Goal: Task Accomplishment & Management: Manage account settings

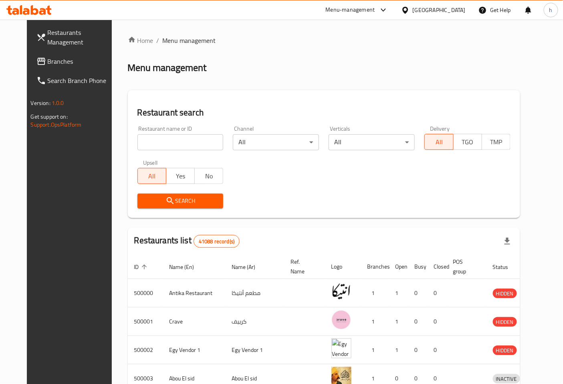
click at [48, 65] on span "Branches" at bounding box center [81, 61] width 67 height 10
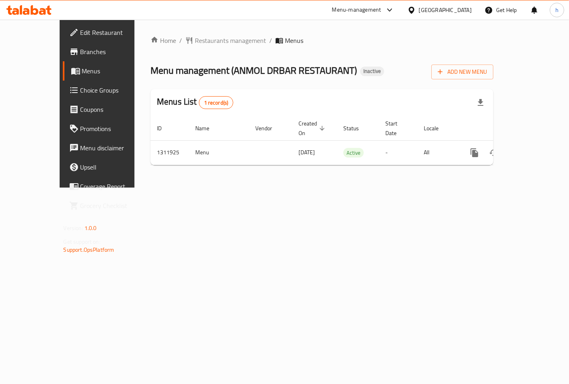
click at [273, 187] on div "Home / Restaurants management / Menus Menu management ( ANMOL DRBAR RESTAURANT …" at bounding box center [322, 104] width 375 height 168
click at [487, 73] on span "Add New Menu" at bounding box center [462, 72] width 49 height 10
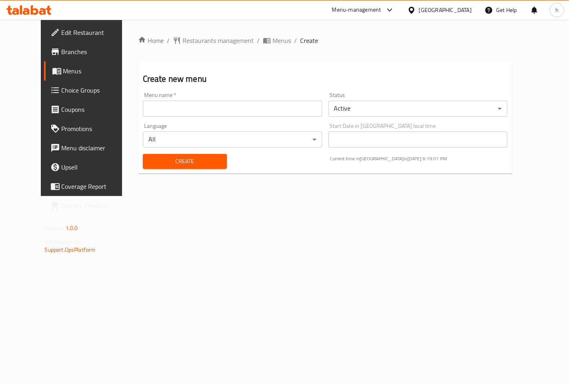
click at [253, 111] on input "text" at bounding box center [232, 108] width 179 height 16
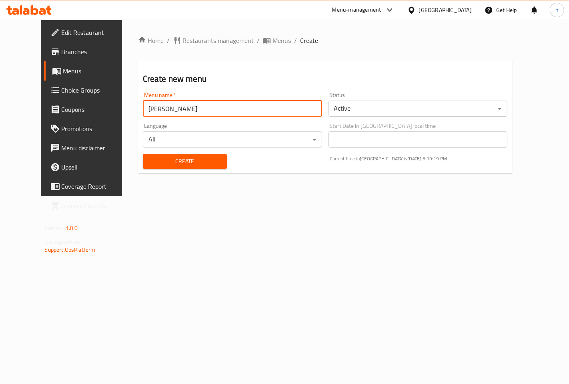
click at [143, 111] on input "habiba mohamed" at bounding box center [232, 108] width 179 height 16
click at [143, 110] on input "habibaa mohamed" at bounding box center [232, 108] width 179 height 16
type input "habiibaa mohamed"
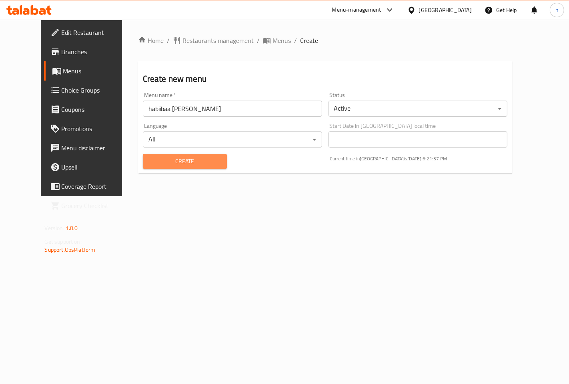
click at [166, 162] on span "Create" at bounding box center [184, 161] width 71 height 10
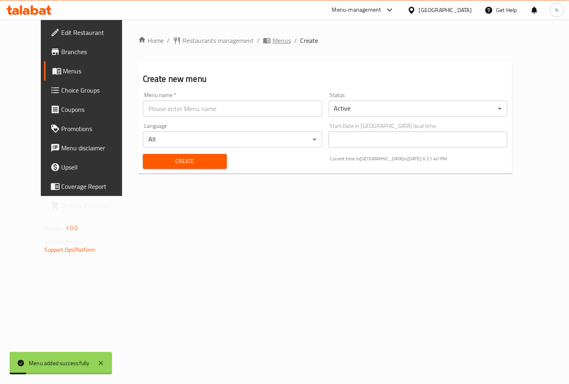
click at [273, 38] on span "Menus" at bounding box center [282, 41] width 18 height 10
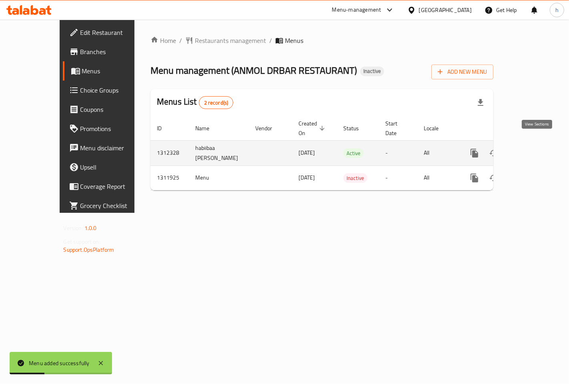
click at [539, 143] on link "enhanced table" at bounding box center [532, 152] width 19 height 19
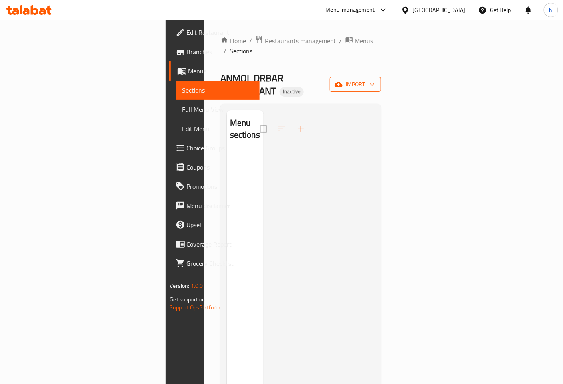
click at [374, 79] on span "import" at bounding box center [355, 84] width 38 height 10
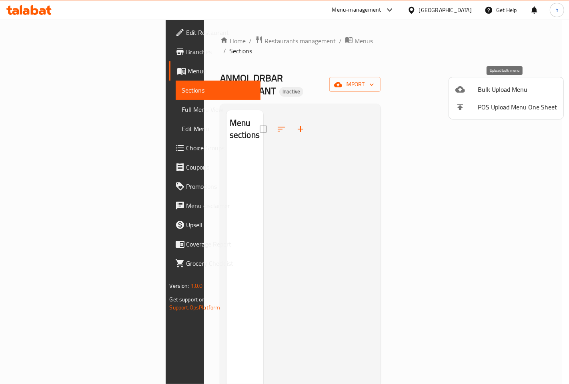
click at [514, 90] on span "Bulk Upload Menu" at bounding box center [517, 89] width 79 height 10
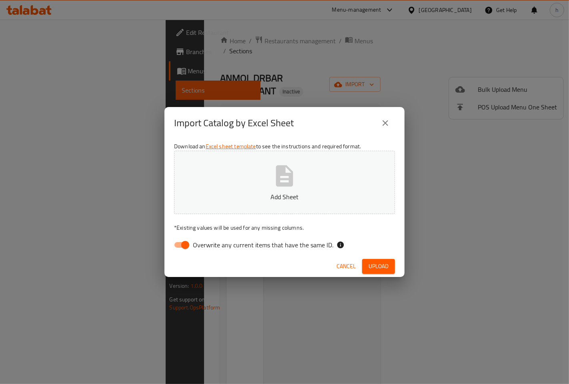
click at [186, 245] on input "Overwrite any current items that have the same ID." at bounding box center [186, 244] width 46 height 15
checkbox input "false"
click at [390, 265] on button "Upload" at bounding box center [378, 266] width 33 height 15
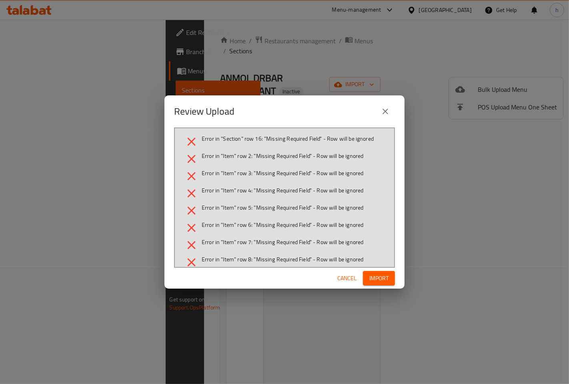
click at [377, 281] on span "Import" at bounding box center [379, 278] width 19 height 10
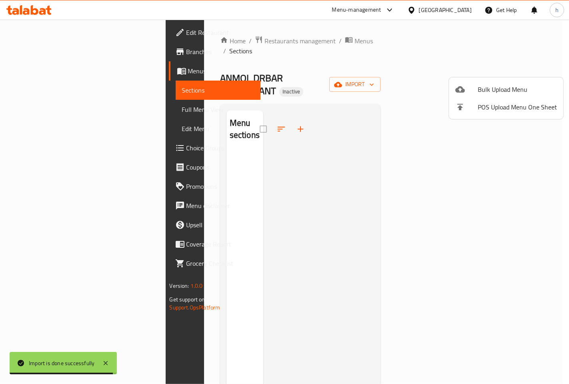
click at [46, 70] on div at bounding box center [284, 192] width 569 height 384
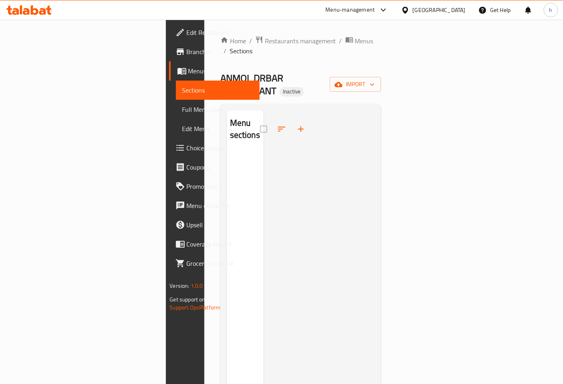
click at [182, 94] on span "Sections" at bounding box center [217, 90] width 71 height 10
click at [374, 79] on span "import" at bounding box center [355, 84] width 38 height 10
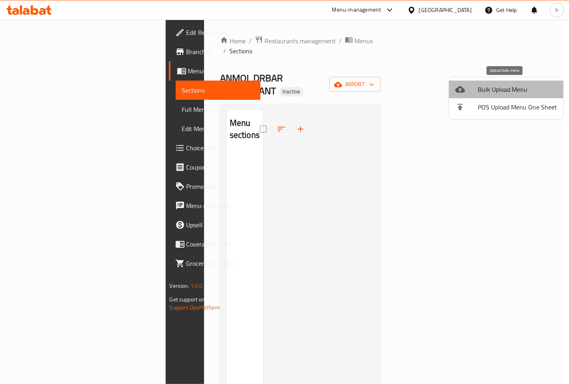
click at [509, 89] on span "Bulk Upload Menu" at bounding box center [517, 89] width 79 height 10
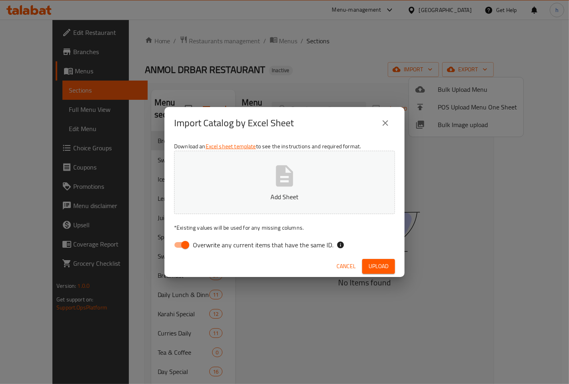
click at [189, 245] on input "Overwrite any current items that have the same ID." at bounding box center [186, 244] width 46 height 15
checkbox input "false"
drag, startPoint x: 342, startPoint y: 325, endPoint x: 333, endPoint y: 307, distance: 19.5
click at [341, 324] on div "Import Catalog by Excel Sheet Download an Excel sheet template to see the instr…" at bounding box center [284, 192] width 569 height 384
click at [340, 265] on span "Cancel" at bounding box center [346, 266] width 19 height 10
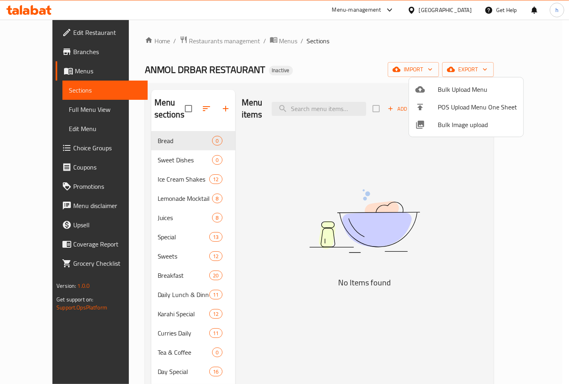
click at [177, 102] on div at bounding box center [284, 192] width 569 height 384
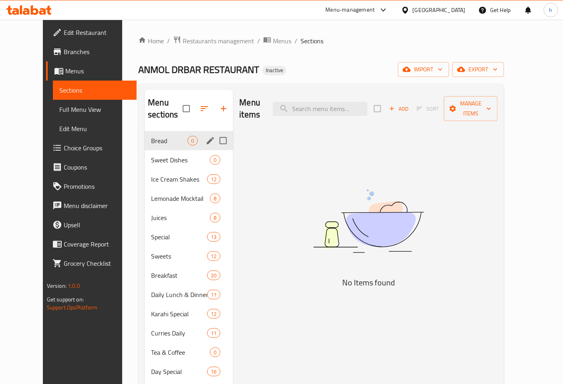
click at [215, 132] on input "Menu sections" at bounding box center [223, 140] width 17 height 17
checkbox input "true"
click at [215, 158] on input "Menu sections" at bounding box center [223, 159] width 17 height 17
checkbox input "true"
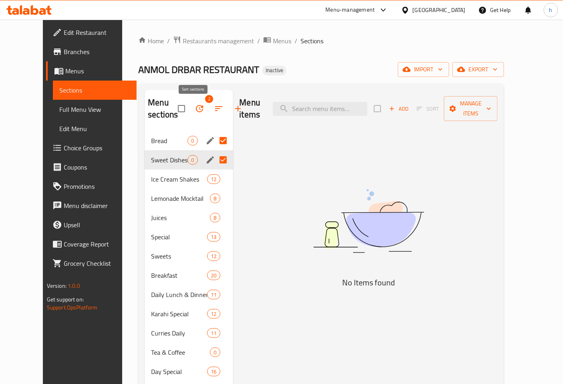
click at [215, 109] on icon "button" at bounding box center [218, 108] width 7 height 5
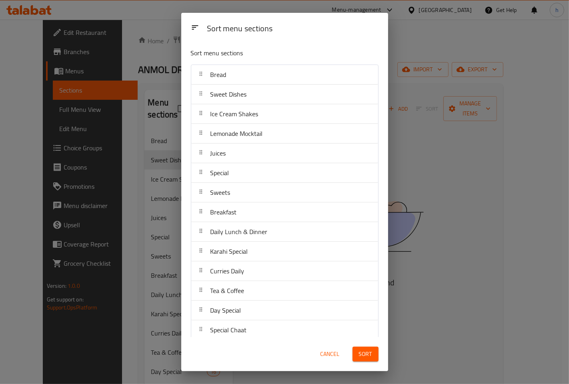
drag, startPoint x: 454, startPoint y: 282, endPoint x: 407, endPoint y: 285, distance: 47.7
click at [450, 283] on div "Sort menu sections Sort menu sections Bread Sweet Dishes Ice Cream Shakes Lemon…" at bounding box center [284, 192] width 569 height 384
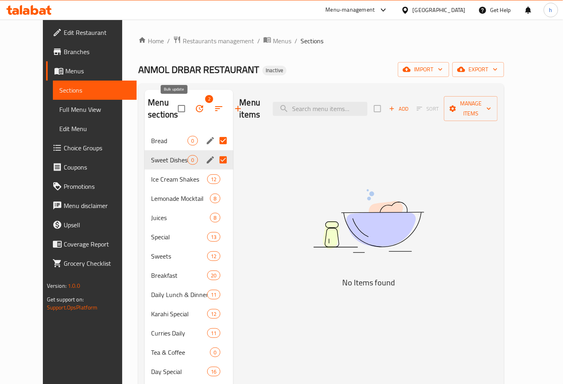
click at [195, 110] on icon "button" at bounding box center [200, 109] width 10 height 10
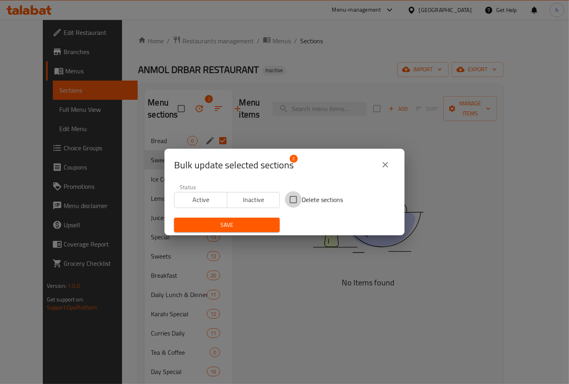
click at [294, 198] on input "Delete sections" at bounding box center [293, 199] width 17 height 17
checkbox input "true"
click at [237, 225] on span "Save" at bounding box center [227, 225] width 93 height 10
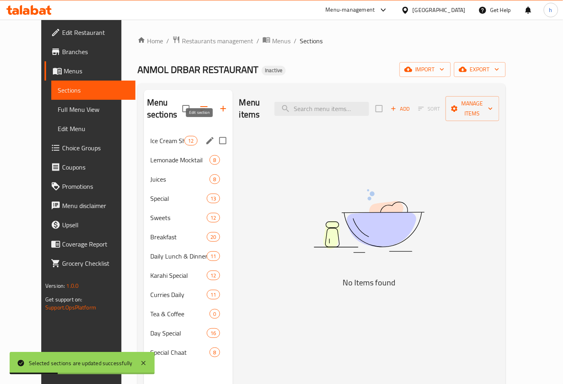
click at [206, 137] on icon "edit" at bounding box center [209, 140] width 7 height 7
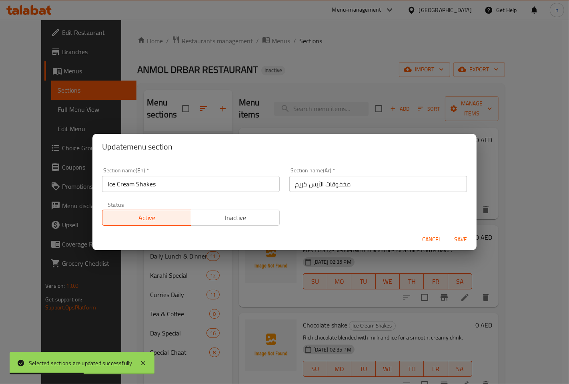
drag, startPoint x: 429, startPoint y: 239, endPoint x: 356, endPoint y: 222, distance: 74.9
click at [429, 240] on span "Cancel" at bounding box center [431, 239] width 19 height 10
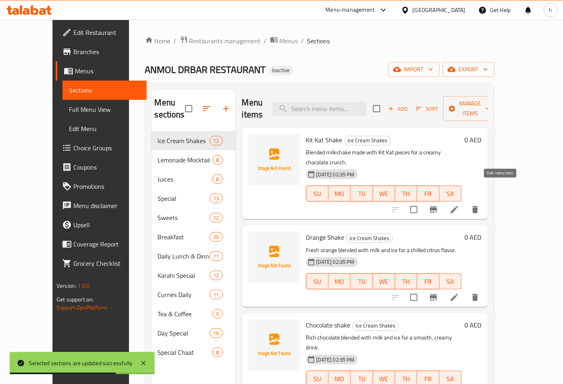
click at [459, 205] on icon at bounding box center [454, 210] width 10 height 10
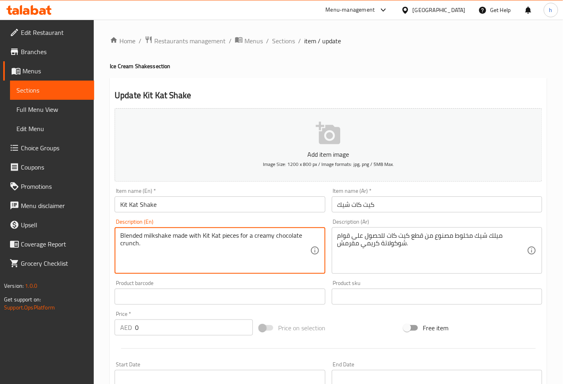
click at [133, 237] on textarea "Blended milkshake made with Kit Kat pieces for a creamy chocolate crunch." at bounding box center [214, 250] width 189 height 38
click at [127, 244] on textarea "Blended milkshake made with Kit Kat pieces for a creamy chocolate crunch." at bounding box center [214, 250] width 189 height 38
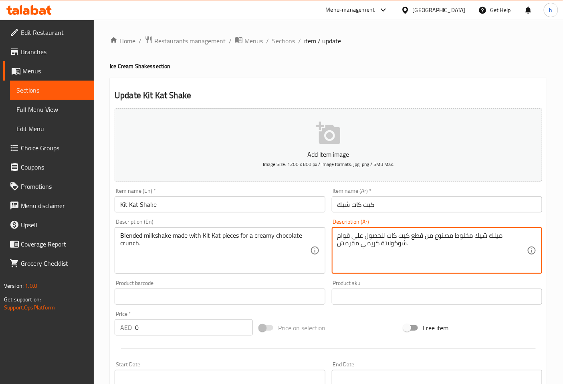
click at [343, 237] on textarea "ميلك شيك مخلوط مصنوع من قطع كيت كات للحصول على قوام شوكولاتة كريمي مقرمش." at bounding box center [431, 250] width 189 height 38
click at [351, 246] on textarea "ميلك شيك مخلوط مصنوع من قطع كيت كات للحصول على شوكولاتة كريمي مقرمش." at bounding box center [431, 250] width 189 height 38
type textarea "ميلك شيك مخلوط مصنوع من قطع كيت كات للحصول على شوكولاتة كريمي كرانش."
click at [283, 39] on span "Sections" at bounding box center [283, 41] width 23 height 10
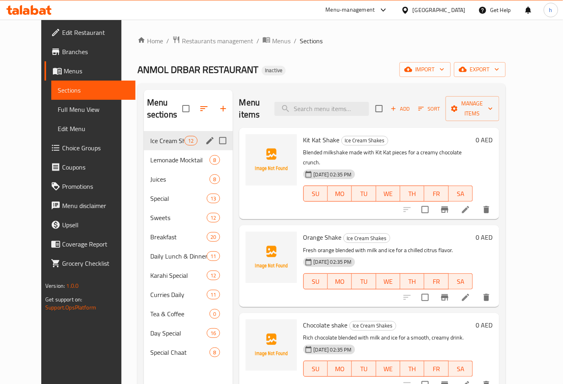
click at [216, 132] on input "Menu sections" at bounding box center [222, 140] width 17 height 17
checkbox input "true"
click at [214, 160] on input "Menu sections" at bounding box center [222, 159] width 17 height 17
checkbox input "true"
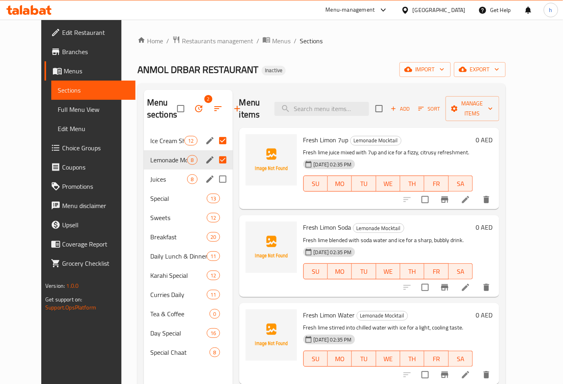
click at [214, 181] on input "Menu sections" at bounding box center [222, 179] width 17 height 17
checkbox input "true"
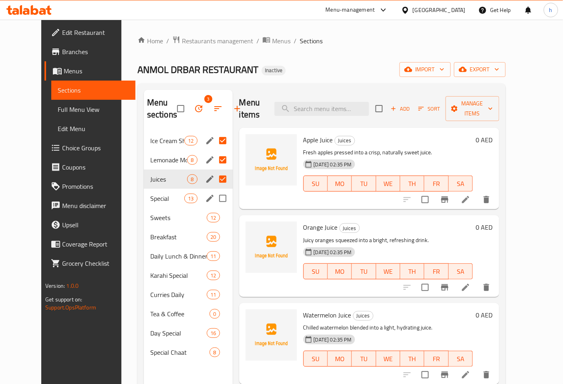
click at [214, 199] on input "Menu sections" at bounding box center [222, 198] width 17 height 17
checkbox input "true"
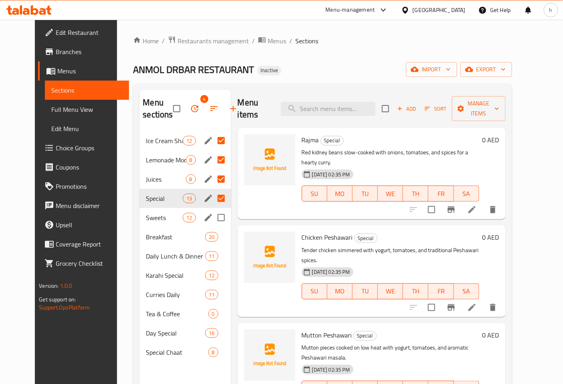
click at [213, 218] on input "Menu sections" at bounding box center [221, 217] width 17 height 17
checkbox input "true"
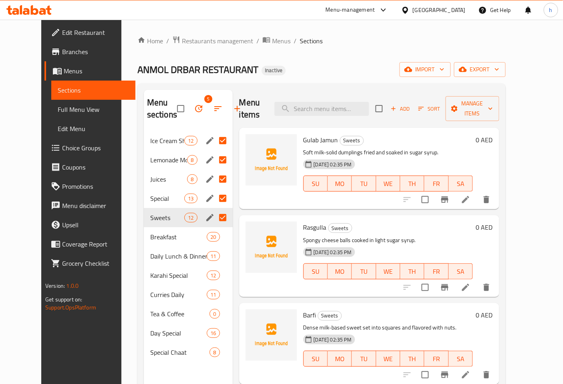
click at [137, 61] on span "ANMOL DRBAR RESTAURANT" at bounding box center [197, 69] width 121 height 18
click at [195, 107] on icon "button" at bounding box center [198, 108] width 7 height 7
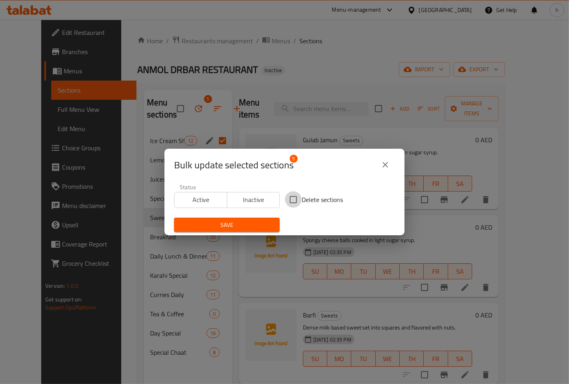
click at [293, 197] on input "Delete sections" at bounding box center [293, 199] width 17 height 17
checkbox input "true"
click at [389, 169] on icon "close" at bounding box center [386, 165] width 10 height 10
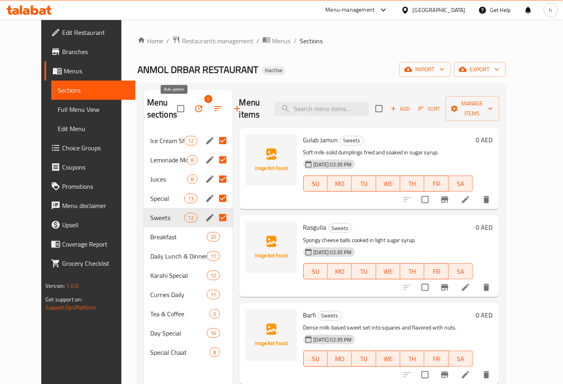
click at [189, 110] on button "button" at bounding box center [198, 108] width 19 height 19
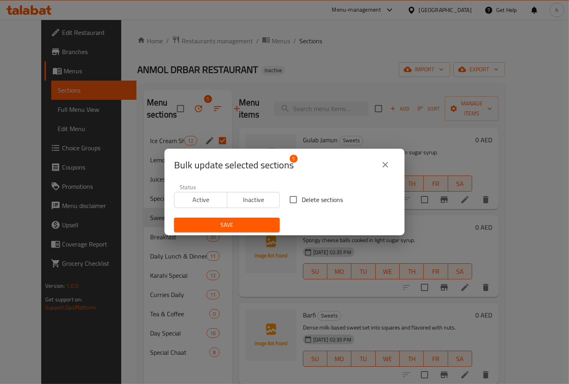
click at [291, 201] on input "Delete sections" at bounding box center [293, 199] width 17 height 17
checkbox input "true"
click at [253, 222] on span "Save" at bounding box center [227, 225] width 93 height 10
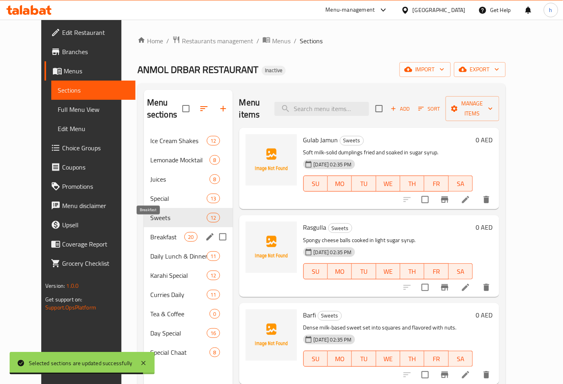
click at [151, 232] on span "Breakfast" at bounding box center [167, 237] width 34 height 10
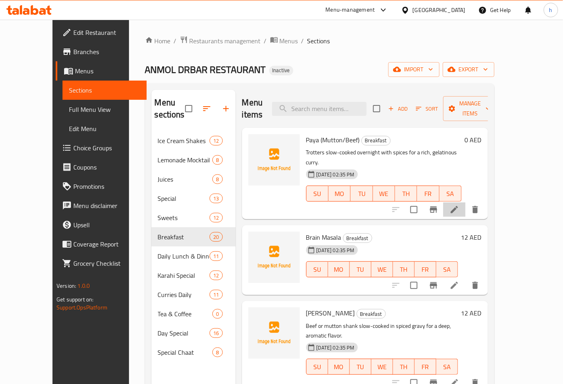
click at [465, 202] on li at bounding box center [454, 209] width 22 height 14
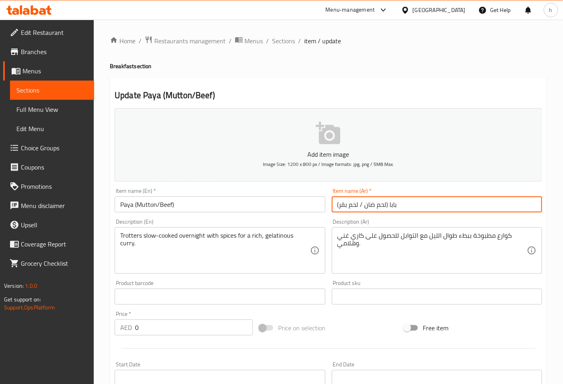
click at [389, 206] on input "بابا (لحم ضان / لحم بقر)" at bounding box center [437, 204] width 210 height 16
type input "بايا (لحم ضان / لحم بقر)"
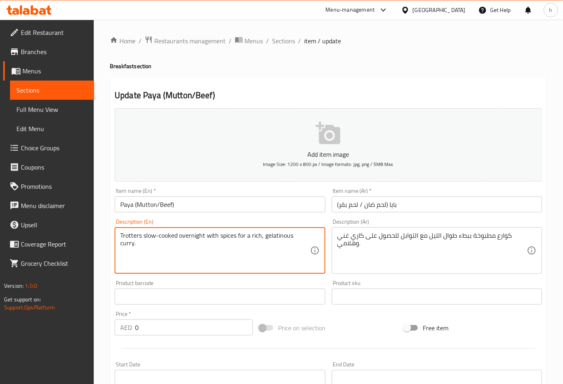
click at [127, 235] on textarea "Trotters slow-cooked overnight with spices for a rich, gelatinous curry." at bounding box center [214, 250] width 189 height 38
click at [278, 234] on textarea "Trotters slow-cooked overnight with spices for a rich, gelatinous curry." at bounding box center [214, 250] width 189 height 38
click at [299, 235] on textarea "Trotters slow-cooked overnight with spices for a rich, gelatinous curry." at bounding box center [214, 250] width 189 height 38
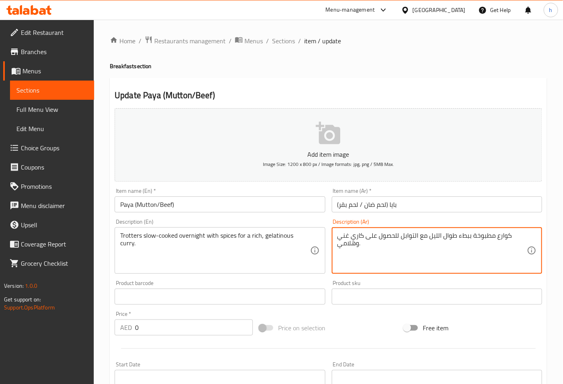
drag, startPoint x: 337, startPoint y: 246, endPoint x: 354, endPoint y: 246, distance: 17.2
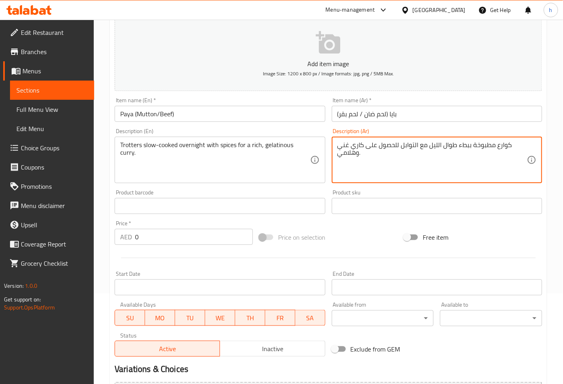
scroll to position [181, 0]
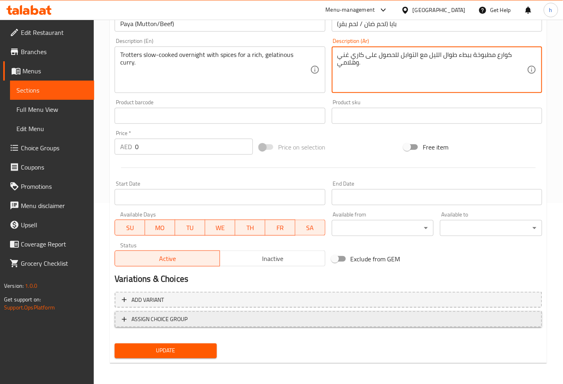
click at [134, 319] on span "ASSIGN CHOICE GROUP" at bounding box center [159, 319] width 56 height 10
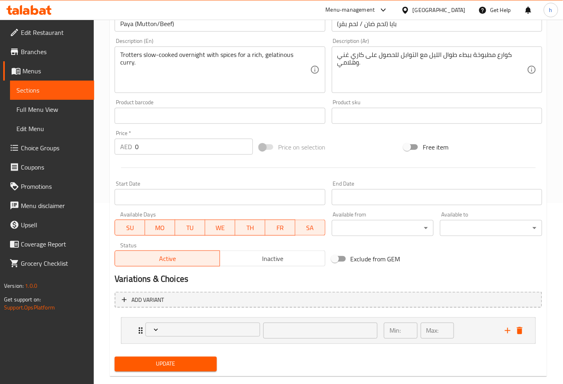
scroll to position [194, 0]
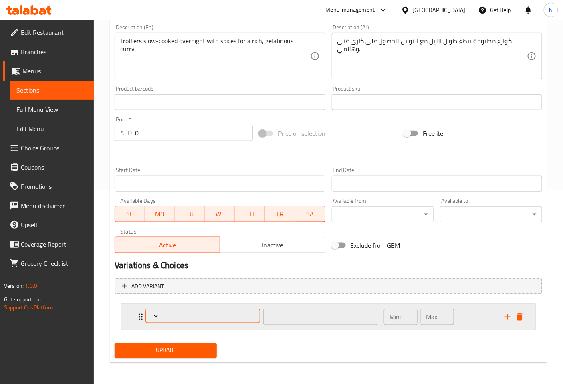
click at [191, 316] on span "Expand" at bounding box center [203, 316] width 109 height 8
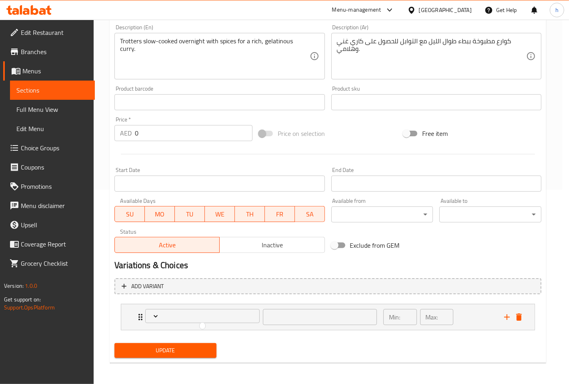
click at [183, 309] on div at bounding box center [284, 192] width 569 height 384
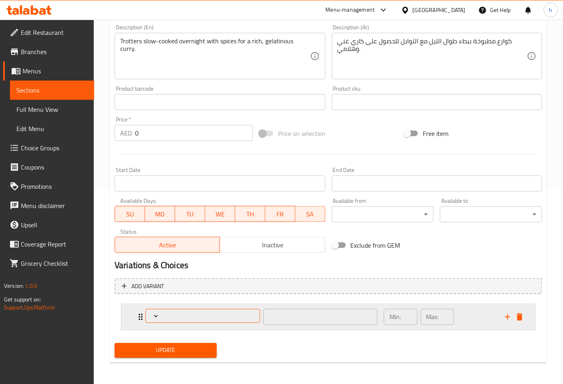
click at [161, 313] on span "Expand" at bounding box center [203, 316] width 109 height 8
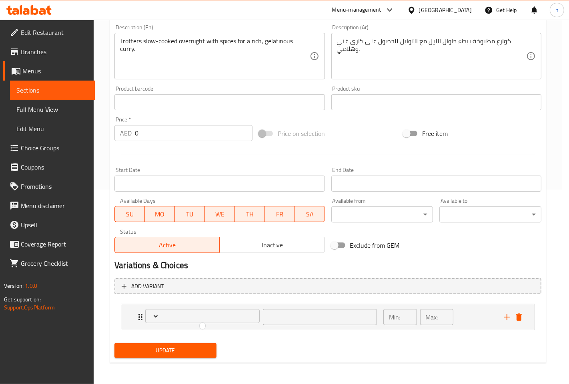
click at [174, 315] on div at bounding box center [284, 192] width 569 height 384
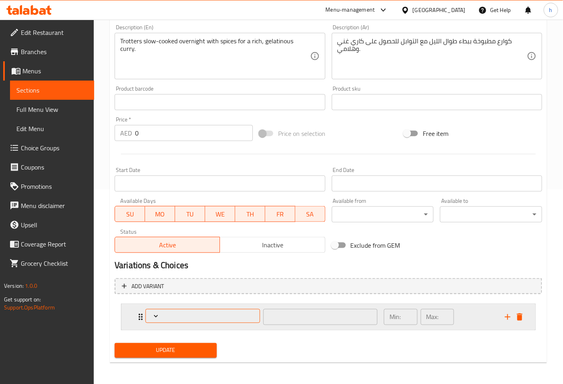
click at [157, 315] on icon "Expand" at bounding box center [156, 316] width 4 height 2
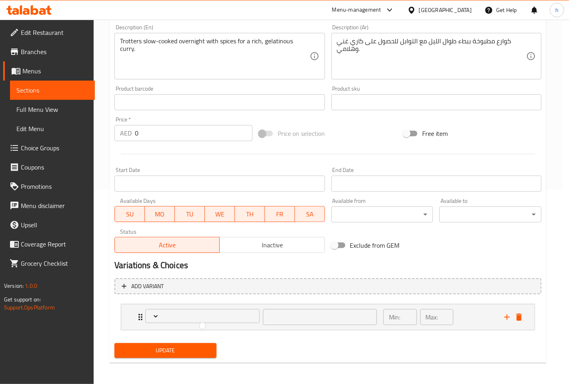
click at [169, 313] on div at bounding box center [284, 192] width 569 height 384
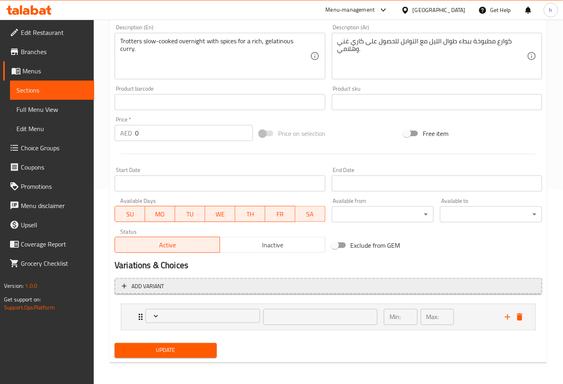
click at [147, 281] on span "Add variant" at bounding box center [147, 286] width 32 height 10
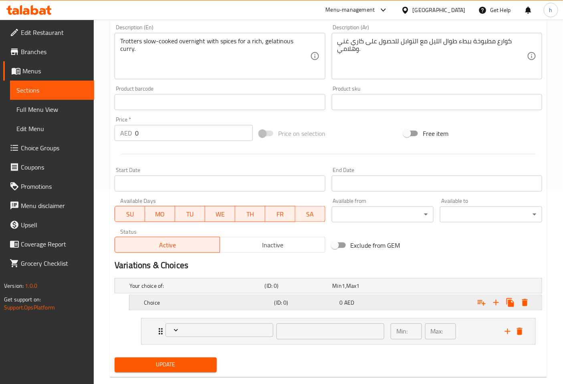
click at [180, 301] on h5 "Choice" at bounding box center [207, 302] width 127 height 8
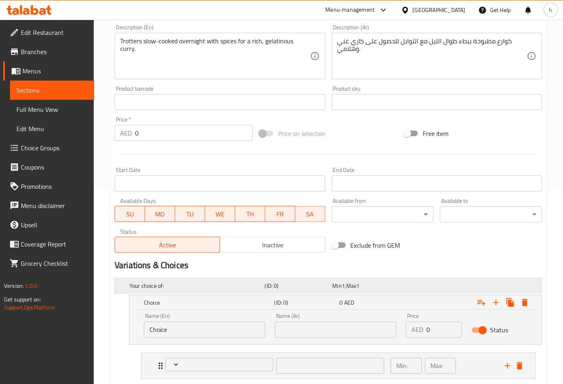
click at [177, 287] on h5 "Your choice of:" at bounding box center [195, 285] width 132 height 8
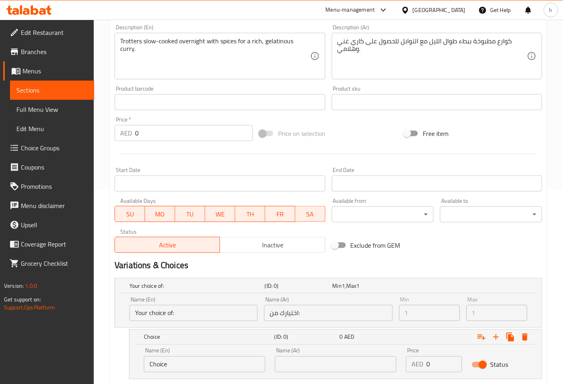
click at [177, 309] on input "Your choice of:" at bounding box center [193, 313] width 128 height 16
click at [177, 311] on input "Your choice of:" at bounding box center [193, 313] width 128 height 16
click at [179, 311] on input "Your choice of:" at bounding box center [193, 313] width 128 height 16
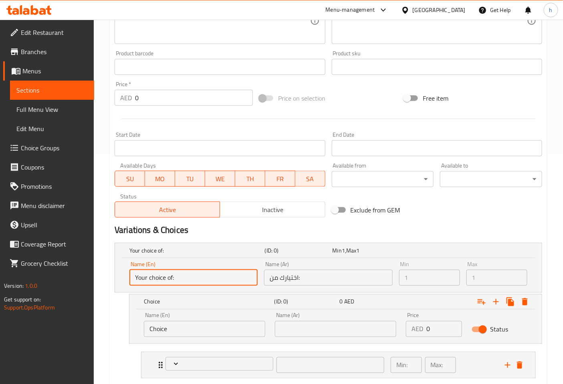
scroll to position [278, 0]
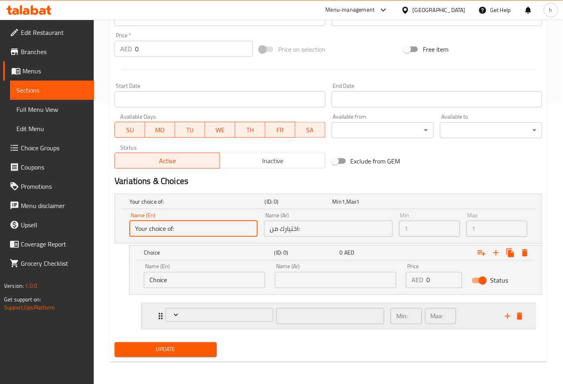
click at [150, 313] on div "​ Min: ​ Max: ​" at bounding box center [338, 316] width 394 height 26
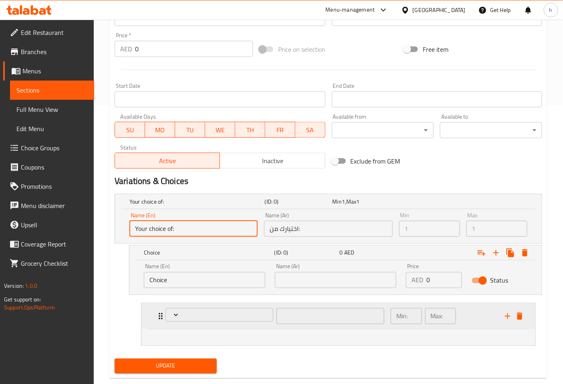
click at [150, 313] on div "​ Min: ​ Max: ​" at bounding box center [338, 316] width 394 height 26
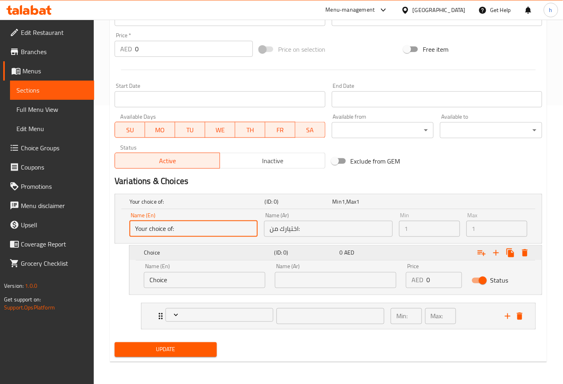
click at [135, 251] on div "Choice (ID: 0) 0 AED" at bounding box center [335, 252] width 412 height 14
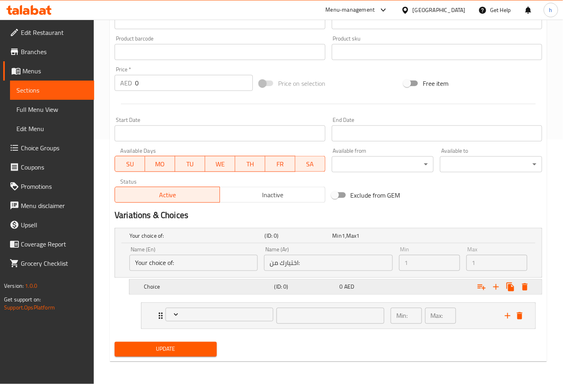
scroll to position [243, 0]
click at [185, 263] on input "Your choice of:" at bounding box center [193, 263] width 128 height 16
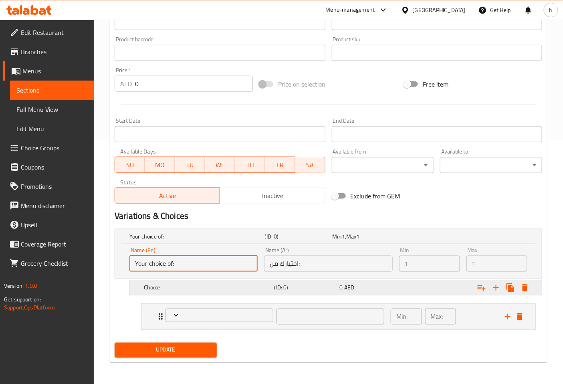
click at [180, 286] on h5 "Choice" at bounding box center [207, 287] width 127 height 8
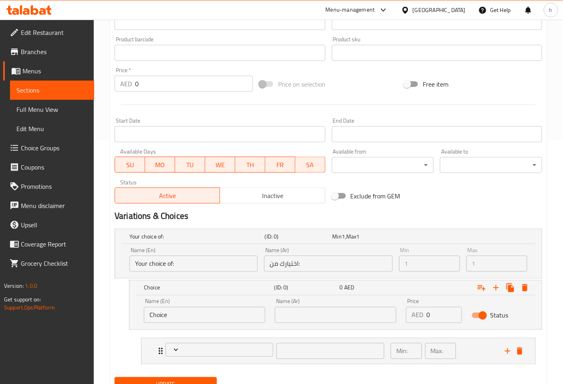
click at [189, 311] on input "Choice" at bounding box center [204, 315] width 121 height 16
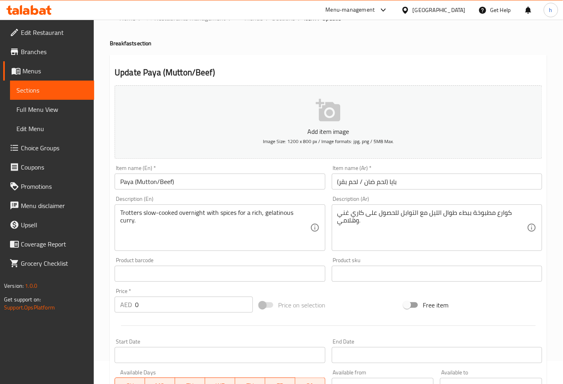
scroll to position [11, 0]
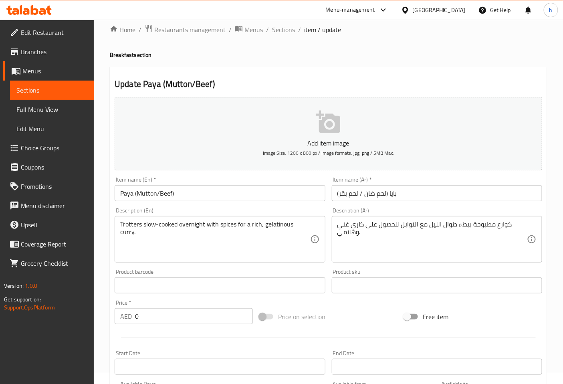
click at [55, 144] on span "Choice Groups" at bounding box center [54, 148] width 67 height 10
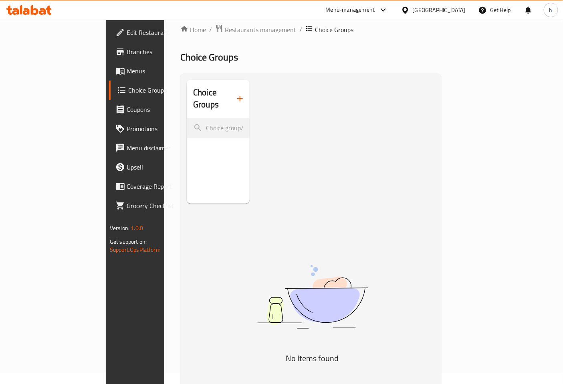
click at [127, 70] on span "Menus" at bounding box center [160, 71] width 67 height 10
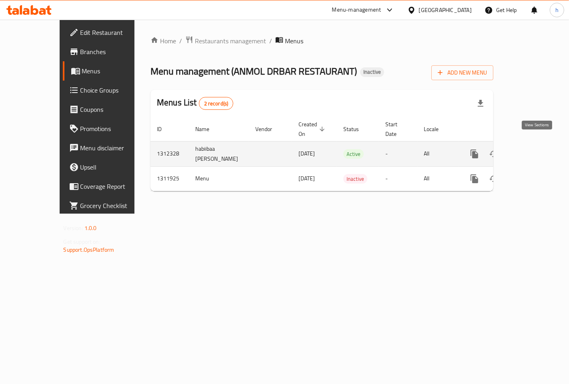
click at [535, 150] on icon "enhanced table" at bounding box center [532, 153] width 7 height 7
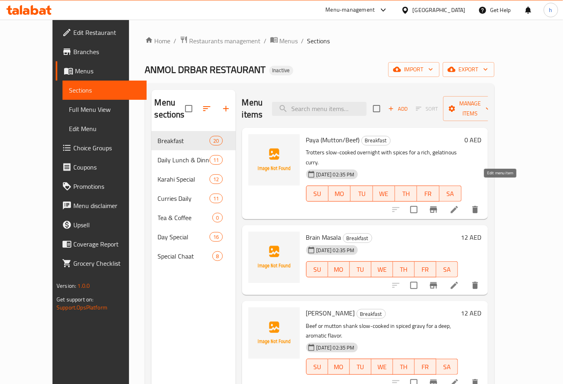
click at [459, 205] on icon at bounding box center [454, 210] width 10 height 10
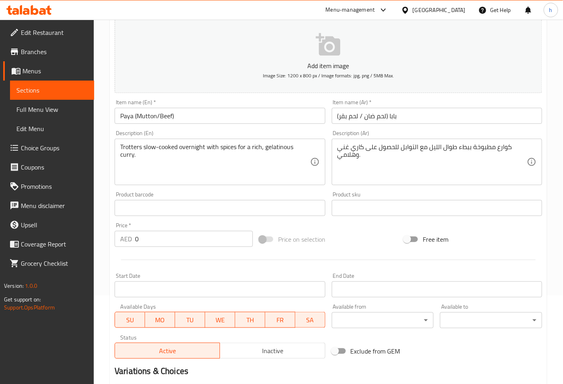
scroll to position [89, 0]
click at [391, 116] on input "بابا (لحم ضان / لحم بقر)" at bounding box center [437, 115] width 210 height 16
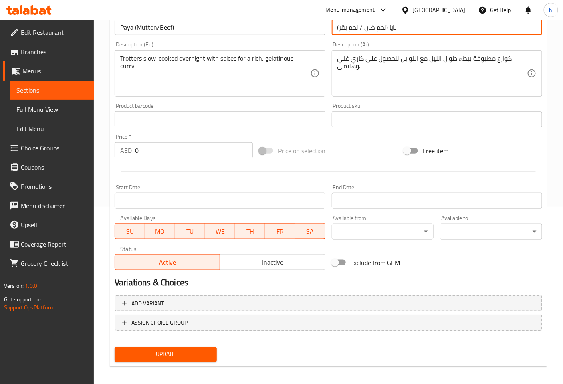
scroll to position [181, 0]
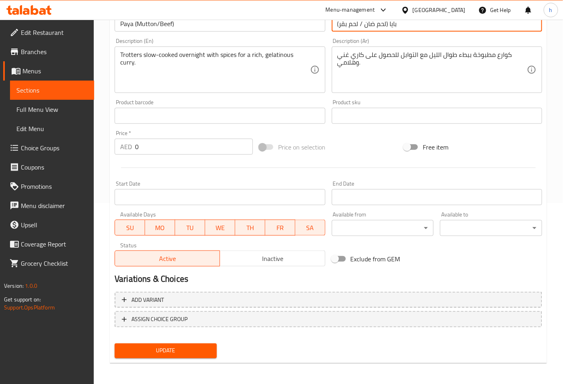
type input "بايا (لحم ضان / لحم بقر)"
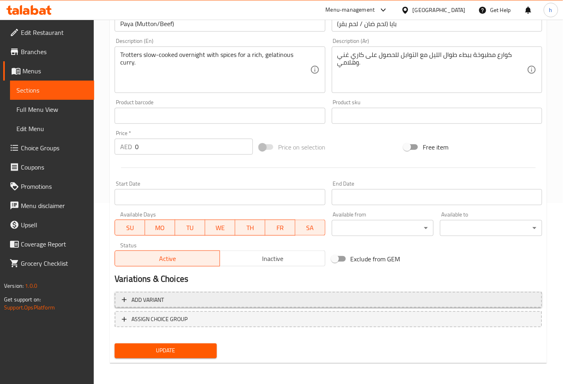
click at [204, 299] on span "Add variant" at bounding box center [328, 300] width 413 height 10
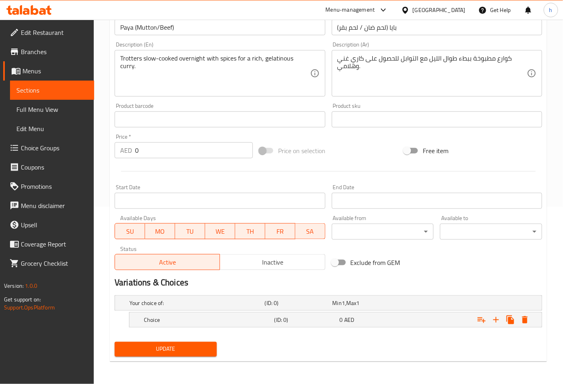
scroll to position [177, 0]
click at [203, 299] on h5 "Your choice of:" at bounding box center [195, 303] width 132 height 8
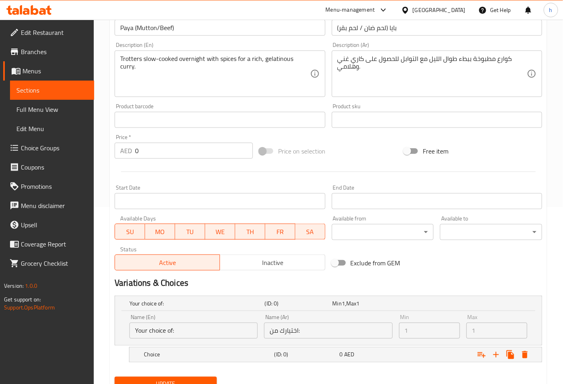
click at [195, 333] on input "Your choice of:" at bounding box center [193, 330] width 128 height 16
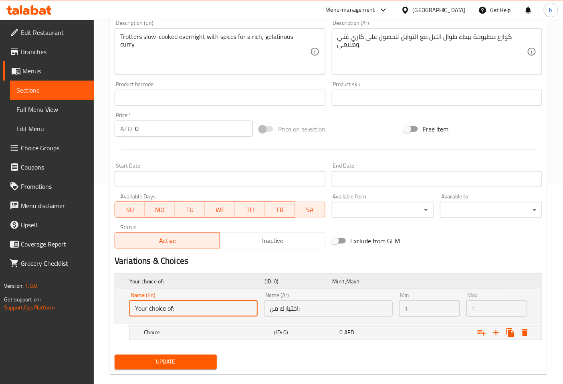
scroll to position [211, 0]
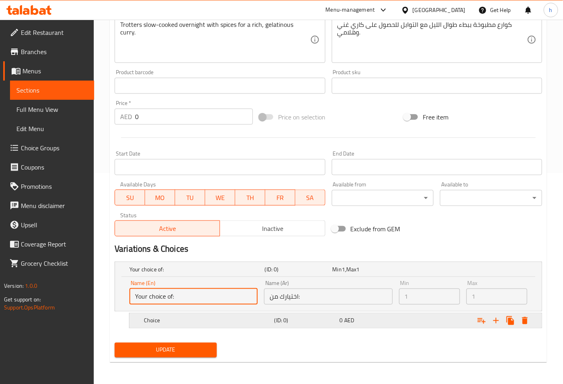
click at [342, 317] on span "0" at bounding box center [341, 320] width 3 height 10
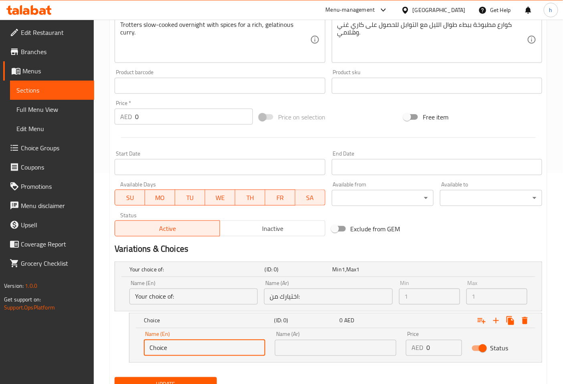
click at [212, 344] on input "Choice" at bounding box center [204, 348] width 121 height 16
type input "C"
type input "ة"
type input "mutton"
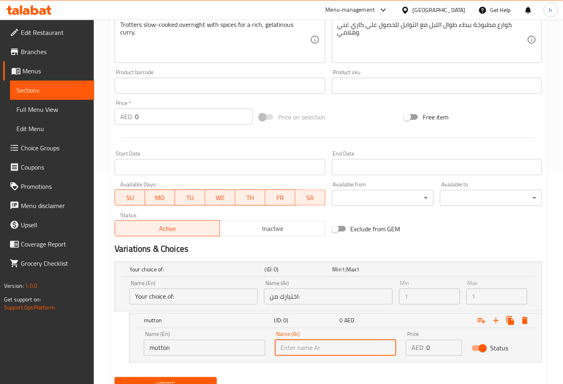
click at [306, 345] on input "text" at bounding box center [335, 348] width 121 height 16
type input "g"
type input "لحم الضأن"
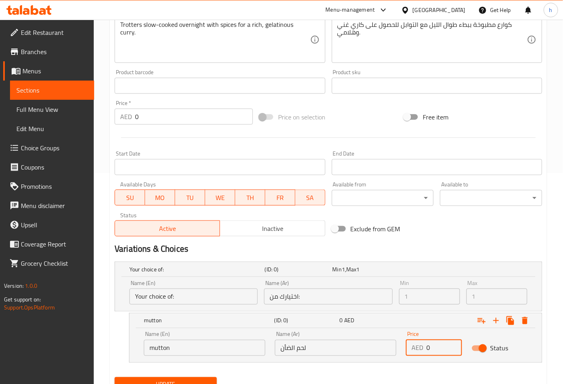
click at [430, 347] on input "0" at bounding box center [443, 348] width 35 height 16
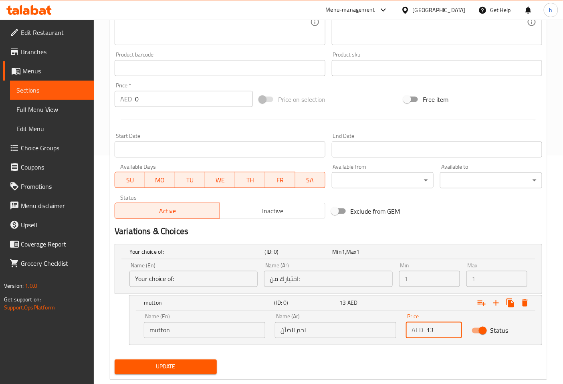
scroll to position [245, 0]
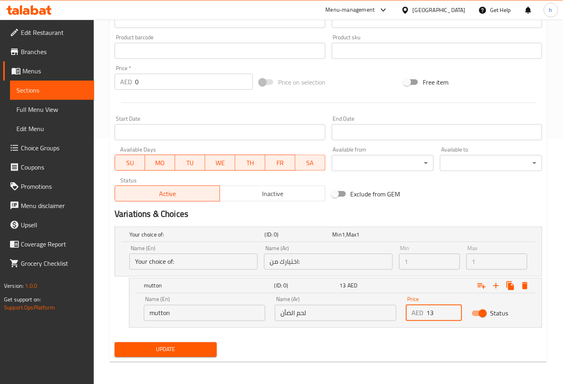
type input "13"
click at [209, 349] on span "Update" at bounding box center [165, 349] width 89 height 10
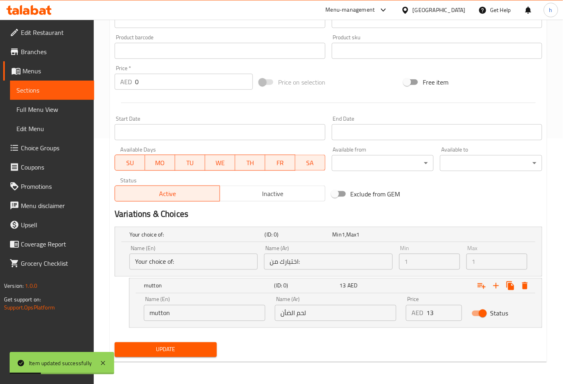
click at [122, 251] on div "Name (En) Your choice of: Name (En) Name (Ar) اختيارك من: Name (Ar) Min 1 Min M…" at bounding box center [328, 259] width 426 height 34
click at [499, 285] on icon "Expand" at bounding box center [496, 286] width 10 height 10
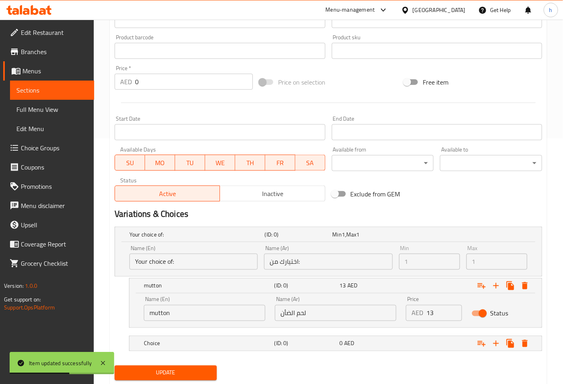
scroll to position [269, 0]
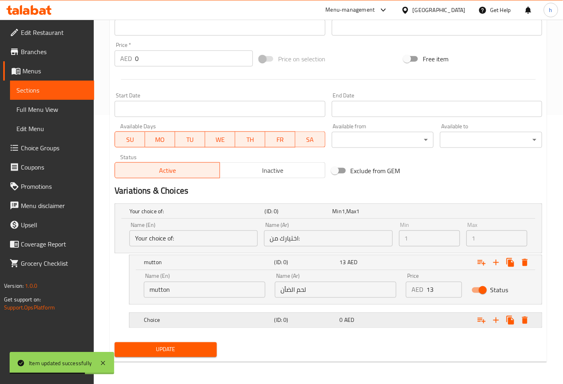
click at [217, 321] on h5 "Choice" at bounding box center [207, 320] width 127 height 8
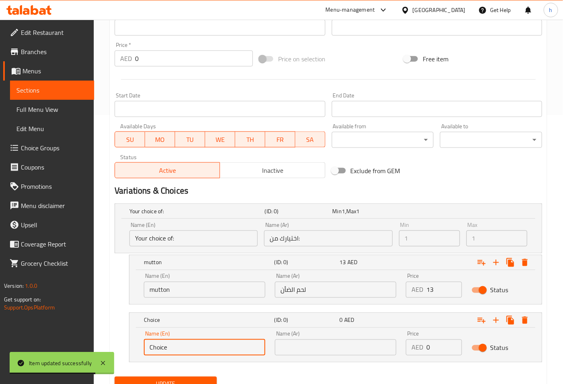
click at [194, 350] on input "Choice" at bounding box center [204, 347] width 121 height 16
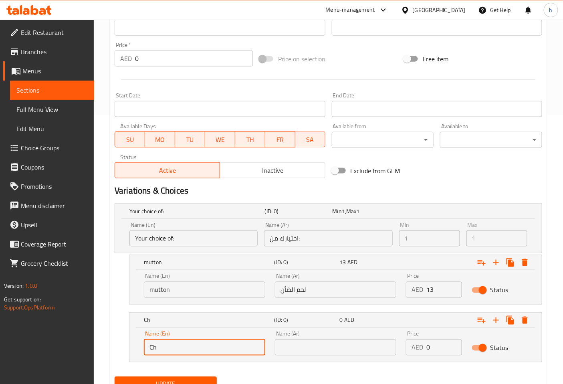
type input "C"
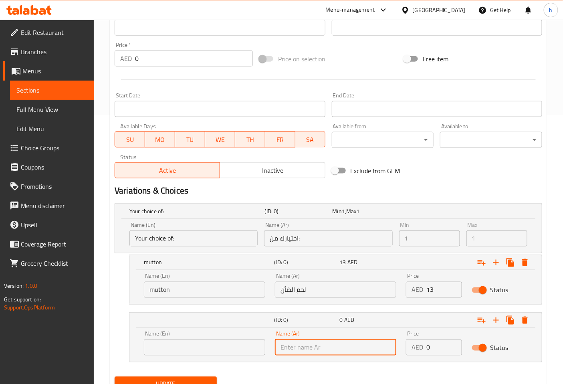
click at [318, 347] on input "text" at bounding box center [335, 347] width 121 height 16
click at [312, 349] on input "لحم" at bounding box center [335, 347] width 121 height 16
type input "لحم بقر"
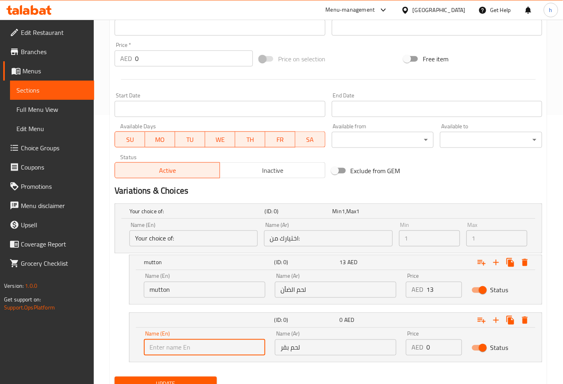
click at [243, 344] on input "text" at bounding box center [204, 347] width 121 height 16
type input "beef"
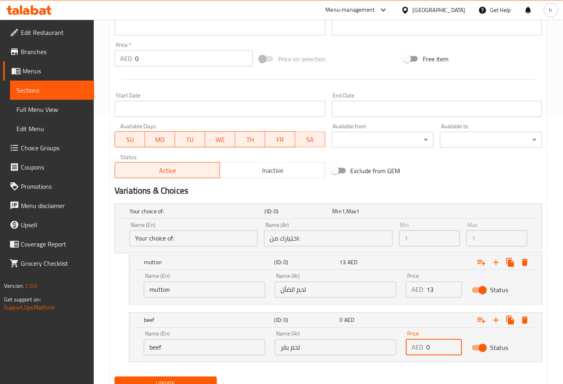
click at [445, 346] on input "0" at bounding box center [443, 347] width 35 height 16
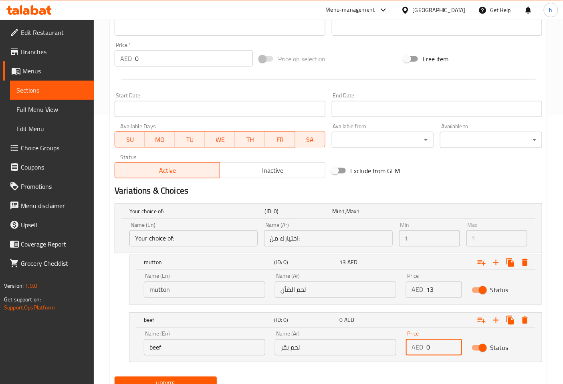
click at [445, 346] on input "0" at bounding box center [443, 347] width 35 height 16
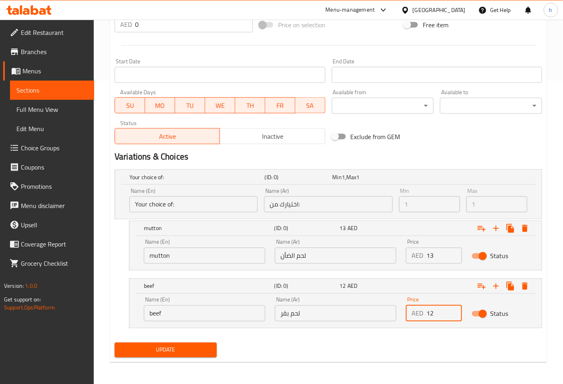
type input "12"
click at [304, 313] on input "لحم بقر" at bounding box center [335, 313] width 121 height 16
type input "لحم غنم"
click at [322, 258] on input "لحم الضأن" at bounding box center [335, 255] width 121 height 16
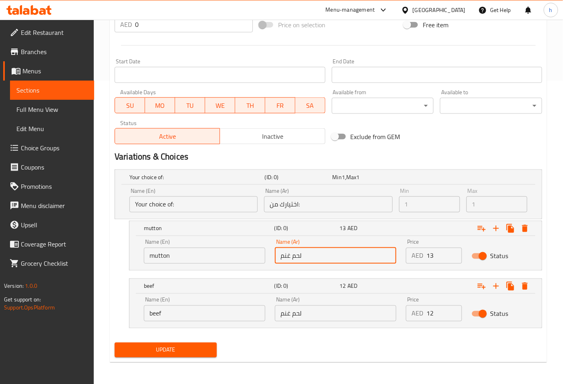
type input "لحم غنم"
click at [347, 316] on input "لحم غنم" at bounding box center [335, 313] width 121 height 16
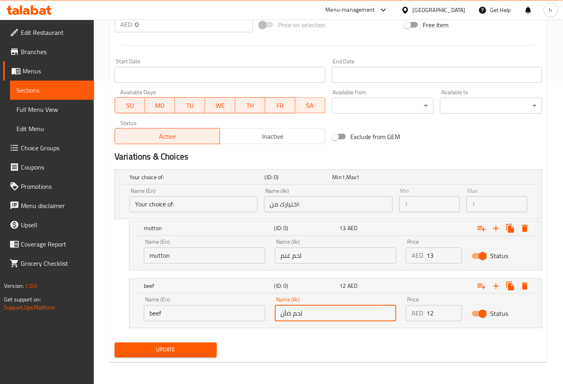
click at [334, 311] on input "لحم ضأن" at bounding box center [335, 313] width 121 height 16
type input "لحم بقري"
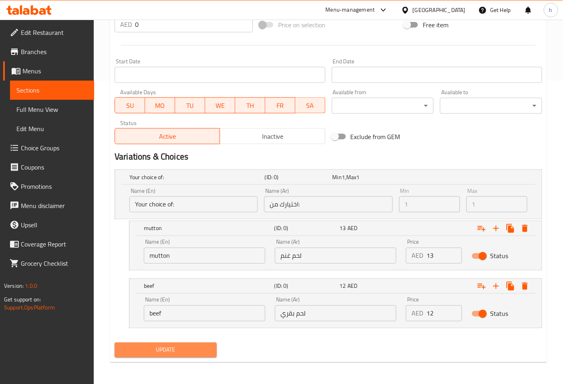
click at [184, 342] on button "Update" at bounding box center [166, 349] width 102 height 15
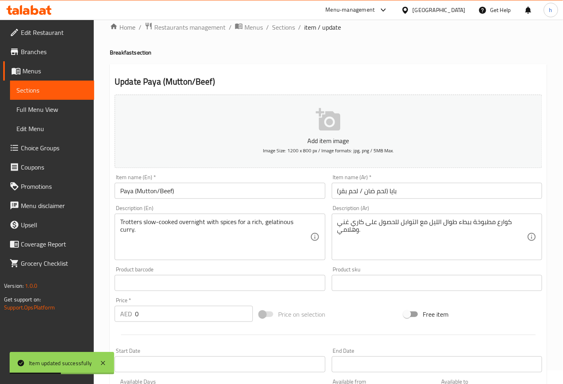
scroll to position [0, 0]
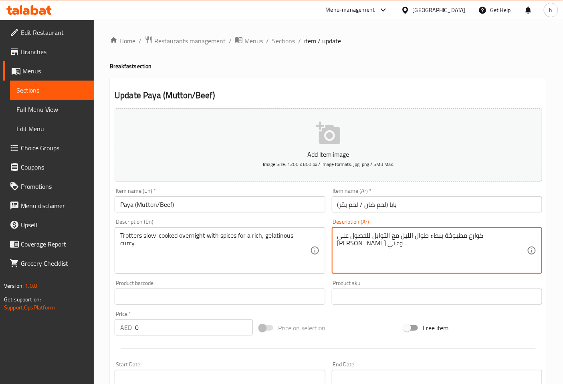
type textarea "كوارع مطبوخة ببطء طوال الليل مع التوابل للحصول على كاري جيلاتيني وغني ."
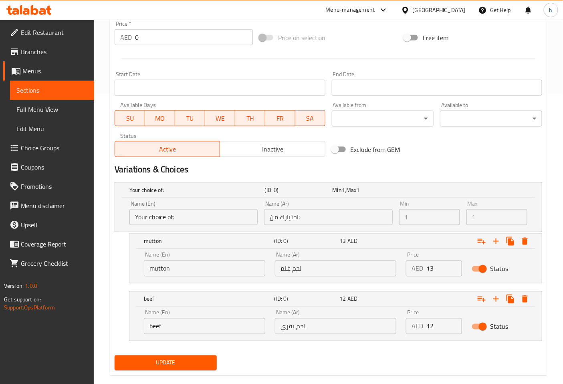
scroll to position [303, 0]
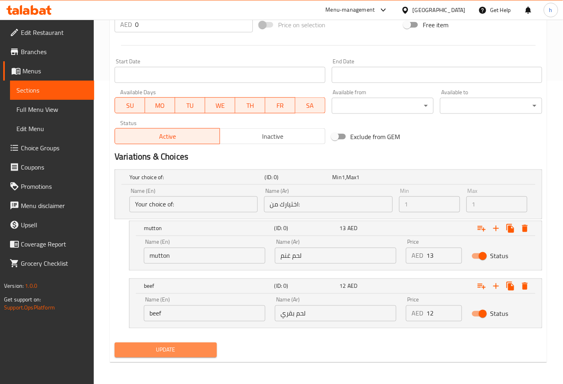
click at [199, 350] on span "Update" at bounding box center [165, 350] width 89 height 10
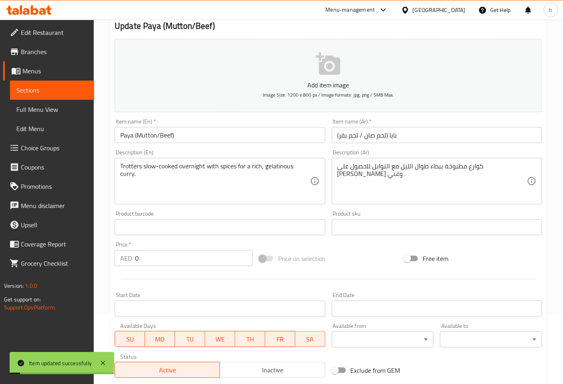
scroll to position [0, 0]
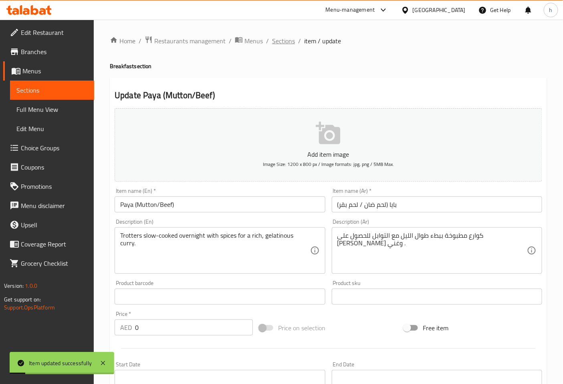
click at [284, 37] on span "Sections" at bounding box center [283, 41] width 23 height 10
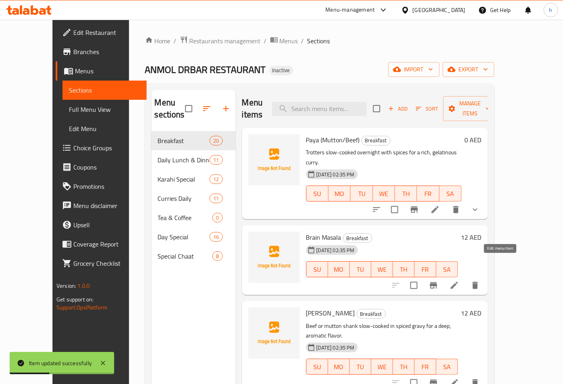
click at [459, 280] on icon at bounding box center [454, 285] width 10 height 10
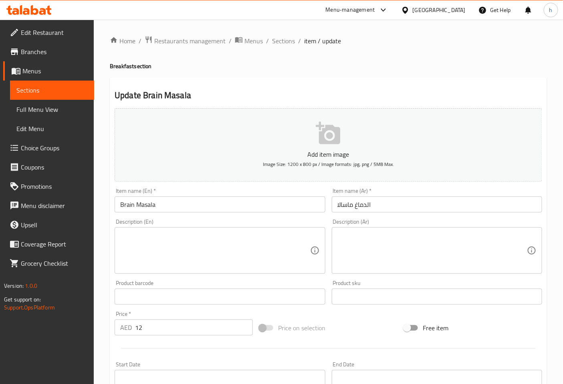
click at [191, 251] on textarea at bounding box center [214, 250] width 189 height 38
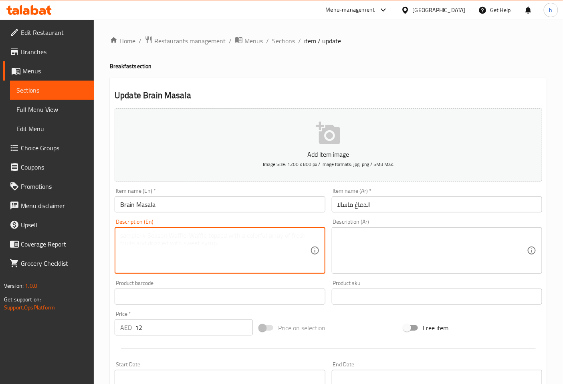
paste textarea "Goat brain sautéed with onions, tomatoes, green chilies, and spices."
type textarea "Goat brain sautéed with onions, tomatoes, green chilies, and spices."
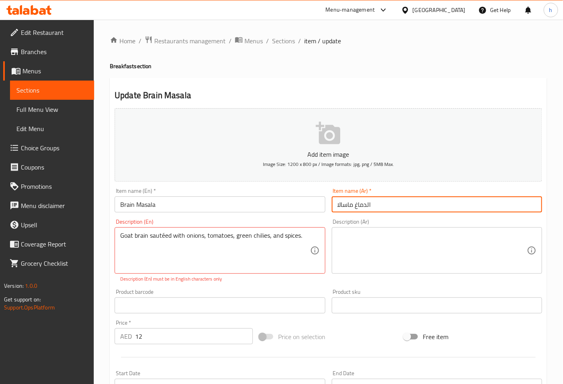
click at [374, 205] on input "الدماغ ماسالا" at bounding box center [437, 204] width 210 height 16
type input "ماسالا براين"
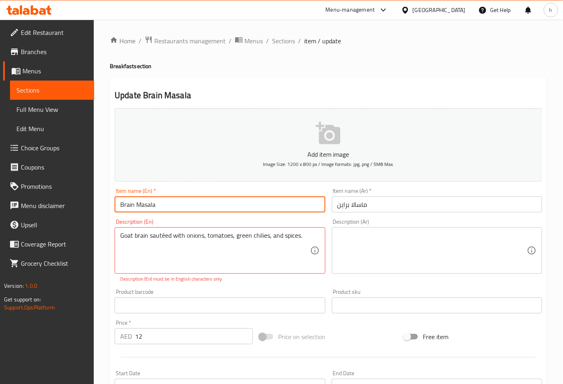
click at [157, 205] on input "Brain Masala" at bounding box center [220, 204] width 210 height 16
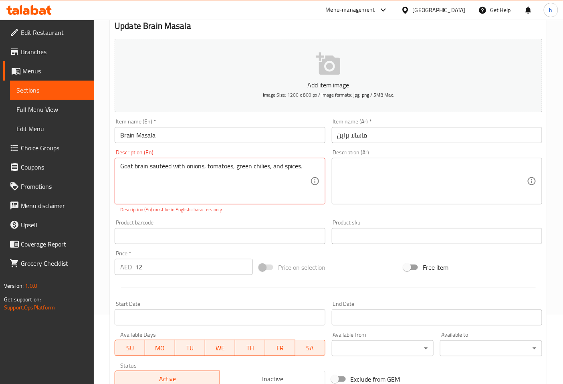
scroll to position [89, 0]
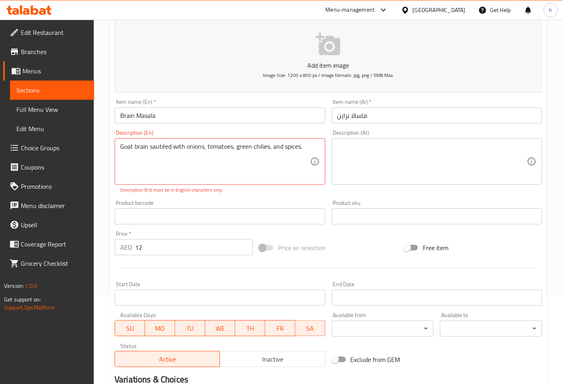
click at [392, 163] on textarea at bounding box center [431, 162] width 189 height 38
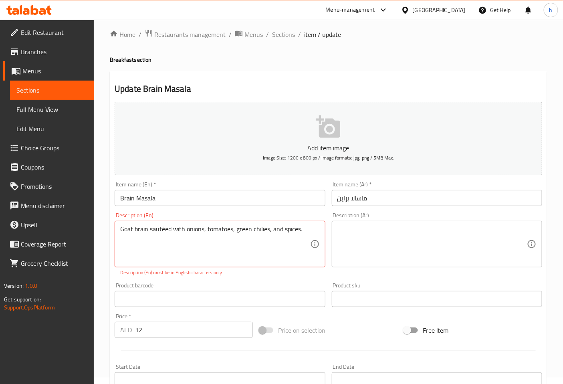
scroll to position [0, 0]
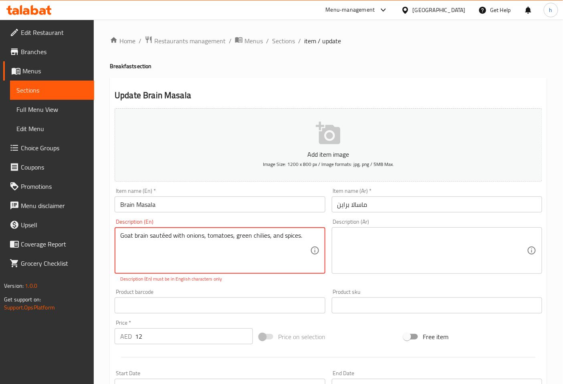
click at [137, 237] on textarea "Goat brain sautéed with onions, tomatoes, green chilies, and spices." at bounding box center [214, 250] width 189 height 38
click at [444, 241] on textarea at bounding box center [431, 250] width 189 height 38
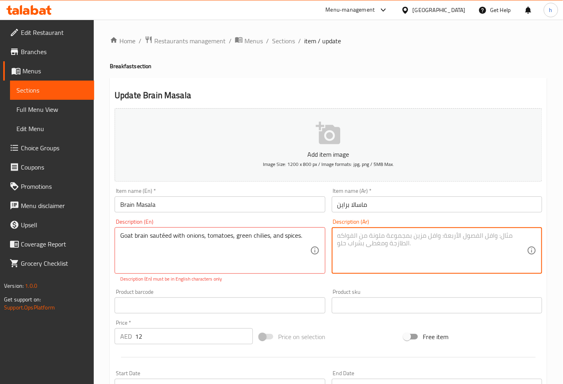
click at [374, 242] on textarea at bounding box center [431, 250] width 189 height 38
type textarea "f"
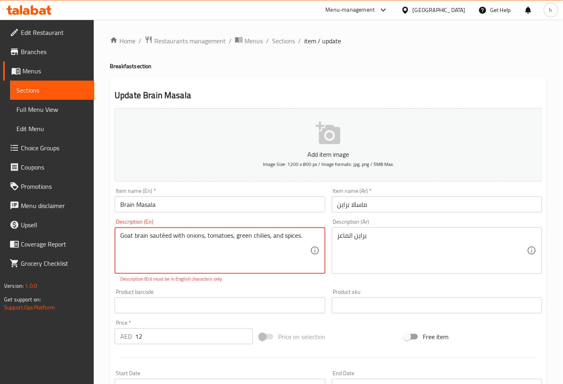
click at [164, 235] on textarea "Goat brain sautéed with onions, tomatoes, green chilies, and spices." at bounding box center [214, 250] width 189 height 38
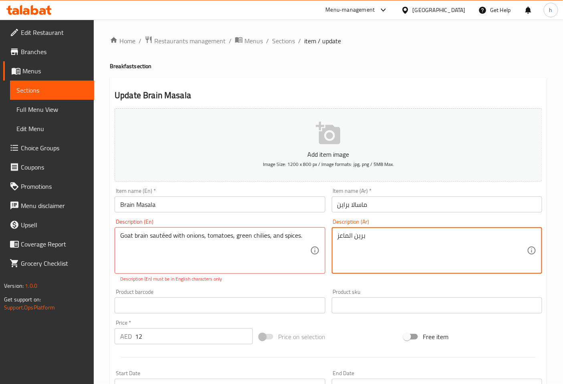
click at [378, 237] on textarea "برين الماعز" at bounding box center [431, 250] width 189 height 38
click at [405, 235] on textarea "برين الماعز" at bounding box center [431, 250] width 189 height 38
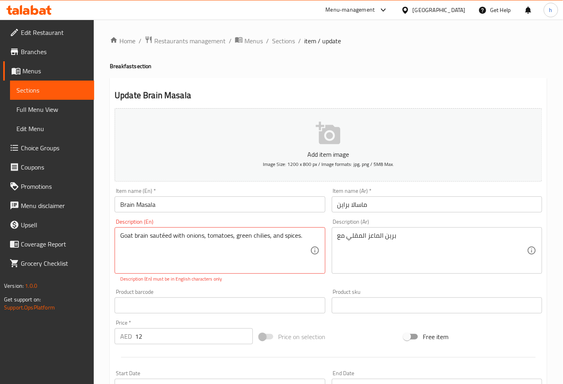
click at [431, 235] on textarea "برين الماعز المقلي مع" at bounding box center [431, 250] width 189 height 38
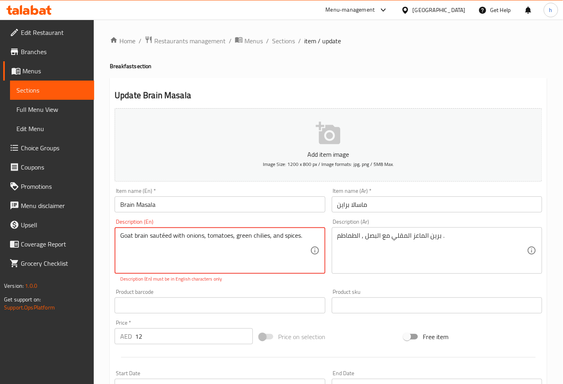
click at [257, 235] on textarea "Goat brain sautéed with onions, tomatoes, green chilies, and spices." at bounding box center [214, 250] width 189 height 38
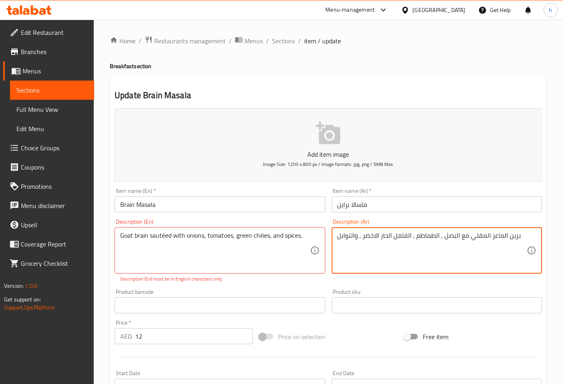
click at [438, 235] on textarea "برين الماعز المقلي مع البصل , الطماطم , الفلفل الحار الاخضر , والتوابل" at bounding box center [431, 250] width 189 height 38
click at [410, 235] on textarea "برين الماعز المقلي مع البصل , والطماطم , الفلفل الحار الاخضر , والتوابل" at bounding box center [431, 250] width 189 height 38
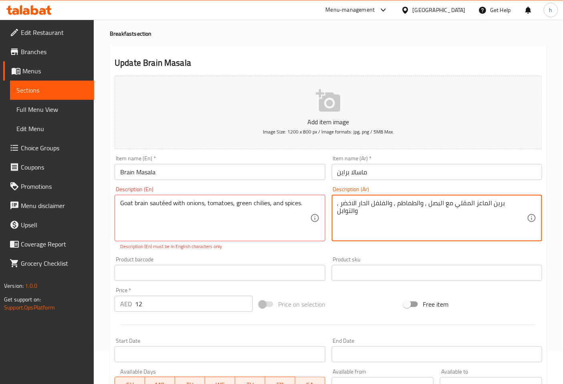
scroll to position [133, 0]
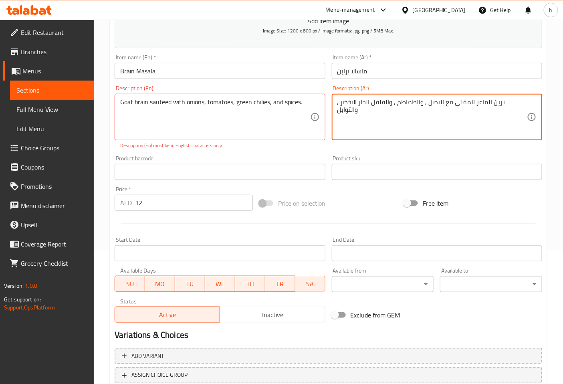
type textarea "برين الماعز المقلي مع البصل , والطماطم , والفلفل الحار الاخضر , والتوابل"
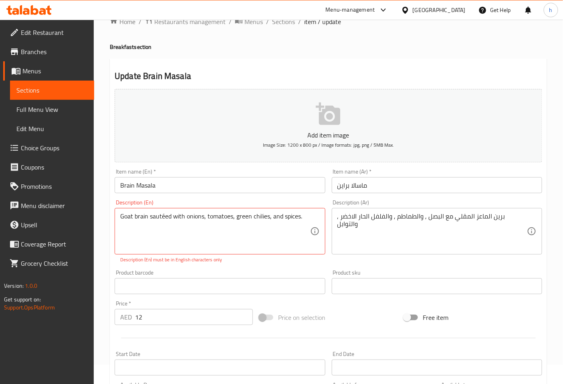
scroll to position [11, 0]
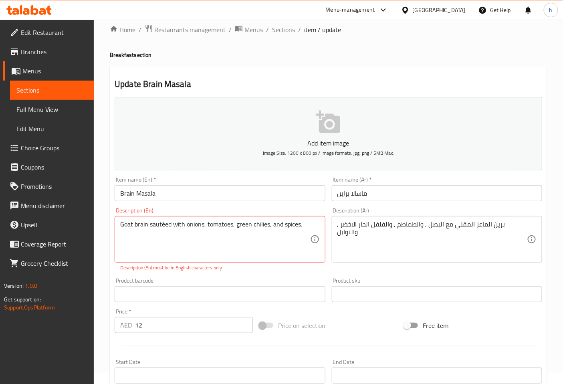
click at [342, 193] on input "ماسالا براين" at bounding box center [437, 193] width 210 height 16
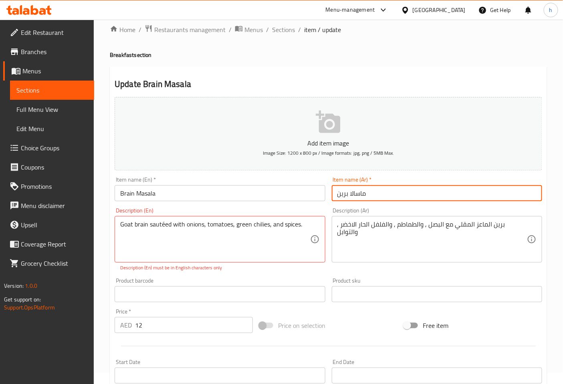
type input "ماسالا برين"
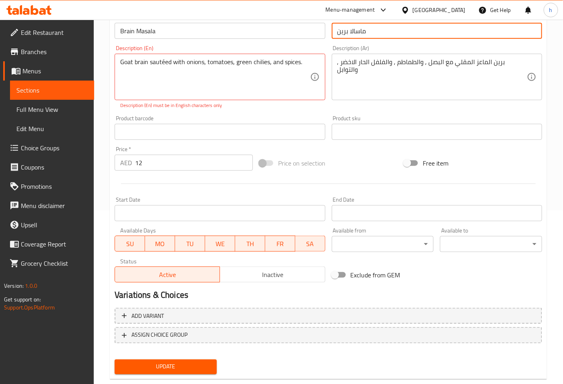
scroll to position [189, 0]
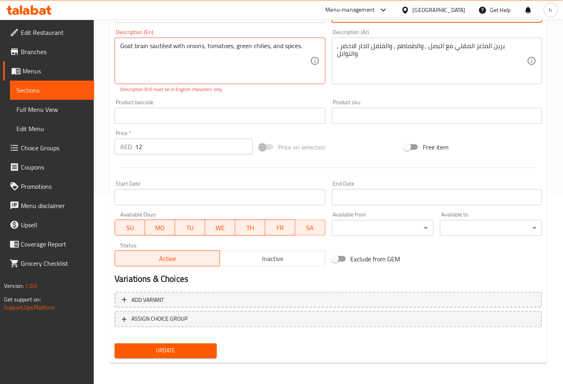
click at [193, 352] on span "Update" at bounding box center [165, 351] width 89 height 10
click at [277, 67] on textarea "Goat brain sautéed with onions, tomatoes, green chilies, and spices." at bounding box center [214, 61] width 189 height 38
click at [187, 350] on span "Update" at bounding box center [165, 351] width 89 height 10
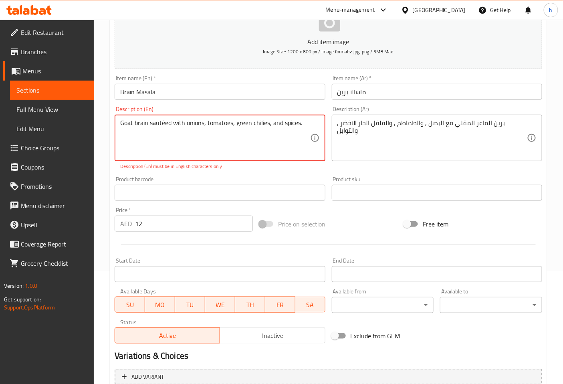
scroll to position [178, 0]
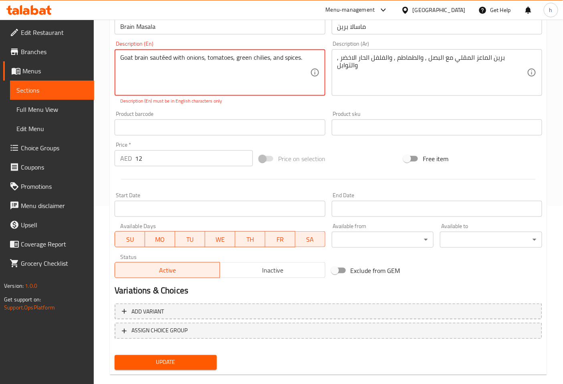
click at [163, 56] on textarea "Goat brain sautéed with onions, tomatoes, green chilies, and spices." at bounding box center [214, 73] width 189 height 38
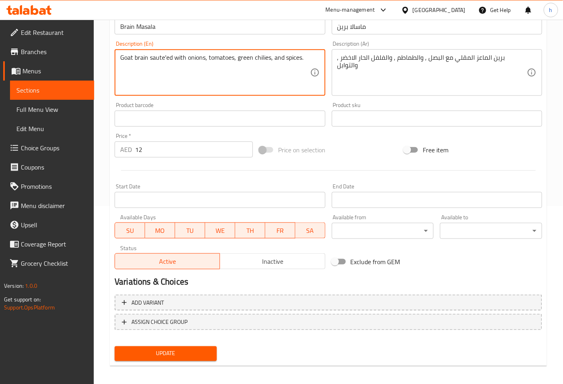
type textarea "Goat brain saute'ed with onions, tomatoes, green chilies, and spices."
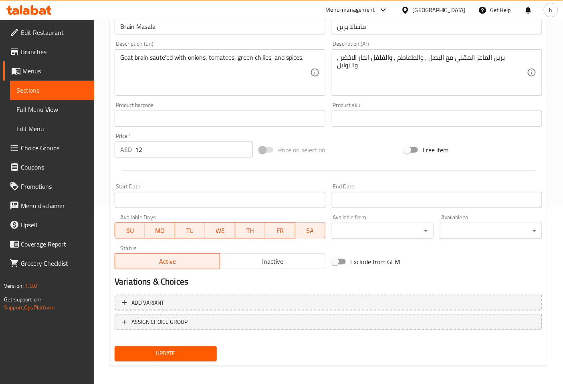
click at [271, 369] on div "Home / Restaurants management / Menus / Sections / item / update Breakfast sect…" at bounding box center [328, 115] width 437 height 514
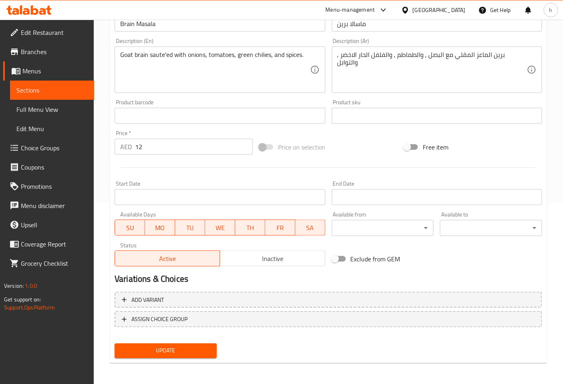
click at [182, 346] on span "Update" at bounding box center [165, 351] width 89 height 10
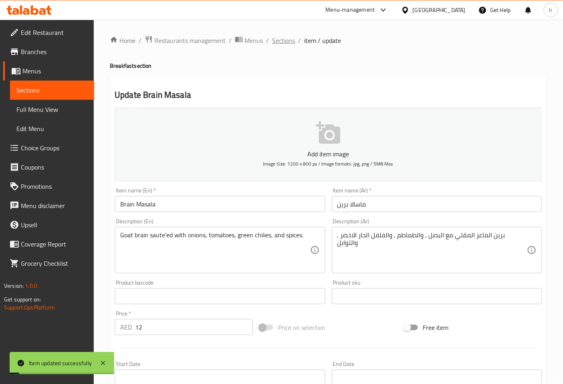
scroll to position [0, 0]
click at [285, 37] on span "Sections" at bounding box center [283, 41] width 23 height 10
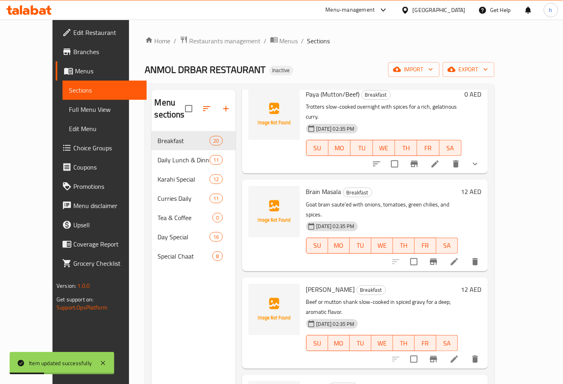
scroll to position [89, 0]
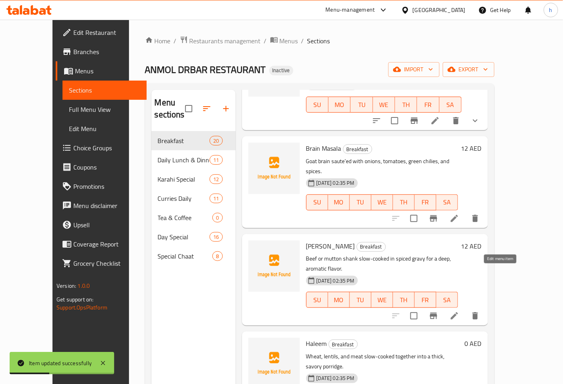
click at [459, 311] on icon at bounding box center [454, 316] width 10 height 10
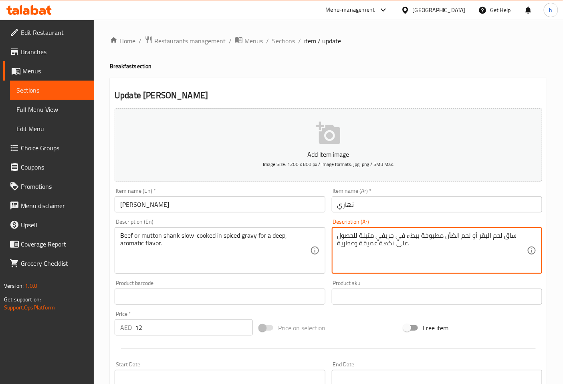
click at [480, 235] on textarea "ساق لحم البقر أو لحم الضأن مطبوخة ببطء في جريفي متبلة للحصول على نكهة عميقة وعط…" at bounding box center [431, 250] width 189 height 38
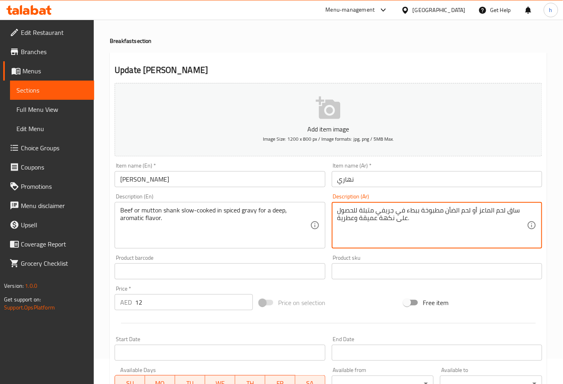
scroll to position [2, 0]
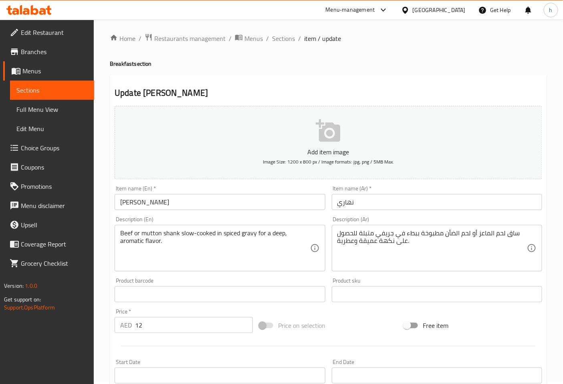
click at [486, 235] on textarea "ساق لحم الماعز أو لحم الضأن مطبوخة ببطء في جريفي متبلة للحصول على نكهة عميقة وع…" at bounding box center [431, 248] width 189 height 38
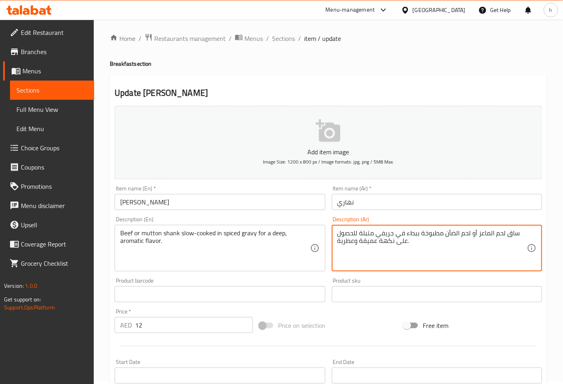
click at [486, 235] on textarea "ساق لحم الماعز أو لحم الضأن مطبوخة ببطء في جريفي متبلة للحصول على نكهة عميقة وع…" at bounding box center [431, 248] width 189 height 38
click at [452, 232] on textarea "ساق لحم الغنم أو لحم الضأن مطبوخة ببطء في جريفي متبلة للحصول على نكهة عميقة وعط…" at bounding box center [431, 248] width 189 height 38
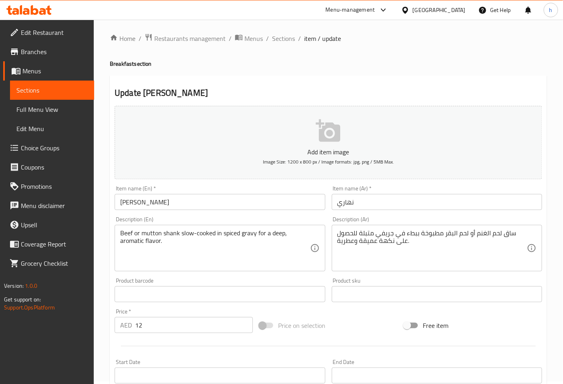
click at [510, 235] on textarea "ساق لحم الغنم أو لحم البقر مطبوخة ببطء في جريفي متبلة للحصول على نكهة عميقة وعط…" at bounding box center [431, 248] width 189 height 38
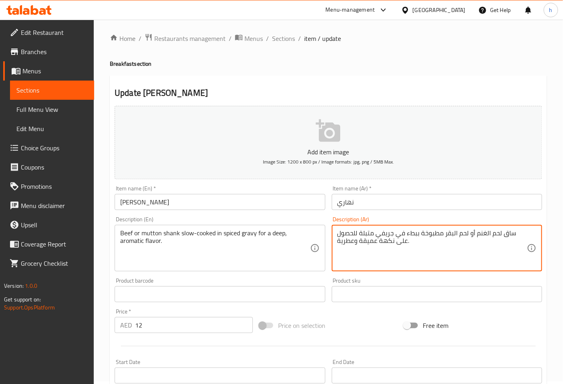
click at [510, 235] on textarea "ساق لحم الغنم أو لحم البقر مطبوخة ببطء في جريفي متبلة للحصول على نكهة عميقة وعط…" at bounding box center [431, 248] width 189 height 38
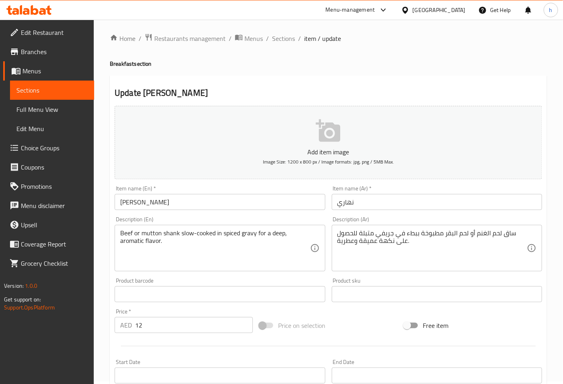
click at [510, 235] on textarea "ساق لحم الغنم أو لحم البقر مطبوخة ببطء في جريفي متبلة للحصول على نكهة عميقة وعط…" at bounding box center [431, 248] width 189 height 38
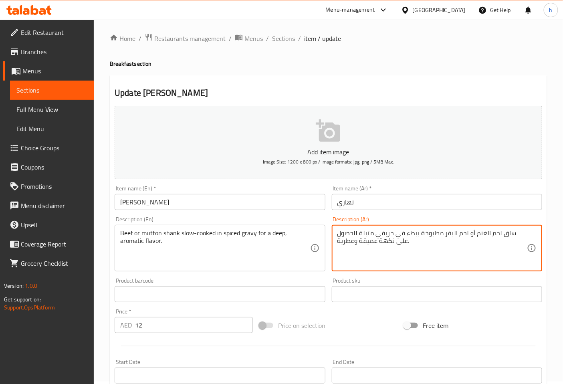
click at [510, 235] on textarea "ساق لحم الغنم أو لحم البقر مطبوخة ببطء في جريفي متبلة للحصول على نكهة عميقة وعط…" at bounding box center [431, 248] width 189 height 38
click at [360, 242] on textarea "موزة لحم الغنم أو لحم البقر مطبوخة ببطء في جريفي متبلة للحصول على نكهة عميقة وع…" at bounding box center [431, 248] width 189 height 38
click at [362, 242] on textarea "موزة لحم الغنم أو لحم البقر مطبوخة ببطء في جريفي متبلة للحصول على نكهة عميقة وع…" at bounding box center [431, 248] width 189 height 38
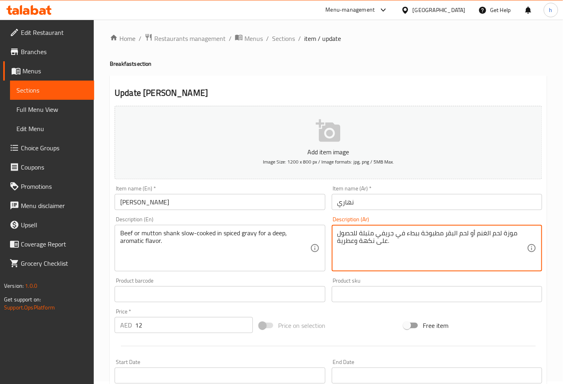
click at [354, 237] on textarea "موزة لحم الغنم أو لحم البقر مطبوخة ببطء في جريفي متبلة للحصول على نكهة وعطرية." at bounding box center [431, 248] width 189 height 38
click at [353, 242] on textarea "موزة لحم الغنم أو لحم البقر مطبوخة ببطء في جريفي متبلة للحصول على نكهة وعطرية." at bounding box center [431, 248] width 189 height 38
click at [334, 241] on div "موزة لحم الغنم أو لحم البقر مطبوخة ببطء في جريفي متبلة للحصول على نكهة عطرية. D…" at bounding box center [437, 248] width 210 height 46
click at [386, 243] on textarea "موزة لحم الغنم أو لحم البقر مطبوخة ببطء في جريفي متبلة للحصول على نكهة عطرية." at bounding box center [431, 248] width 189 height 38
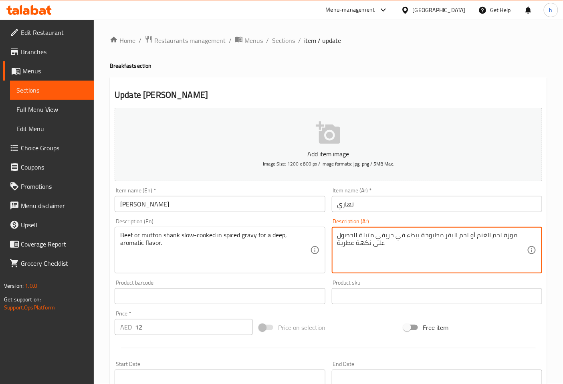
scroll to position [0, 0]
click at [404, 248] on textarea "موزة لحم الغنم أو لحم البقر مطبوخة ببطء في جريفي متبلة للحصول على نكهة عطرية" at bounding box center [431, 250] width 189 height 38
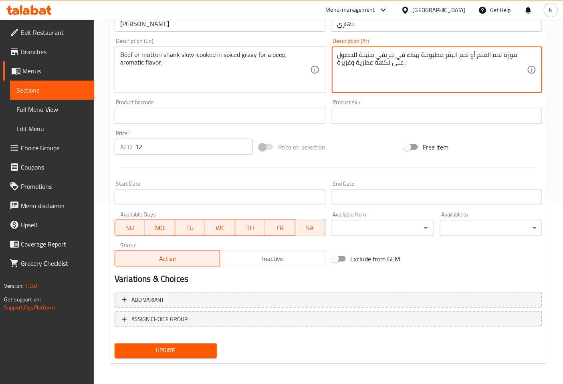
scroll to position [91, 0]
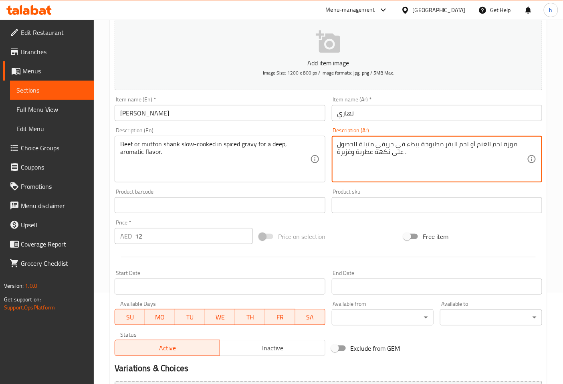
type textarea "موزة لحم الغنم أو لحم البقر مطبوخة ببطء في جريفي متبلة للحصول على نكهة عطرية وغ…"
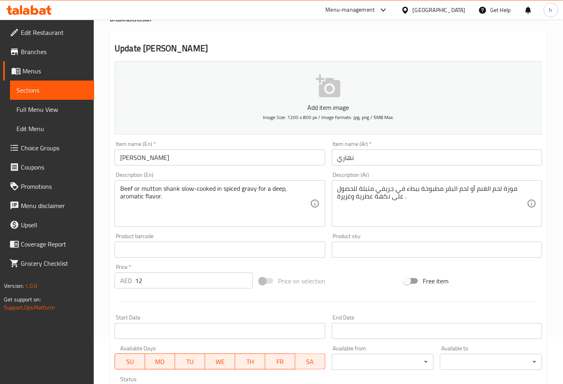
scroll to position [181, 0]
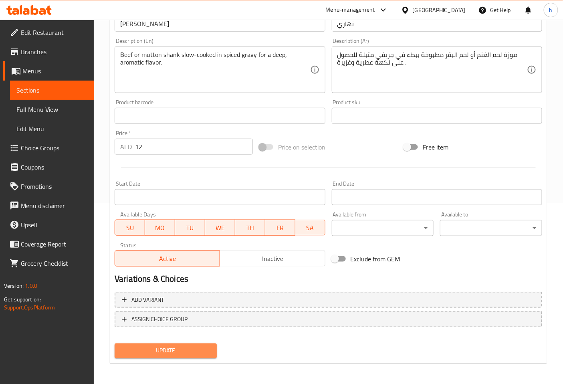
click at [183, 347] on span "Update" at bounding box center [165, 351] width 89 height 10
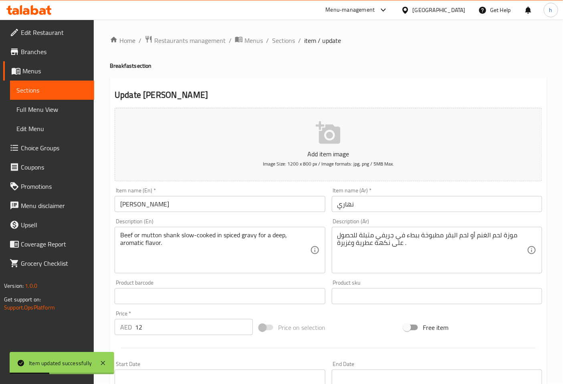
scroll to position [0, 0]
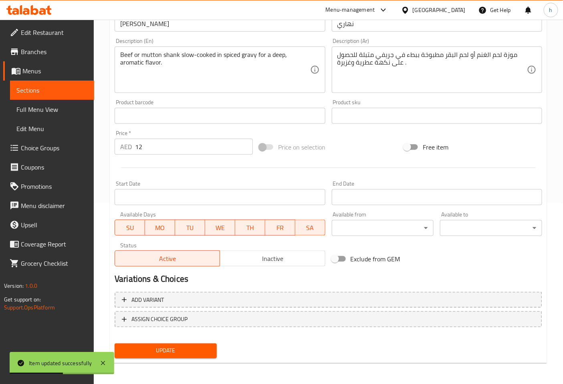
click at [193, 346] on span "Update" at bounding box center [165, 351] width 89 height 10
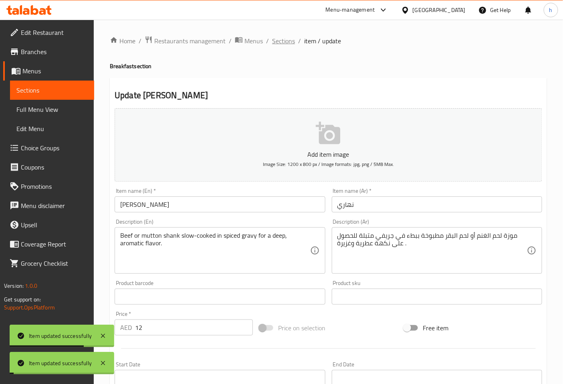
click at [285, 38] on span "Sections" at bounding box center [283, 41] width 23 height 10
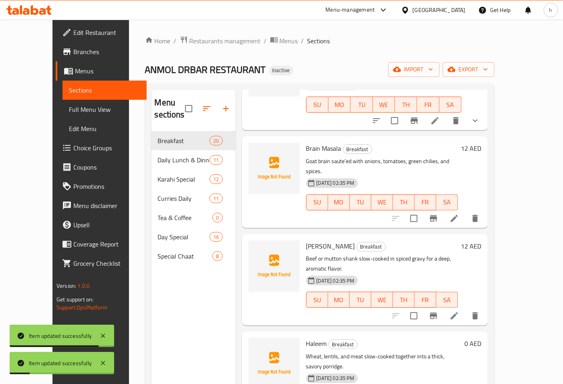
scroll to position [133, 0]
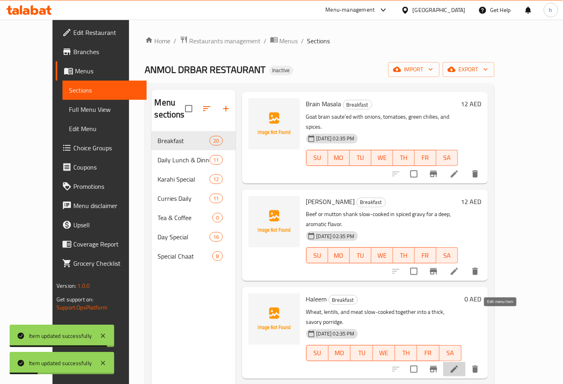
click at [459, 364] on icon at bounding box center [454, 369] width 10 height 10
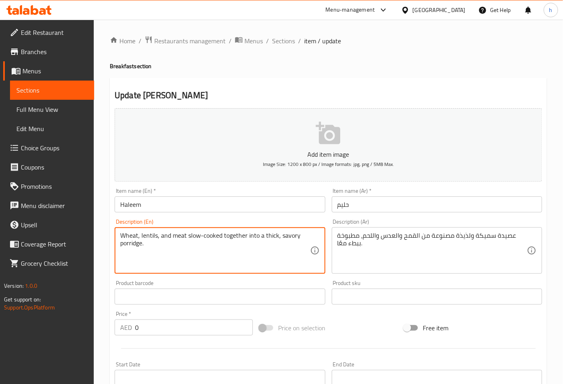
click at [131, 233] on textarea "Wheat, lentils, and meat slow-cooked together into a thick, savory porridge." at bounding box center [214, 250] width 189 height 38
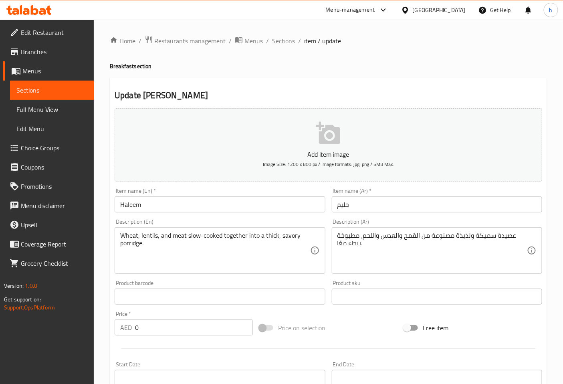
click at [150, 234] on textarea "Wheat, lentils, and meat slow-cooked together into a thick, savory porridge." at bounding box center [214, 250] width 189 height 38
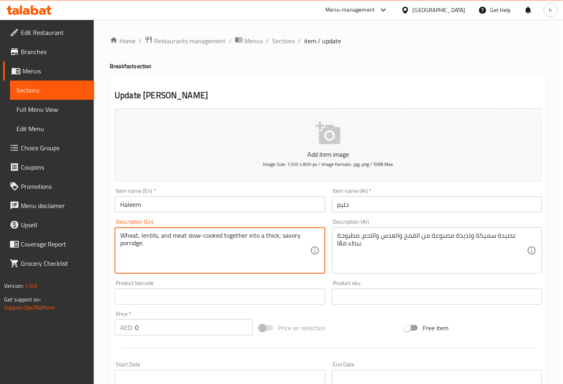
click at [150, 234] on textarea "Wheat, lentils, and meat slow-cooked together into a thick, savory porridge." at bounding box center [214, 250] width 189 height 38
click at [268, 235] on textarea "Wheat, lentils, and meat slow-cooked together into a thick, savory porridge." at bounding box center [214, 250] width 189 height 38
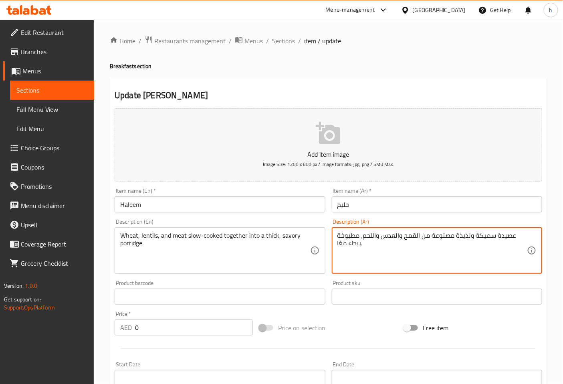
click at [512, 235] on textarea "عصيدة سميكة ولذيذة مصنوعة من القمح والعدس واللحم، مطبوخة ببطء معًا." at bounding box center [431, 250] width 189 height 38
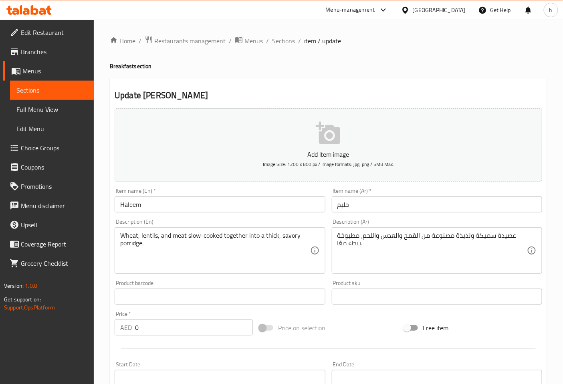
click at [498, 238] on textarea "عصيدة سميكة ولذيذة مصنوعة من القمح والعدس واللحم، مطبوخة ببطء معًا." at bounding box center [431, 250] width 189 height 38
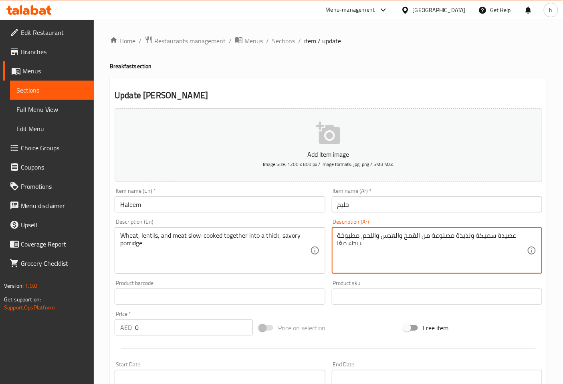
click at [498, 238] on textarea "عصيدة سميكة ولذيذة مصنوعة من القمح والعدس واللحم، مطبوخة ببطء معًا." at bounding box center [431, 250] width 189 height 38
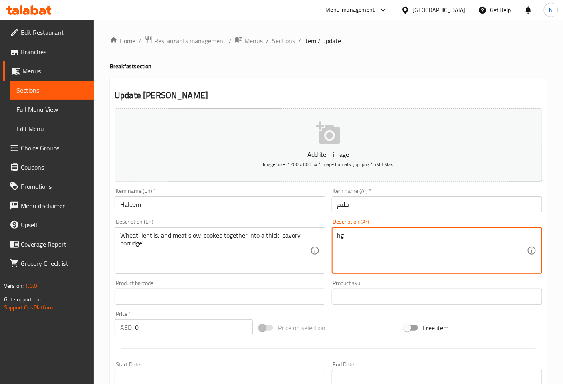
type textarea "h"
type textarea "ا"
click at [369, 244] on textarea at bounding box center [431, 250] width 189 height 38
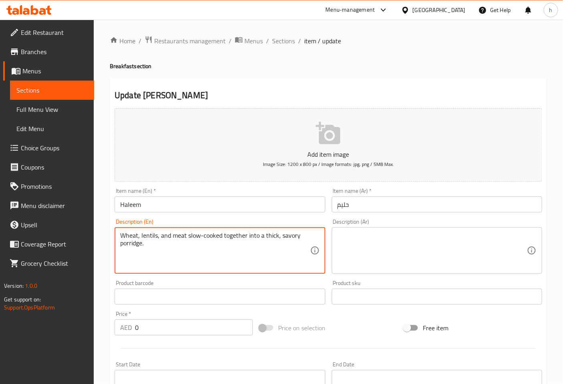
click at [228, 237] on textarea "Wheat, lentils, and meat slow-cooked together into a thick, savory porridge." at bounding box center [214, 250] width 189 height 38
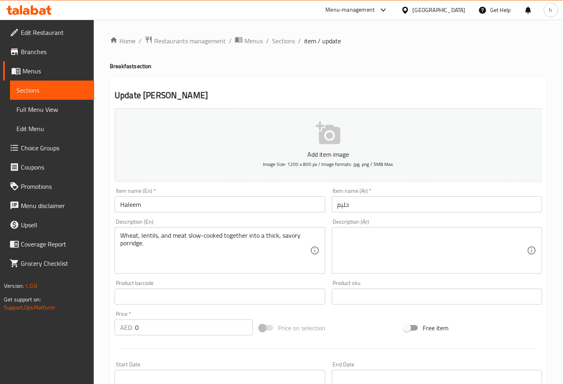
click at [422, 234] on textarea at bounding box center [431, 250] width 189 height 38
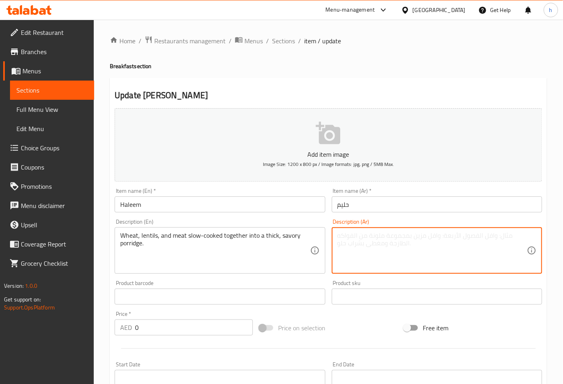
paste textarea "القمح والعدس واللحم مطبوخة ببطء معًا في عصيدة سميكة ولذيذة."
click at [524, 235] on textarea "القمح والعدس واللحم مطبوخة ببطء معًا في عصيدة سميكة ولذيذة." at bounding box center [431, 250] width 189 height 38
click at [383, 237] on textarea "القمح والعدس واللحم مطبوخة ببطء معًا في عصيدة سميكة ولذيذة" at bounding box center [431, 250] width 189 height 38
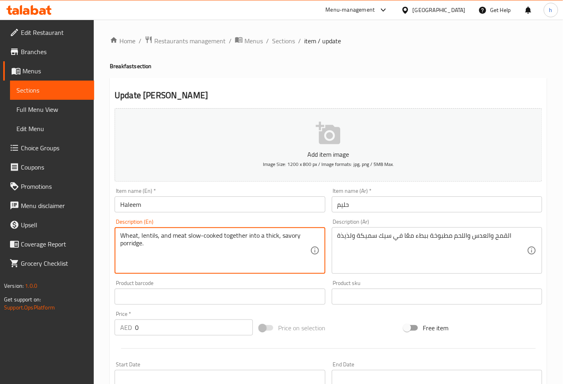
click at [128, 245] on textarea "Wheat, lentils, and meat slow-cooked together into a thick, savory porridge." at bounding box center [214, 250] width 189 height 38
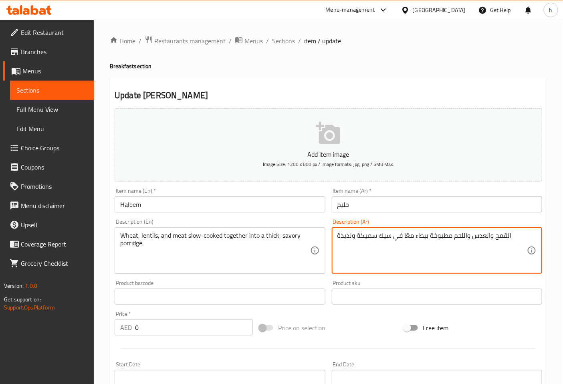
click at [386, 234] on textarea "القمح والعدس واللحم مطبوخة ببطء معًا في سيك سميكة ولذيذة" at bounding box center [431, 250] width 189 height 38
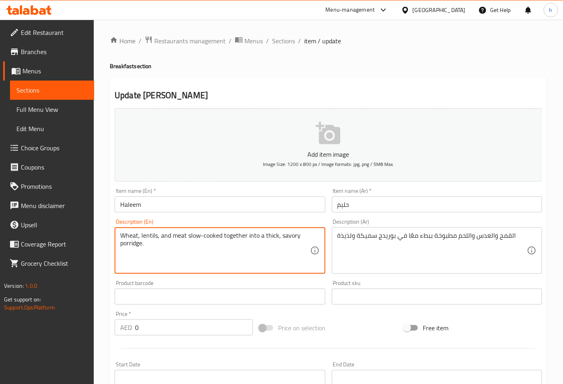
click at [292, 238] on textarea "Wheat, lentils, and meat slow-cooked together into a thick, savory porridge." at bounding box center [214, 250] width 189 height 38
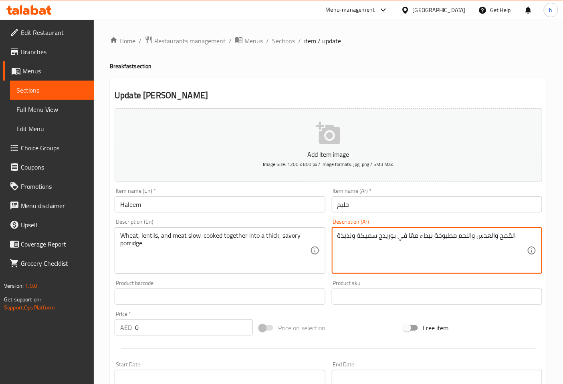
click at [346, 237] on textarea "القمح والعدس واللحم مطبوخة ببطء معًا في بوريدج سميكة ولذيذة" at bounding box center [431, 250] width 189 height 38
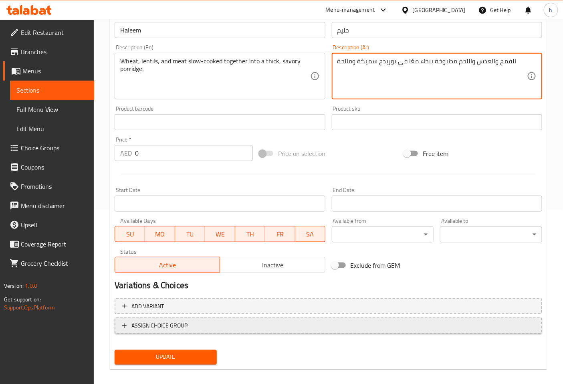
scroll to position [181, 0]
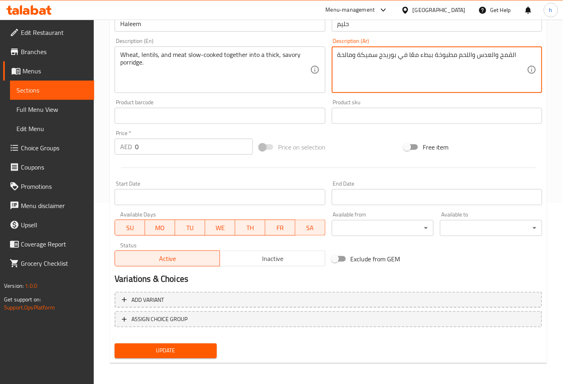
type textarea "القمح والعدس واللحم مطبوخة ببطء معًا في بوريدج سميكة ومالحة"
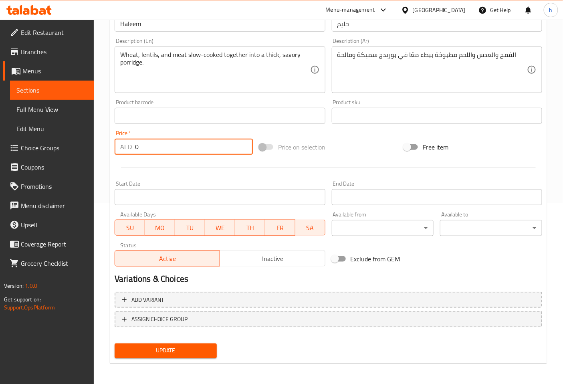
click at [165, 145] on input "0" at bounding box center [194, 147] width 118 height 16
type input "107"
click at [361, 348] on div "Update" at bounding box center [328, 350] width 434 height 21
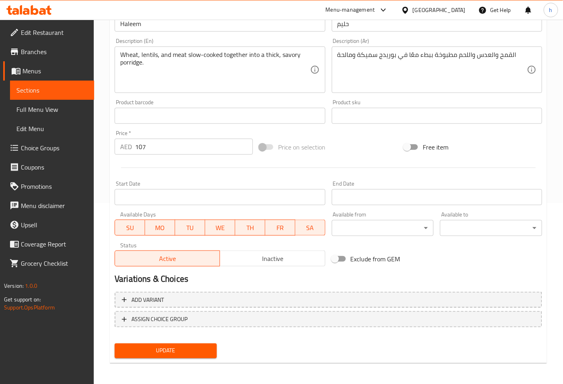
click at [180, 351] on span "Update" at bounding box center [165, 351] width 89 height 10
click at [169, 149] on input "107" at bounding box center [194, 147] width 118 height 16
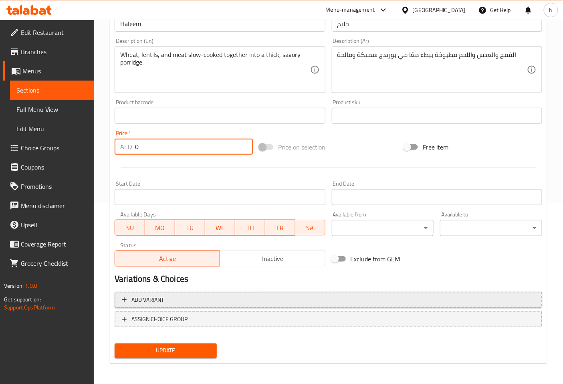
type input "0"
click at [174, 297] on span "Add variant" at bounding box center [328, 300] width 413 height 10
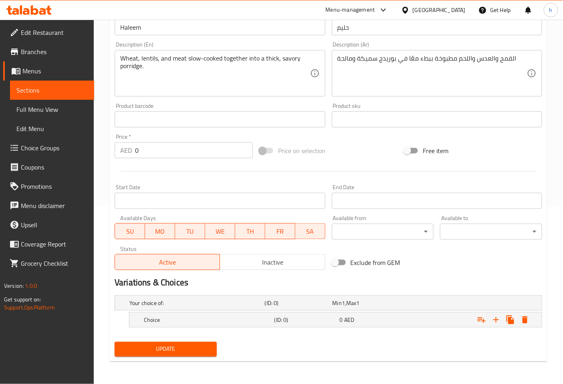
scroll to position [177, 0]
click at [193, 321] on h5 "Choice" at bounding box center [207, 320] width 127 height 8
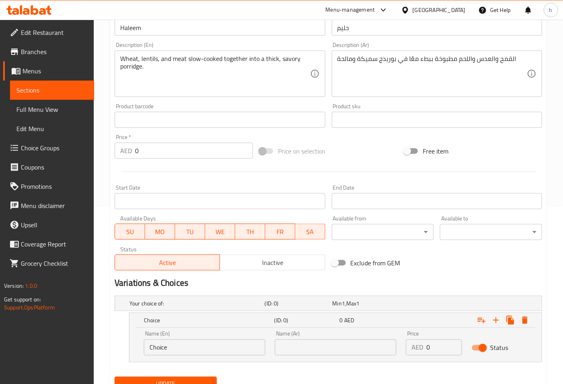
click at [198, 340] on input "Choice" at bounding box center [204, 347] width 121 height 16
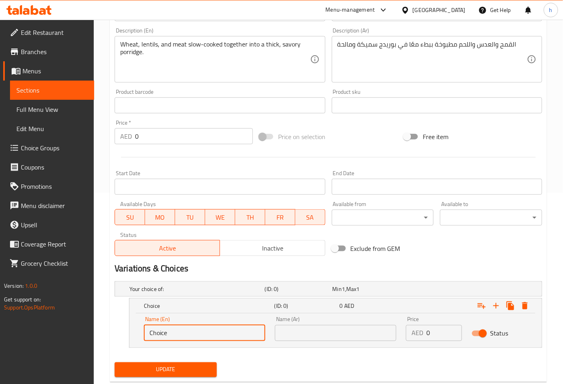
scroll to position [211, 0]
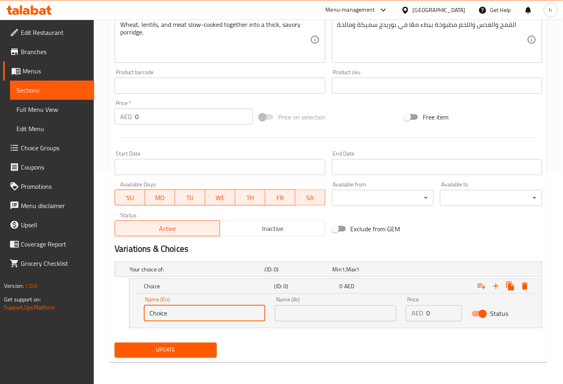
click at [201, 305] on input "Choice" at bounding box center [204, 313] width 121 height 16
type input "C"
type input "s"
click at [178, 267] on h5 "Your choice of:" at bounding box center [195, 269] width 132 height 8
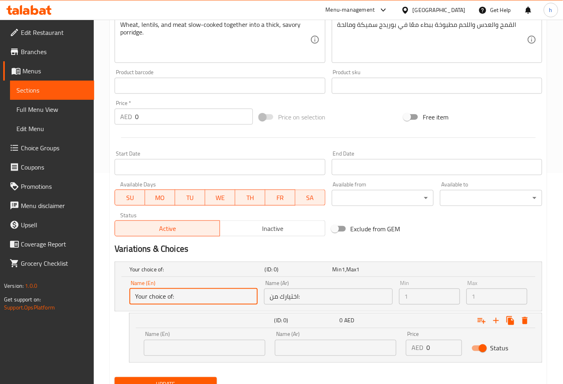
click at [194, 297] on input "Your choice of:" at bounding box center [193, 296] width 128 height 16
click at [326, 297] on input "اختيارك من:" at bounding box center [328, 296] width 128 height 16
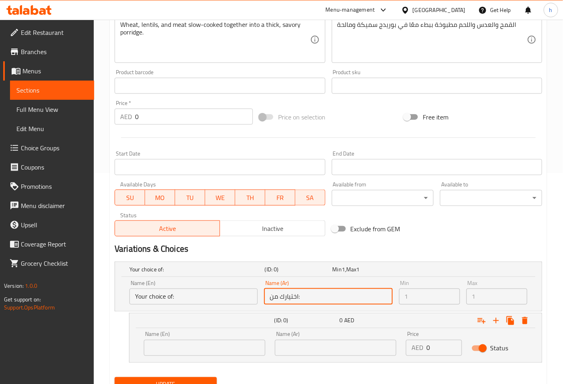
click at [221, 294] on input "Your choice of:" at bounding box center [193, 296] width 128 height 16
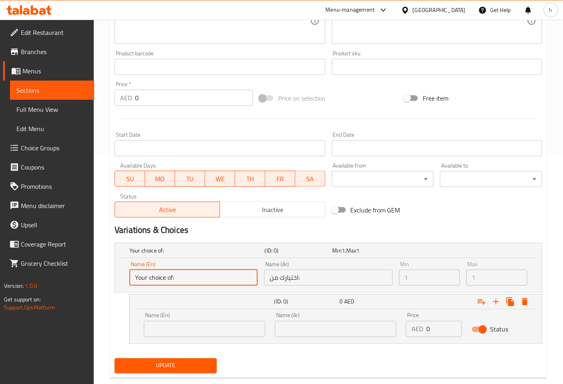
scroll to position [245, 0]
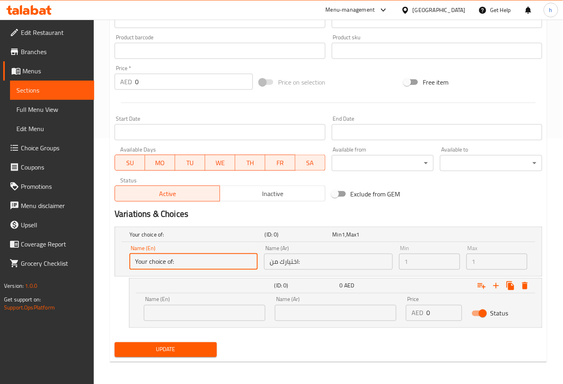
click at [188, 263] on input "Your choice of:" at bounding box center [193, 261] width 128 height 16
click at [190, 263] on input "Your choice of:" at bounding box center [193, 261] width 128 height 16
click at [200, 322] on div "Name (En) Name (En)" at bounding box center [204, 308] width 131 height 34
click at [195, 314] on input "text" at bounding box center [204, 313] width 121 height 16
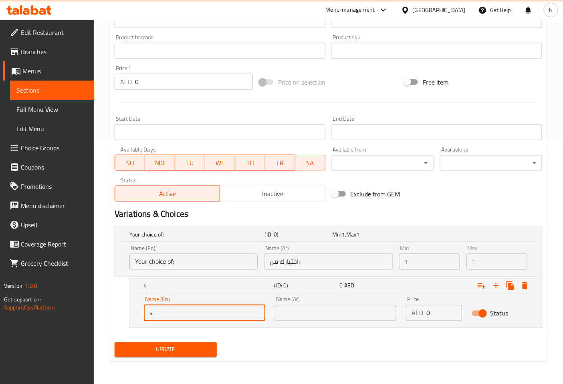
type input "s"
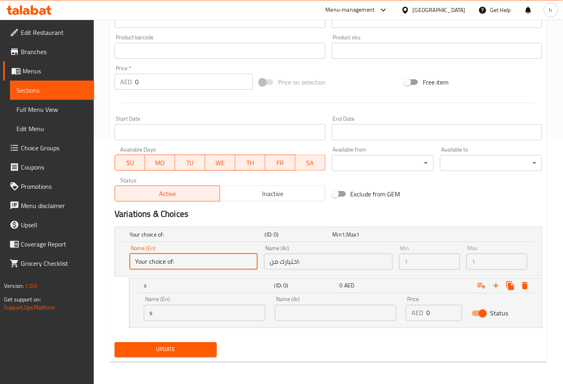
click at [215, 258] on input "Your choice of:" at bounding box center [193, 261] width 128 height 16
click at [173, 259] on input "Your choice of:" at bounding box center [193, 261] width 128 height 16
click at [171, 259] on input "Your choice of:" at bounding box center [193, 261] width 128 height 16
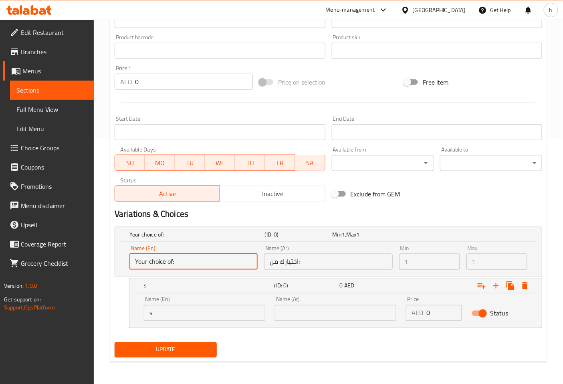
click at [171, 261] on input "Your choice of:" at bounding box center [193, 261] width 128 height 16
click at [173, 261] on input "Your choice of:" at bounding box center [193, 261] width 128 height 16
click at [171, 261] on input "Your choice of:" at bounding box center [193, 261] width 128 height 16
click at [186, 259] on input "Your choice of:" at bounding box center [193, 261] width 128 height 16
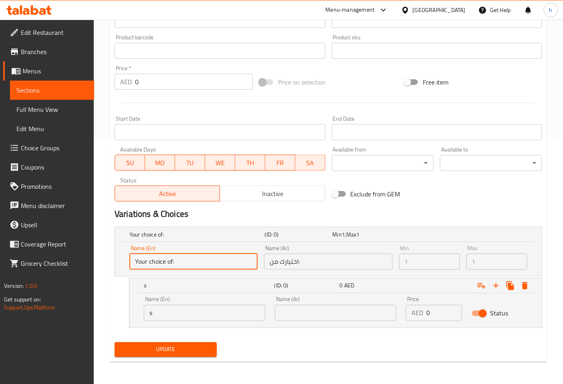
click at [186, 259] on input "Your choice of:" at bounding box center [193, 261] width 128 height 16
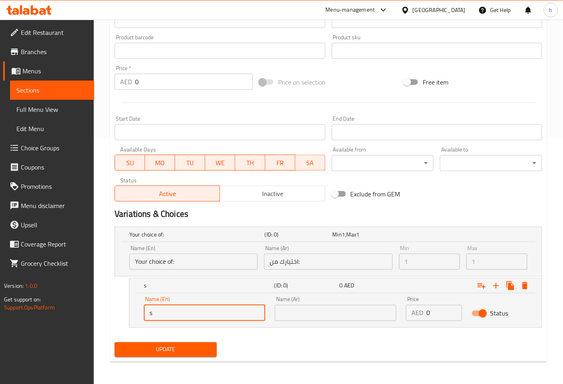
click at [183, 315] on input "s" at bounding box center [204, 313] width 121 height 16
type input "medium"
click at [283, 313] on input "text" at bounding box center [335, 313] width 121 height 16
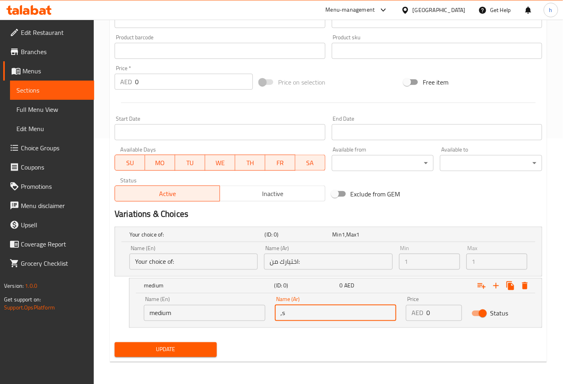
type input ","
type input "وسط"
click at [495, 285] on icon "Expand" at bounding box center [496, 286] width 6 height 6
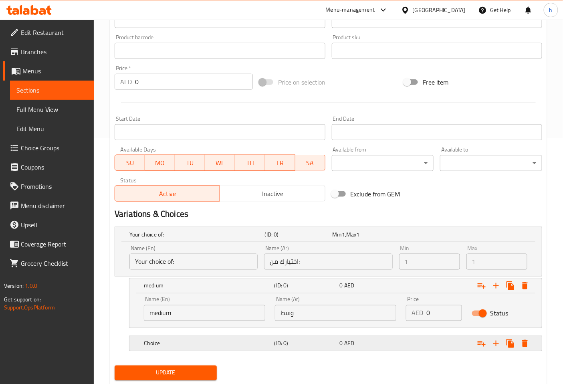
click at [235, 345] on h5 "Choice" at bounding box center [207, 343] width 127 height 8
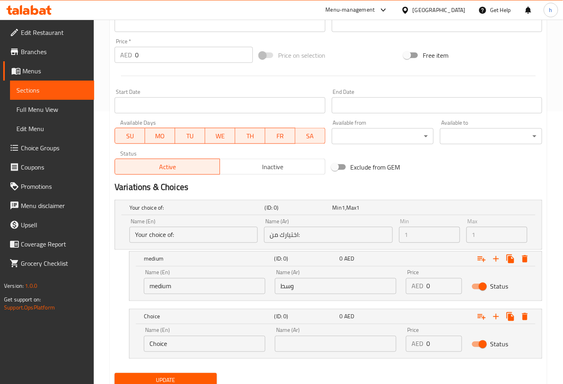
scroll to position [303, 0]
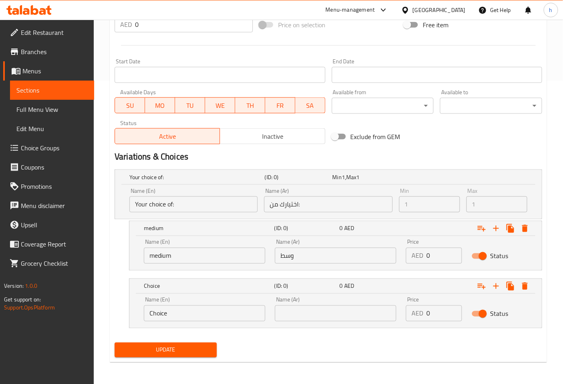
click at [217, 317] on input "Choice" at bounding box center [204, 313] width 121 height 16
type input "C"
click at [174, 257] on input "medium" at bounding box center [204, 255] width 121 height 16
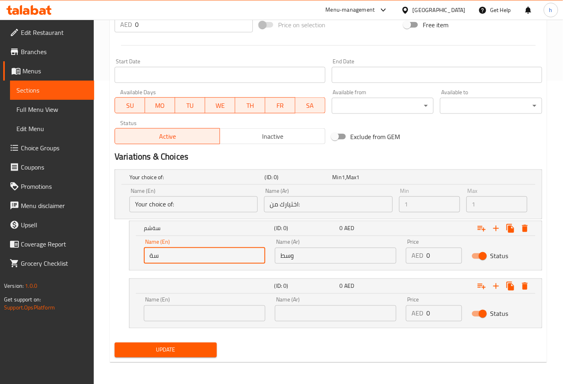
type input "س"
type input "small"
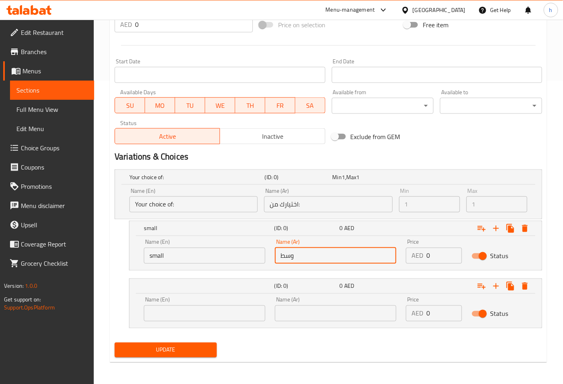
click at [295, 254] on input "وسط" at bounding box center [335, 255] width 121 height 16
click at [215, 313] on input "text" at bounding box center [204, 313] width 121 height 16
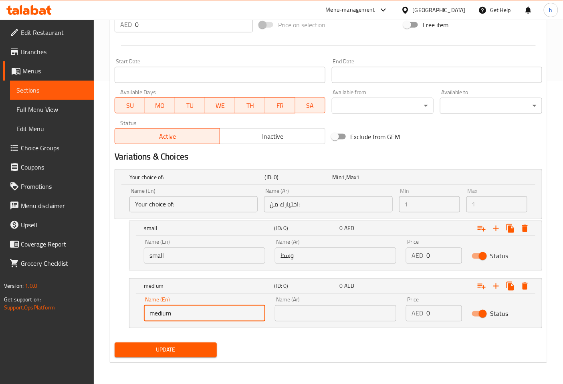
type input "medium"
click at [314, 260] on input "وسط" at bounding box center [335, 255] width 121 height 16
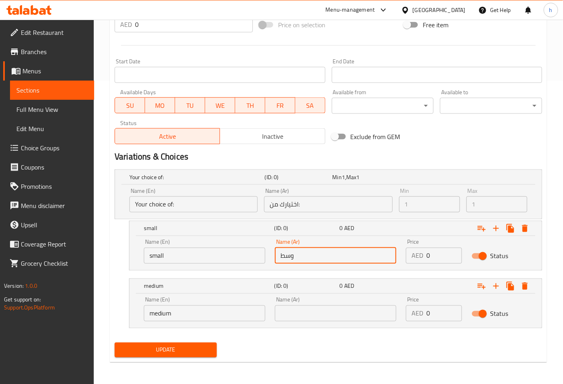
click at [314, 260] on input "وسط" at bounding box center [335, 255] width 121 height 16
type input "w"
type input "صغير"
click at [319, 319] on input "text" at bounding box center [335, 313] width 121 height 16
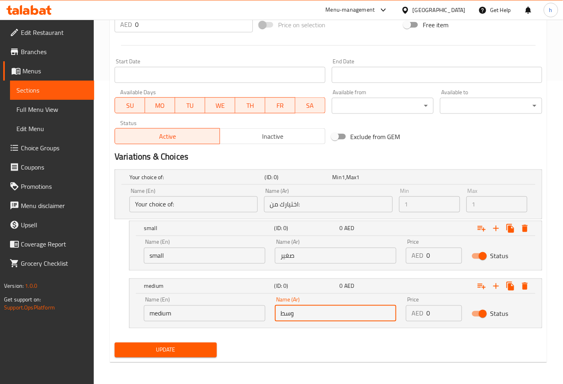
type input "وسط"
click at [446, 253] on input "0" at bounding box center [443, 255] width 35 height 16
click at [437, 249] on input "0" at bounding box center [443, 255] width 35 height 16
click at [435, 249] on input "0" at bounding box center [443, 255] width 35 height 16
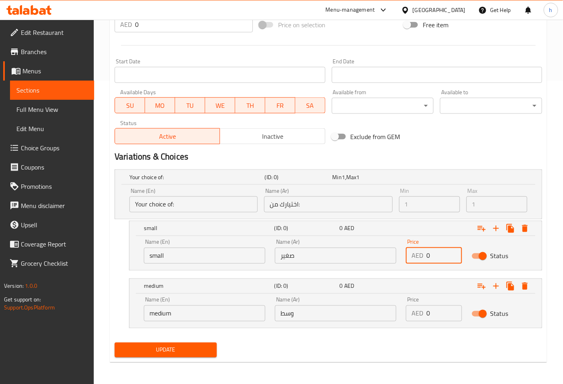
click at [430, 254] on input "0" at bounding box center [443, 255] width 35 height 16
type input "7"
click at [430, 313] on input "0" at bounding box center [443, 313] width 35 height 16
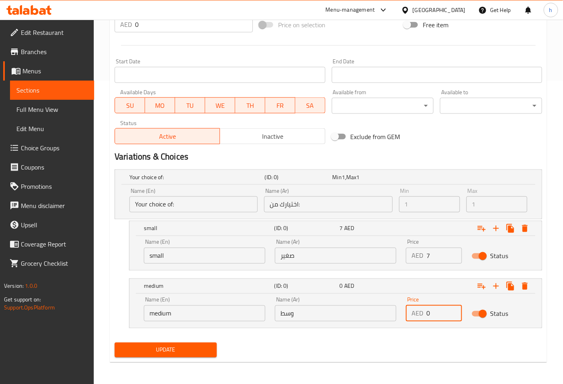
click at [430, 313] on input "0" at bounding box center [443, 313] width 35 height 16
type input "10"
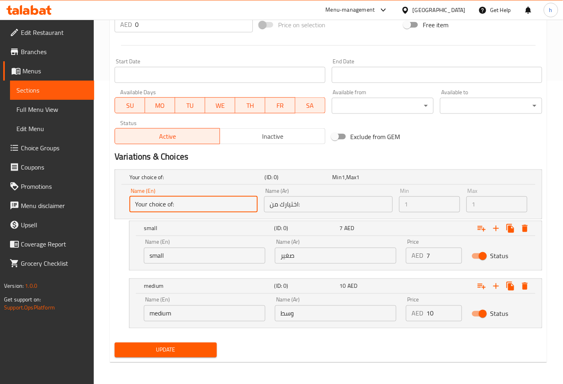
click at [169, 206] on input "Your choice of:" at bounding box center [193, 204] width 128 height 16
click at [168, 206] on input "Your choice of:" at bounding box center [193, 204] width 128 height 16
click at [168, 204] on input "Your choice of:" at bounding box center [193, 204] width 128 height 16
click at [171, 204] on input "Your choice of:" at bounding box center [193, 204] width 128 height 16
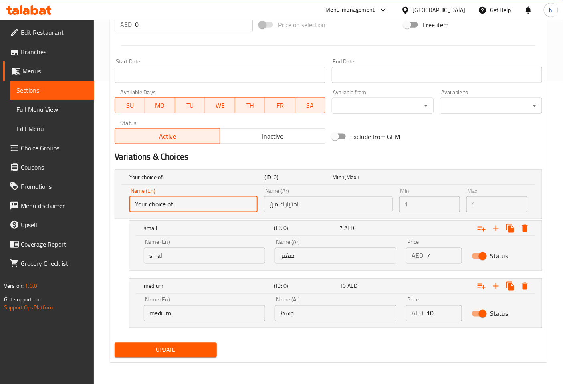
click at [171, 204] on input "Your choice of:" at bounding box center [193, 204] width 128 height 16
click at [424, 155] on h2 "Variations & Choices" at bounding box center [328, 157] width 427 height 12
click at [193, 207] on input "Your choice of:" at bounding box center [193, 204] width 128 height 16
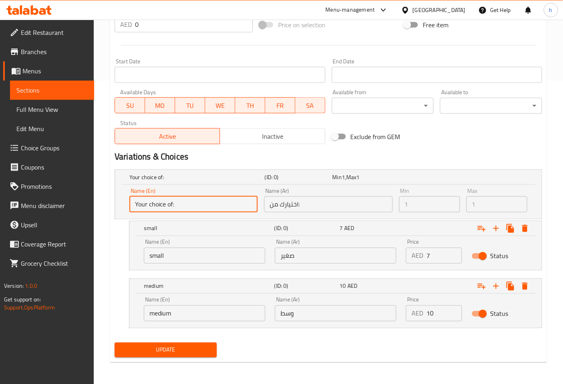
click at [178, 201] on input "Your choice of:" at bounding box center [193, 204] width 128 height 16
click at [167, 202] on input "Your choice of:" at bounding box center [193, 204] width 128 height 16
click at [182, 205] on input "Your choice of:" at bounding box center [193, 204] width 128 height 16
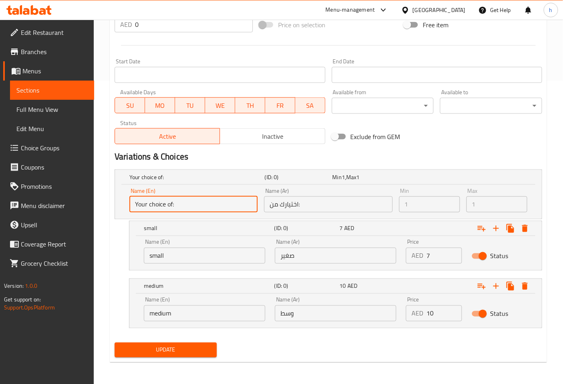
click at [182, 205] on input "Your choice of:" at bounding box center [193, 204] width 128 height 16
click at [114, 246] on div "Your choice of: (ID: 0) Min 1 , Max 1 Name (En) Your choice of: Name (En) Name …" at bounding box center [328, 252] width 434 height 173
click at [187, 345] on span "Update" at bounding box center [165, 350] width 89 height 10
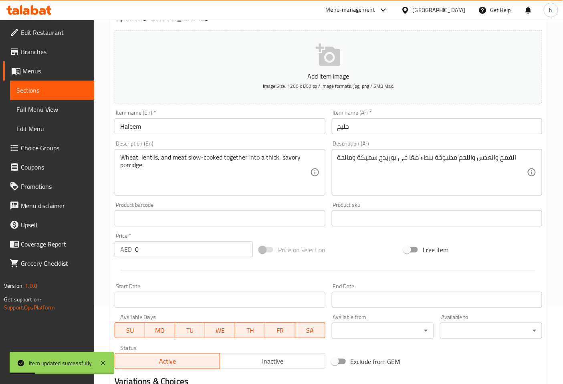
scroll to position [0, 0]
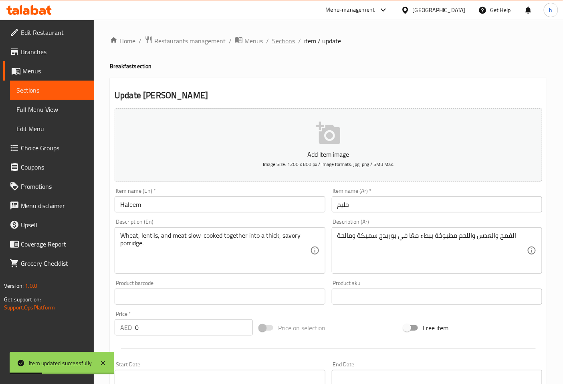
click at [284, 39] on span "Sections" at bounding box center [283, 41] width 23 height 10
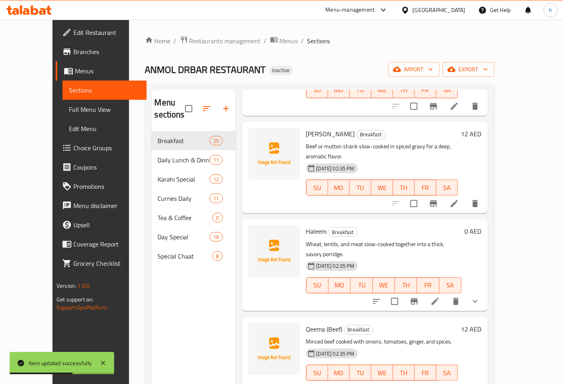
scroll to position [222, 0]
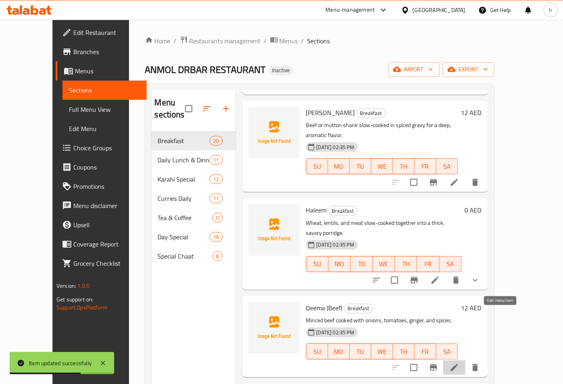
click at [459, 362] on icon at bounding box center [454, 367] width 10 height 10
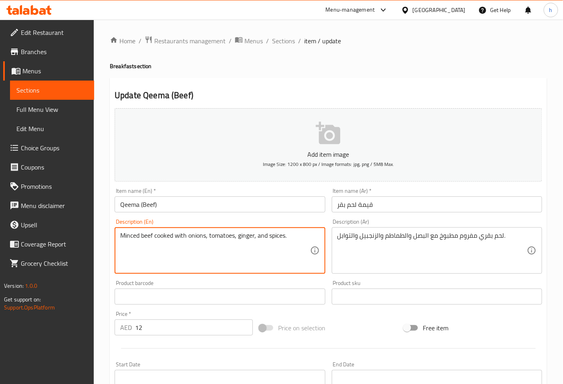
click at [129, 235] on textarea "Minced beef cooked with onions, tomatoes, ginger, and spices." at bounding box center [214, 250] width 189 height 38
click at [248, 238] on textarea "Minced beef cooked with onions, tomatoes, ginger, and spices." at bounding box center [214, 250] width 189 height 38
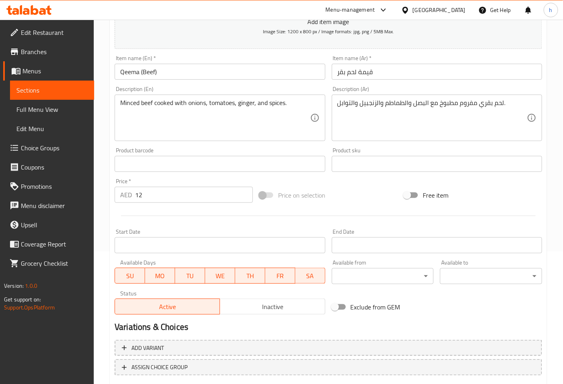
scroll to position [181, 0]
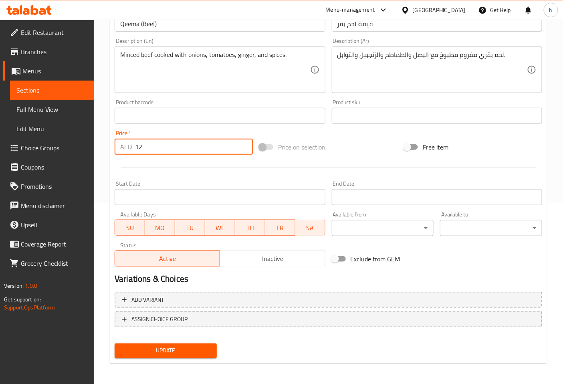
click at [178, 141] on input "12" at bounding box center [194, 147] width 118 height 16
type input "0"
click at [157, 297] on span "Add variant" at bounding box center [147, 300] width 32 height 10
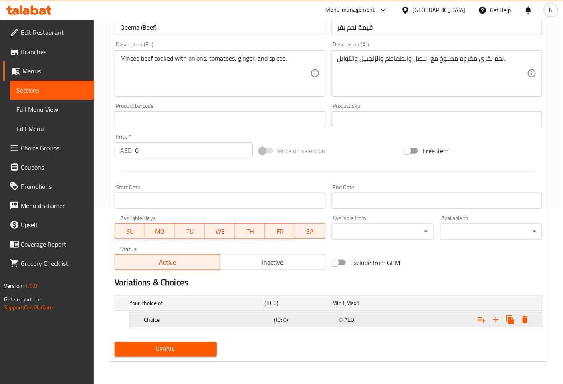
scroll to position [177, 0]
click at [198, 316] on h5 "Choice" at bounding box center [207, 320] width 127 height 8
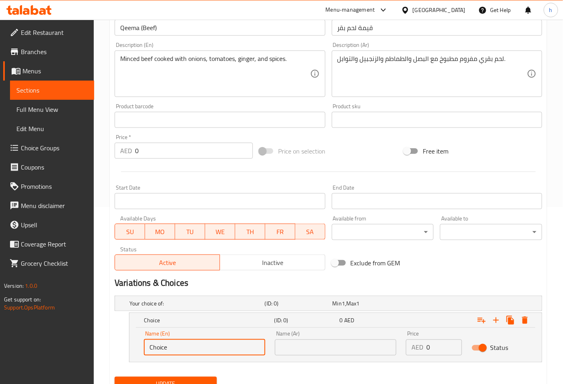
click at [198, 346] on input "Choice" at bounding box center [204, 347] width 121 height 16
click at [201, 320] on h5 "Choice" at bounding box center [207, 320] width 127 height 8
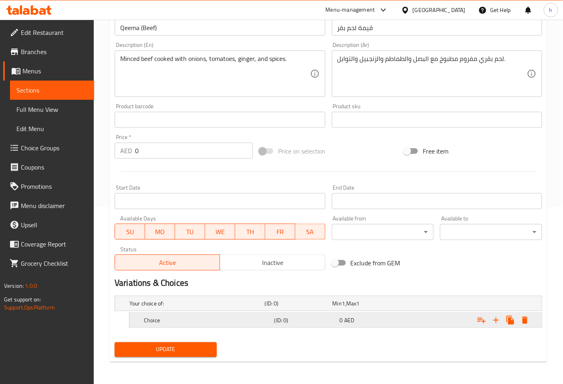
click at [199, 318] on h5 "Choice" at bounding box center [207, 320] width 127 height 8
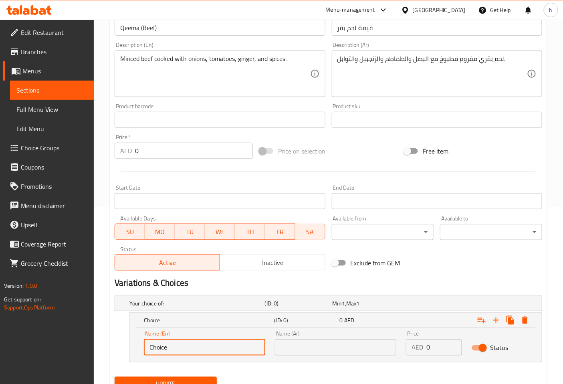
click at [199, 342] on input "Choice" at bounding box center [204, 347] width 121 height 16
type input "C"
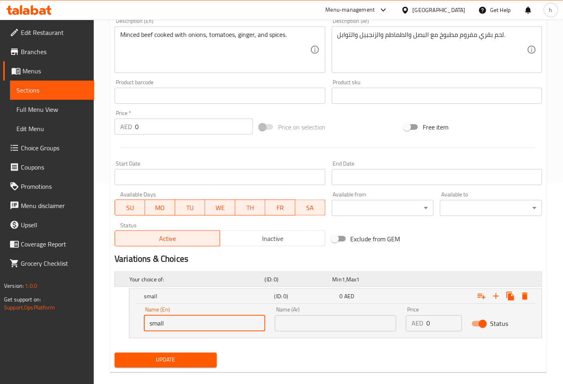
scroll to position [211, 0]
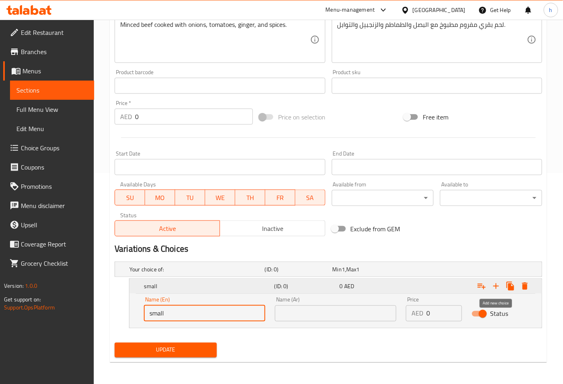
type input "small"
click at [493, 281] on icon "Expand" at bounding box center [496, 286] width 10 height 10
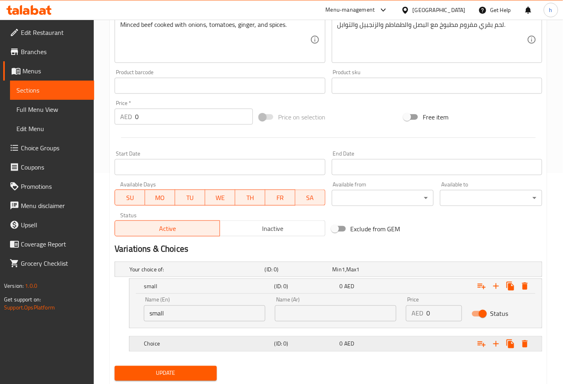
click at [204, 343] on h5 "Choice" at bounding box center [207, 344] width 127 height 8
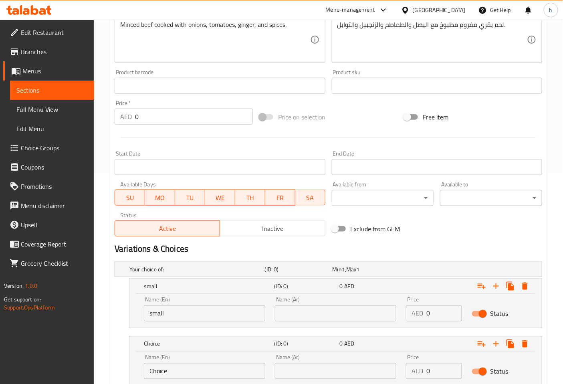
click at [203, 372] on input "Choice" at bounding box center [204, 371] width 121 height 16
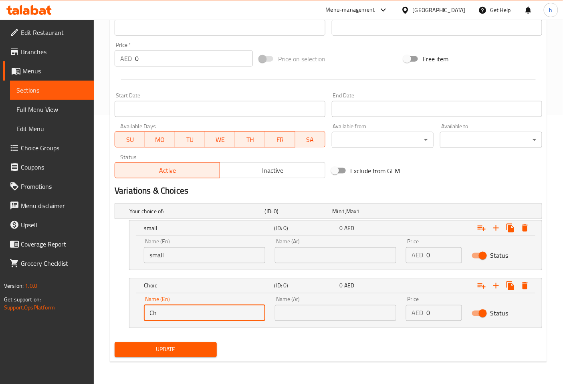
type input "C"
type input "medium"
click at [357, 255] on input "text" at bounding box center [335, 255] width 121 height 16
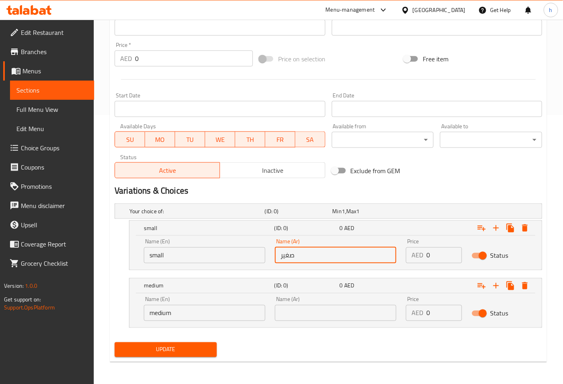
type input "صغير"
click at [321, 319] on input "text" at bounding box center [335, 313] width 121 height 16
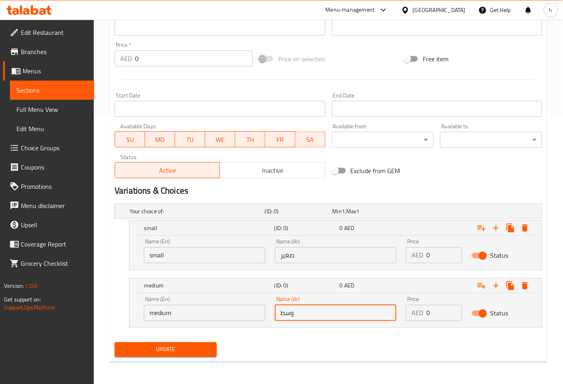
scroll to position [224, 0]
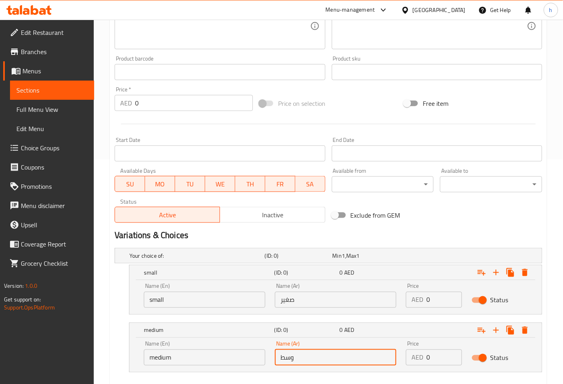
type input "وسط"
click at [442, 303] on input "0" at bounding box center [443, 299] width 35 height 16
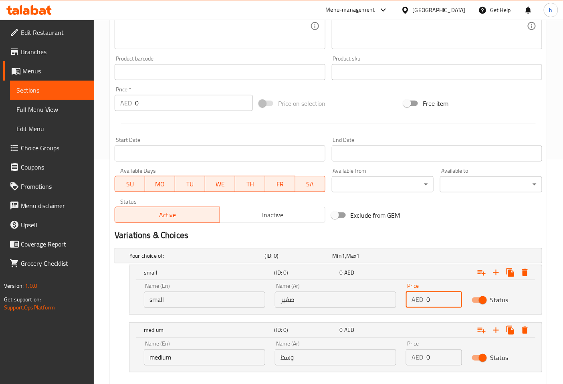
click at [442, 303] on input "0" at bounding box center [443, 299] width 35 height 16
type input "7"
click at [442, 361] on input "0" at bounding box center [443, 357] width 35 height 16
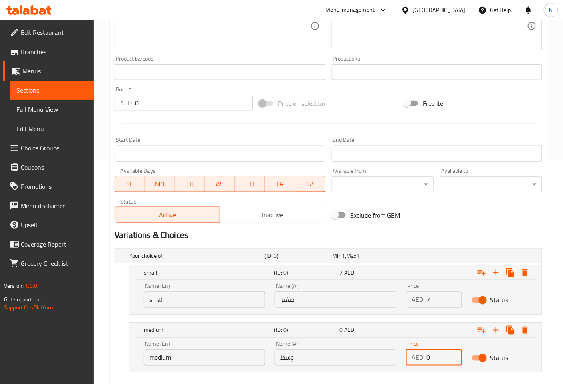
click at [442, 361] on input "0" at bounding box center [443, 357] width 35 height 16
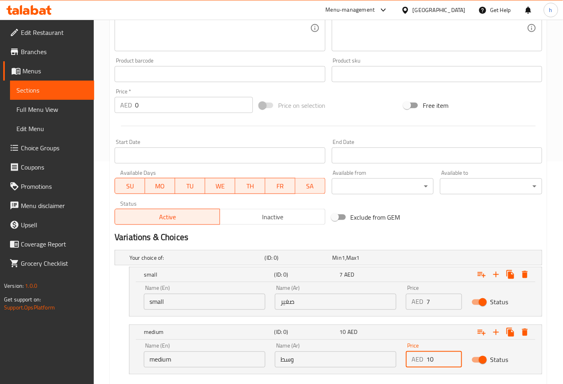
scroll to position [269, 0]
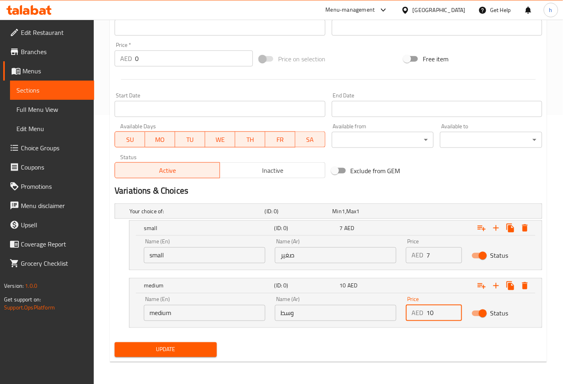
type input "10"
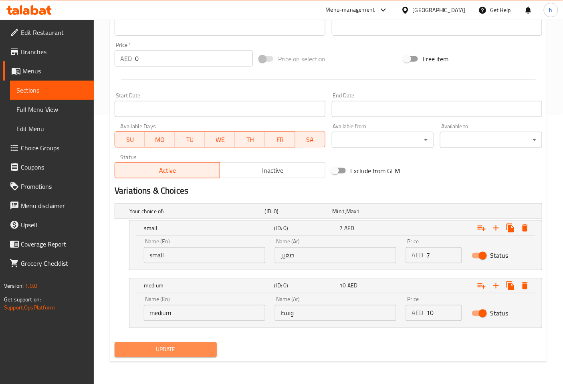
click at [138, 354] on button "Update" at bounding box center [166, 349] width 102 height 15
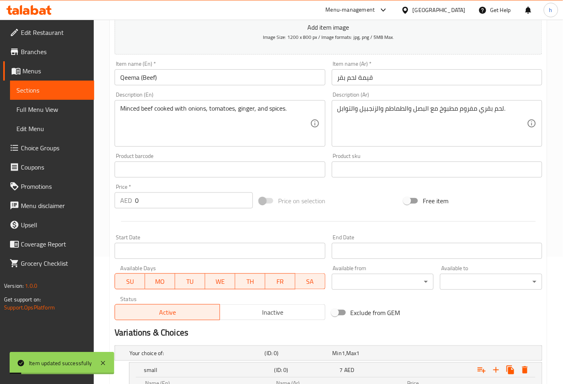
scroll to position [2, 0]
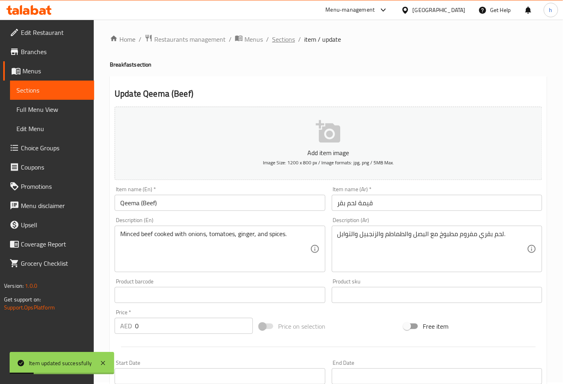
click at [287, 38] on span "Sections" at bounding box center [283, 39] width 23 height 10
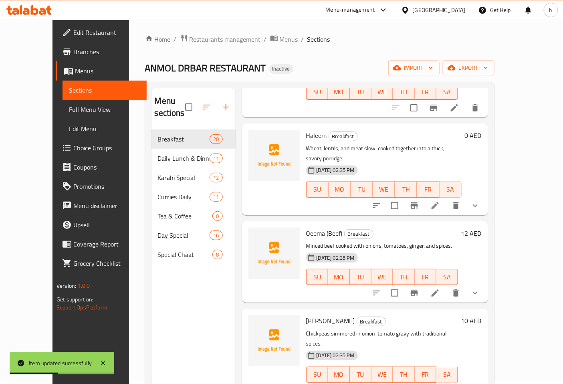
scroll to position [311, 0]
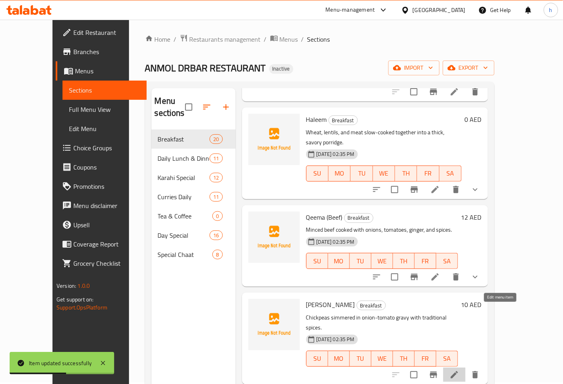
click at [459, 370] on icon at bounding box center [454, 375] width 10 height 10
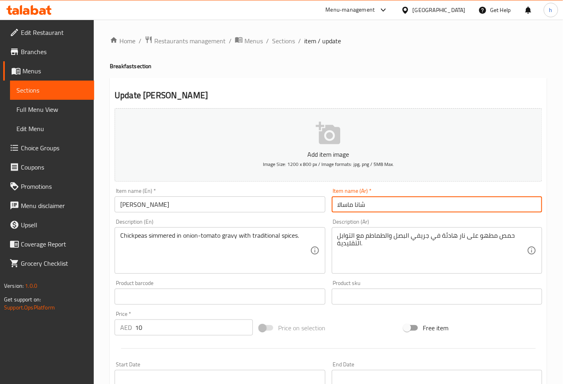
click at [367, 203] on input "شانا ماسالا" at bounding box center [437, 204] width 210 height 16
type input "ماسالا شانا"
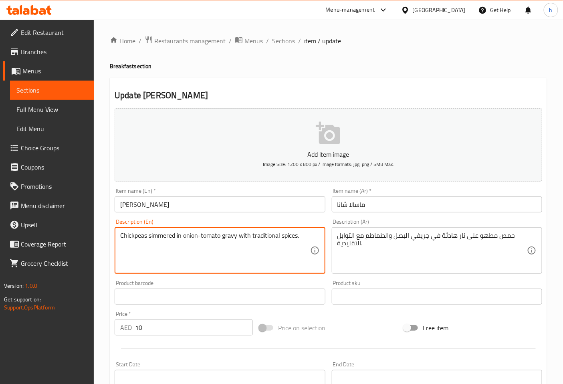
click at [166, 235] on textarea "Chickpeas simmered in onion-tomato gravy with traditional spices." at bounding box center [214, 250] width 189 height 38
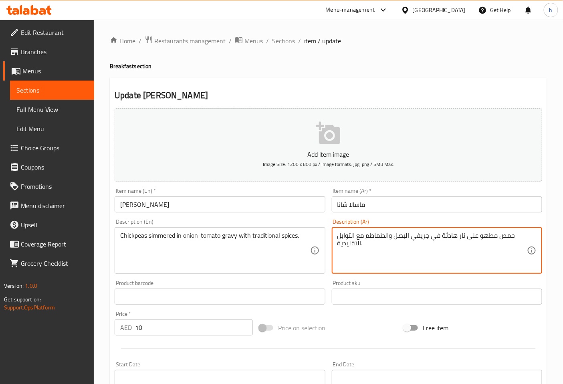
drag, startPoint x: 472, startPoint y: 235, endPoint x: 444, endPoint y: 234, distance: 27.3
click at [449, 254] on textarea "حمص مطهو على نار هادئة في جريفي البصل والطماطم مع التوابل التقليدية." at bounding box center [431, 250] width 189 height 38
drag, startPoint x: 474, startPoint y: 237, endPoint x: 338, endPoint y: 239, distance: 136.6
click at [338, 239] on textarea "حمص مطهو على نار هادئة في جريفي البصل والطماطم مع التوابل التقليدية." at bounding box center [431, 250] width 189 height 38
click at [474, 235] on textarea "حمص مطهو على نار هادئة في جريفي البصل والطماطم مع التوابل التقليدية." at bounding box center [431, 250] width 189 height 38
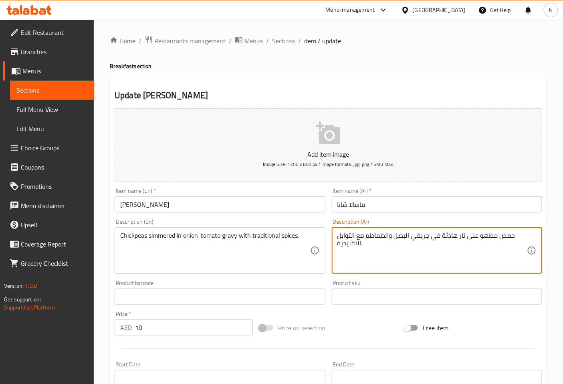
click at [474, 235] on textarea "حمص مطهو على نار هادئة في جريفي البصل والطماطم مع التوابل التقليدية." at bounding box center [431, 250] width 189 height 38
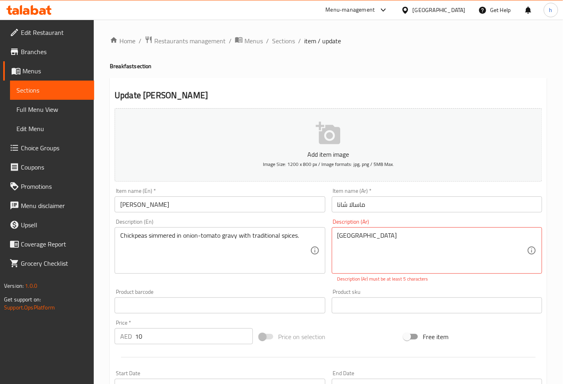
click at [404, 243] on textarea "حمص" at bounding box center [431, 250] width 189 height 38
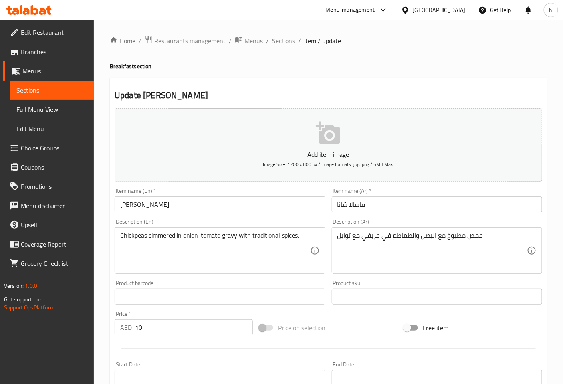
click at [268, 235] on textarea "Chickpeas simmered in onion-tomato gravy with traditional spices." at bounding box center [214, 250] width 189 height 38
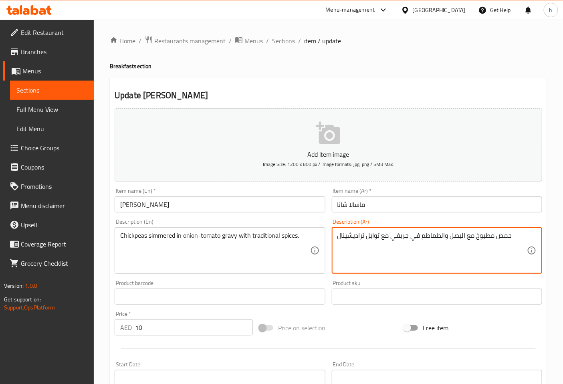
click at [349, 241] on textarea "حمص مطبوخ مع البصل والطماطم في جريفي مع توابل تراديشينال" at bounding box center [431, 250] width 189 height 38
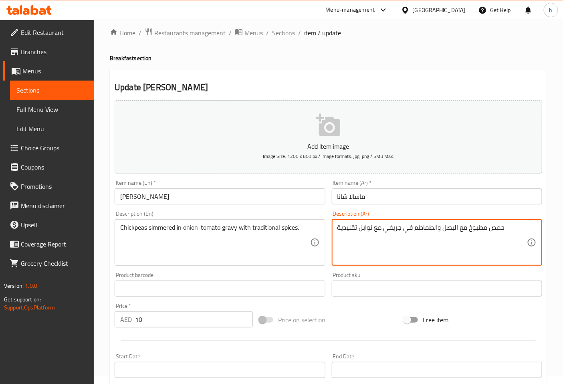
scroll to position [2, 0]
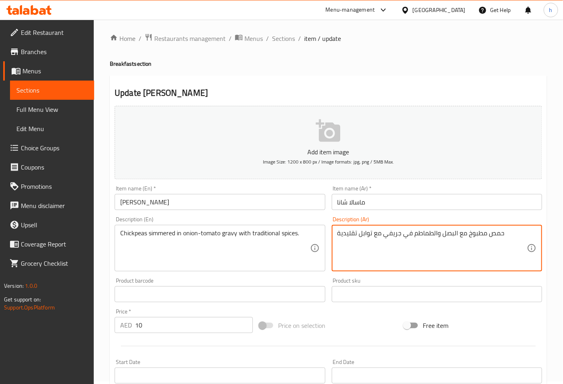
type textarea "حمص مطبوخ مع البصل والطماطم في جريفي مع توابل تقليدية"
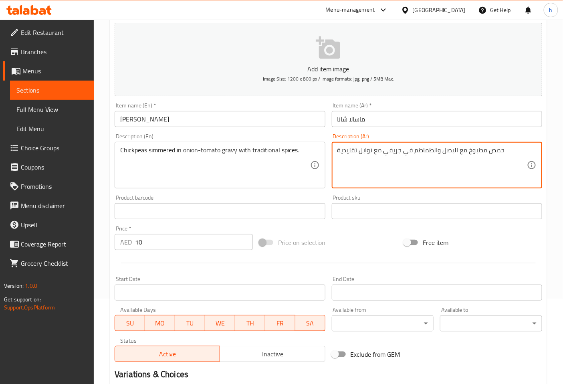
scroll to position [181, 0]
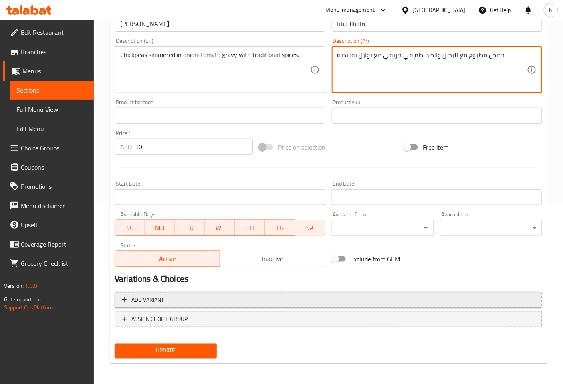
click at [199, 300] on span "Add variant" at bounding box center [328, 300] width 413 height 10
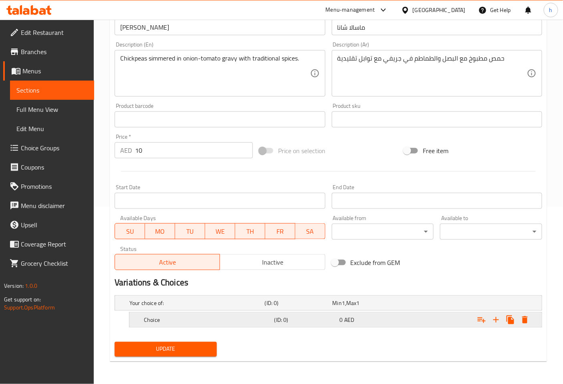
scroll to position [177, 0]
click at [190, 321] on h5 "Choice" at bounding box center [207, 320] width 127 height 8
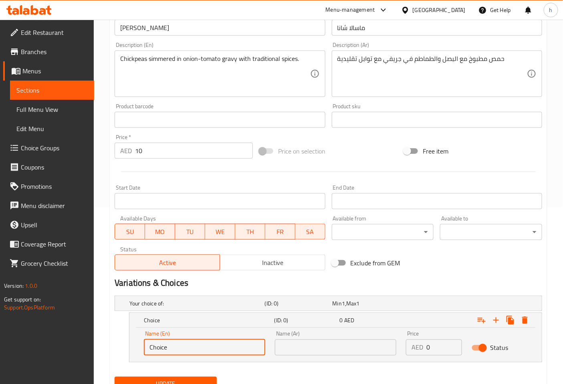
click at [189, 340] on input "Choice" at bounding box center [204, 347] width 121 height 16
type input "C"
click at [335, 354] on div "Name (Ar) Name (Ar)" at bounding box center [335, 343] width 131 height 34
click at [332, 352] on input "text" at bounding box center [335, 347] width 121 height 16
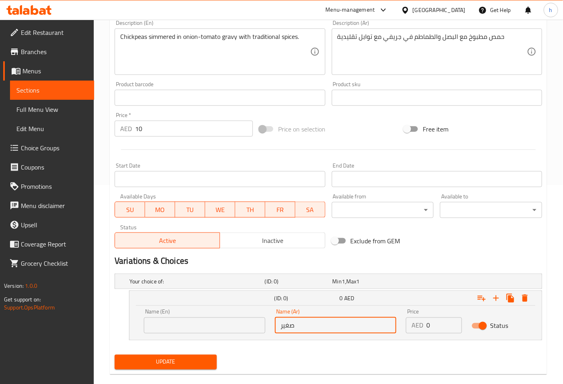
scroll to position [211, 0]
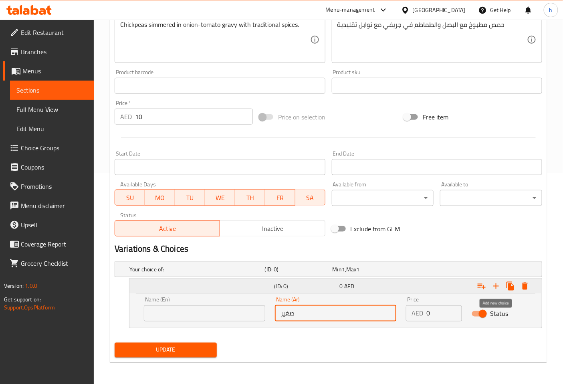
type input "صغير"
click at [496, 289] on icon "Expand" at bounding box center [496, 286] width 10 height 10
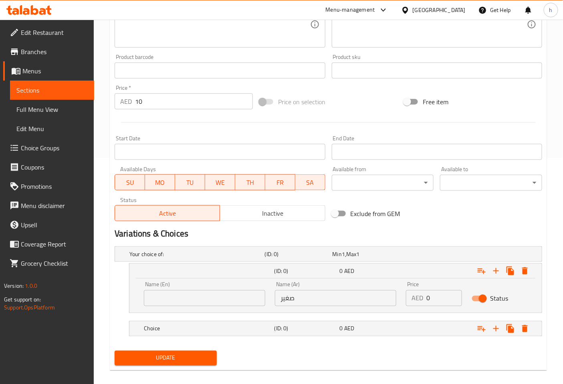
scroll to position [234, 0]
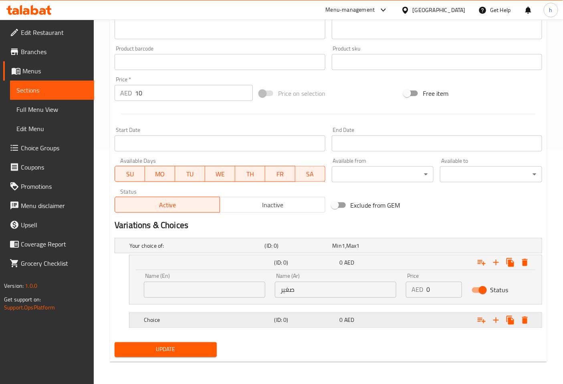
click at [191, 316] on h5 "Choice" at bounding box center [207, 320] width 127 height 8
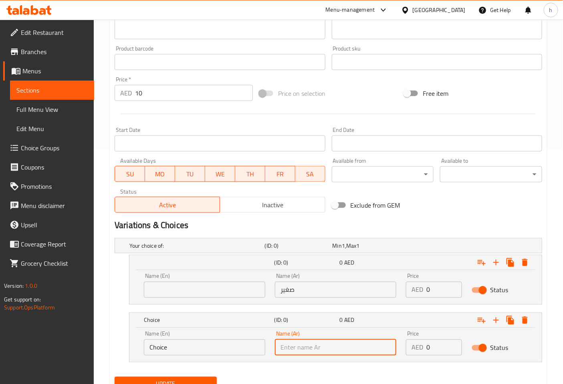
click at [305, 348] on input "text" at bounding box center [335, 347] width 121 height 16
type input "وسط"
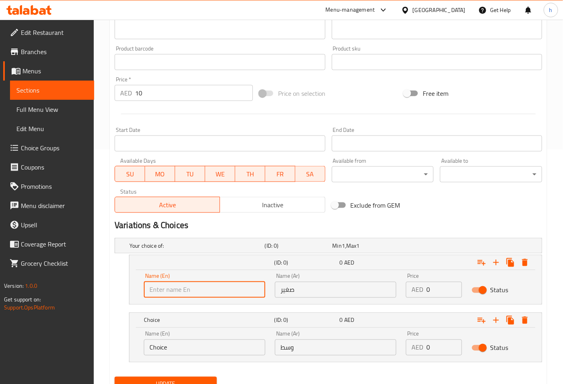
click at [191, 294] on input "text" at bounding box center [204, 289] width 121 height 16
type input "a"
type input "small"
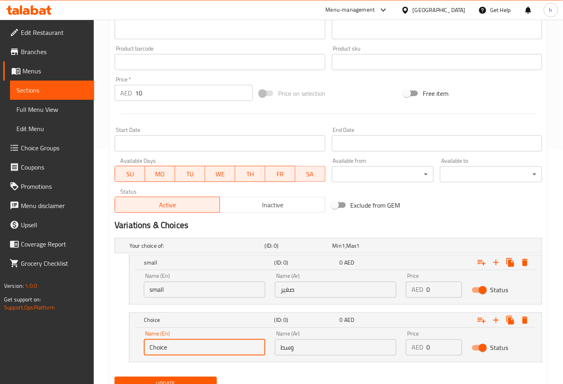
click at [194, 346] on input "Choice" at bounding box center [204, 347] width 121 height 16
type input "medium"
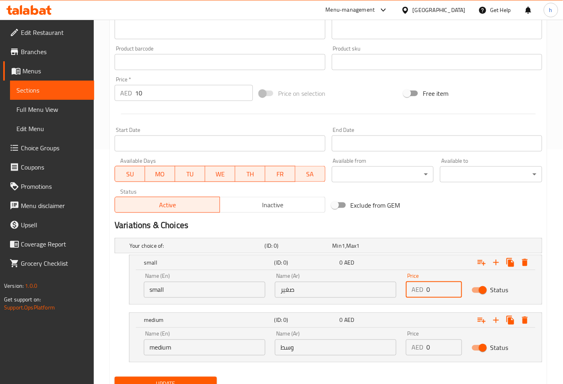
click at [442, 291] on input "0" at bounding box center [443, 289] width 35 height 16
click at [431, 285] on input "0" at bounding box center [443, 289] width 35 height 16
click at [432, 285] on input "0" at bounding box center [443, 289] width 35 height 16
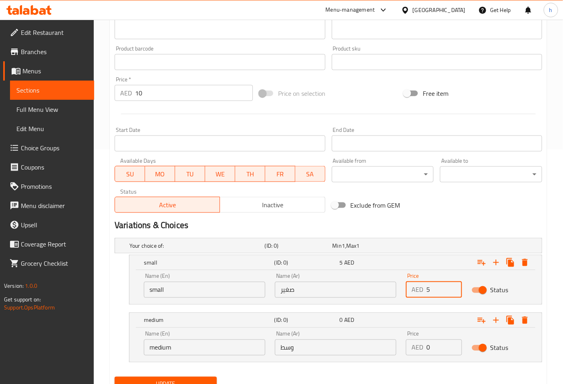
type input "5"
click at [429, 346] on input "0" at bounding box center [443, 347] width 35 height 16
type input "8"
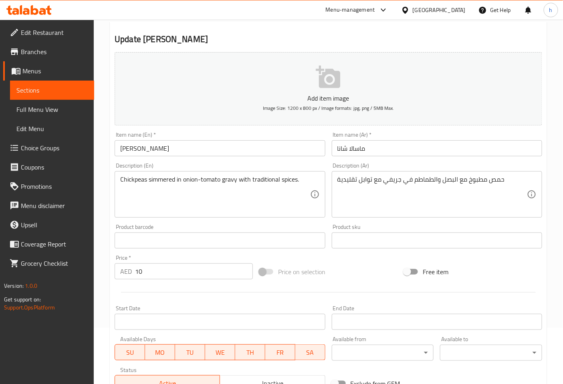
scroll to position [0, 0]
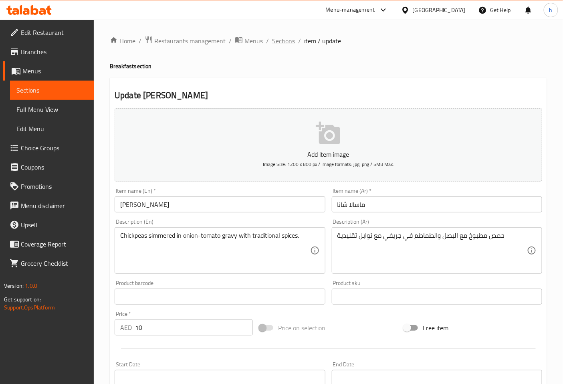
click at [282, 40] on span "Sections" at bounding box center [283, 41] width 23 height 10
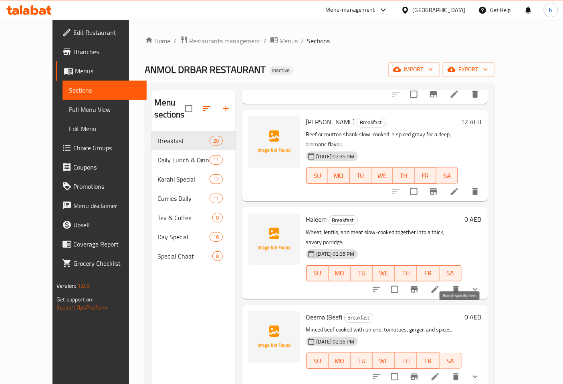
scroll to position [222, 0]
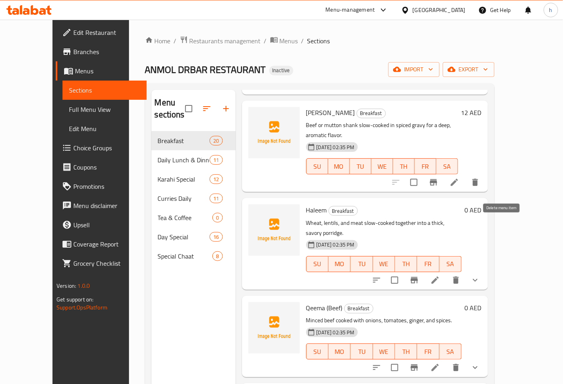
click at [460, 275] on icon "delete" at bounding box center [456, 280] width 10 height 10
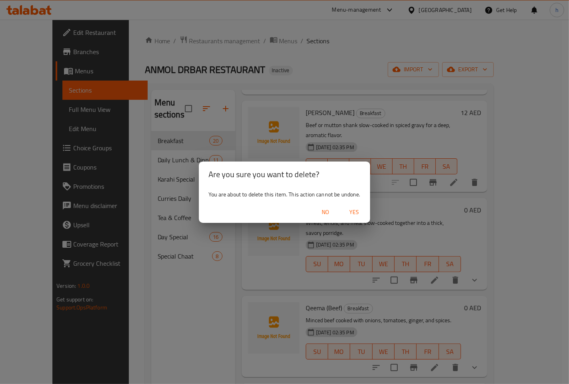
click at [354, 209] on span "Yes" at bounding box center [354, 212] width 19 height 10
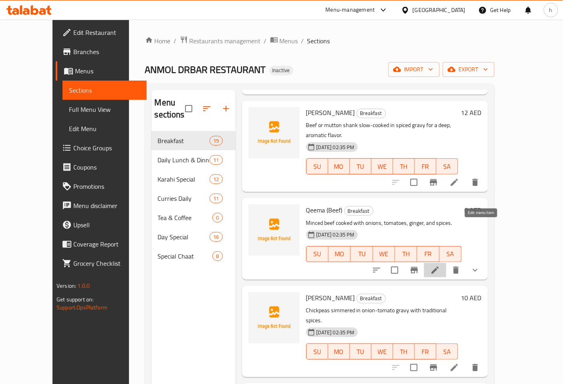
click at [440, 265] on icon at bounding box center [435, 270] width 10 height 10
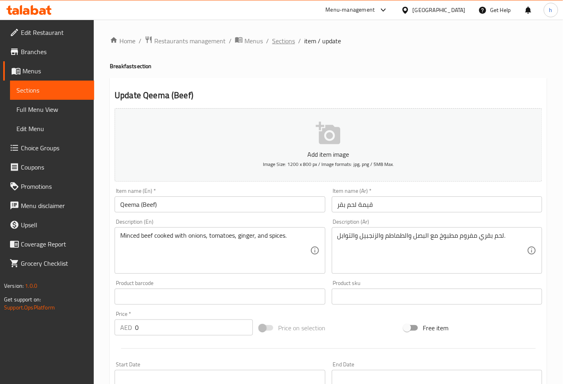
click at [280, 46] on span "Sections" at bounding box center [283, 41] width 23 height 10
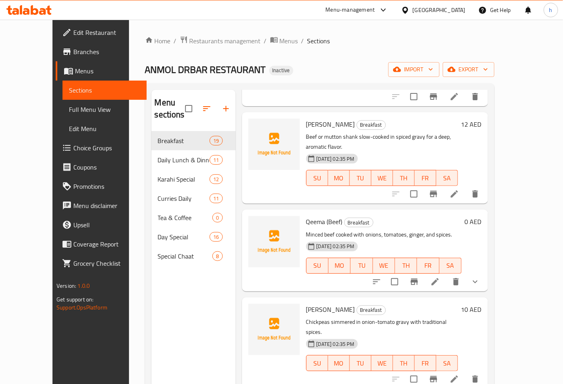
scroll to position [222, 0]
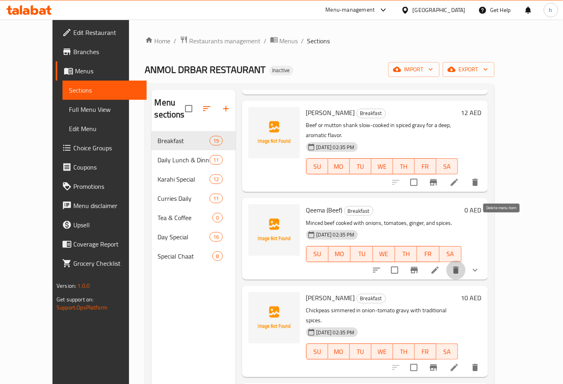
click at [465, 260] on button "delete" at bounding box center [455, 269] width 19 height 19
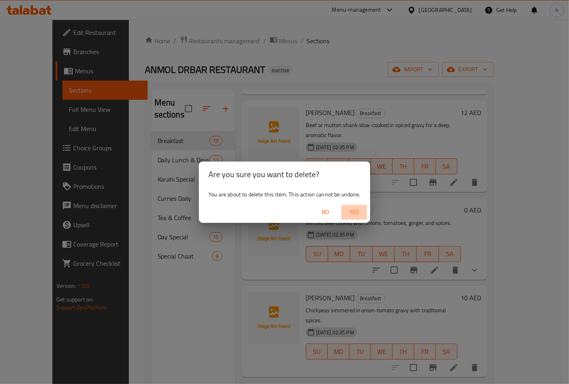
click at [359, 209] on span "Yes" at bounding box center [354, 212] width 19 height 10
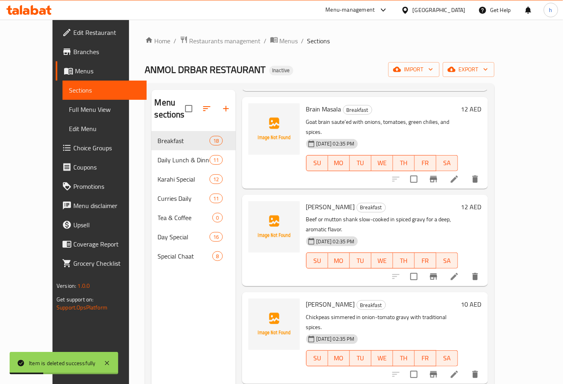
scroll to position [133, 0]
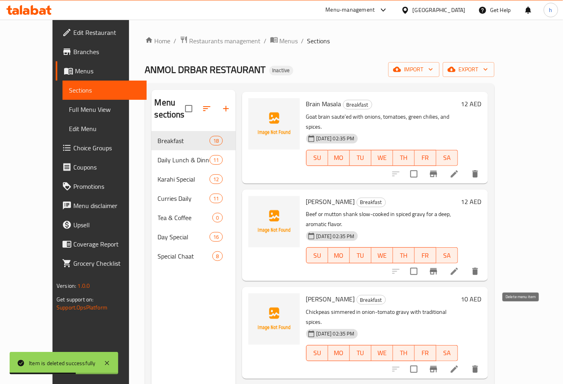
click at [478, 365] on icon "delete" at bounding box center [475, 368] width 6 height 7
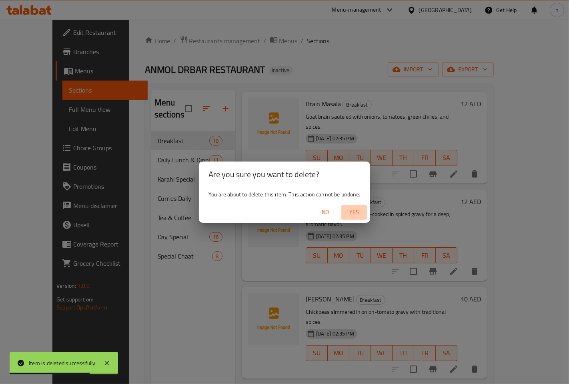
click at [360, 207] on span "Yes" at bounding box center [354, 212] width 19 height 10
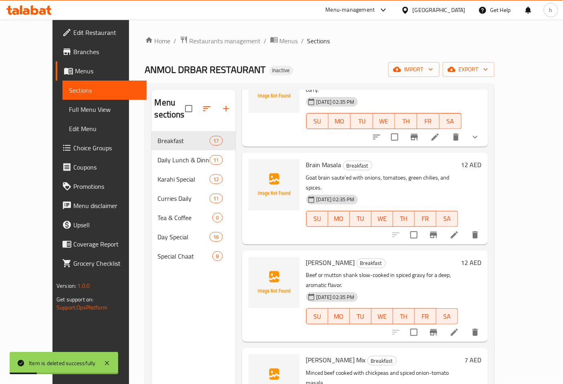
scroll to position [0, 0]
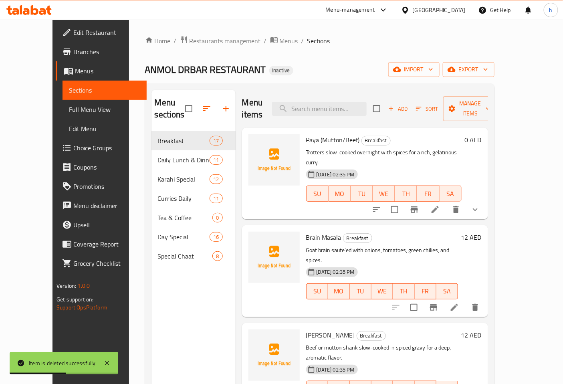
click at [185, 289] on div "Menu sections Breakfast 17 Daily Lunch & Dinner 11 Karahi Special 12 Curries Da…" at bounding box center [193, 282] width 84 height 384
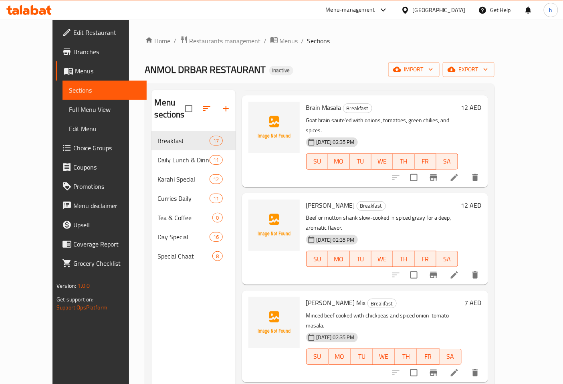
scroll to position [178, 0]
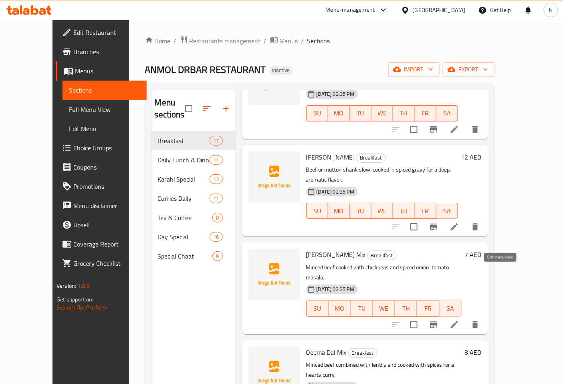
click at [459, 319] on icon at bounding box center [454, 324] width 10 height 10
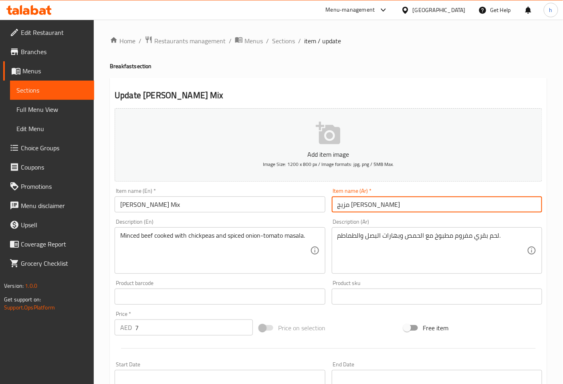
click at [382, 205] on input "مزيج كيما شانا" at bounding box center [437, 204] width 210 height 16
type input "l"
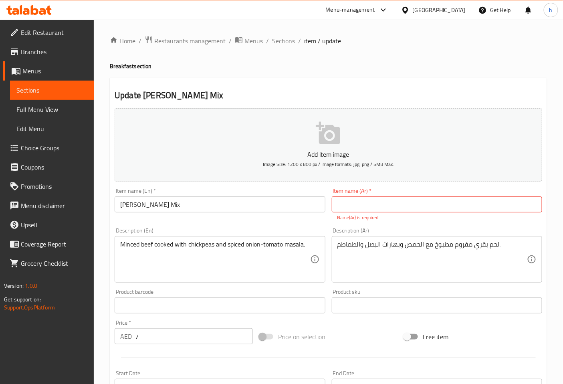
click at [360, 209] on input "text" at bounding box center [437, 204] width 210 height 16
type input "مشكل قيما شانا"
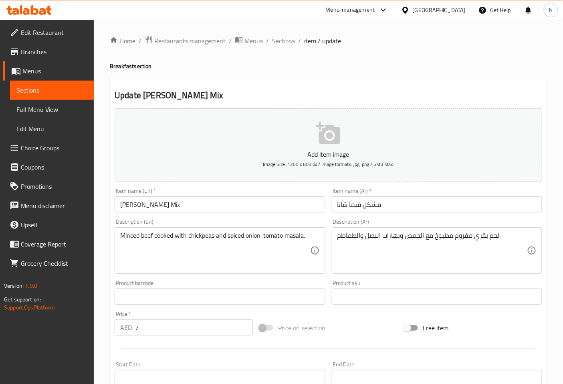
click at [335, 235] on div "لحم بقري مفروم مطبوخ مع الحمص وبهارات البصل والطماطم. Description (Ar)" at bounding box center [437, 250] width 210 height 46
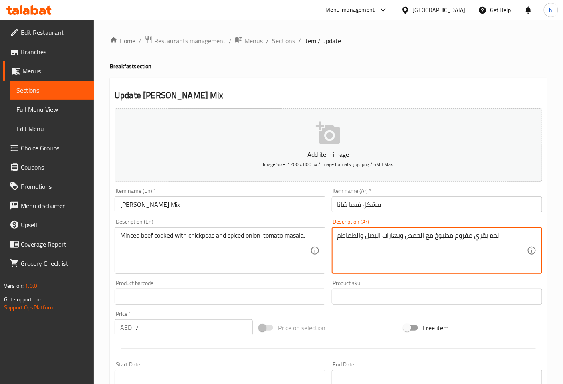
click at [506, 239] on textarea "لحم بقري مفروم مطبوخ مع الحمص وبهارات البصل والطماطم." at bounding box center [431, 250] width 189 height 38
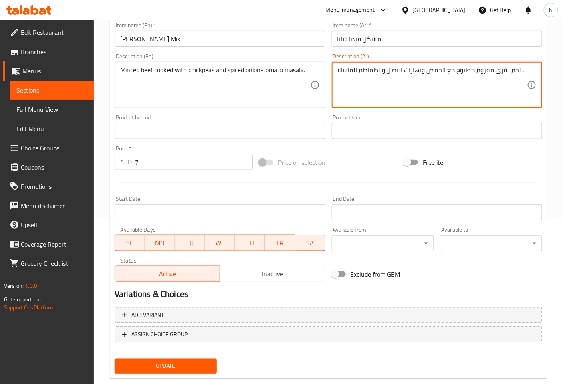
scroll to position [178, 0]
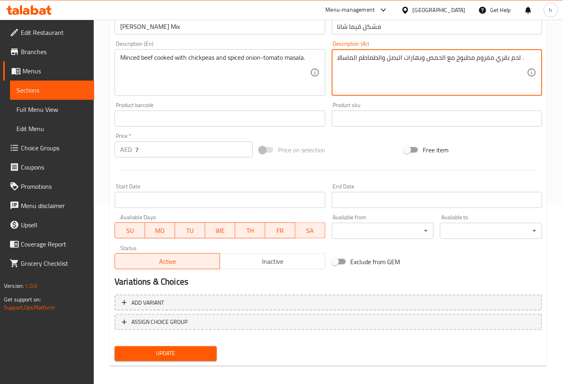
type textarea "لحم بقري مفروم مطبوخ مع الحمص وبهارات البصل والطماطم الماسالا ."
click at [161, 152] on input "7" at bounding box center [194, 149] width 118 height 16
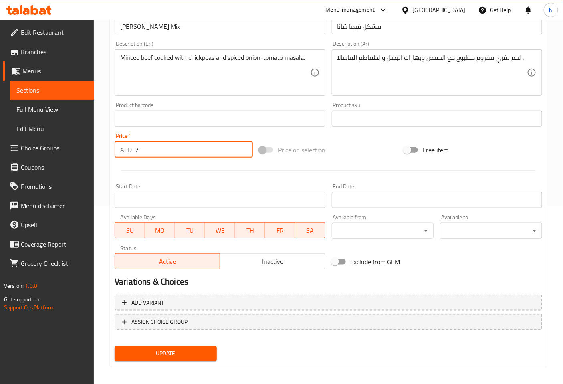
click at [161, 152] on input "7" at bounding box center [194, 149] width 118 height 16
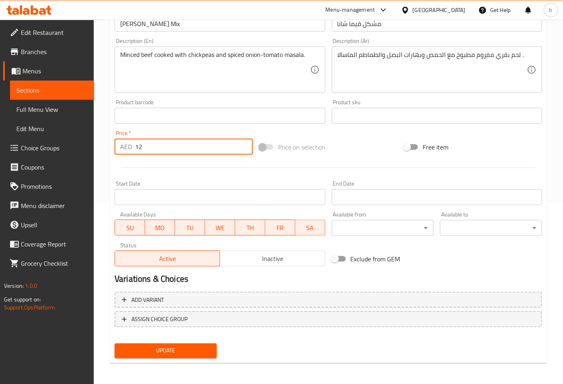
type input "12"
click at [135, 349] on span "Update" at bounding box center [165, 351] width 89 height 10
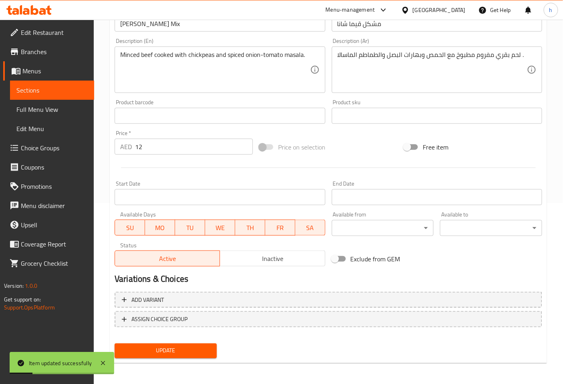
scroll to position [2, 0]
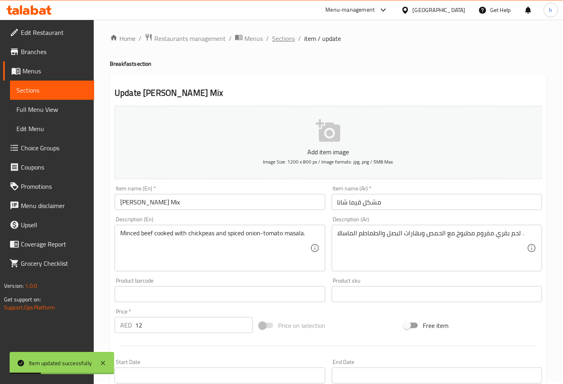
click at [287, 36] on span "Sections" at bounding box center [283, 39] width 23 height 10
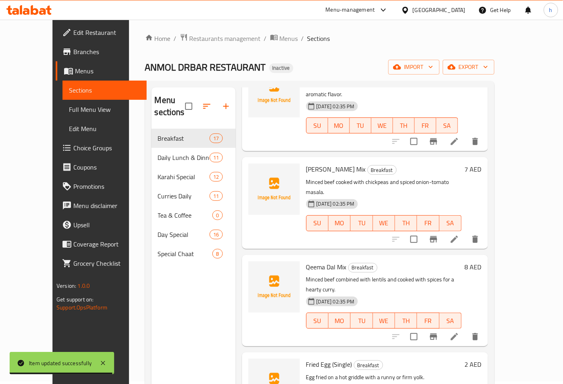
scroll to position [267, 0]
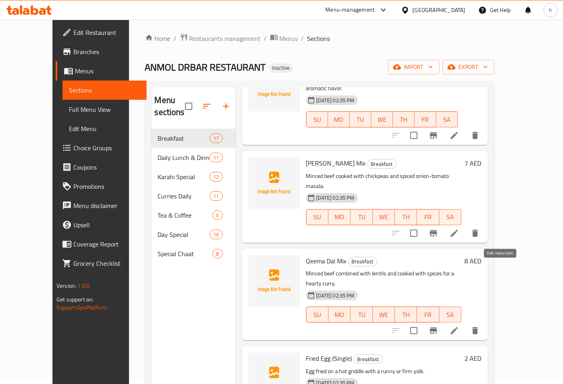
click at [459, 326] on icon at bounding box center [454, 331] width 10 height 10
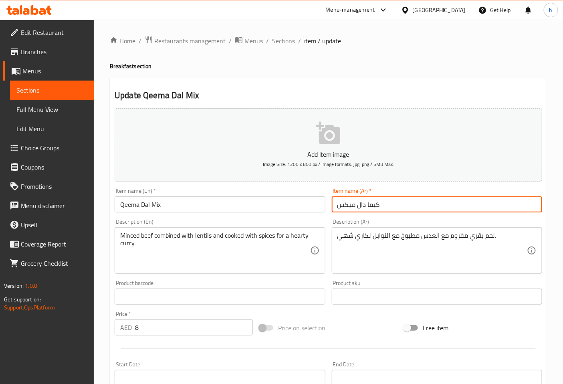
click at [347, 203] on input "كيما دال ميكس" at bounding box center [437, 204] width 210 height 16
click at [343, 207] on input "كيما دال ميكس" at bounding box center [437, 204] width 210 height 16
click at [337, 203] on input "كيما دال" at bounding box center [437, 204] width 210 height 16
click at [408, 202] on input "مشكل كيما دال" at bounding box center [437, 204] width 210 height 16
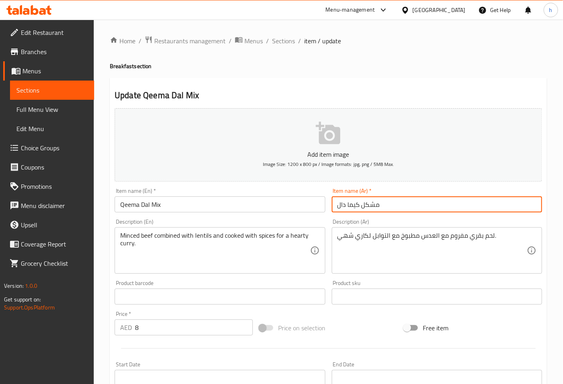
type input "مشكل كيما دال"
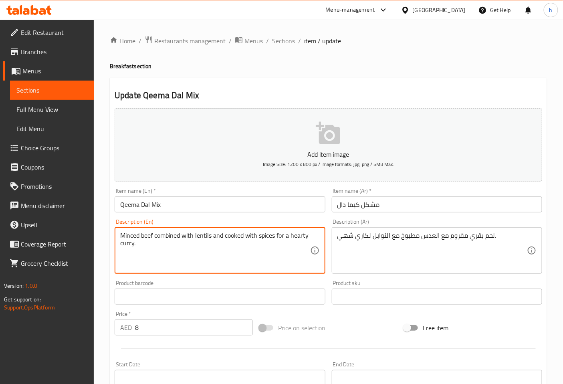
click at [169, 235] on textarea "Minced beef combined with lentils and cooked with spices for a hearty curry." at bounding box center [214, 250] width 189 height 38
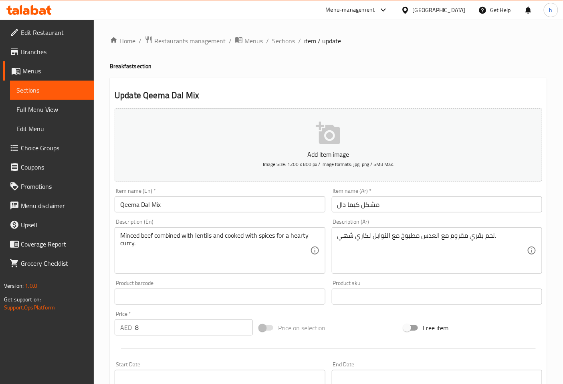
click at [166, 237] on textarea "Minced beef combined with lentils and cooked with spices for a hearty curry." at bounding box center [214, 250] width 189 height 38
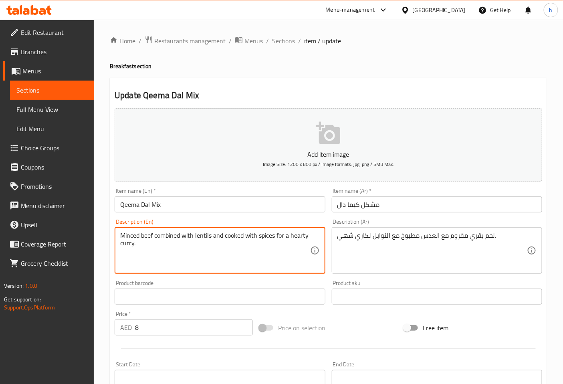
click at [166, 237] on textarea "Minced beef combined with lentils and cooked with spices for a hearty curry." at bounding box center [214, 250] width 189 height 38
click at [299, 236] on textarea "Minced beef combined with lentils and cooked with spices for a hearty curry." at bounding box center [214, 250] width 189 height 38
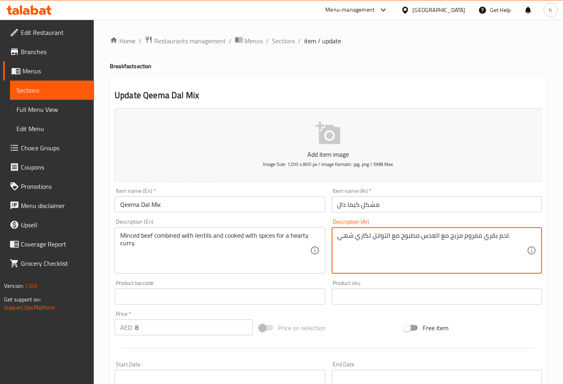
click at [343, 236] on textarea "لحم بقري مفروم مزيج مع العدس مطبوخ مع التوابل لكاري شهي." at bounding box center [431, 250] width 189 height 38
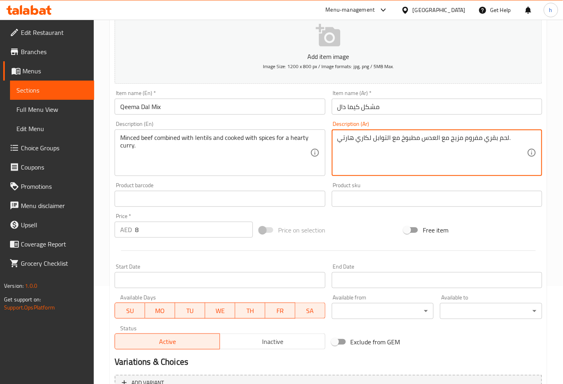
scroll to position [181, 0]
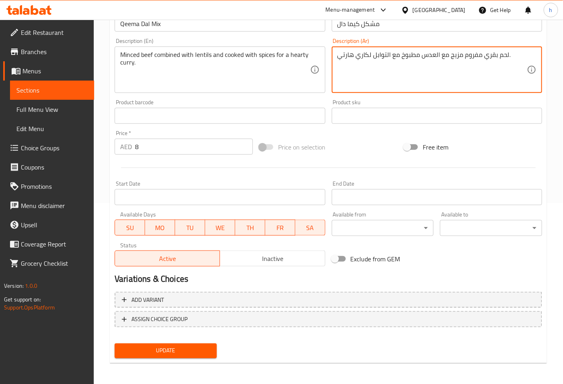
type textarea "لحم بقري مفروم مزيج مع العدس مطبوخ مع التوابل لكاري هارتي."
click at [143, 145] on input "8" at bounding box center [194, 147] width 118 height 16
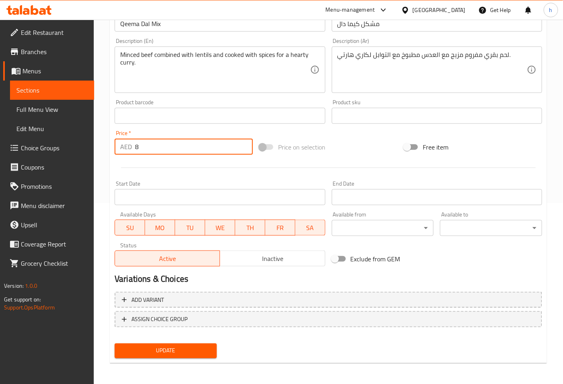
click at [143, 145] on input "8" at bounding box center [194, 147] width 118 height 16
type input "12"
click at [209, 346] on span "Update" at bounding box center [165, 351] width 89 height 10
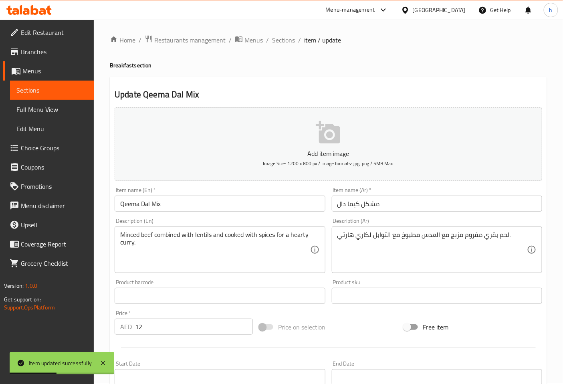
scroll to position [0, 0]
click at [286, 41] on span "Sections" at bounding box center [283, 41] width 23 height 10
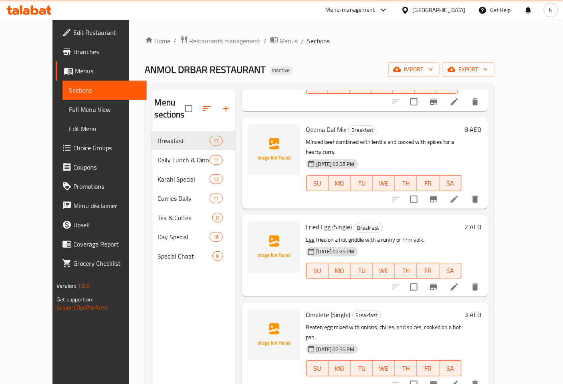
scroll to position [356, 0]
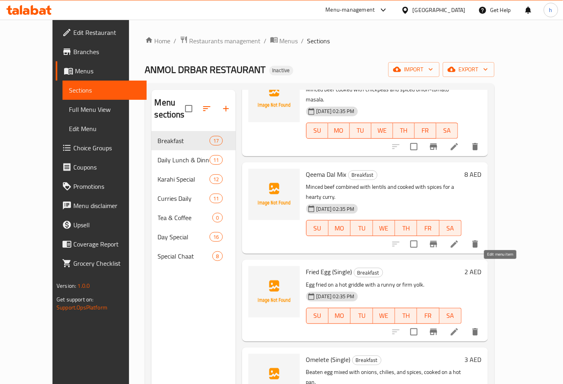
click at [459, 327] on icon at bounding box center [454, 332] width 10 height 10
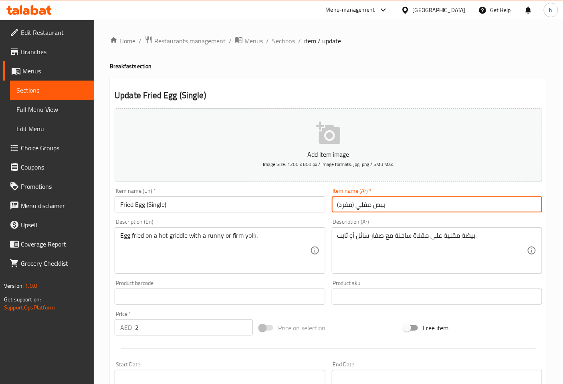
click at [349, 205] on input "بيض مقلي (مفرد)" at bounding box center [437, 204] width 210 height 16
type input "بيض مقلي (سنجل)"
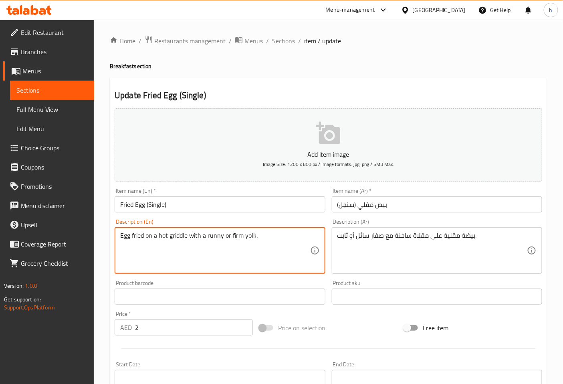
click at [213, 237] on textarea "Egg fried on a hot griddle with a runny or firm yolk." at bounding box center [214, 250] width 189 height 38
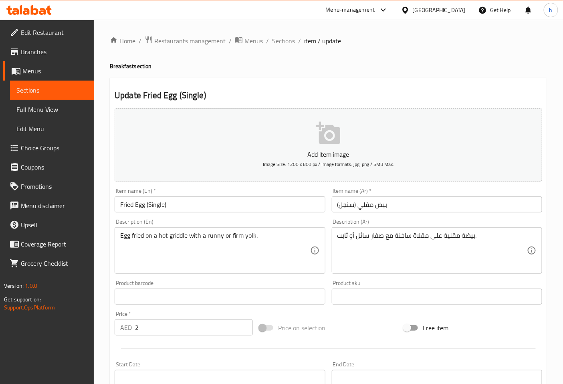
click at [233, 235] on textarea "Egg fried on a hot griddle with a runny or firm yolk." at bounding box center [214, 250] width 189 height 38
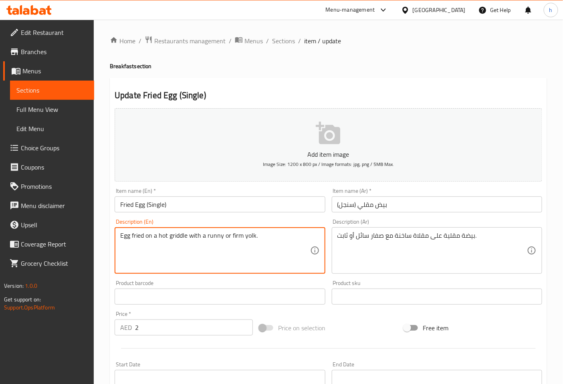
click at [233, 235] on textarea "Egg fried on a hot griddle with a runny or firm yolk." at bounding box center [214, 250] width 189 height 38
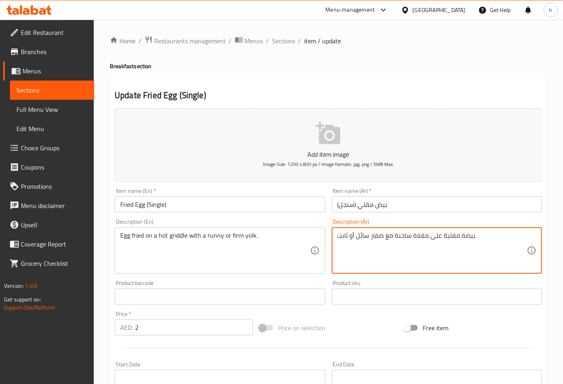
click at [361, 235] on textarea "بيضة مقلية على مقلاة ساخنة مع صفار سائل أو ثابت." at bounding box center [431, 250] width 189 height 38
click at [339, 234] on textarea "بيضة مقلية على مقلاة ساخنة مع صفار ثابت أو ثابت." at bounding box center [431, 250] width 189 height 38
click at [345, 237] on textarea "بيضة مقلية على مقلاة ساخنة مع صفار ثابت أو ثابت." at bounding box center [431, 250] width 189 height 38
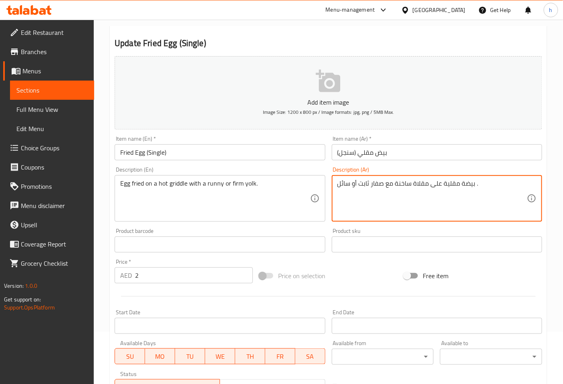
scroll to position [133, 0]
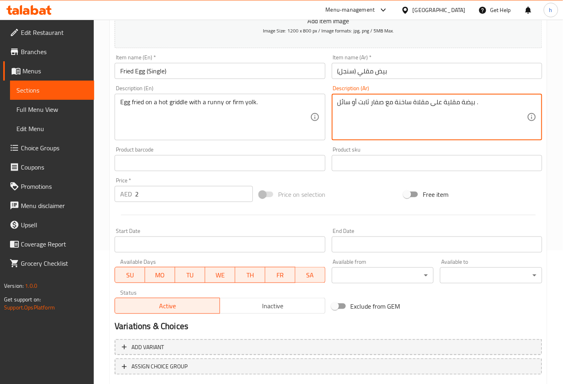
type textarea "بيضة مقلية على مقلاة ساخنة مع صفار ثابت أو سائل ."
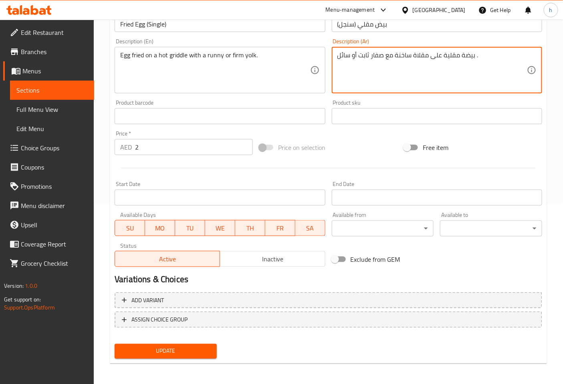
scroll to position [181, 0]
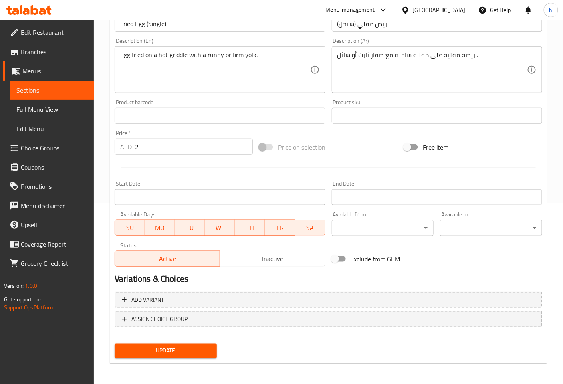
click at [156, 349] on span "Update" at bounding box center [165, 351] width 89 height 10
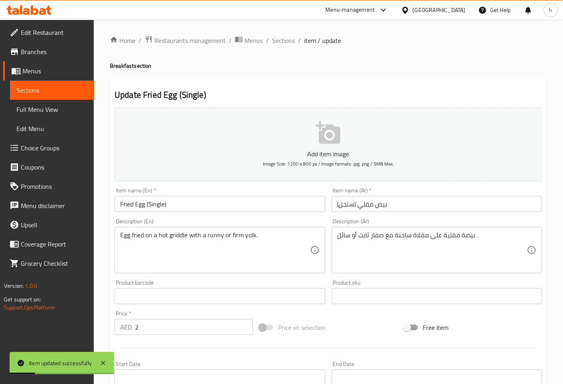
scroll to position [0, 0]
click at [286, 44] on span "Sections" at bounding box center [283, 41] width 23 height 10
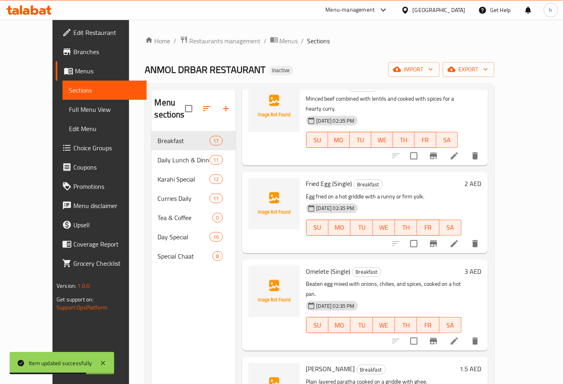
scroll to position [445, 0]
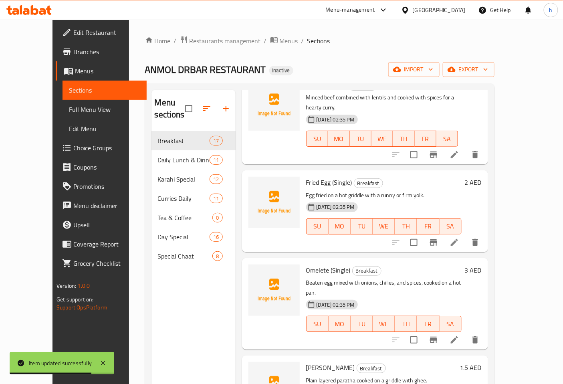
click at [459, 335] on icon at bounding box center [454, 340] width 10 height 10
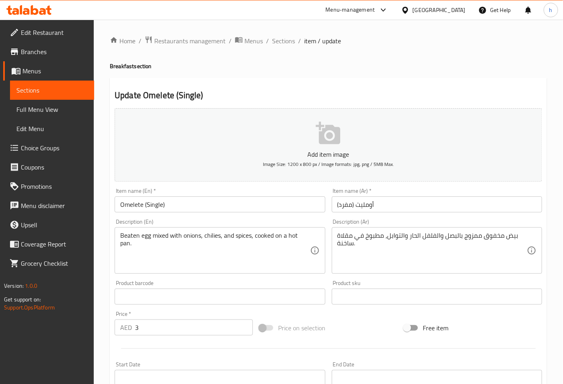
click at [347, 206] on input "أومليت (مفرد)" at bounding box center [437, 204] width 210 height 16
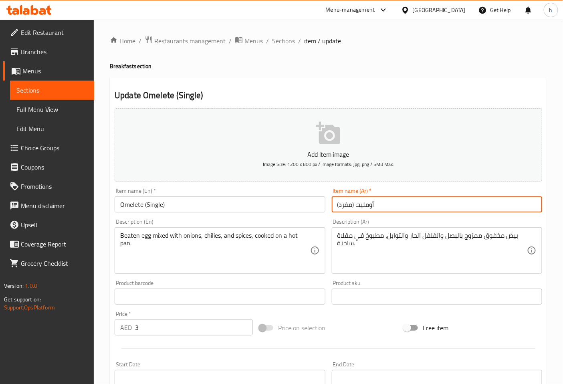
click at [347, 206] on input "أومليت (مفرد)" at bounding box center [437, 204] width 210 height 16
type input "أومليت (سنجل)"
click at [120, 230] on div "Beaten egg mixed with onions, chilies, and spices, cooked on a hot pan. Descrip…" at bounding box center [220, 250] width 210 height 46
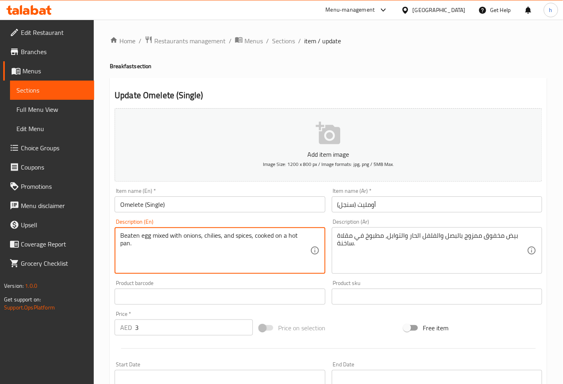
click at [127, 234] on textarea "Beaten egg mixed with onions, chilies, and spices, cooked on a hot pan." at bounding box center [214, 250] width 189 height 38
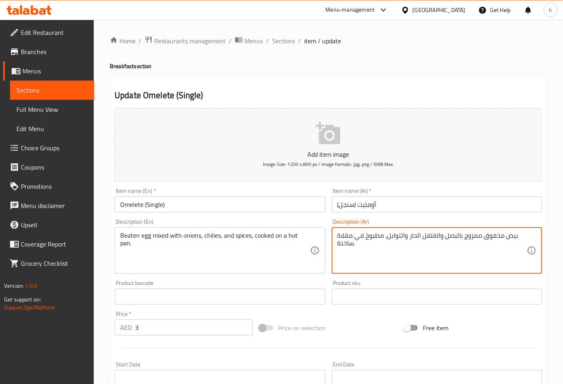
click at [472, 233] on textarea "بيض مخفوق ممزوج بالبصل والفلفل الحار والتوابل، مطبوخ في مقلاة ساخنة." at bounding box center [431, 250] width 189 height 38
click at [458, 238] on textarea "بيض مخفوق ممزوج مع بالبصل والفلفل الحار والتوابل، مطبوخ في مقلاة ساخنة." at bounding box center [431, 250] width 189 height 38
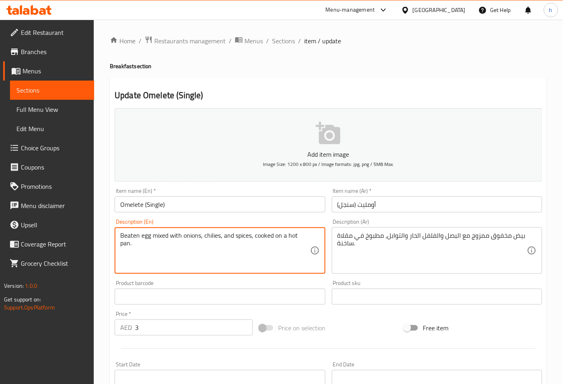
click at [307, 236] on textarea "Beaten egg mixed with onions, chilies, and spices, cooked on a hot pan." at bounding box center [214, 250] width 189 height 38
click at [303, 233] on textarea "Beaten egg mixed with onions, chilies, and spices, cooked on a hot pan." at bounding box center [214, 250] width 189 height 38
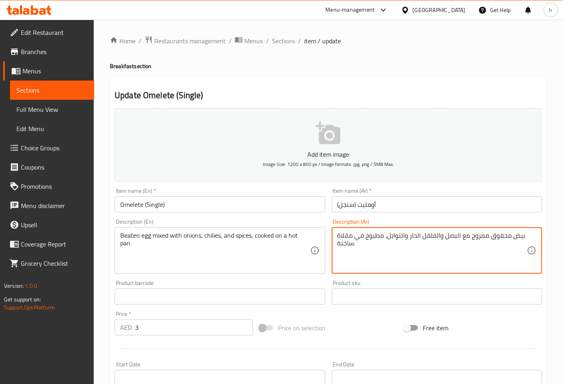
click at [482, 234] on textarea "بيض مخفوق ممزوج مع البصل والفلفل الحار والتوابل، مطبوخ في مقلاة ساخنة." at bounding box center [431, 250] width 189 height 38
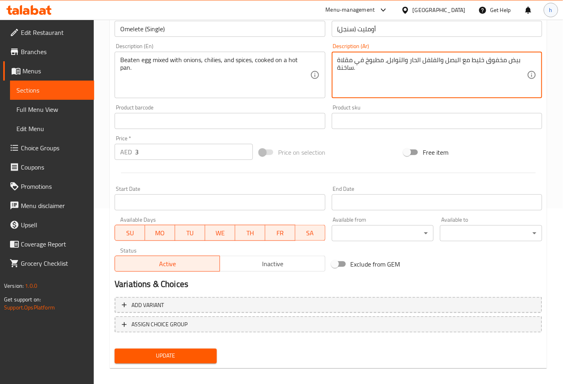
scroll to position [178, 0]
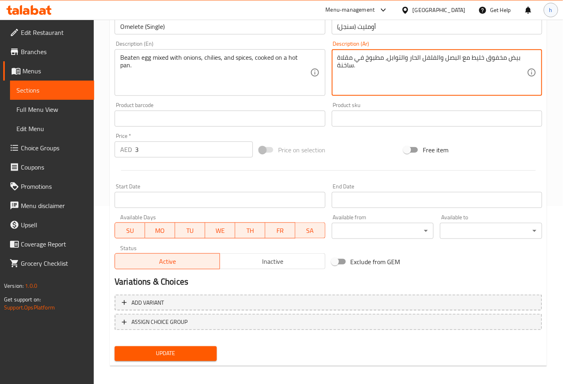
type textarea "بيض مخفوق خليط مع البصل والفلفل الحار والتوابل، مطبوخ في مقلاة ساخنة."
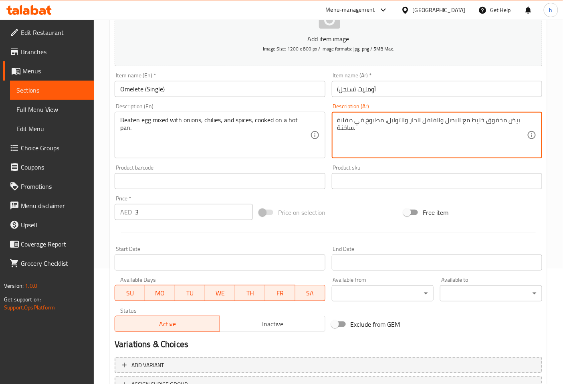
scroll to position [181, 0]
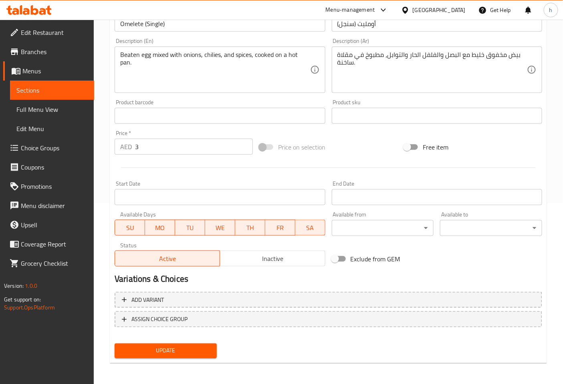
click at [177, 348] on span "Update" at bounding box center [165, 351] width 89 height 10
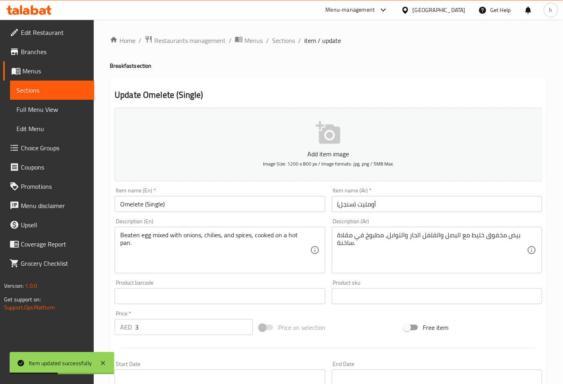
scroll to position [0, 0]
click at [291, 44] on span "Sections" at bounding box center [283, 41] width 23 height 10
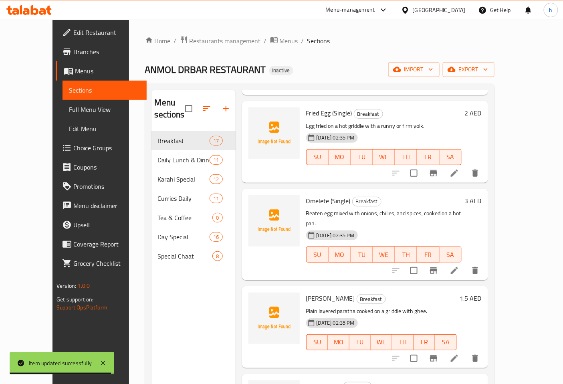
scroll to position [534, 0]
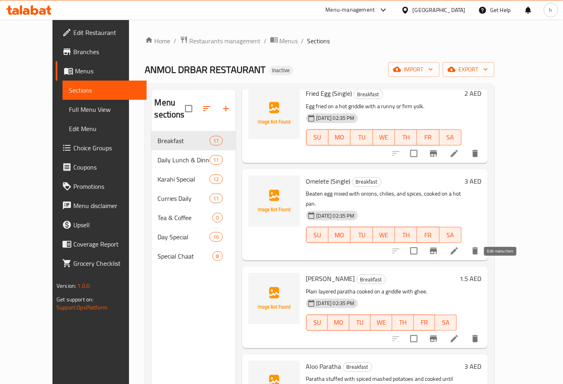
click at [459, 334] on icon at bounding box center [454, 339] width 10 height 10
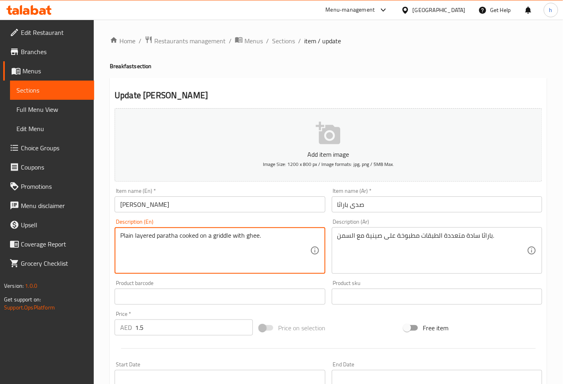
click at [132, 234] on textarea "Plain layered paratha cooked on a griddle with ghee." at bounding box center [214, 250] width 189 height 38
click at [129, 234] on textarea "Plain layered paratha cooked on a griddle with ghee." at bounding box center [214, 250] width 189 height 38
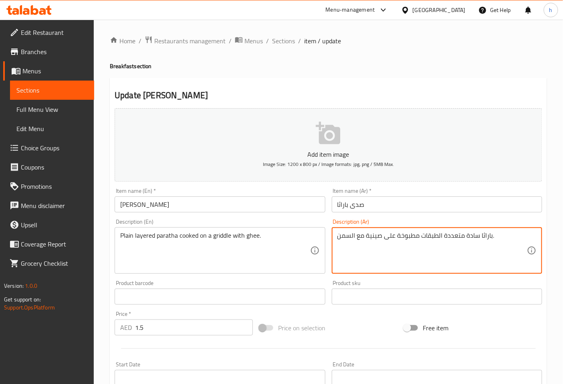
click at [473, 235] on textarea "باراثا سادة متعددة الطبقات مطبوخة على صينية مع السمن." at bounding box center [431, 250] width 189 height 38
click at [418, 236] on textarea "باراثا متعددة الطبقات مطبوخة على صينية مع السمن." at bounding box center [431, 250] width 189 height 38
type textarea "باراثا متعددة الطبقات سادة مطبوخة على صينية مع السمن."
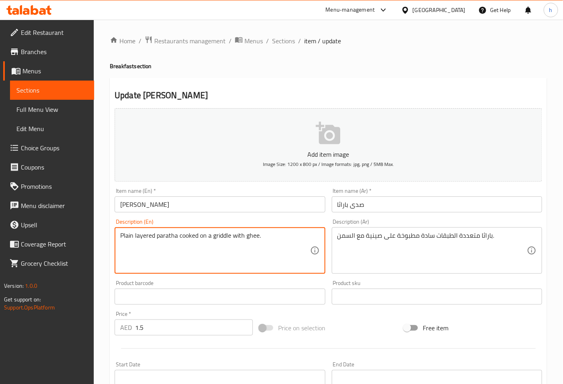
click at [249, 233] on textarea "Plain layered paratha cooked on a griddle with ghee." at bounding box center [214, 250] width 189 height 38
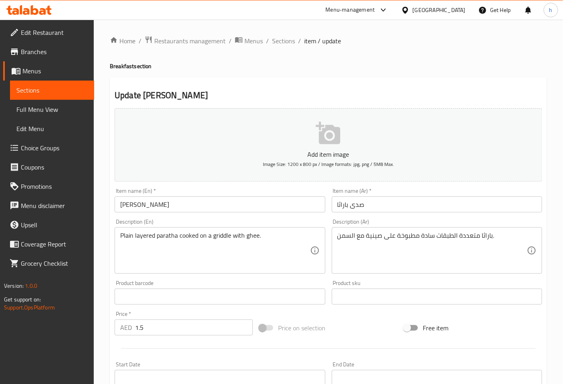
click at [219, 234] on textarea "Plain layered paratha cooked on a griddle with ghee." at bounding box center [214, 250] width 189 height 38
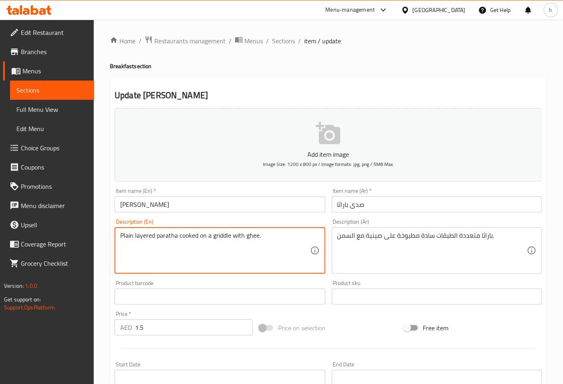
click at [219, 234] on textarea "Plain layered paratha cooked on a griddle with ghee." at bounding box center [214, 250] width 189 height 38
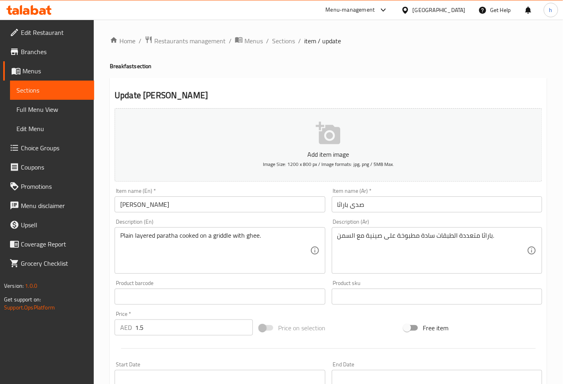
click at [223, 236] on textarea "Plain layered paratha cooked on a griddle with ghee." at bounding box center [214, 250] width 189 height 38
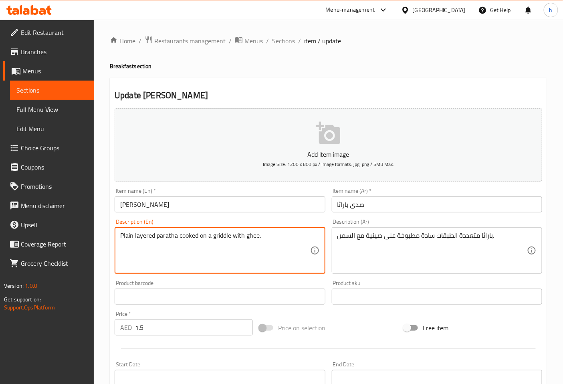
click at [223, 236] on textarea "Plain layered paratha cooked on a griddle with ghee." at bounding box center [214, 250] width 189 height 38
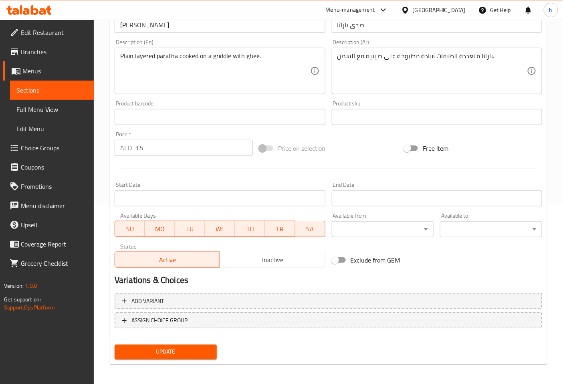
scroll to position [181, 0]
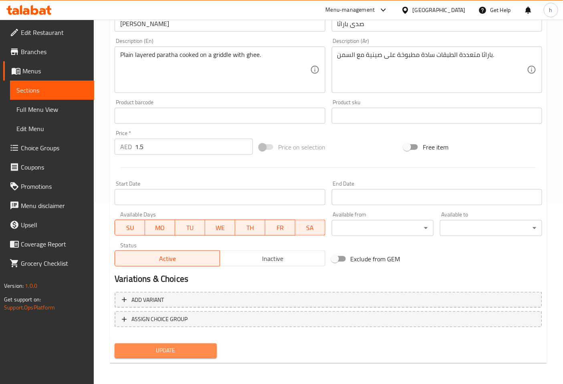
click at [149, 350] on span "Update" at bounding box center [165, 351] width 89 height 10
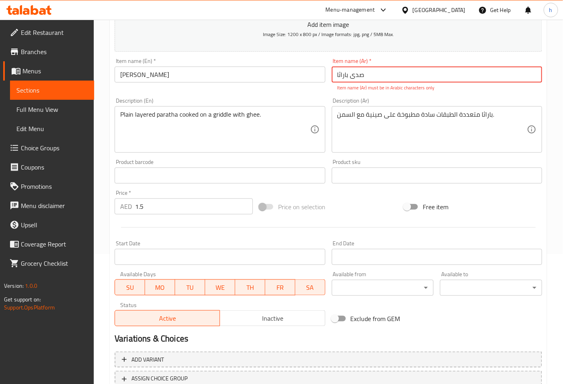
scroll to position [91, 0]
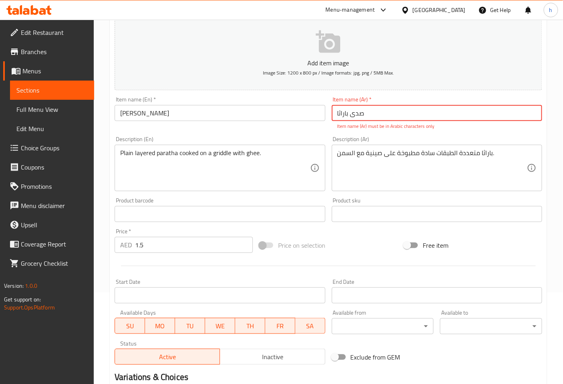
click at [373, 114] on input "صدی باراثا" at bounding box center [437, 113] width 210 height 16
type input "ص"
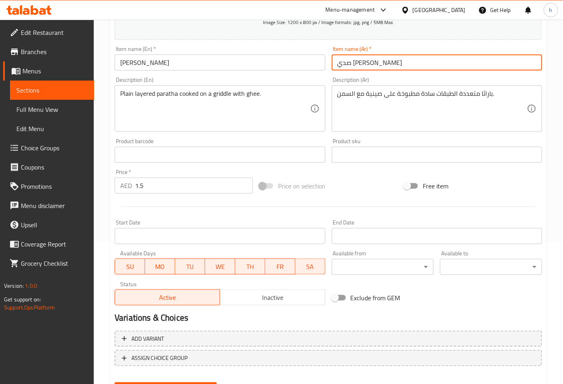
scroll to position [181, 0]
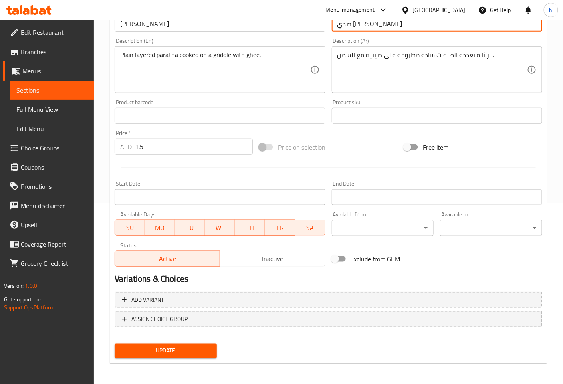
type input "صدي باراثا"
click at [192, 353] on span "Update" at bounding box center [165, 351] width 89 height 10
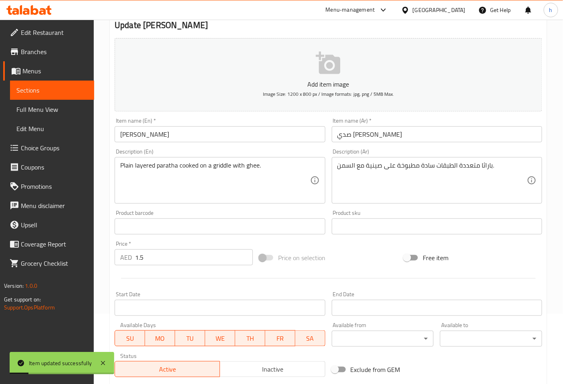
scroll to position [0, 0]
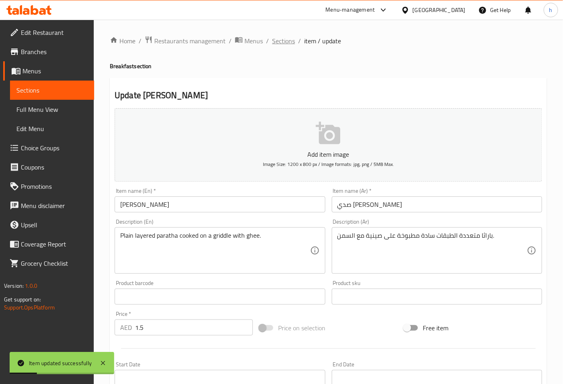
click at [286, 42] on span "Sections" at bounding box center [283, 41] width 23 height 10
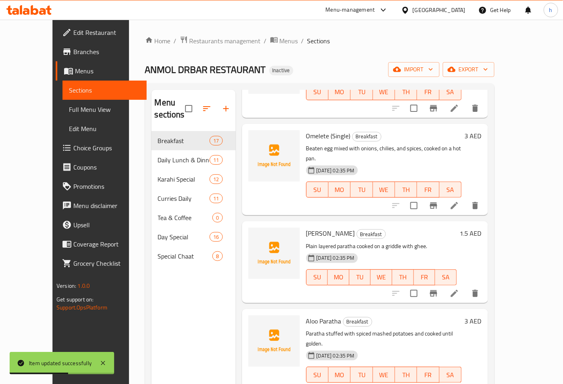
scroll to position [623, 0]
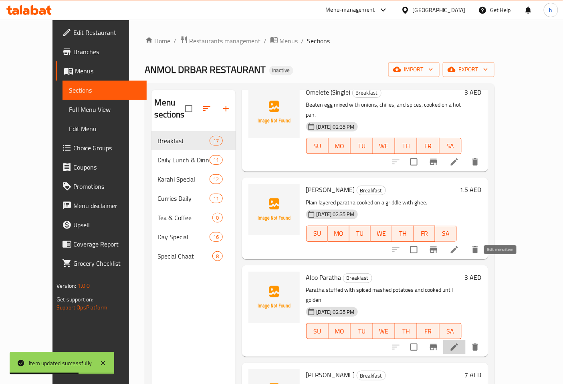
click at [458, 343] on icon at bounding box center [453, 346] width 7 height 7
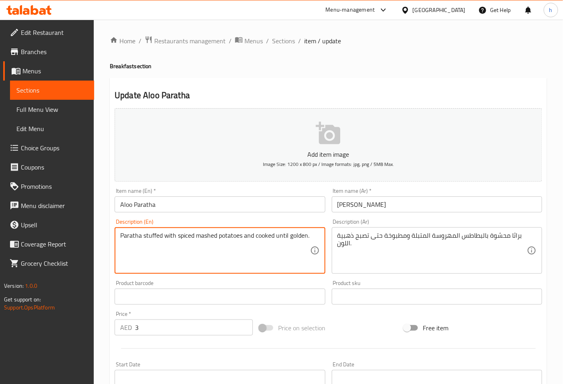
click at [147, 236] on textarea "Paratha stuffed with spiced mashed potatoes and cooked until golden." at bounding box center [214, 250] width 189 height 38
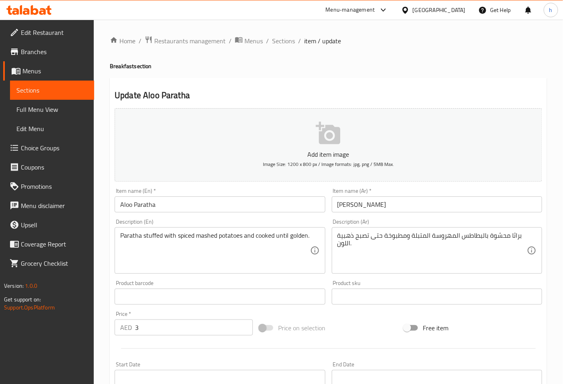
drag, startPoint x: 484, startPoint y: 237, endPoint x: 491, endPoint y: 238, distance: 6.9
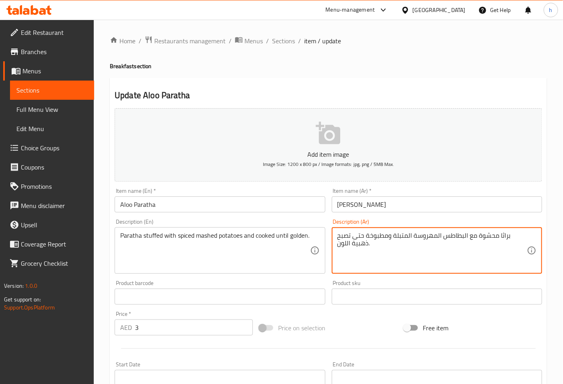
click at [346, 242] on textarea "براثا محشوة مع البطاطس المهروسة المتبلة ومطبوخة حتى تصبح ذهبية اللون." at bounding box center [431, 250] width 189 height 38
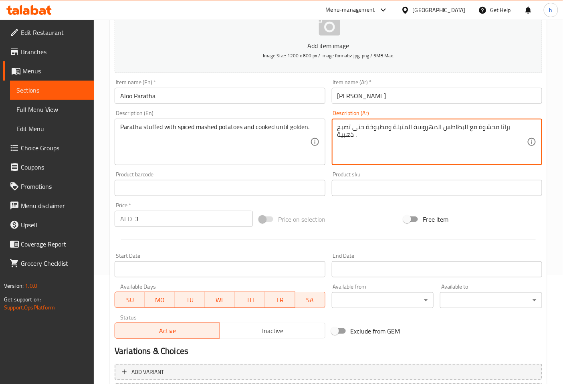
scroll to position [181, 0]
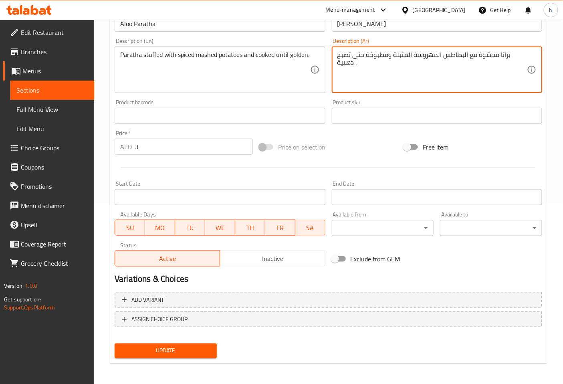
type textarea "براثا محشوة مع البطاطس المهروسة المتبلة ومطبوخة حتى تصبح ذهبية ."
click at [206, 347] on span "Update" at bounding box center [165, 351] width 89 height 10
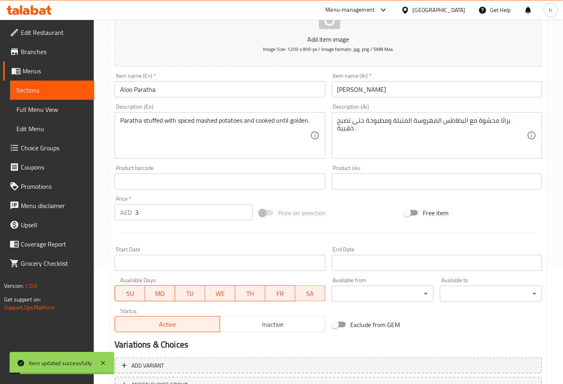
scroll to position [2, 0]
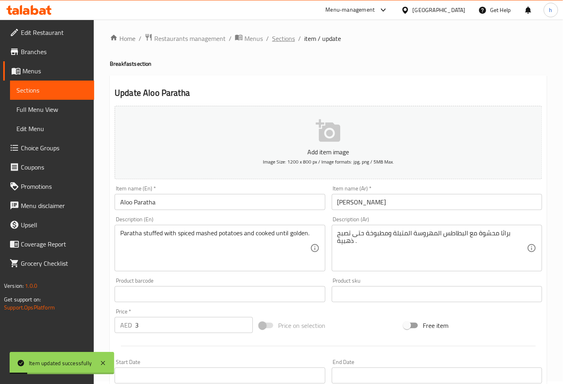
click at [282, 39] on span "Sections" at bounding box center [283, 39] width 23 height 10
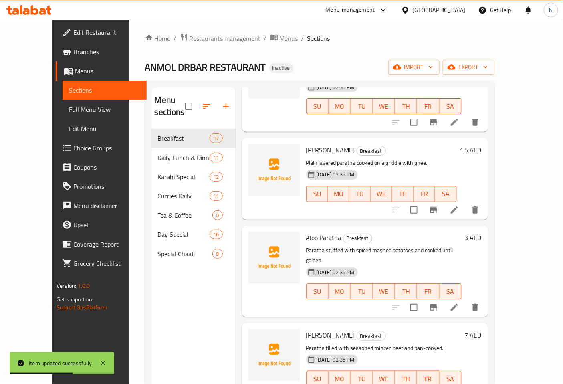
scroll to position [667, 0]
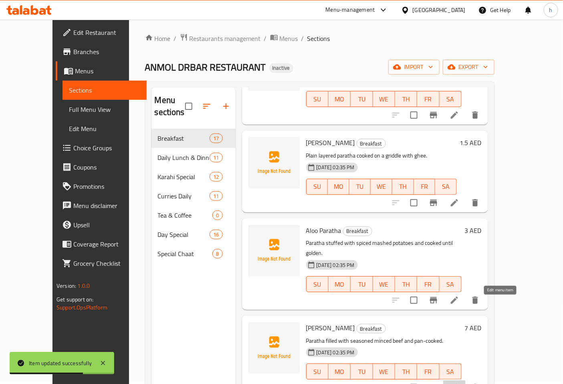
click at [458, 383] on icon at bounding box center [453, 387] width 7 height 7
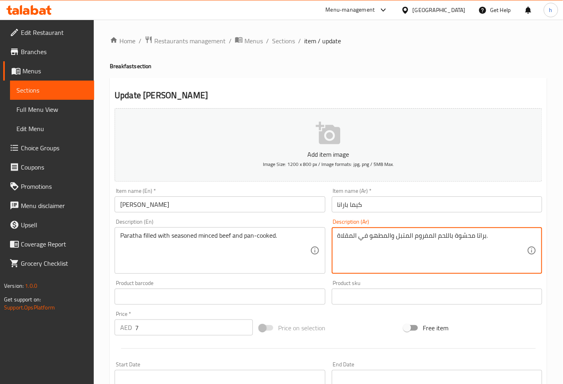
click at [461, 235] on textarea "براتا محشوة باللحم المفروم المتبل والمطهو في المقلاة." at bounding box center [431, 250] width 189 height 38
click at [436, 233] on textarea "براتا ممتلئة باللحم المفروم المتبل والمطهو في المقلاة." at bounding box center [431, 250] width 189 height 38
type textarea "براتا ممتلئة باللحم البقري المفروم المتبل والمطهو في المقلاة."
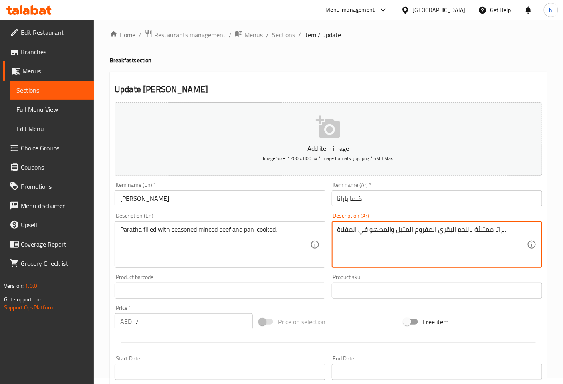
scroll to position [181, 0]
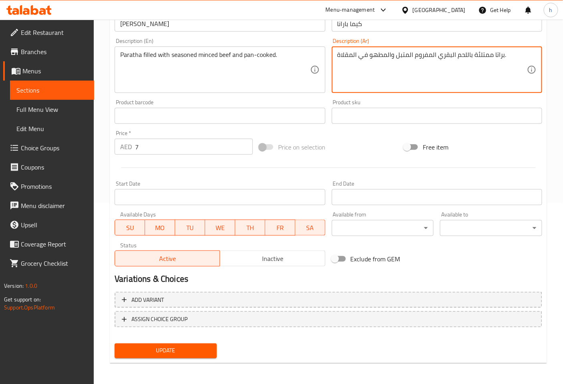
click at [177, 346] on span "Update" at bounding box center [165, 351] width 89 height 10
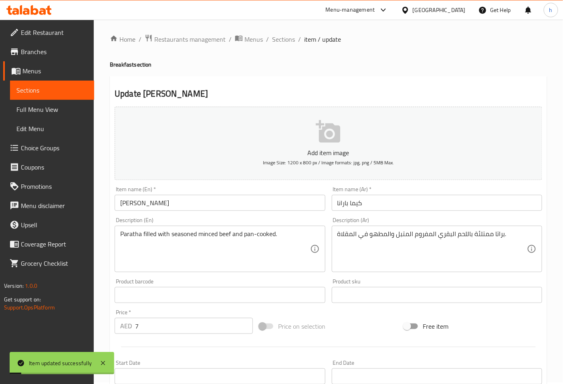
scroll to position [0, 0]
click at [289, 38] on span "Sections" at bounding box center [283, 41] width 23 height 10
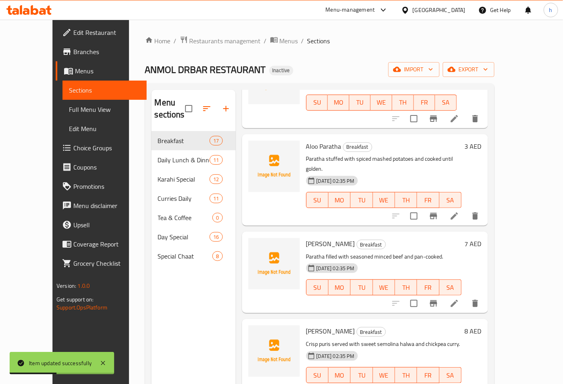
scroll to position [756, 0]
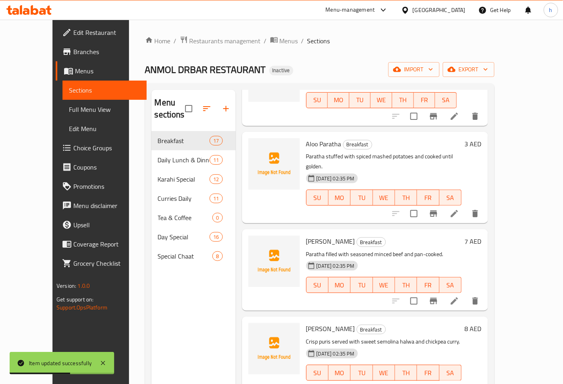
click at [459, 383] on icon at bounding box center [454, 389] width 10 height 10
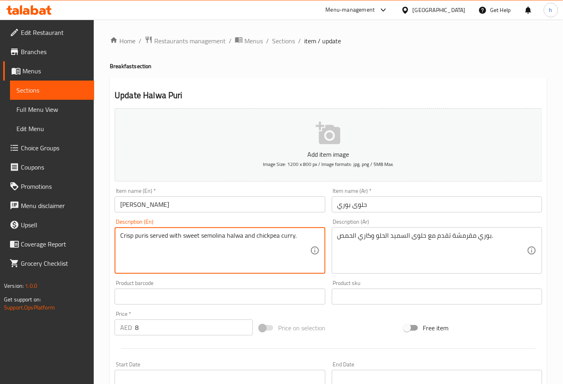
click at [215, 235] on textarea "Crisp puris served with sweet semolina halwa and chickpea curry." at bounding box center [214, 250] width 189 height 38
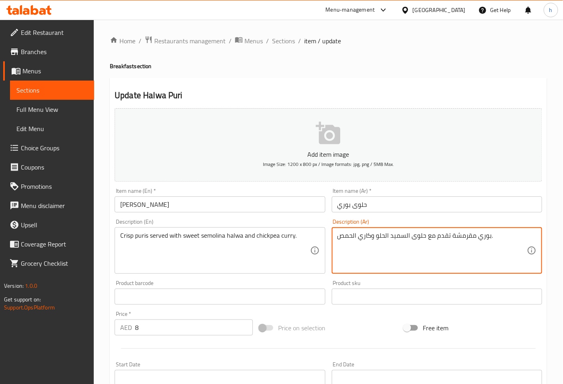
click at [398, 237] on textarea "بوري مقرمشة تقدم مع حلوى السميد الحلو وكاري الحمص." at bounding box center [431, 250] width 189 height 38
click at [376, 237] on textarea "بوري مقرمشة تقدم مع حلوى سيمولينا الحلو وكاري الحمص." at bounding box center [431, 250] width 189 height 38
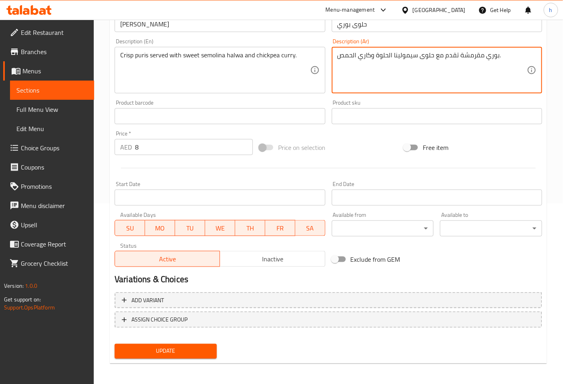
scroll to position [181, 0]
type textarea "بوري مقرمشة تقدم مع حلوى سيمولينا الحلوة وكاري الحمص."
click at [204, 346] on span "Update" at bounding box center [165, 351] width 89 height 10
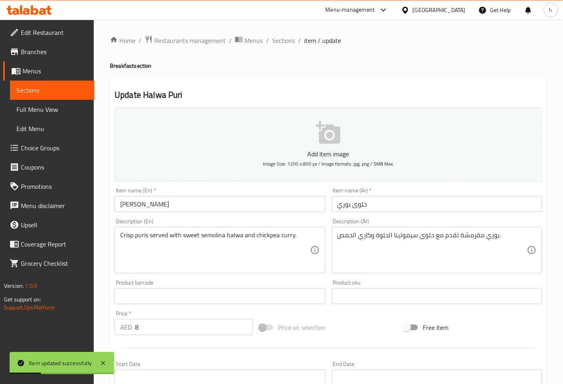
scroll to position [0, 0]
click at [275, 38] on span "Sections" at bounding box center [283, 41] width 23 height 10
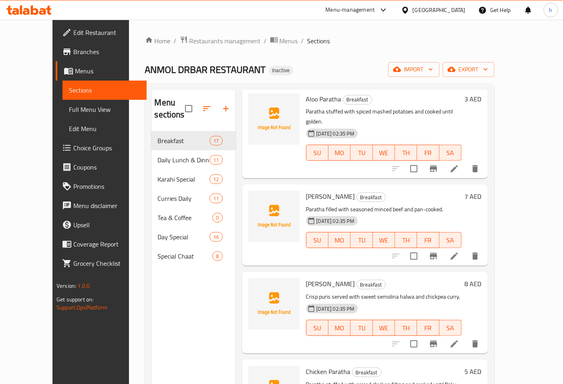
scroll to position [756, 0]
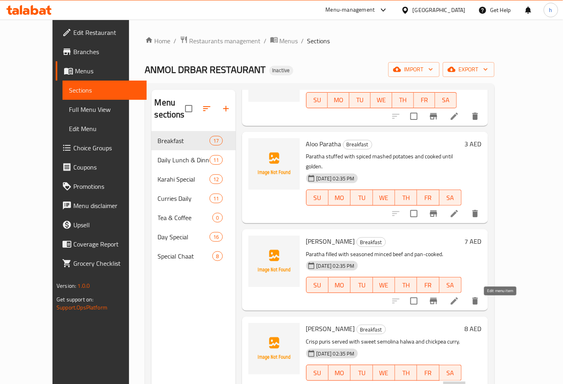
click at [459, 383] on icon at bounding box center [454, 389] width 10 height 10
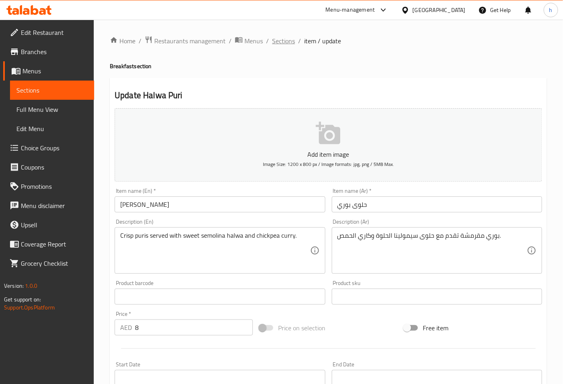
click at [286, 39] on span "Sections" at bounding box center [283, 41] width 23 height 10
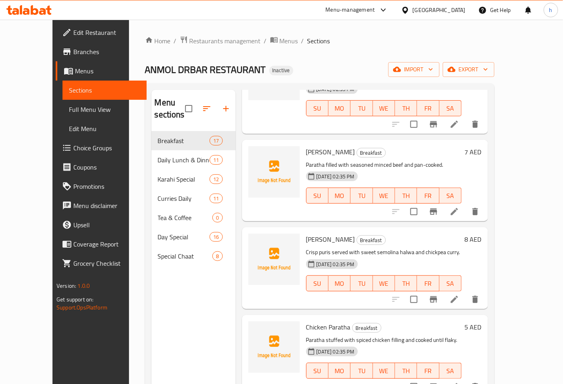
scroll to position [890, 0]
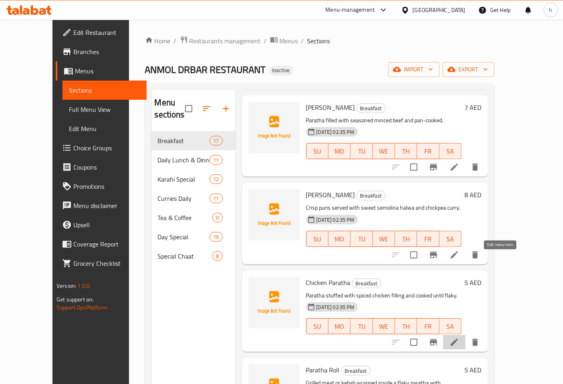
click at [459, 337] on icon at bounding box center [454, 342] width 10 height 10
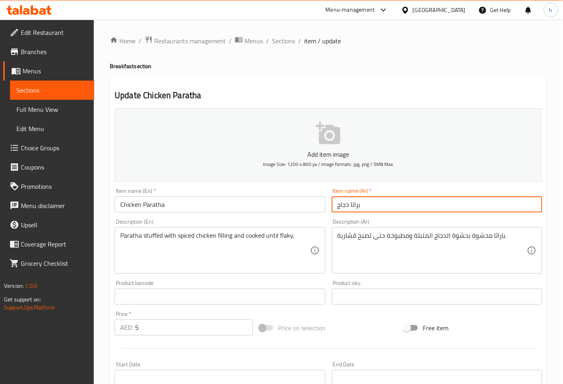
click at [354, 206] on input "براتا دجاج" at bounding box center [437, 204] width 210 height 16
click at [359, 205] on input "براتا دجاج" at bounding box center [437, 204] width 210 height 16
click at [352, 204] on input "باراتا دجاج" at bounding box center [437, 204] width 210 height 16
type input "باراثا دجاج"
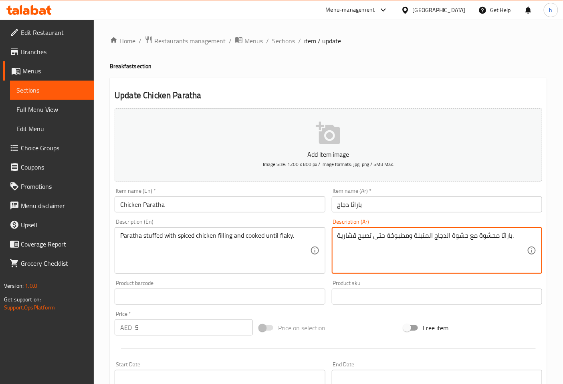
type textarea "باراثا محشوة مع حشوة الدجاج المتبلة ومطبوخة حتى تصبح قشارية."
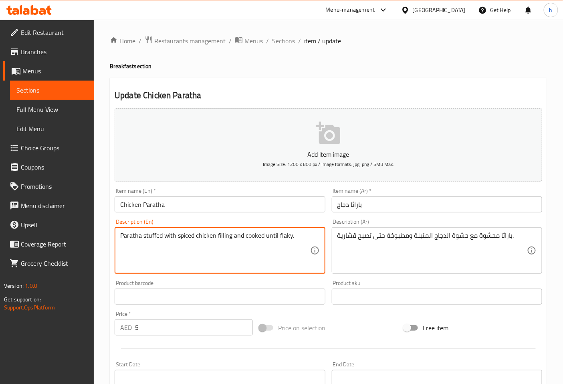
click at [285, 235] on textarea "Paratha stuffed with spiced chicken filling and cooked until flaky." at bounding box center [214, 250] width 189 height 38
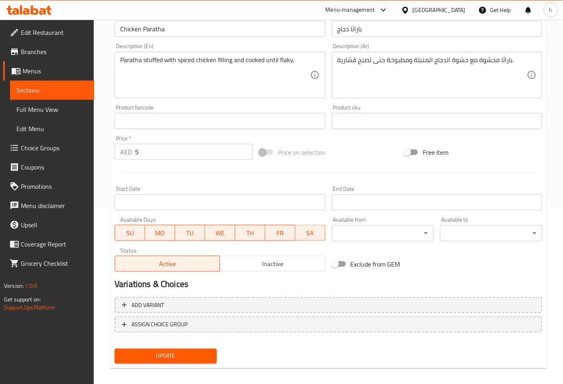
scroll to position [181, 0]
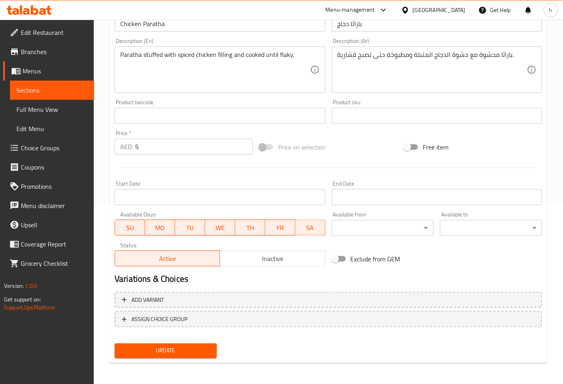
click at [193, 343] on button "Update" at bounding box center [166, 350] width 102 height 15
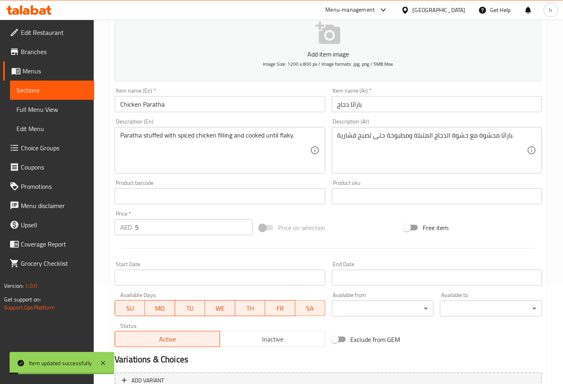
scroll to position [0, 0]
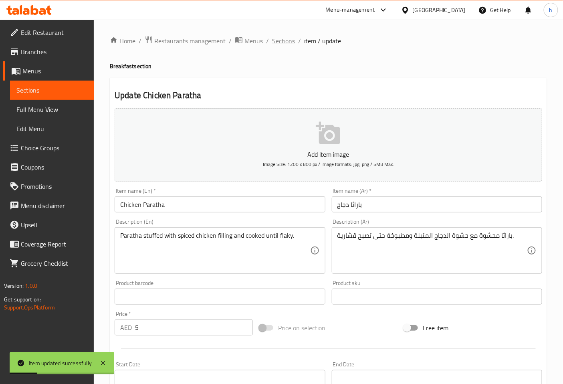
click at [285, 40] on span "Sections" at bounding box center [283, 41] width 23 height 10
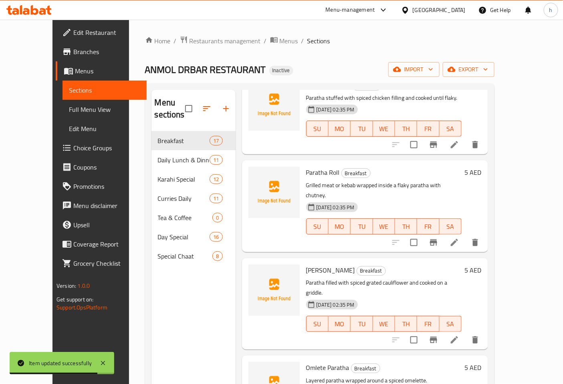
scroll to position [1067, 0]
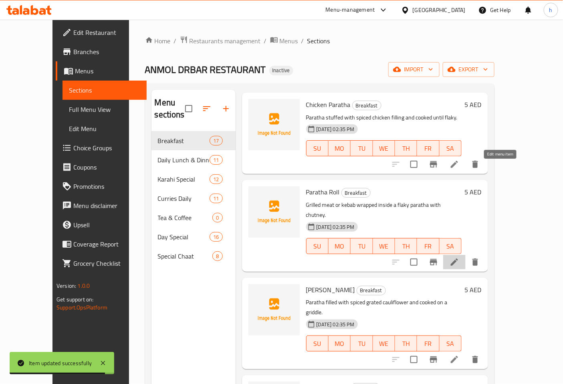
click at [458, 258] on icon at bounding box center [453, 261] width 7 height 7
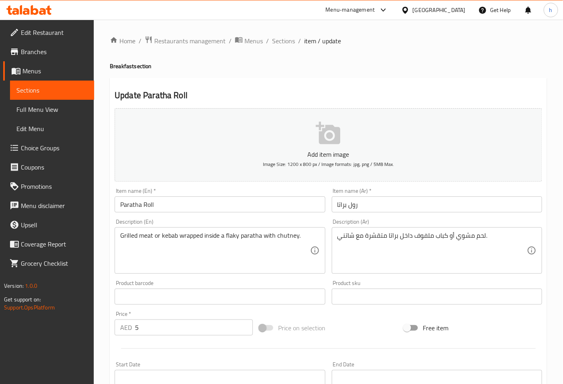
click at [344, 204] on input "رول براتا" at bounding box center [437, 204] width 210 height 16
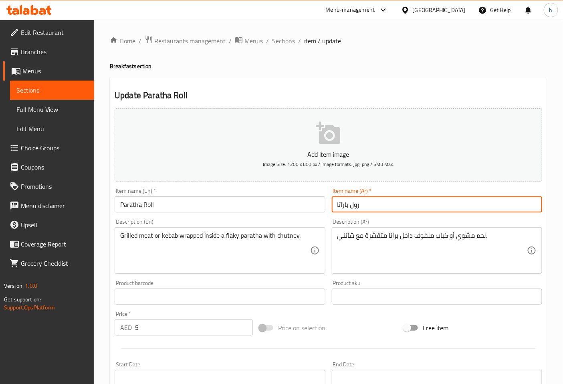
click at [339, 207] on input "رول باراتا" at bounding box center [437, 204] width 210 height 16
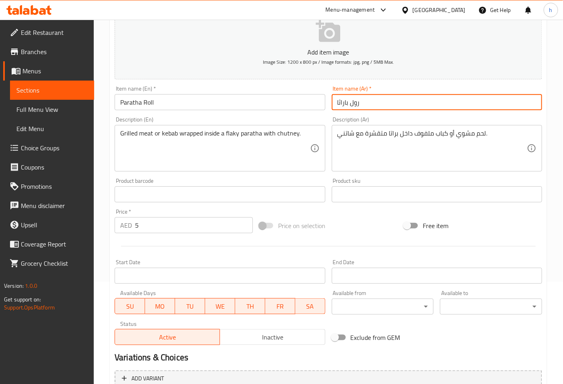
scroll to position [2, 0]
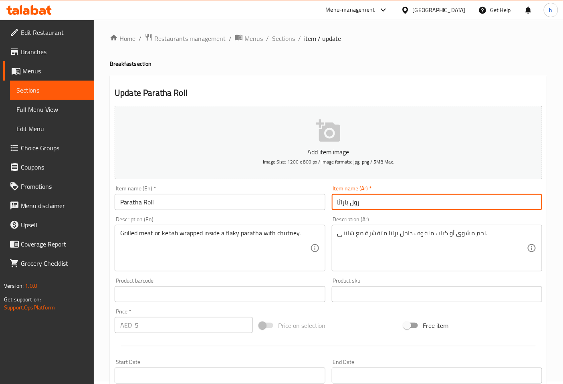
type input "رول باراثا"
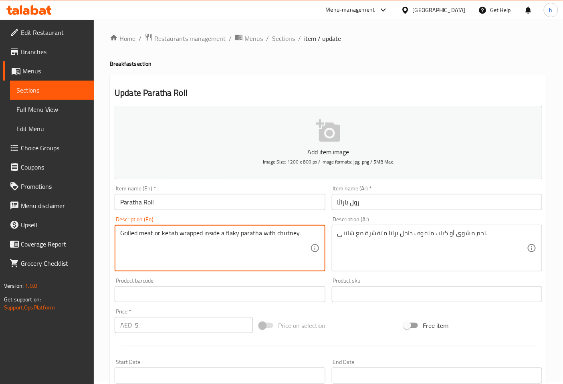
click at [198, 232] on textarea "Grilled meat or kebab wrapped inside a flaky paratha with chutney." at bounding box center [214, 248] width 189 height 38
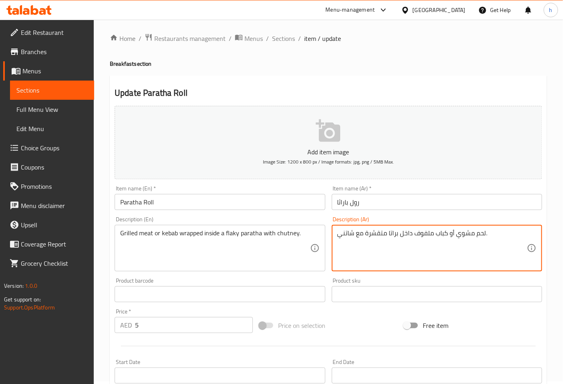
click at [380, 233] on textarea "لحم مشوي أو كباب ملفوف داخل براتا متقشرة مع شاتني." at bounding box center [431, 248] width 189 height 38
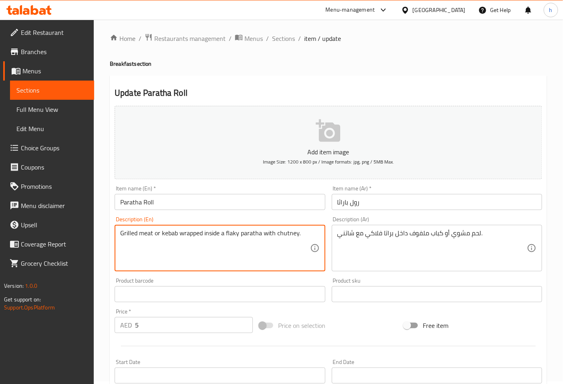
click at [291, 233] on textarea "Grilled meat or kebab wrapped inside a flaky paratha with chutney." at bounding box center [214, 248] width 189 height 38
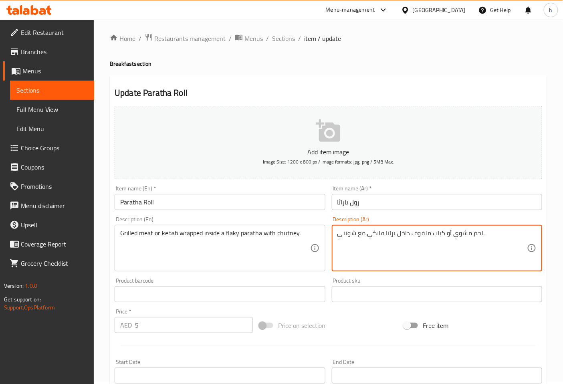
click at [390, 234] on textarea "لحم مشوي أو كباب ملفوف داخل براتا فلاكي مع شوتني." at bounding box center [431, 248] width 189 height 38
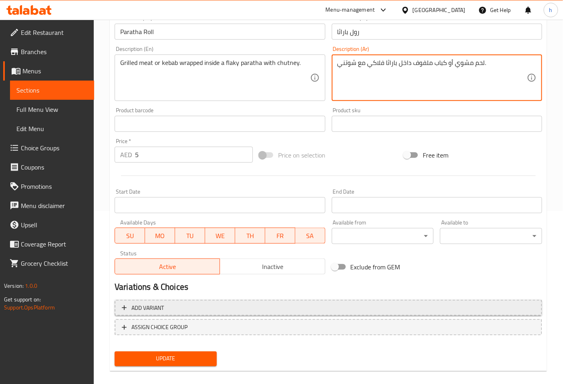
scroll to position [181, 0]
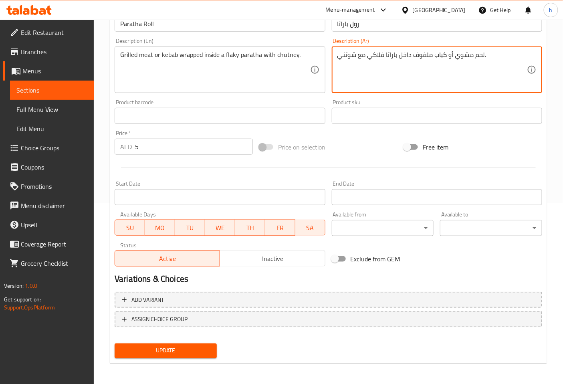
type textarea "لحم مشوي أو كباب ملفوف داخل باراثا فلاكي مع شوتني."
click at [196, 347] on span "Update" at bounding box center [165, 351] width 89 height 10
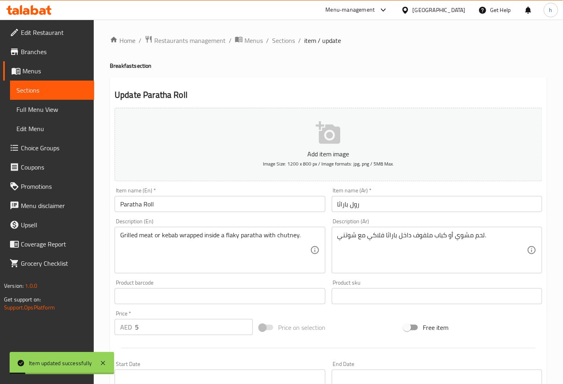
scroll to position [0, 0]
click at [286, 38] on span "Sections" at bounding box center [283, 41] width 23 height 10
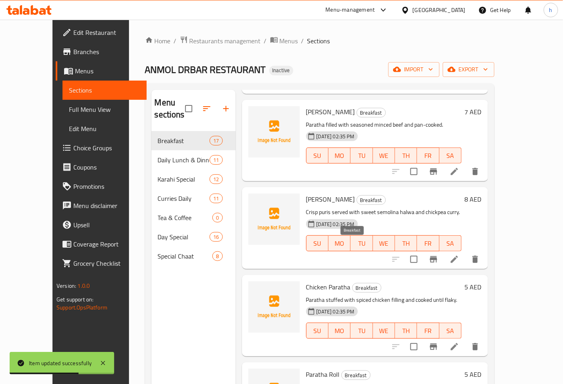
scroll to position [934, 0]
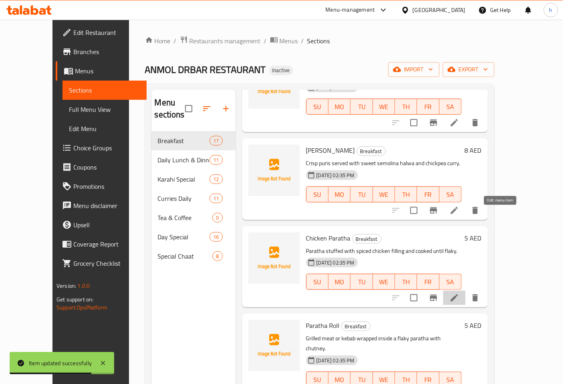
click at [459, 293] on icon at bounding box center [454, 298] width 10 height 10
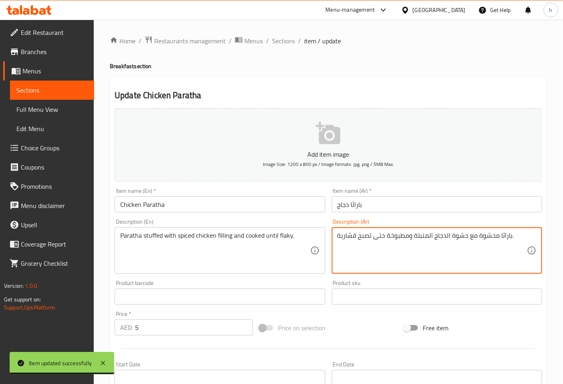
click at [348, 234] on textarea "باراثا محشوة مع حشوة الدجاج المتبلة ومطبوخة حتى تصبح قشارية." at bounding box center [431, 250] width 189 height 38
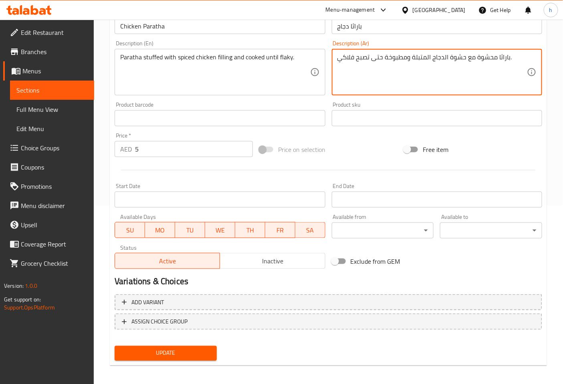
scroll to position [181, 0]
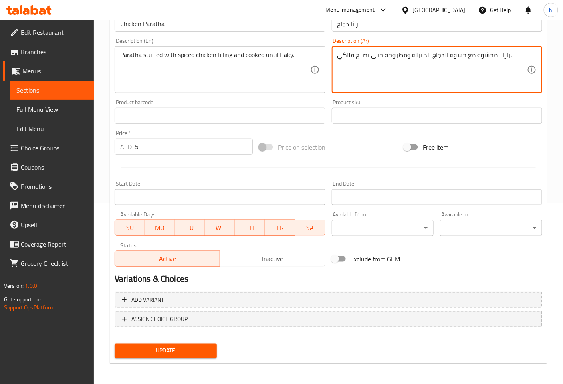
type textarea "باراثا محشوة مع حشوة الدجاج المتبلة ومطبوخة حتى تصبح فلاكي."
click at [183, 354] on span "Update" at bounding box center [165, 351] width 89 height 10
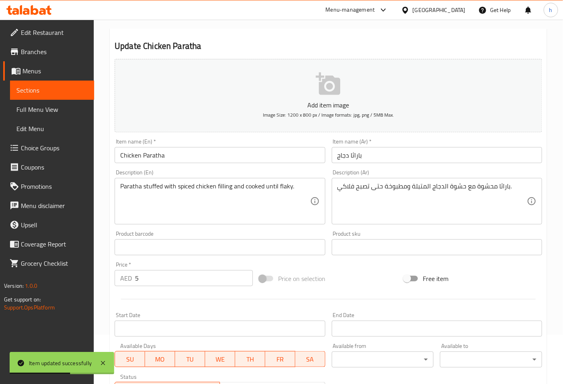
scroll to position [0, 0]
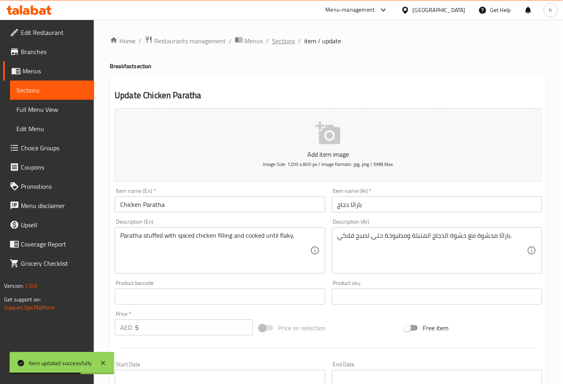
click at [288, 41] on span "Sections" at bounding box center [283, 41] width 23 height 10
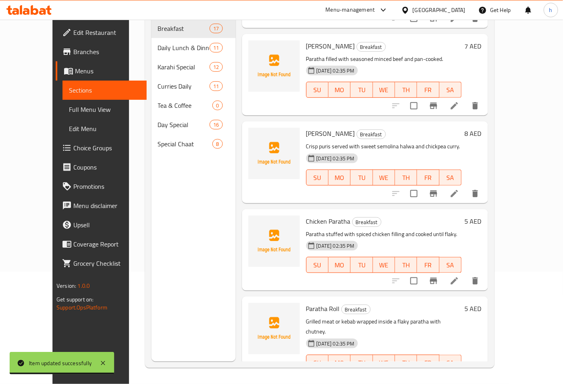
scroll to position [934, 0]
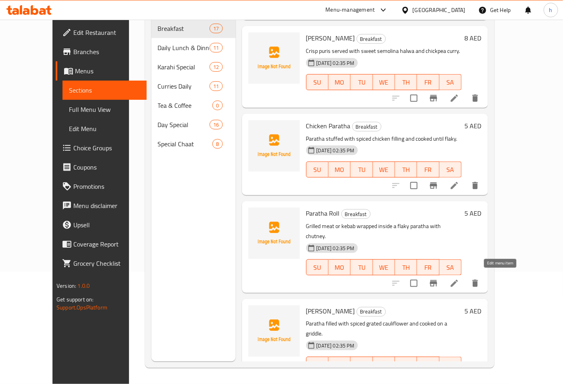
click at [458, 377] on icon at bounding box center [453, 380] width 7 height 7
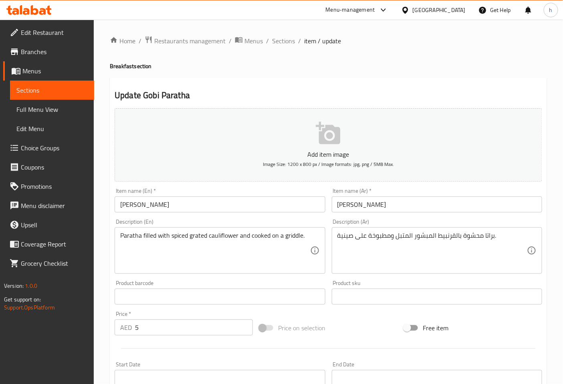
click at [485, 237] on textarea "براتا محشوة بالقرنبيط المبشور المتبل ومطبوخة على صينية." at bounding box center [431, 250] width 189 height 38
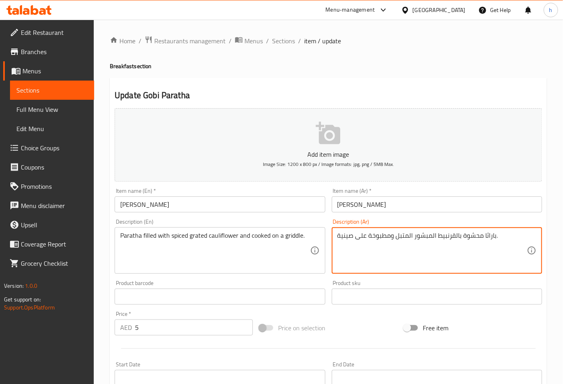
click at [474, 235] on textarea "باراثا محشوة بالقرنبيط المبشور المتبل ومطبوخة على صينية." at bounding box center [431, 250] width 189 height 38
type textarea "باراثا ممتلئة بالقرنبيط المبشور المتبل ومطبوخة على صينية."
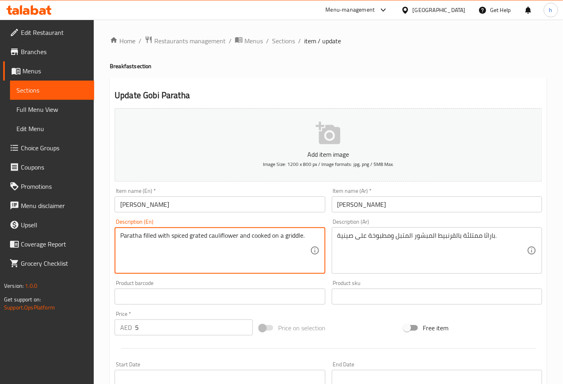
click at [225, 236] on textarea "Paratha filled with spiced grated cauliflower and cooked on a griddle." at bounding box center [214, 250] width 189 height 38
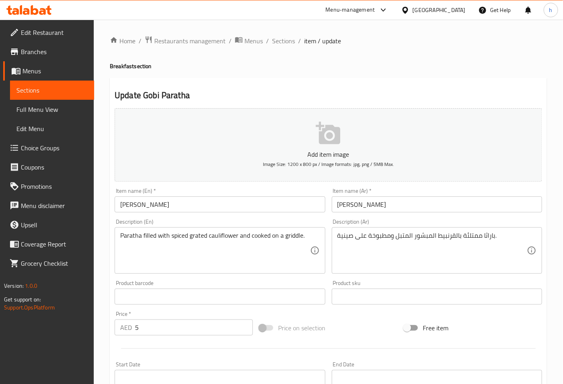
click at [200, 237] on textarea "Paratha filled with spiced grated cauliflower and cooked on a griddle." at bounding box center [214, 250] width 189 height 38
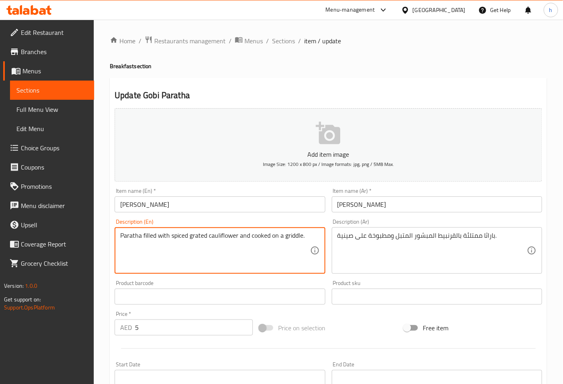
click at [200, 237] on textarea "Paratha filled with spiced grated cauliflower and cooked on a griddle." at bounding box center [214, 250] width 189 height 38
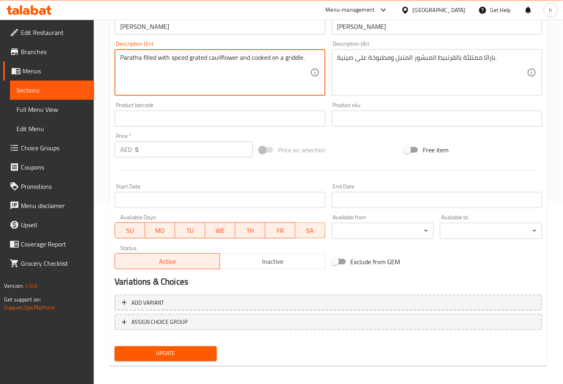
scroll to position [181, 0]
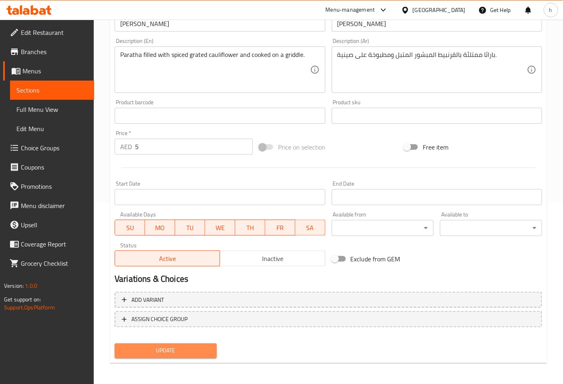
click at [189, 350] on span "Update" at bounding box center [165, 351] width 89 height 10
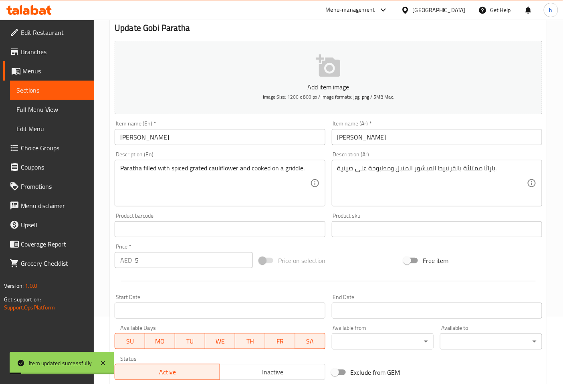
scroll to position [0, 0]
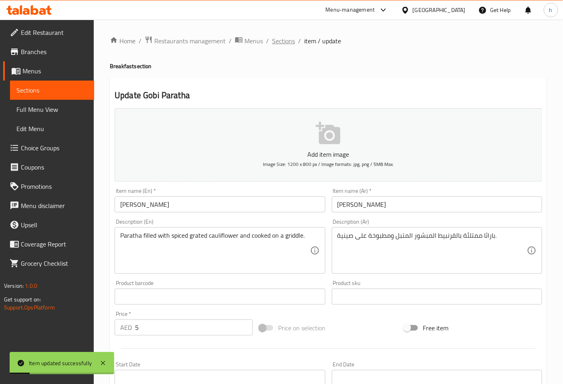
click at [279, 42] on span "Sections" at bounding box center [283, 41] width 23 height 10
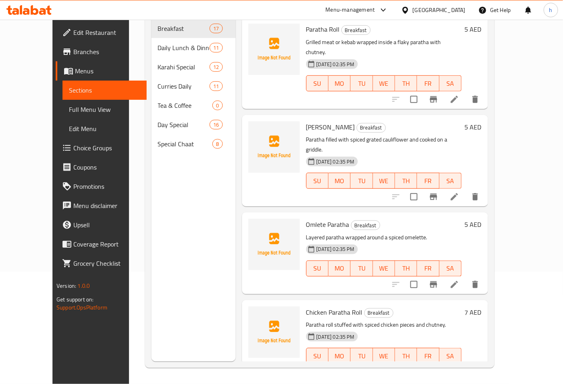
scroll to position [1122, 0]
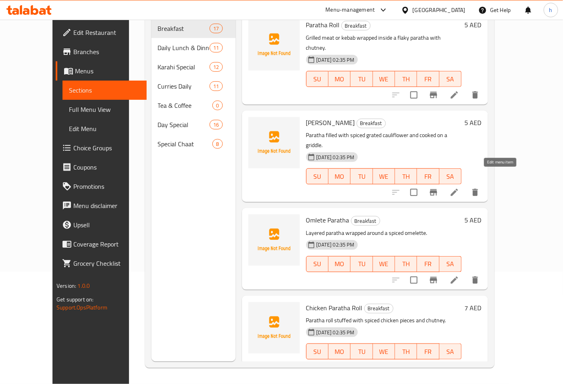
click at [459, 275] on icon at bounding box center [454, 280] width 10 height 10
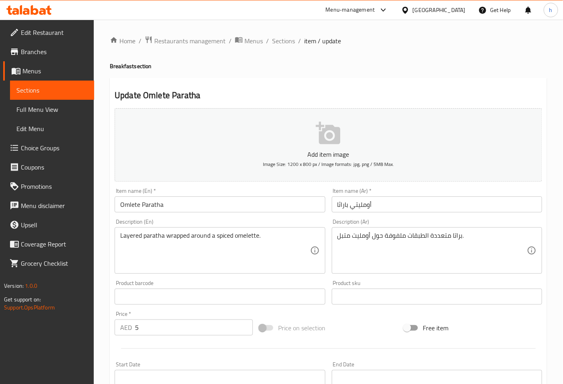
click at [351, 205] on input "أومليتي باراثا" at bounding box center [437, 204] width 210 height 16
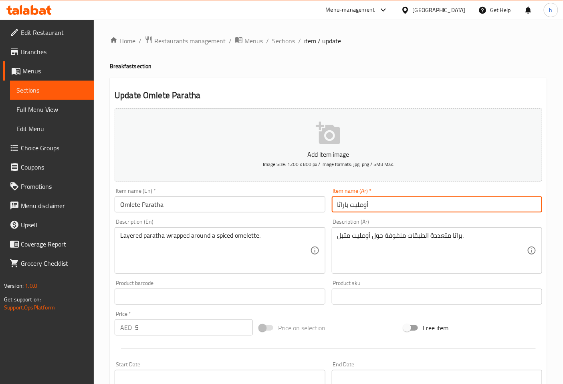
type input "أومليت باراثا"
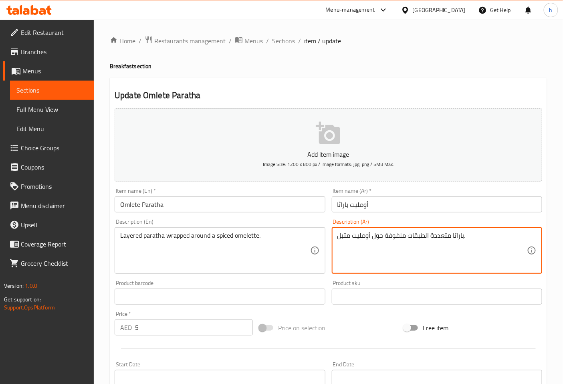
click at [454, 233] on textarea "باراتا متعددة الطبقات ملفوفة حول أومليت متبل." at bounding box center [431, 250] width 189 height 38
type textarea "باراثا متعددة الطبقات ملفوفة حول أومليت متبل."
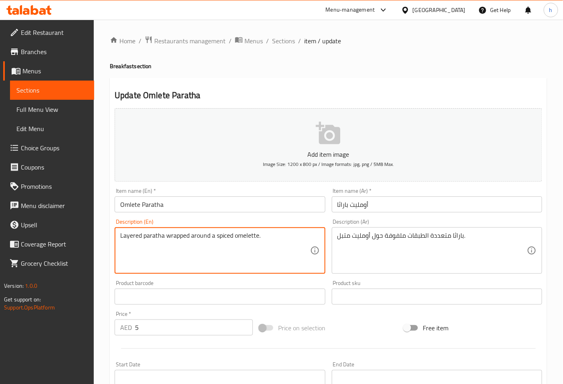
click at [223, 233] on textarea "Layered paratha wrapped around a spiced omelette." at bounding box center [214, 250] width 189 height 38
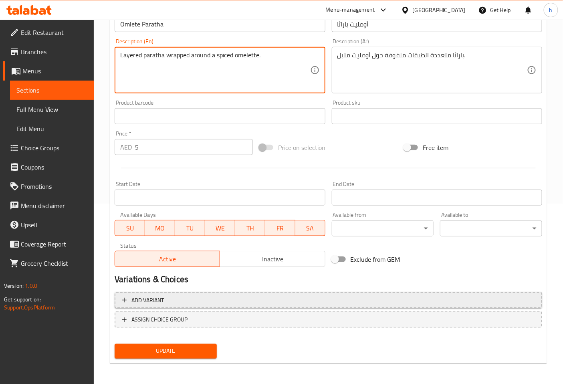
scroll to position [181, 0]
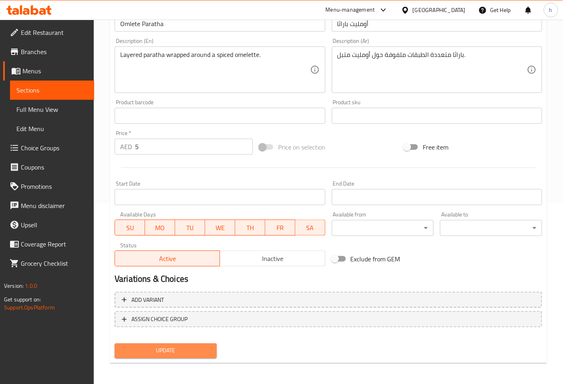
click at [191, 351] on span "Update" at bounding box center [165, 351] width 89 height 10
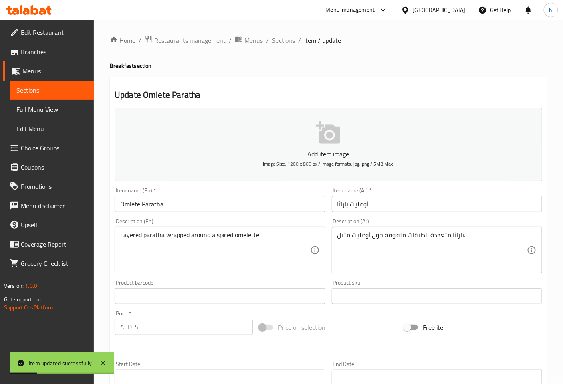
scroll to position [0, 0]
click at [281, 40] on span "Sections" at bounding box center [283, 41] width 23 height 10
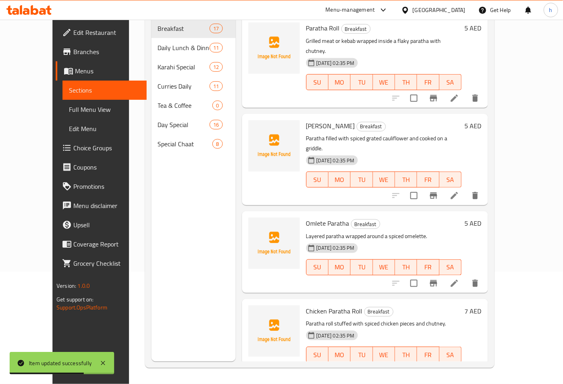
scroll to position [1122, 0]
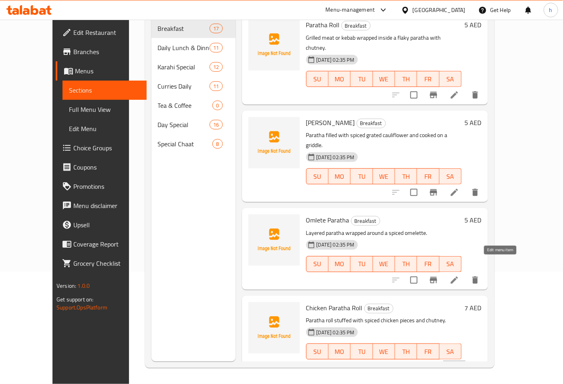
click at [459, 362] on icon at bounding box center [454, 367] width 10 height 10
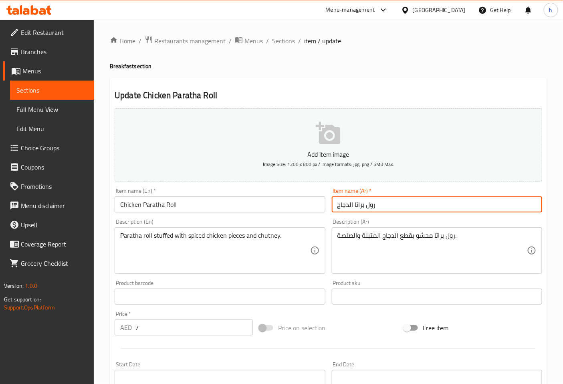
click at [361, 205] on input "رول براتا الدجاج" at bounding box center [437, 204] width 210 height 16
click at [355, 204] on input "رول باراتا الدجاج" at bounding box center [437, 204] width 210 height 16
type input "رول باراثا الدجاج"
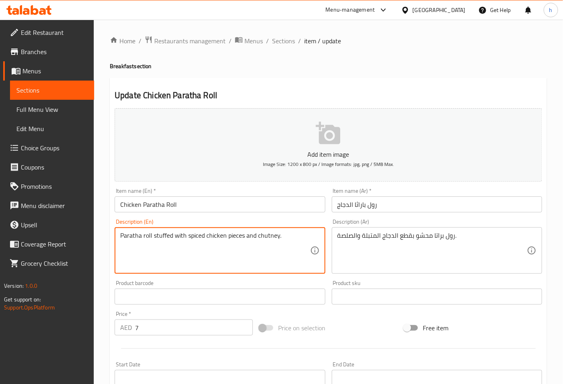
click at [168, 235] on textarea "Paratha roll stuffed with spiced chicken pieces and chutney." at bounding box center [214, 250] width 189 height 38
click at [271, 234] on textarea "Paratha roll stuffed with spiced chicken pieces and chutney." at bounding box center [214, 250] width 189 height 38
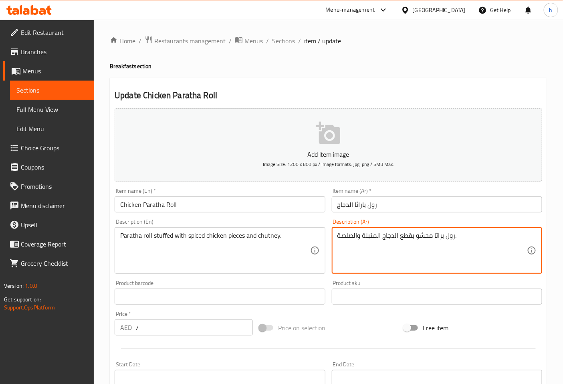
click at [352, 238] on textarea "رول براتا محشو بقطع الدجاج المتبلة والصلصة." at bounding box center [431, 250] width 189 height 38
type textarea "رول براتا محشو بقطع الدجاج المتبلة وشوتني ."
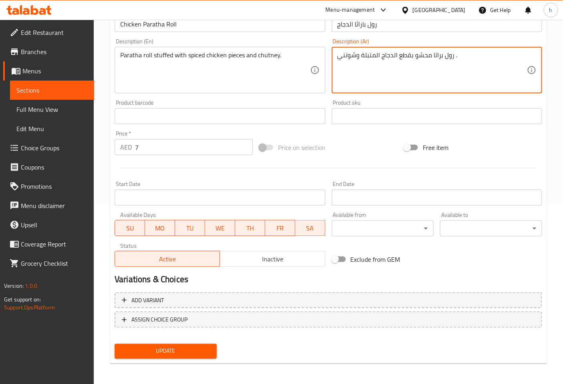
scroll to position [181, 0]
click at [177, 354] on span "Update" at bounding box center [165, 351] width 89 height 10
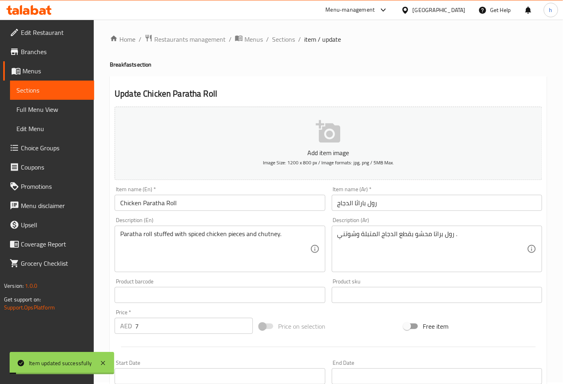
scroll to position [0, 0]
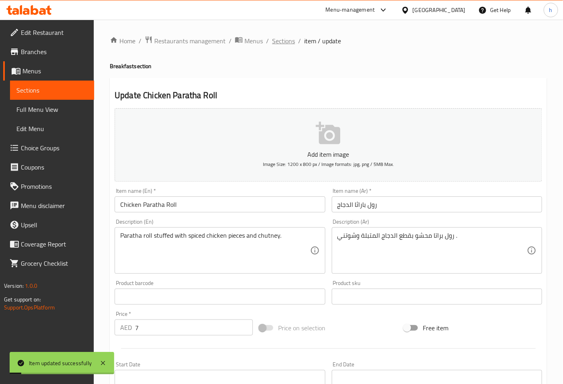
click at [278, 38] on span "Sections" at bounding box center [283, 41] width 23 height 10
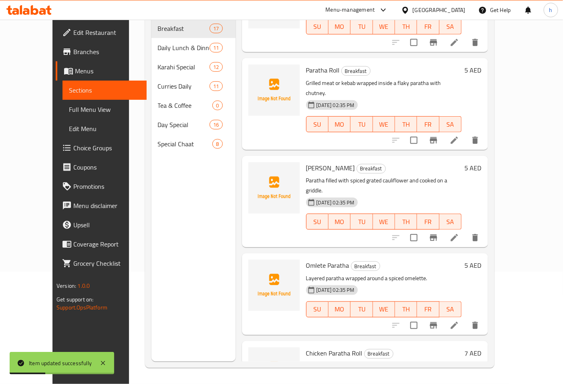
scroll to position [1122, 0]
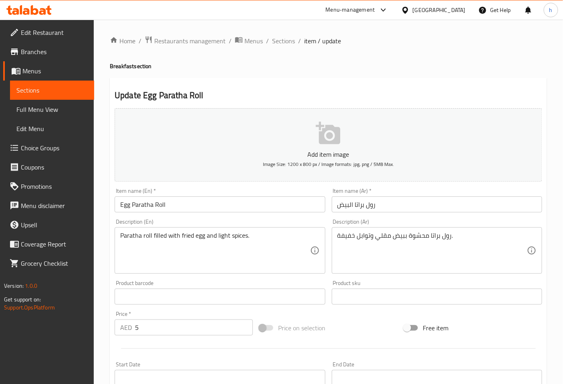
click at [359, 205] on input "رول براتا البيض" at bounding box center [437, 204] width 210 height 16
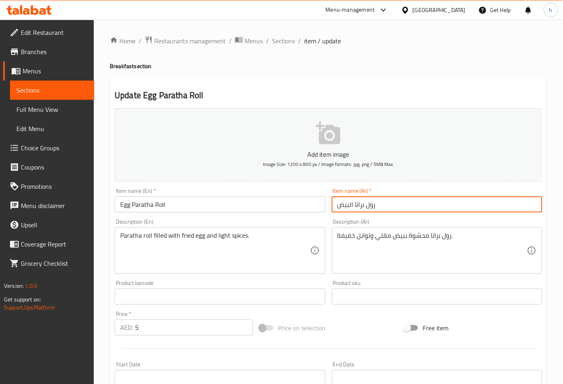
click at [359, 205] on input "رول براتا البيض" at bounding box center [437, 204] width 210 height 16
type input "رول باراثا البيض"
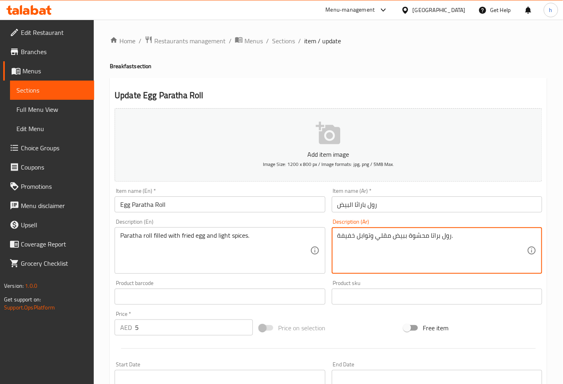
click at [431, 237] on textarea "رول براتا محشوة ببيض مقلي وتوابل خفيفة." at bounding box center [431, 250] width 189 height 38
click at [420, 233] on textarea "رول باراثا محشوة ببيض مقلي وتوابل خفيفة." at bounding box center [431, 250] width 189 height 38
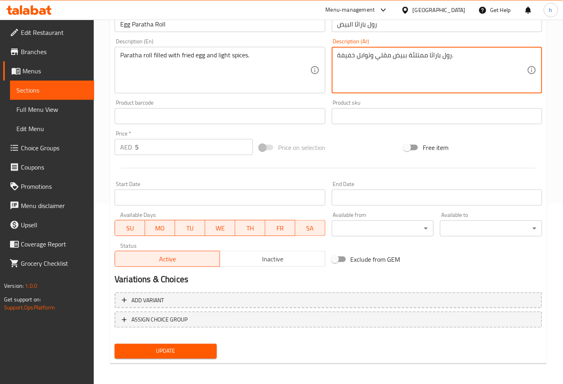
scroll to position [181, 0]
type textarea "رول باراثا ممتلئة ببيض مقلي وتوابل خفيفة."
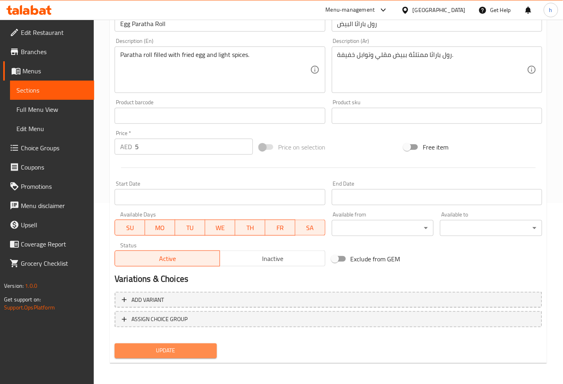
click at [174, 347] on span "Update" at bounding box center [165, 351] width 89 height 10
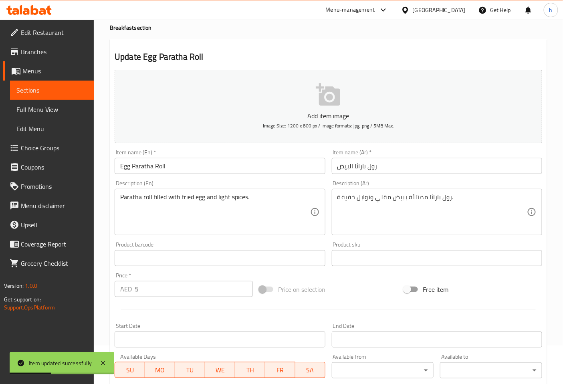
scroll to position [0, 0]
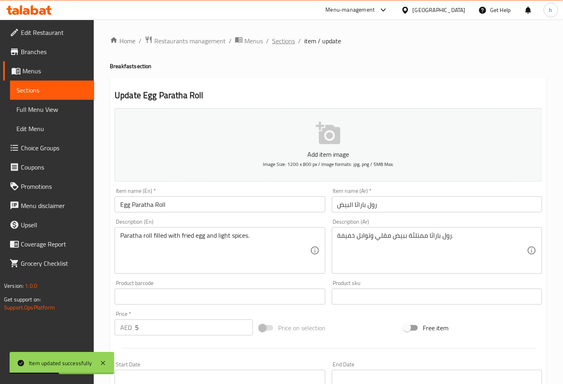
click at [286, 43] on span "Sections" at bounding box center [283, 41] width 23 height 10
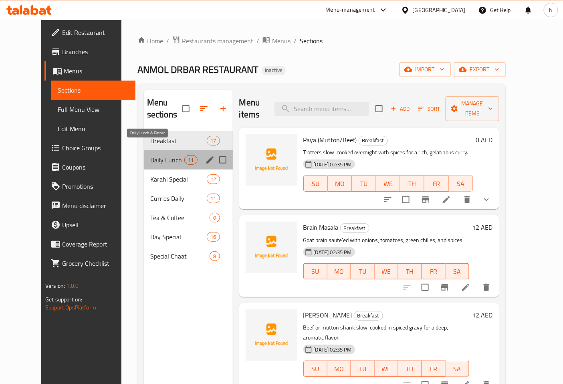
click at [159, 155] on span "Daily Lunch & Dinner" at bounding box center [167, 160] width 34 height 10
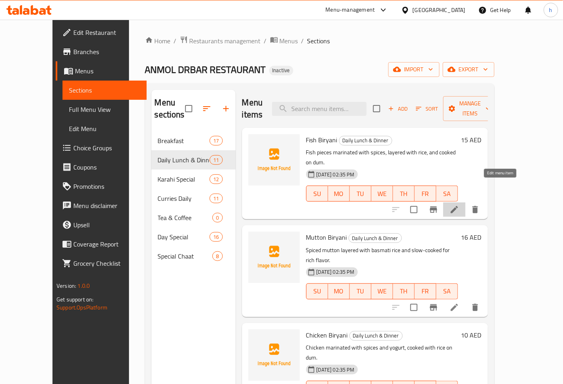
click at [459, 205] on icon at bounding box center [454, 210] width 10 height 10
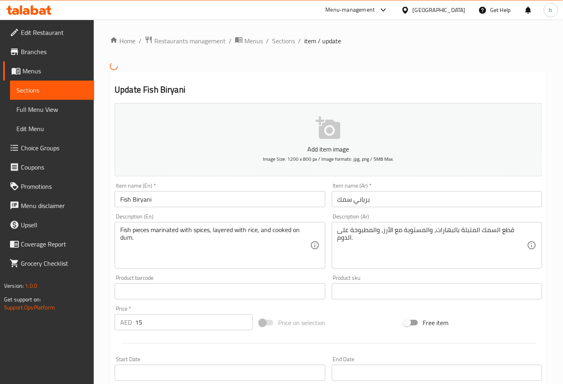
click at [145, 197] on input "Fish Biryani" at bounding box center [220, 199] width 210 height 16
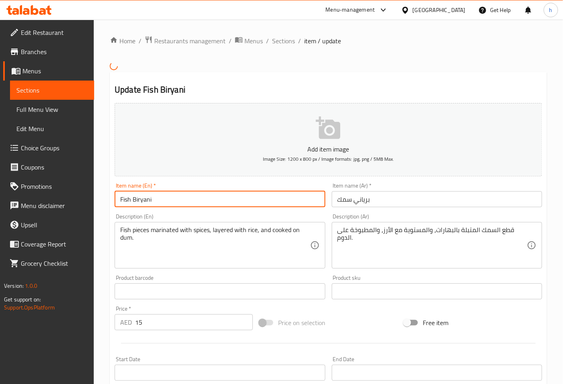
click at [145, 197] on input "Fish Biryani" at bounding box center [220, 199] width 210 height 16
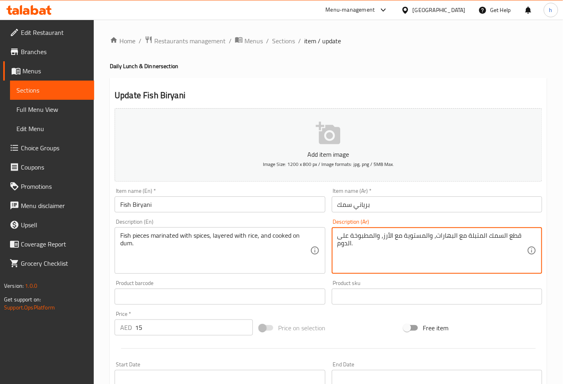
drag, startPoint x: 403, startPoint y: 236, endPoint x: 428, endPoint y: 236, distance: 24.4
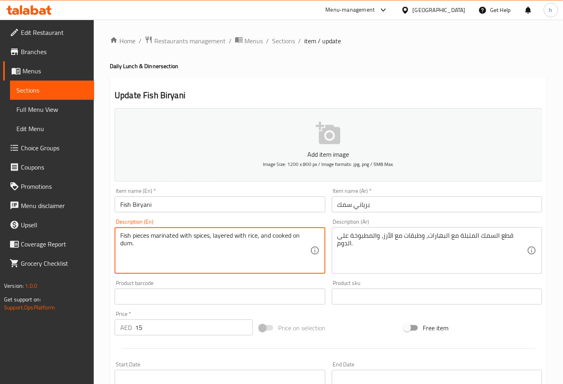
click at [127, 243] on textarea "Fish pieces marinated with spices, layered with rice, and cooked on dum." at bounding box center [214, 250] width 189 height 38
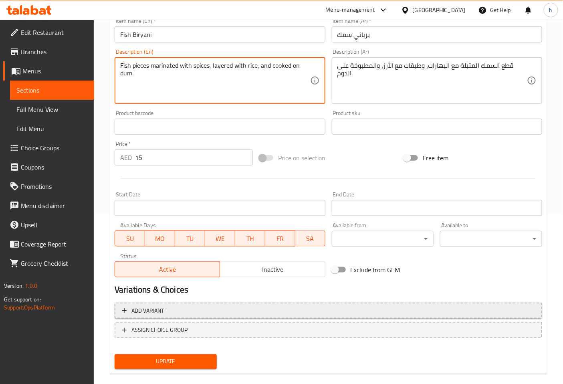
scroll to position [181, 0]
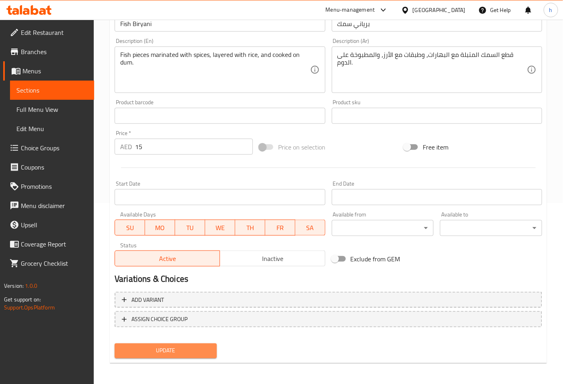
click at [179, 346] on span "Update" at bounding box center [165, 351] width 89 height 10
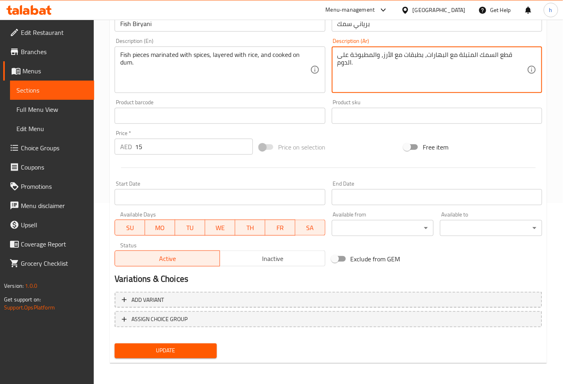
type textarea "قطع السمك المتبلة مع البهارات، بطبقات مع الأرز، والمطبوخة على الدوم."
click at [193, 346] on span "Update" at bounding box center [165, 351] width 89 height 10
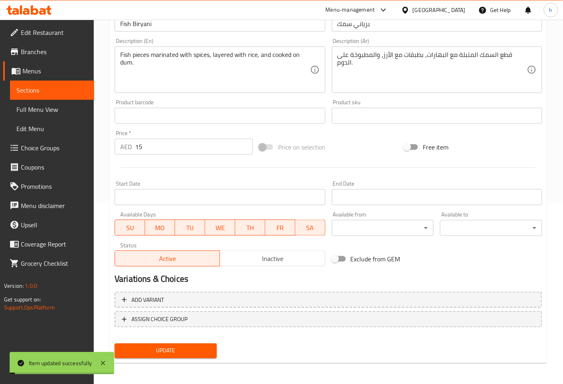
scroll to position [0, 0]
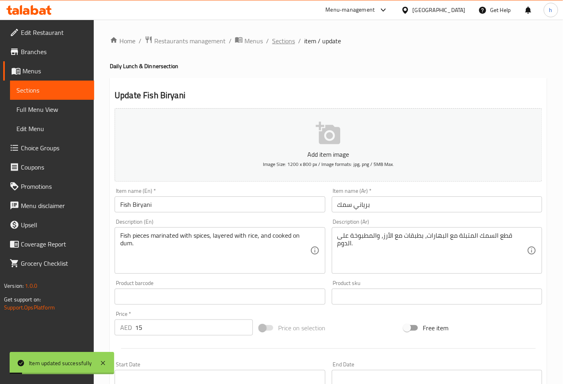
click at [281, 38] on span "Sections" at bounding box center [283, 41] width 23 height 10
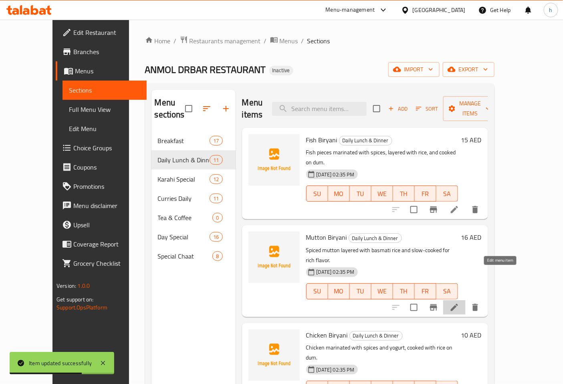
click at [459, 302] on icon at bounding box center [454, 307] width 10 height 10
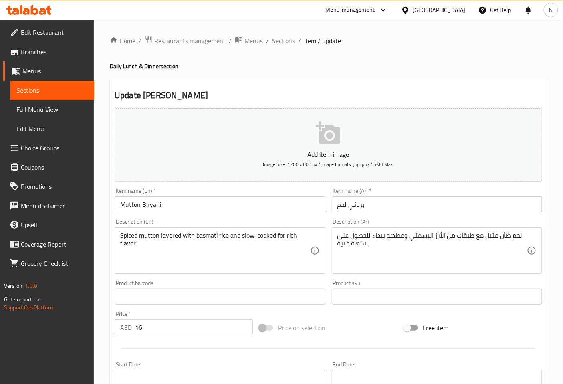
drag, startPoint x: 380, startPoint y: 206, endPoint x: 499, endPoint y: 130, distance: 141.8
click at [380, 206] on input "برياني لحم" at bounding box center [437, 204] width 210 height 16
click at [376, 208] on input "برياني لحم" at bounding box center [437, 204] width 210 height 16
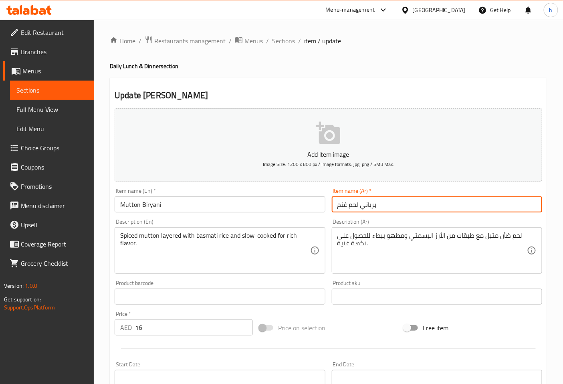
type input "برياني لحم غنم"
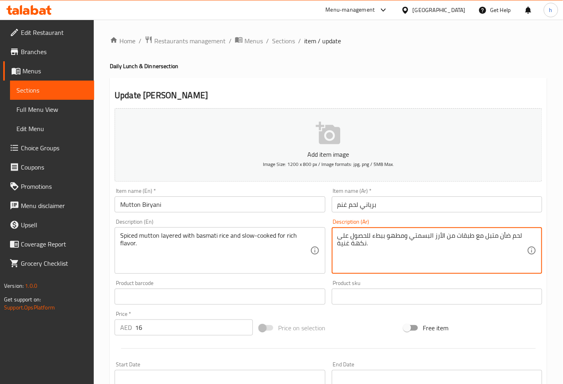
click at [505, 237] on textarea "لحم ضأن متبل مع طبقات من الأرز البسمتي ومطهو ببطء للحصول على نكهة غنية." at bounding box center [431, 250] width 189 height 38
click at [476, 236] on textarea "لحم غنم متبل مع طبقات من الأرز البسمتي ومطهو ببطء للحصول على نكهة غنية." at bounding box center [431, 250] width 189 height 38
click at [478, 236] on textarea "لحم غنم متبل مع طبقات من الأرز البسمتي ومطهو ببطء للحصول على نكهة غنية." at bounding box center [431, 250] width 189 height 38
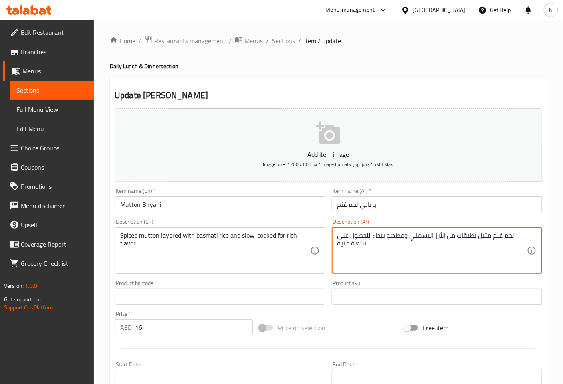
click at [447, 235] on textarea "لحم غنم متبل بطبقات من الأرز البسمتي ومطهو ببطء للحصول على نكهة غنية." at bounding box center [431, 250] width 189 height 38
click at [473, 236] on textarea "لحم غنم متبل بطبقات مع الأرز البسمتي ومطهو ببطء للحصول على نكهة غنية." at bounding box center [431, 250] width 189 height 38
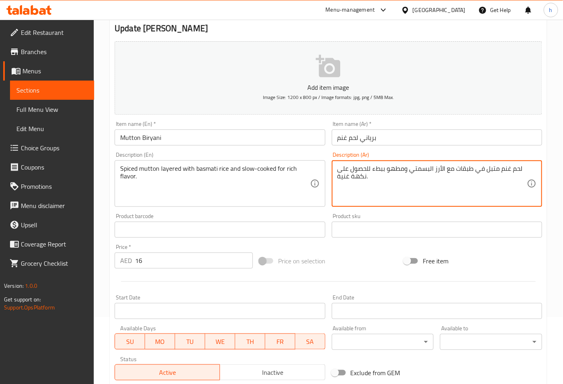
scroll to position [178, 0]
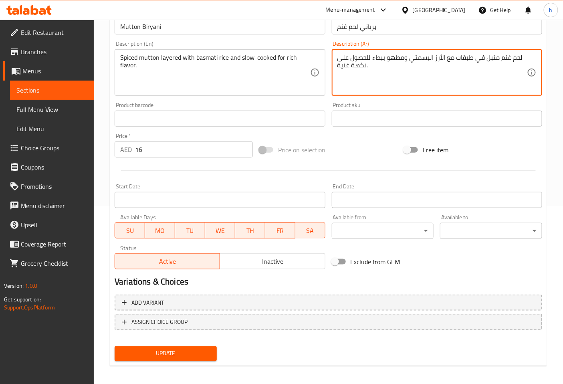
type textarea "لحم غنم متبل في طبقات مع الأرز البسمتي ومطهو ببطء للحصول على نكهة غنية."
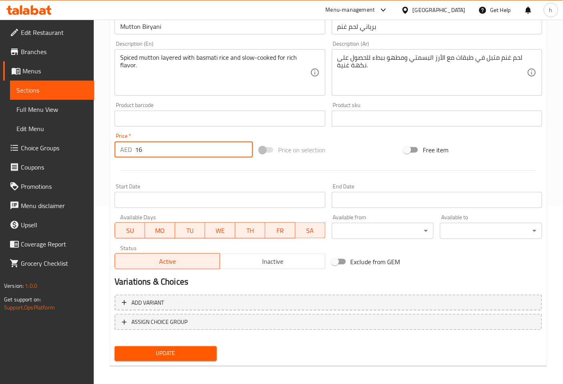
click at [157, 146] on input "16" at bounding box center [194, 149] width 118 height 16
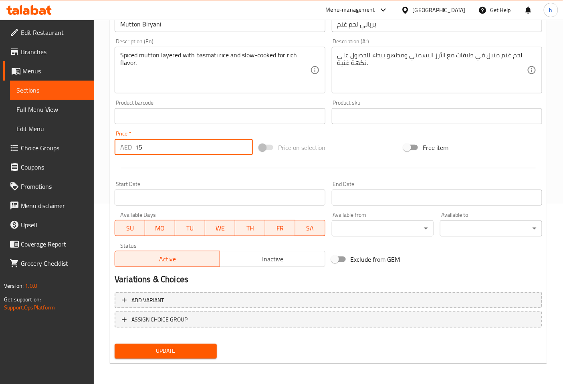
scroll to position [181, 0]
type input "15"
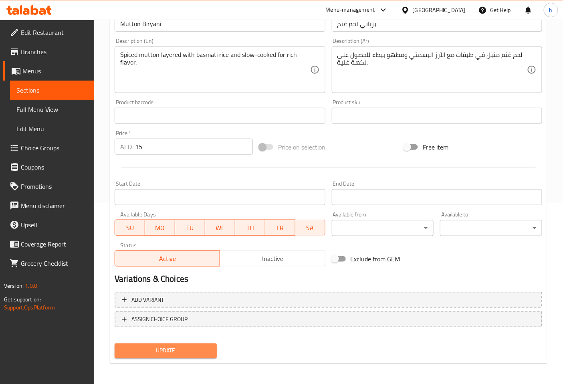
click at [175, 353] on span "Update" at bounding box center [165, 351] width 89 height 10
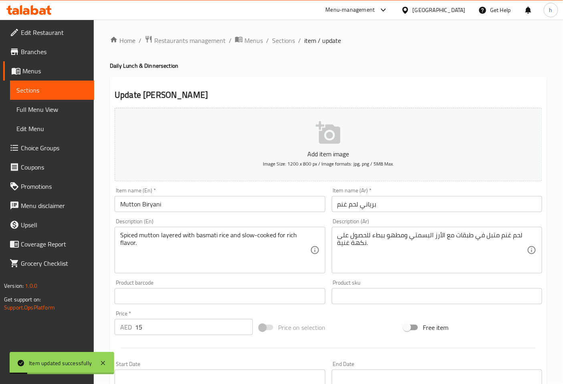
scroll to position [0, 0]
click at [281, 42] on span "Sections" at bounding box center [283, 41] width 23 height 10
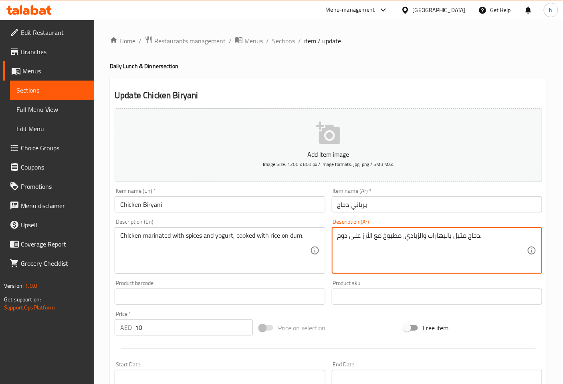
click at [448, 237] on textarea "دجاج متبل بالبهارات والزبادي، مطبوخ مع الأرز على دوم." at bounding box center [431, 250] width 189 height 38
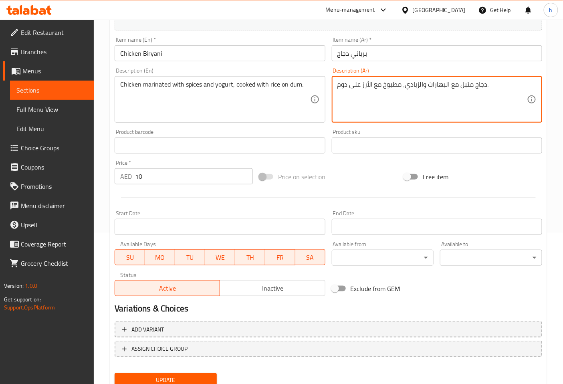
scroll to position [178, 0]
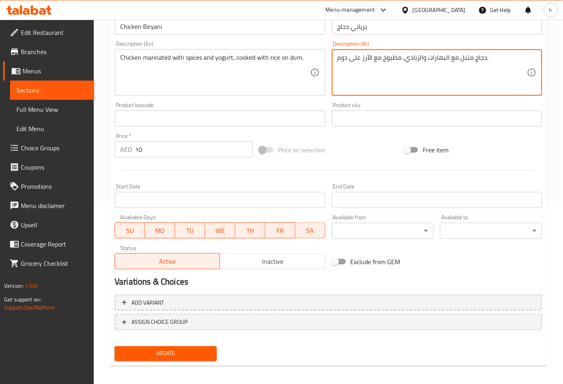
type textarea "دجاج متبل مع البهارات والزبادي، مطبوخ مع الأرز على دوم."
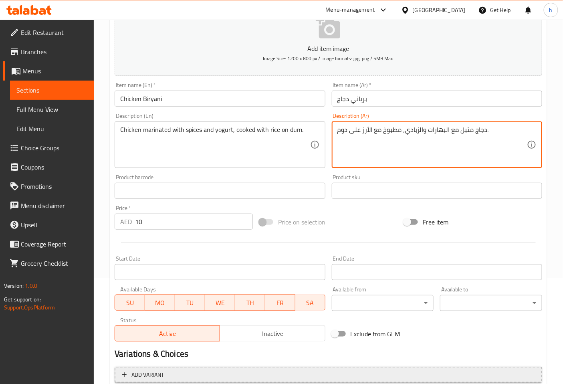
scroll to position [181, 0]
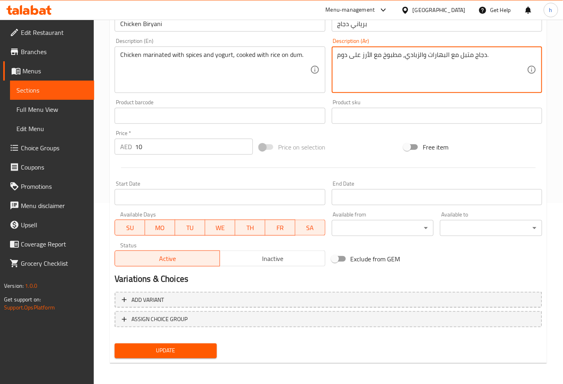
click at [204, 343] on button "Update" at bounding box center [166, 350] width 102 height 15
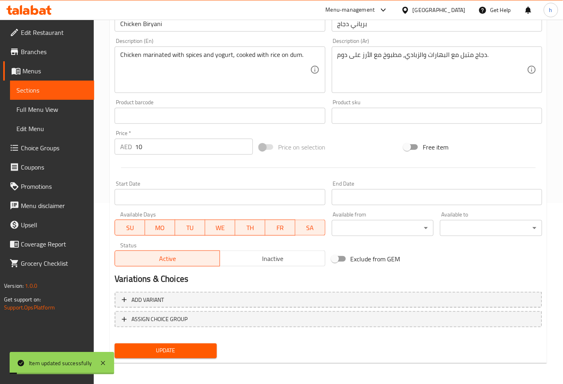
scroll to position [2, 0]
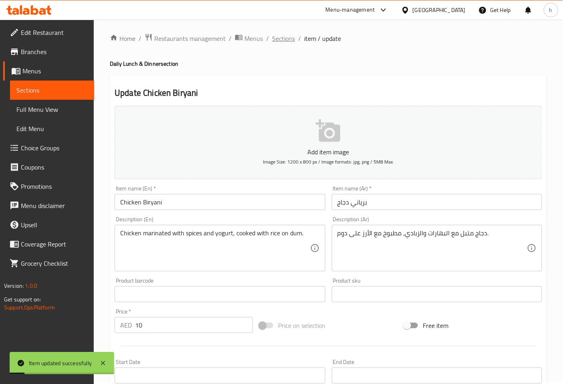
click at [275, 39] on span "Sections" at bounding box center [283, 39] width 23 height 10
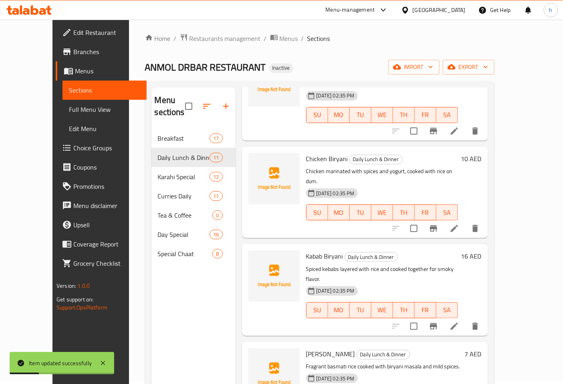
scroll to position [178, 0]
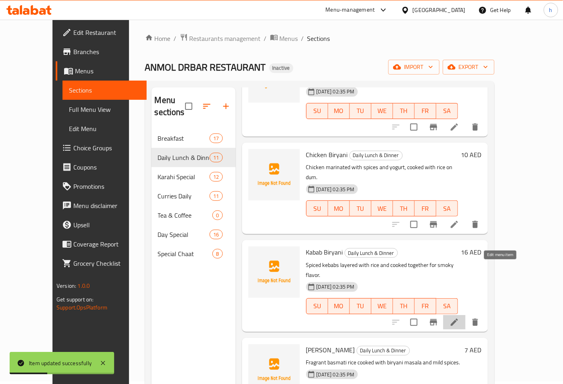
click at [459, 317] on icon at bounding box center [454, 322] width 10 height 10
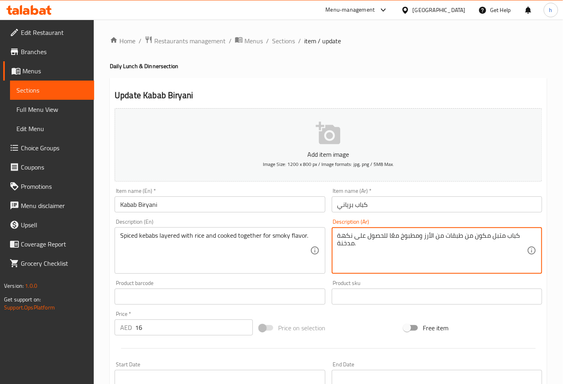
drag, startPoint x: 462, startPoint y: 235, endPoint x: 492, endPoint y: 239, distance: 30.2
type textarea "كباب متبل مع طبقات من الأرز ومطبوخ معًا للحصول على نكهة مدخنة."
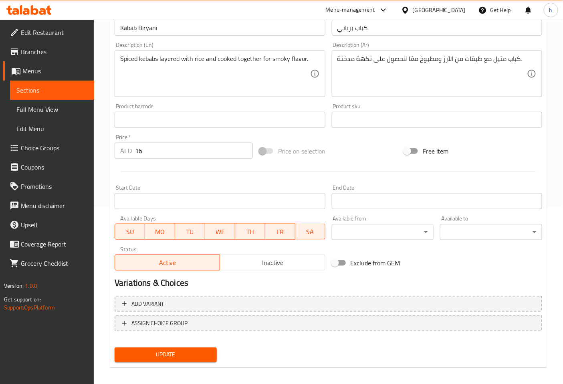
scroll to position [181, 0]
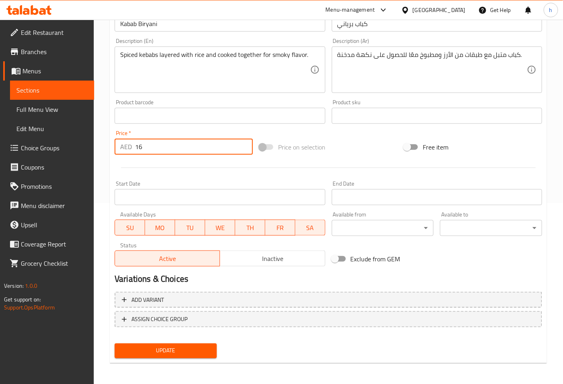
click at [178, 143] on input "16" at bounding box center [194, 147] width 118 height 16
type input "15"
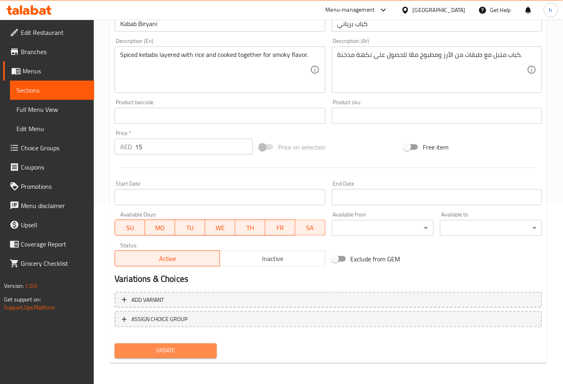
click at [163, 350] on span "Update" at bounding box center [165, 351] width 89 height 10
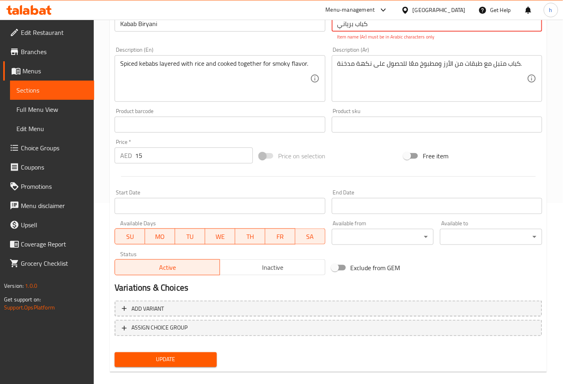
click at [169, 358] on span "Update" at bounding box center [165, 359] width 89 height 10
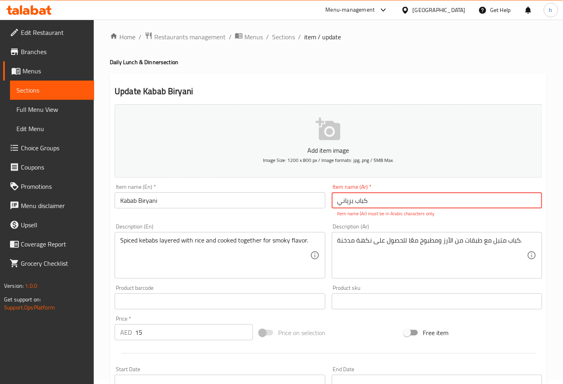
scroll to position [2, 0]
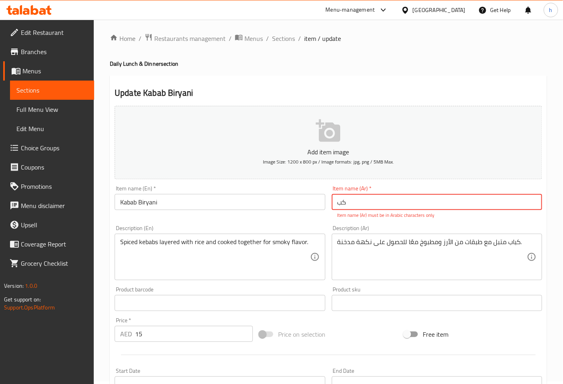
type input "ک"
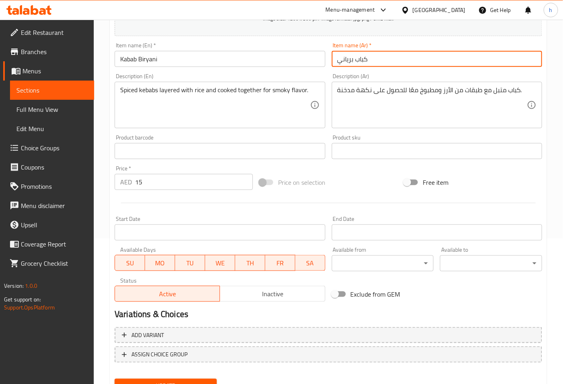
scroll to position [181, 0]
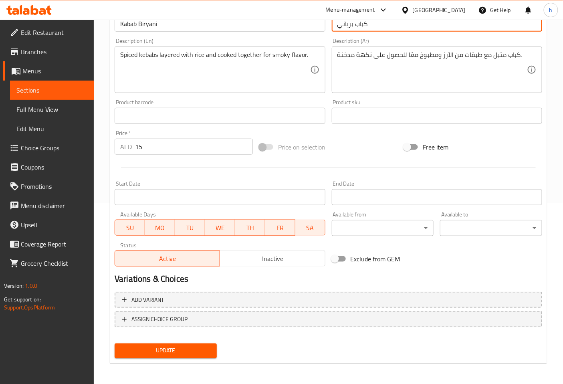
type input "كباب برياني"
click at [131, 358] on div "Update" at bounding box center [165, 350] width 109 height 21
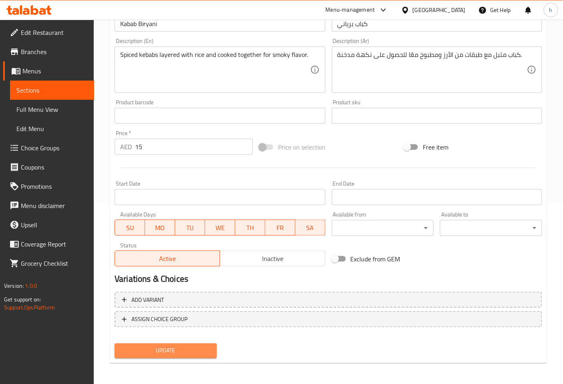
click at [133, 353] on span "Update" at bounding box center [165, 351] width 89 height 10
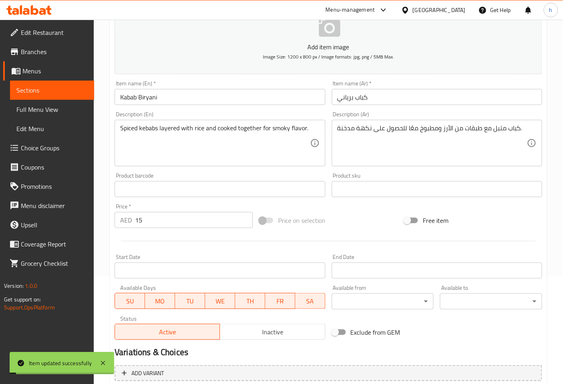
scroll to position [0, 0]
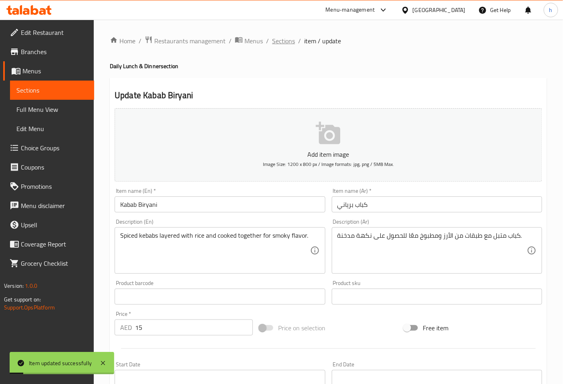
click at [273, 37] on span "Sections" at bounding box center [283, 41] width 23 height 10
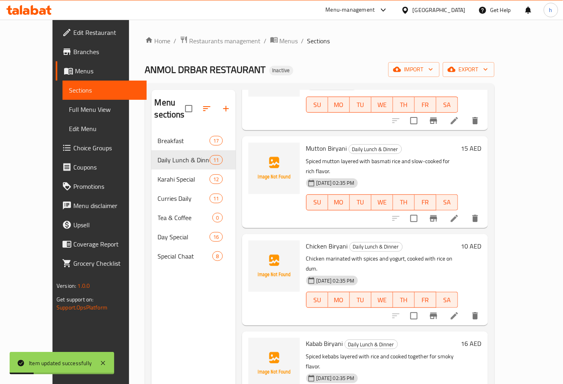
scroll to position [222, 0]
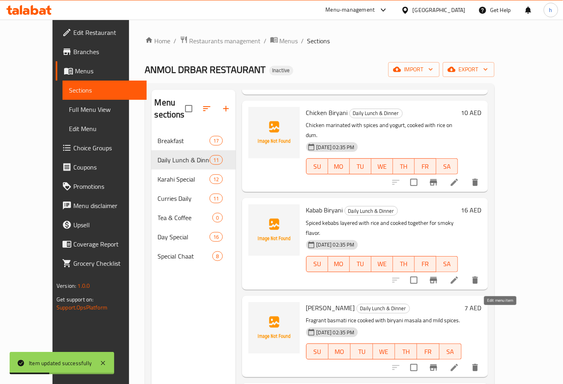
click at [459, 362] on icon at bounding box center [454, 367] width 10 height 10
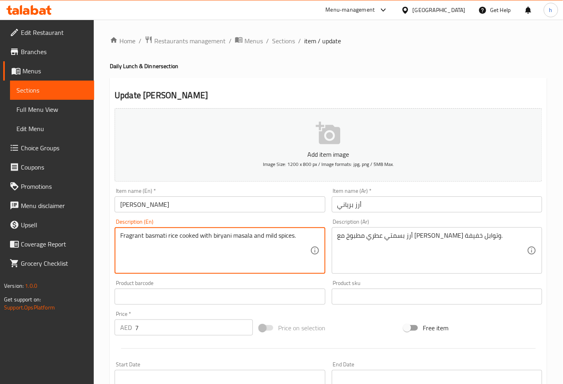
drag, startPoint x: 167, startPoint y: 233, endPoint x: 185, endPoint y: 233, distance: 18.0
click at [159, 235] on textarea "Fragrant basmati rice cooked with biryani masala and mild spices." at bounding box center [214, 250] width 189 height 38
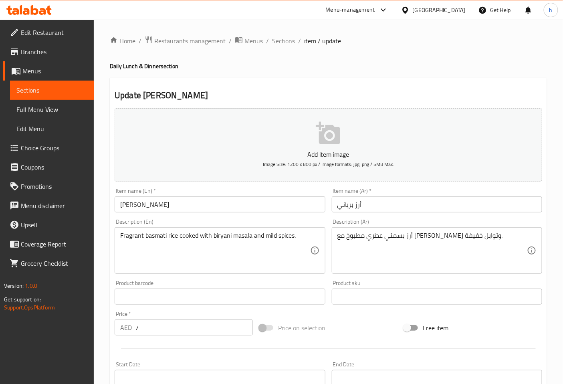
click at [129, 233] on textarea "Fragrant basmati rice cooked with biryani masala and mild spices." at bounding box center [214, 250] width 189 height 38
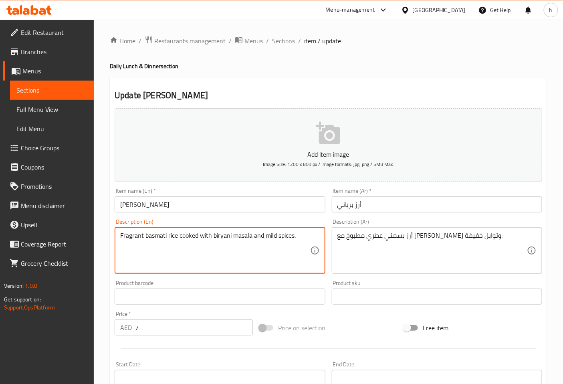
click at [129, 233] on textarea "Fragrant basmati rice cooked with biryani masala and mild spices." at bounding box center [214, 250] width 189 height 38
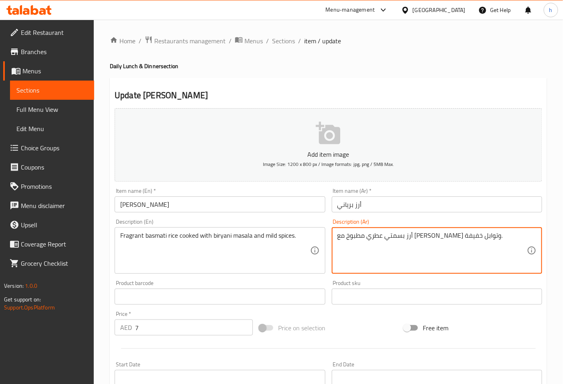
drag, startPoint x: 375, startPoint y: 235, endPoint x: 389, endPoint y: 235, distance: 14.4
click at [391, 237] on textarea "أرز بسمتي عطري مطبوخ مع برياني وتوابل خفيفة." at bounding box center [431, 250] width 189 height 38
type textarea "أرز بسمتي عطري مطبوخ مع ماسالا برياني وتوابل خفيفة."
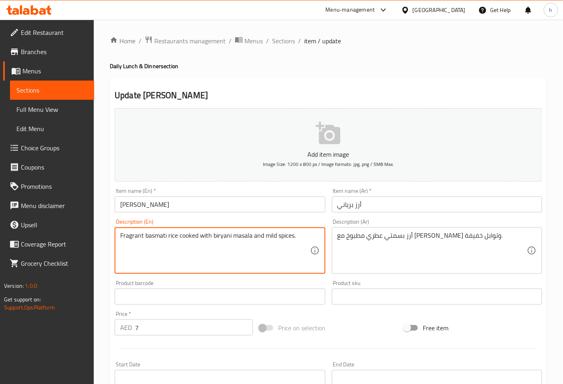
click at [270, 236] on textarea "Fragrant basmati rice cooked with biryani masala and mild spices." at bounding box center [214, 250] width 189 height 38
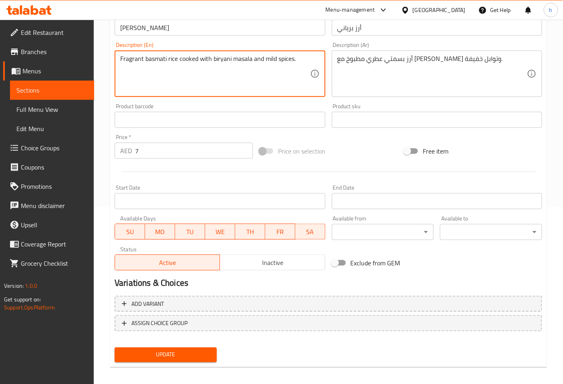
scroll to position [181, 0]
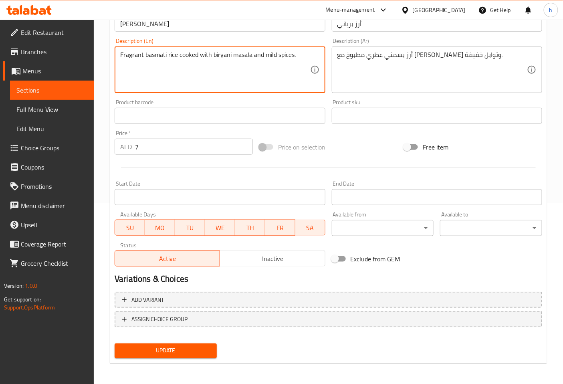
click at [206, 346] on span "Update" at bounding box center [165, 351] width 89 height 10
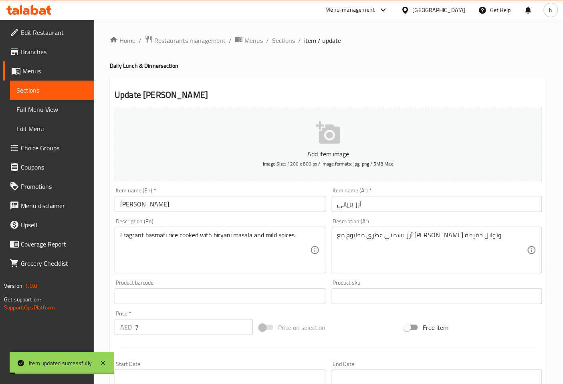
scroll to position [0, 0]
click at [285, 43] on span "Sections" at bounding box center [283, 41] width 23 height 10
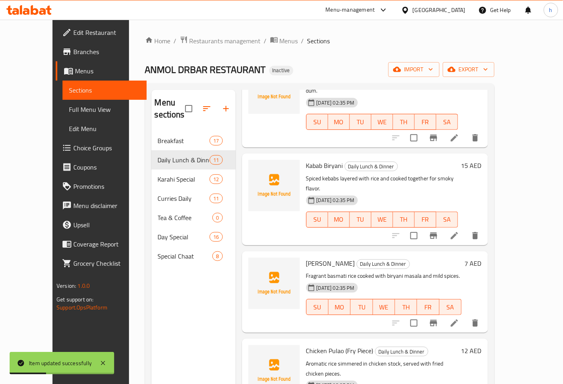
scroll to position [356, 0]
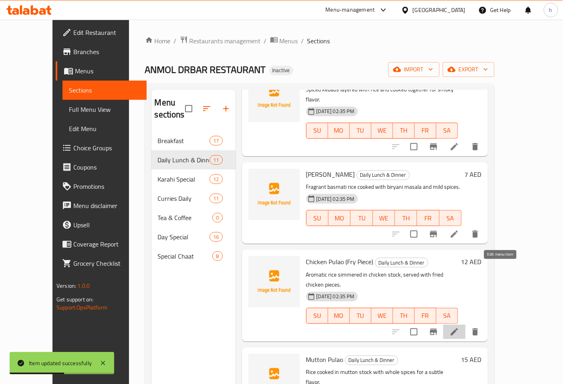
click at [459, 327] on icon at bounding box center [454, 332] width 10 height 10
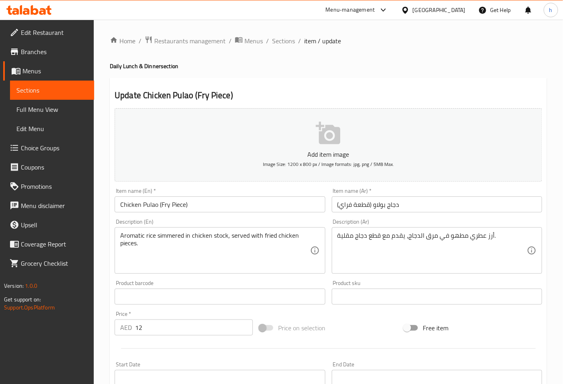
click at [346, 207] on input "دجاج بولاو (قطعة فراي)" at bounding box center [437, 204] width 210 height 16
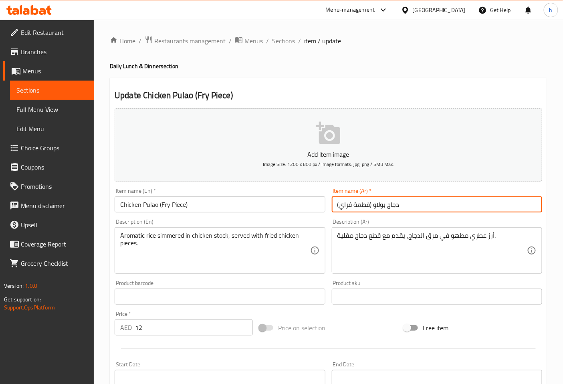
click at [346, 207] on input "دجاج بولاو (قطعة فراي)" at bounding box center [437, 204] width 210 height 16
type input "دجاج بولاو (قطعة مقلية)"
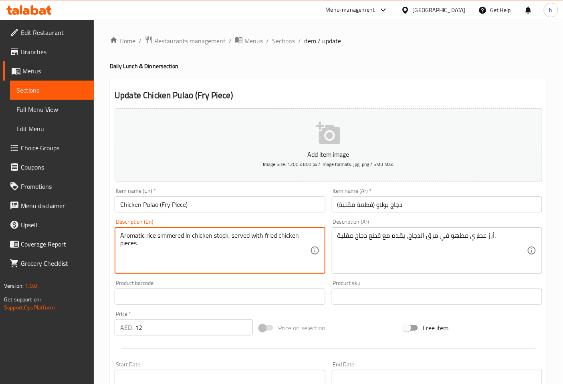
click at [222, 235] on textarea "Aromatic rice simmered in chicken stock, served with fried chicken pieces." at bounding box center [214, 250] width 189 height 38
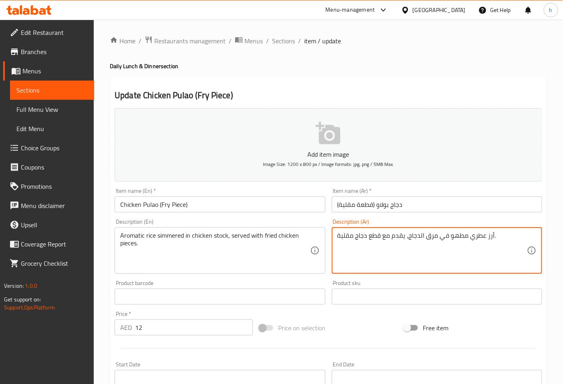
click at [430, 237] on textarea "أرز عطري مطهو في مرق الدجاج، يقدم مع قطع دجاج مقلية." at bounding box center [431, 250] width 189 height 38
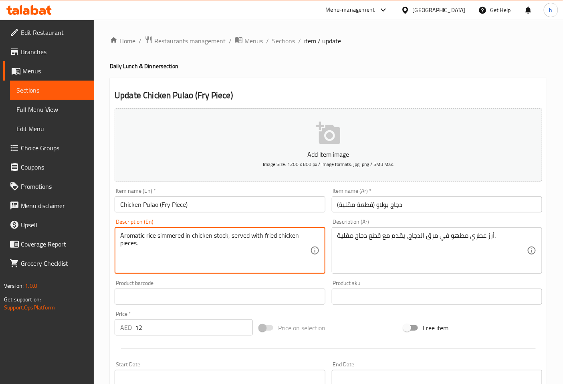
click at [218, 235] on textarea "Aromatic rice simmered in chicken stock, served with fried chicken pieces." at bounding box center [214, 250] width 189 height 38
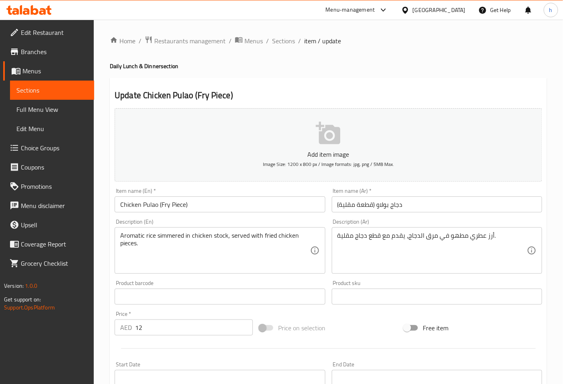
click at [199, 239] on textarea "Aromatic rice simmered in chicken stock, served with fried chicken pieces." at bounding box center [214, 250] width 189 height 38
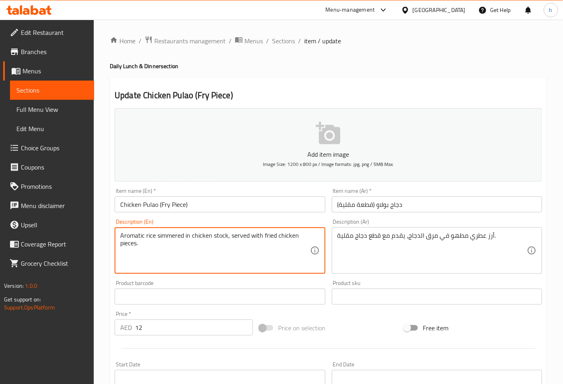
click at [199, 239] on textarea "Aromatic rice simmered in chicken stock, served with fried chicken pieces." at bounding box center [214, 250] width 189 height 38
type textarea "Aromatic rice simmered in chicken stock, served with fried chicken pieces."
click at [219, 236] on textarea "Aromatic rice simmered in chicken stock, served with fried chicken pieces." at bounding box center [214, 250] width 189 height 38
click at [221, 234] on textarea "Aromatic rice simmered in chicken stock, served with fried chicken pieces." at bounding box center [214, 250] width 189 height 38
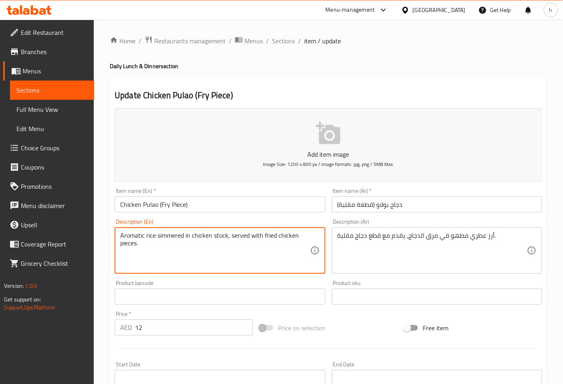
click at [221, 234] on textarea "Aromatic rice simmered in chicken stock, served with fried chicken pieces." at bounding box center [214, 250] width 189 height 38
click at [219, 234] on textarea "Aromatic rice simmered in chicken stock, served with fried chicken pieces." at bounding box center [214, 250] width 189 height 38
click at [219, 237] on textarea "Aromatic rice simmered in chicken stock, served with fried chicken pieces." at bounding box center [214, 250] width 189 height 38
click at [209, 237] on textarea "Aromatic rice simmered in chicken stock, served with fried chicken pieces." at bounding box center [214, 250] width 189 height 38
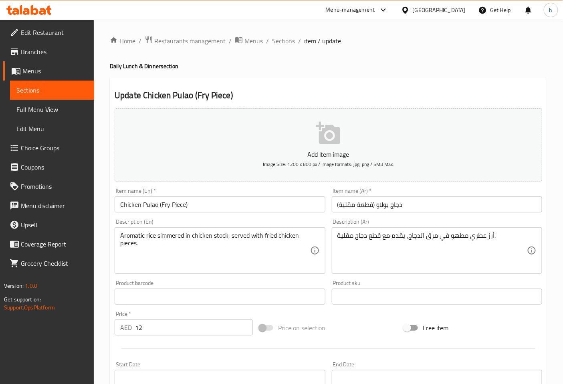
click at [430, 237] on textarea "أرز عطري مطهو في مرق الدجاج، يقدم مع قطع دجاج مقلية." at bounding box center [431, 250] width 189 height 38
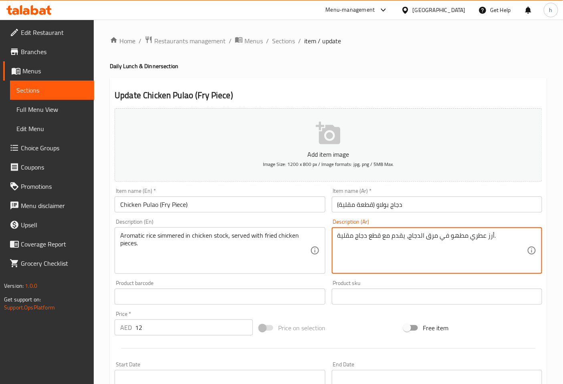
click at [430, 237] on textarea "أرز عطري مطهو في مرق الدجاج، يقدم مع قطع دجاج مقلية." at bounding box center [431, 250] width 189 height 38
type textarea "أرز عطري مطهو في ستوك الدجاج، يقدم مع قطع دجاج مقلية."
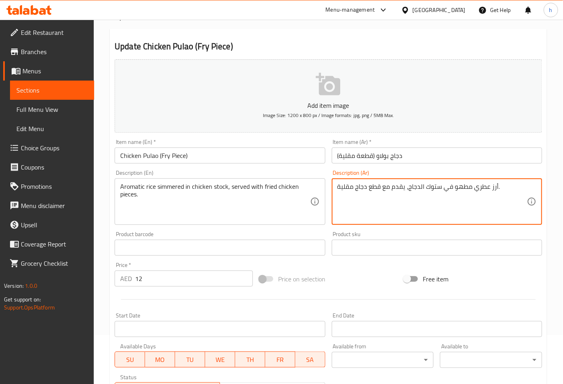
scroll to position [181, 0]
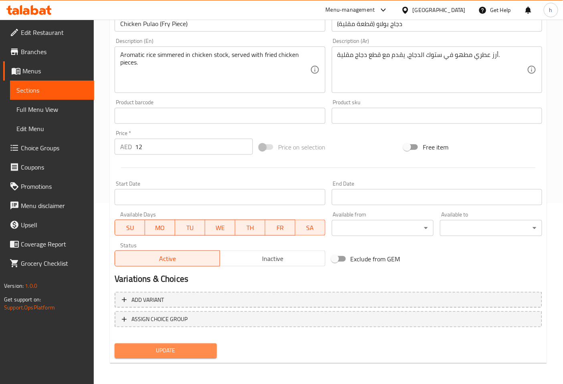
click at [189, 346] on span "Update" at bounding box center [165, 351] width 89 height 10
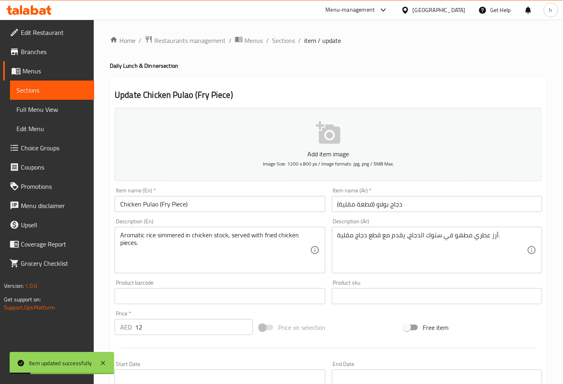
scroll to position [0, 0]
click at [284, 40] on span "Sections" at bounding box center [283, 41] width 23 height 10
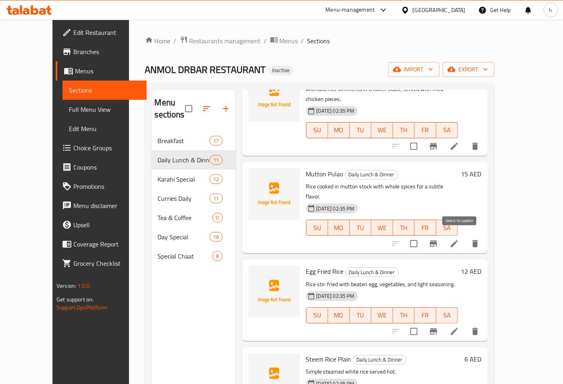
scroll to position [464, 0]
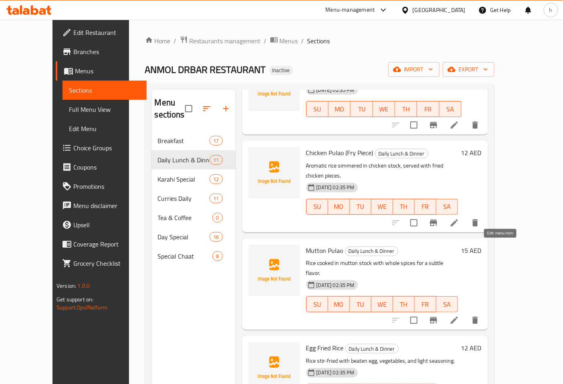
click at [458, 316] on icon at bounding box center [453, 319] width 7 height 7
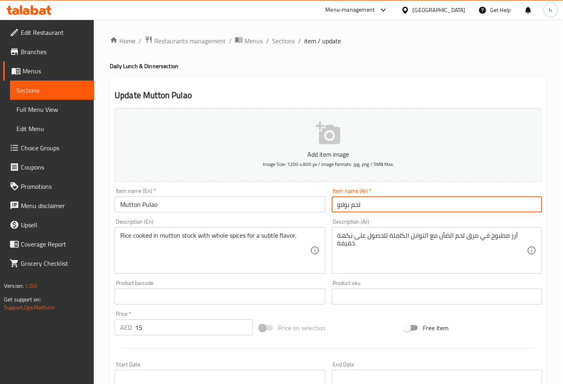
click at [349, 207] on input "لحم بولاو" at bounding box center [437, 204] width 210 height 16
click at [338, 203] on input "لحم غنم بولاو" at bounding box center [437, 204] width 210 height 16
click at [344, 205] on input "لحم غنم بولاو" at bounding box center [437, 204] width 210 height 16
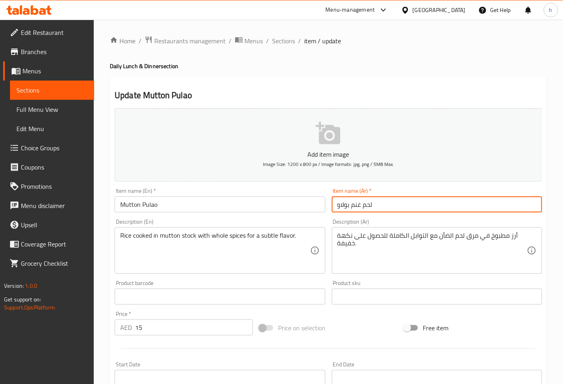
type input "لحم غنم بولاو"
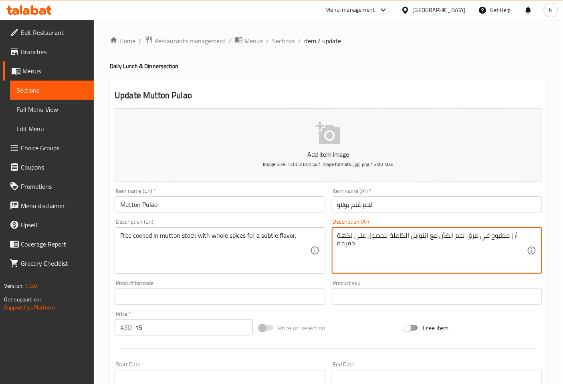
click at [474, 237] on textarea "أرز مطبوخ في مرق لحم الضأن مع التوابل الكاملة للحصول على نكهة خفيفة." at bounding box center [431, 250] width 189 height 38
click at [446, 236] on textarea "أرز مطبوخ في ستوك لحم الضأن مع التوابل الكاملة للحصول على نكهة خفيفة." at bounding box center [431, 250] width 189 height 38
click at [396, 235] on textarea "أرز مطبوخ في ستوك لحم الغنم مع التوابل الكاملة للحصول على نكهة خفيفة." at bounding box center [431, 250] width 189 height 38
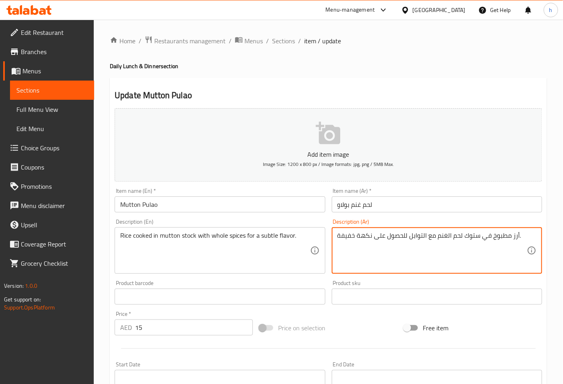
click at [426, 235] on textarea "أرز مطبوخ في ستوك لحم الغنم مع التوابل للحصول على نكهة خفيفة." at bounding box center [431, 250] width 189 height 38
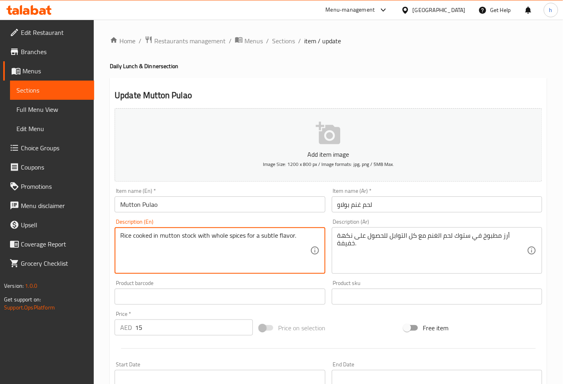
click at [222, 234] on textarea "Rice cooked in mutton stock with whole spices for a subtle flavor." at bounding box center [214, 250] width 189 height 38
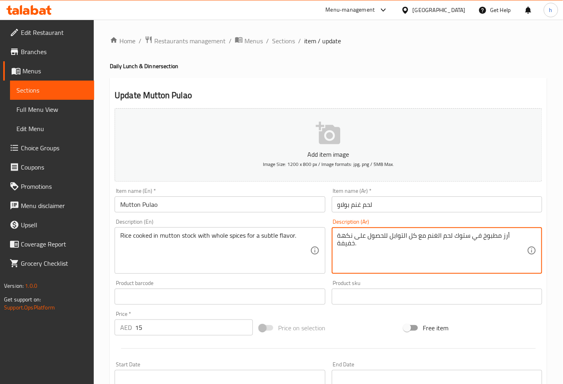
click at [409, 238] on textarea "أرز مطبوخ في ستوك لحم الغنم مع كل التوابل للحصول على نكهة خفيفة." at bounding box center [431, 250] width 189 height 38
click at [412, 237] on textarea "أرز مطبوخ في ستوك لحم الغنم مع كل التوابل للحصول على نكهة خفيفة." at bounding box center [431, 250] width 189 height 38
click at [407, 235] on textarea "أرز مطبوخ في ستوك لحم الغنم مع التوابل للحصول على نكهة خفيفة." at bounding box center [431, 250] width 189 height 38
type textarea "أرز مطبوخ في ستوك لحم الغنم مع التوابل الكاملة للحصول على نكهة خفيفة."
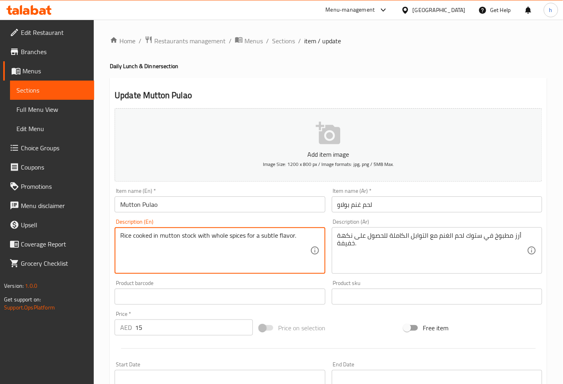
click at [275, 235] on textarea "Rice cooked in mutton stock with whole spices for a subtle flavor." at bounding box center [214, 250] width 189 height 38
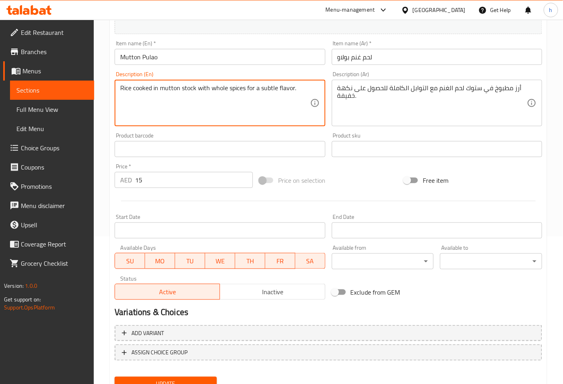
scroll to position [178, 0]
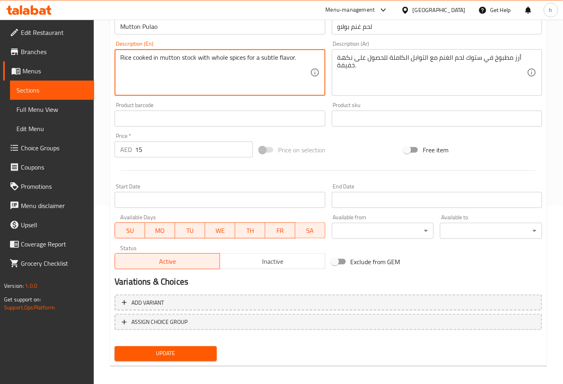
click at [283, 72] on textarea "Rice cooked in mutton stock with whole spices for a subtle flavor." at bounding box center [214, 73] width 189 height 38
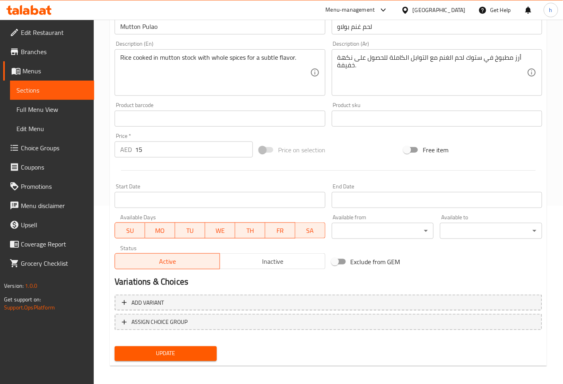
click at [191, 355] on span "Update" at bounding box center [165, 353] width 89 height 10
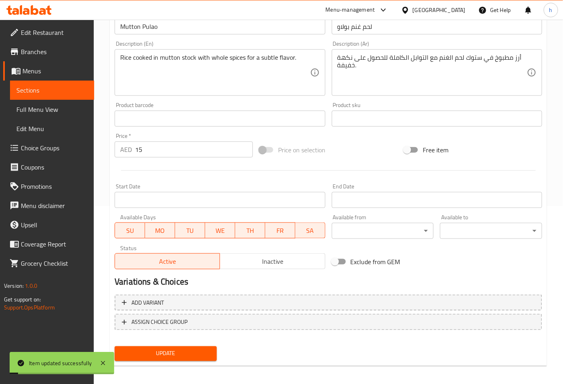
scroll to position [0, 0]
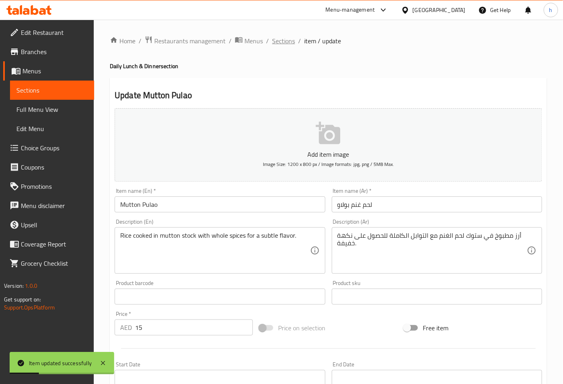
click at [285, 40] on span "Sections" at bounding box center [283, 41] width 23 height 10
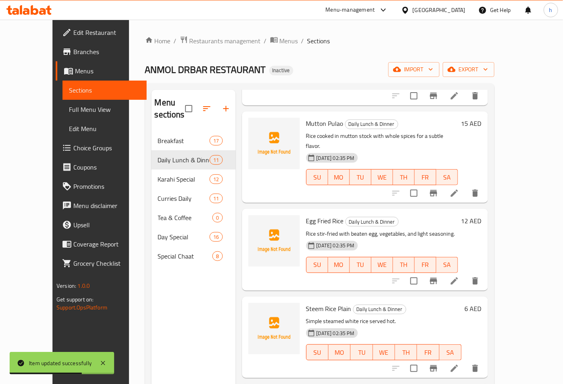
scroll to position [598, 0]
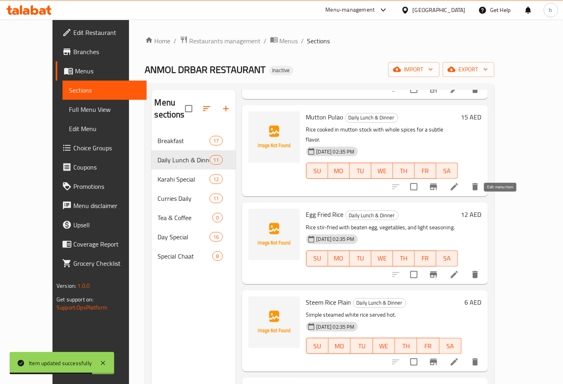
click at [458, 271] on icon at bounding box center [453, 274] width 7 height 7
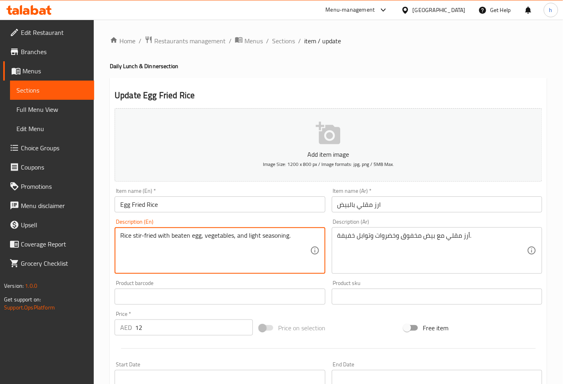
drag, startPoint x: 121, startPoint y: 235, endPoint x: 155, endPoint y: 236, distance: 34.1
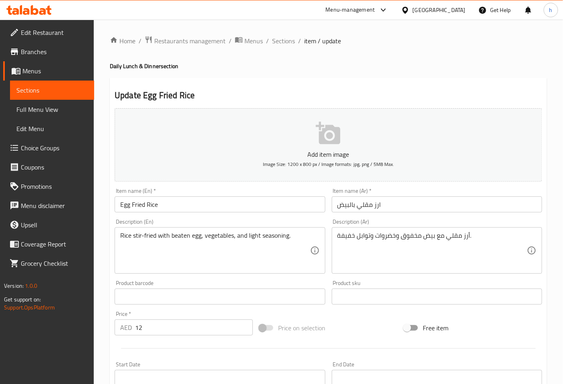
click at [145, 238] on textarea "Rice stir-fried with beaten egg, vegetables, and light seasoning." at bounding box center [214, 250] width 189 height 38
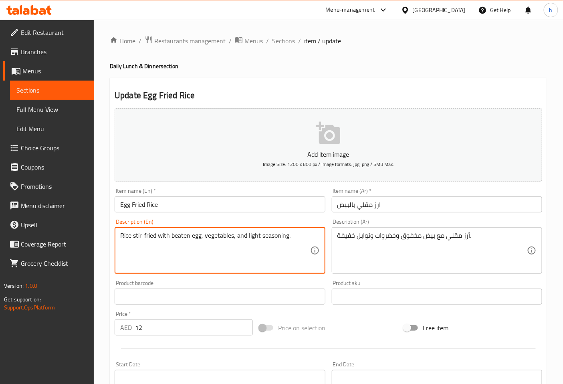
click at [145, 238] on textarea "Rice stir-fried with beaten egg, vegetables, and light seasoning." at bounding box center [214, 250] width 189 height 38
click at [155, 235] on textarea "Rice stir-fried with beaten egg, vegetables, and light seasoning." at bounding box center [214, 250] width 189 height 38
drag, startPoint x: 155, startPoint y: 235, endPoint x: 121, endPoint y: 233, distance: 34.1
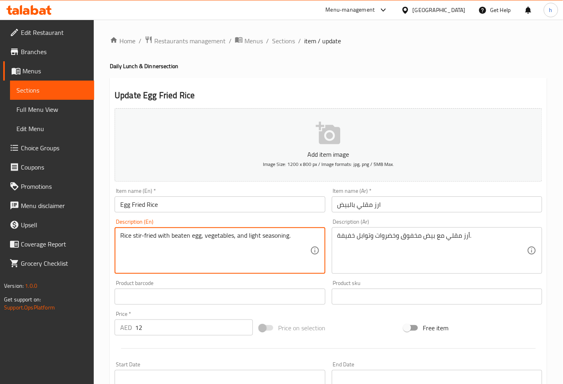
click at [121, 233] on textarea "Rice stir-fried with beaten egg, vegetables, and light seasoning." at bounding box center [214, 250] width 189 height 38
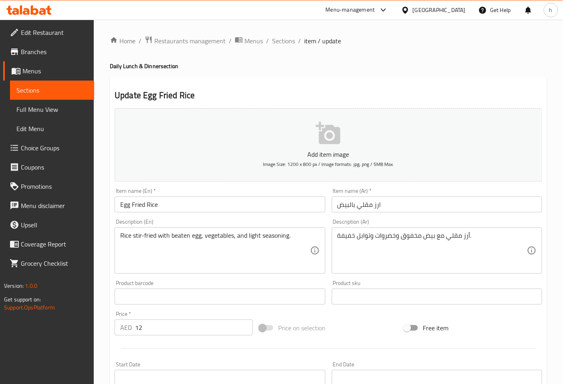
click at [178, 236] on textarea "Rice stir-fried with beaten egg, vegetables, and light seasoning." at bounding box center [214, 250] width 189 height 38
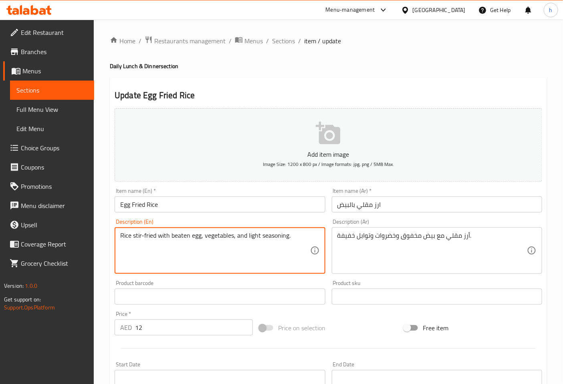
click at [178, 236] on textarea "Rice stir-fried with beaten egg, vegetables, and light seasoning." at bounding box center [214, 250] width 189 height 38
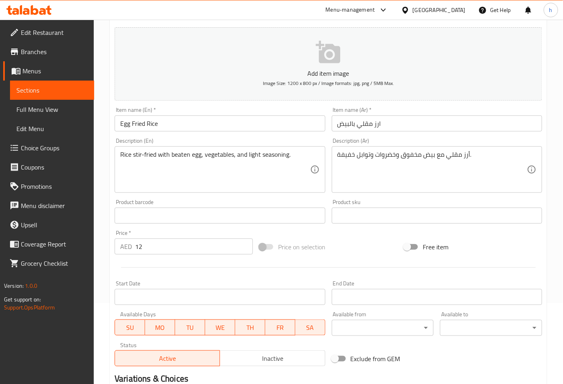
scroll to position [181, 0]
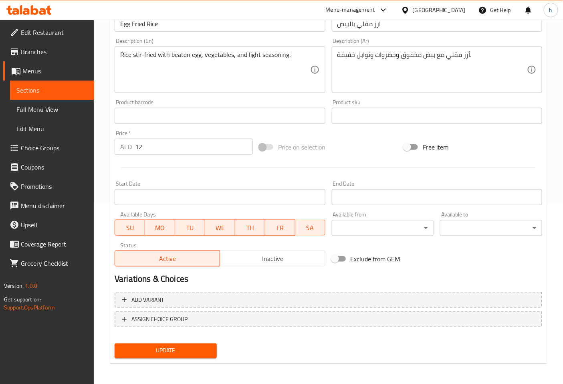
click at [163, 346] on span "Update" at bounding box center [165, 351] width 89 height 10
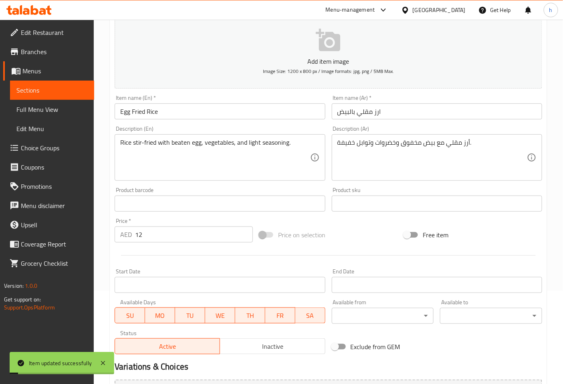
scroll to position [2, 0]
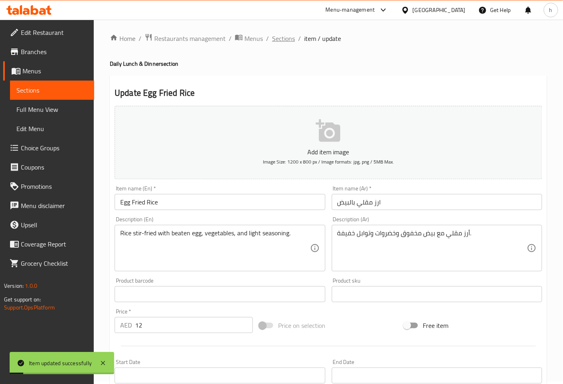
click at [286, 41] on span "Sections" at bounding box center [283, 39] width 23 height 10
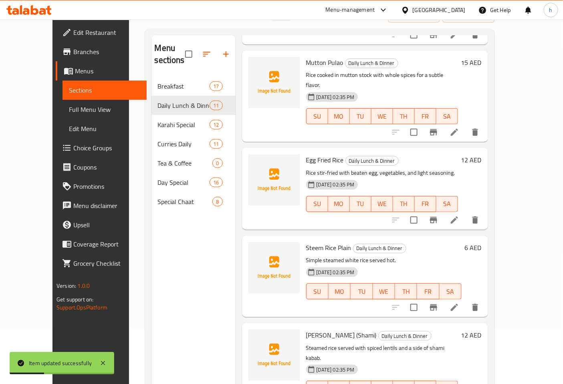
scroll to position [112, 0]
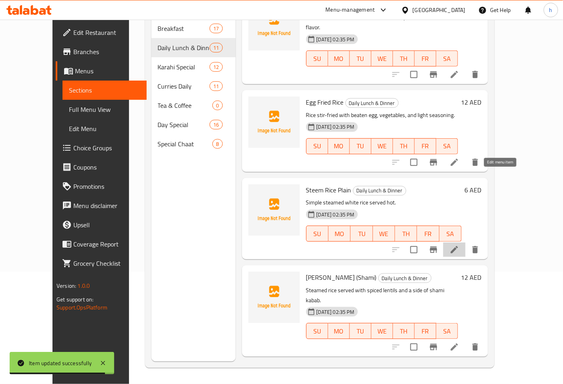
click at [459, 245] on icon at bounding box center [454, 250] width 10 height 10
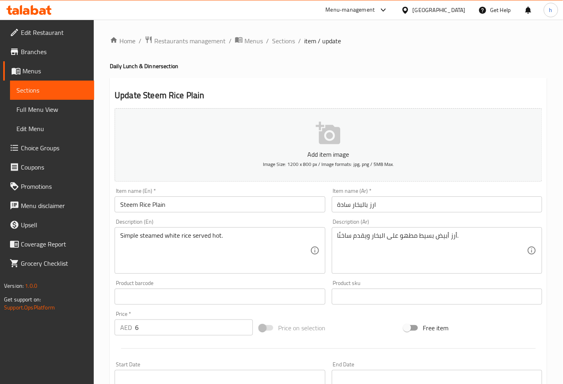
click at [132, 206] on input "Steem Rice Plain" at bounding box center [220, 204] width 210 height 16
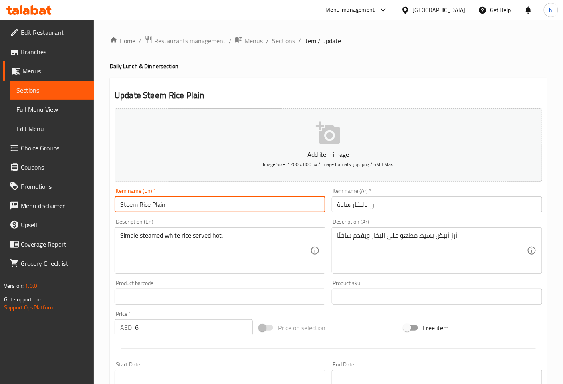
click at [132, 206] on input "Steem Rice Plain" at bounding box center [220, 204] width 210 height 16
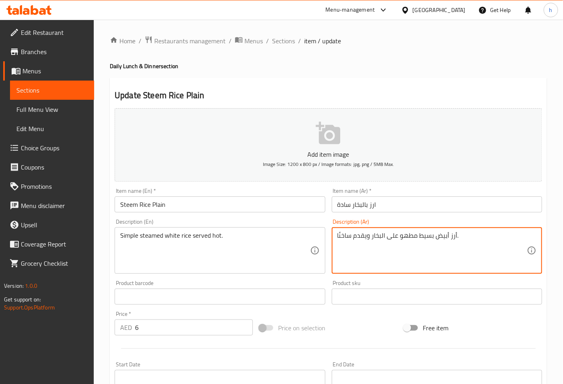
click at [423, 236] on textarea "أرز أبيض بسيط مطهو على البخار ويقدم ساخنًا." at bounding box center [431, 250] width 189 height 38
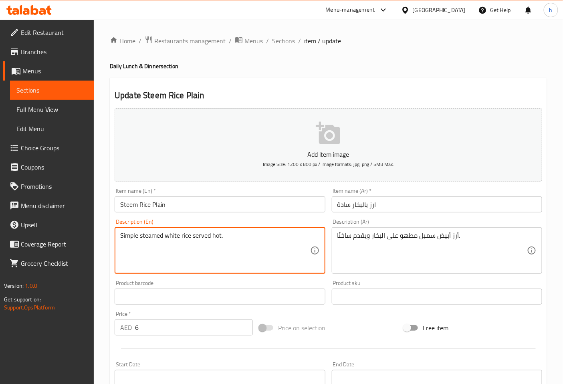
click at [149, 237] on textarea "Simple steamed white rice served hot." at bounding box center [214, 250] width 189 height 38
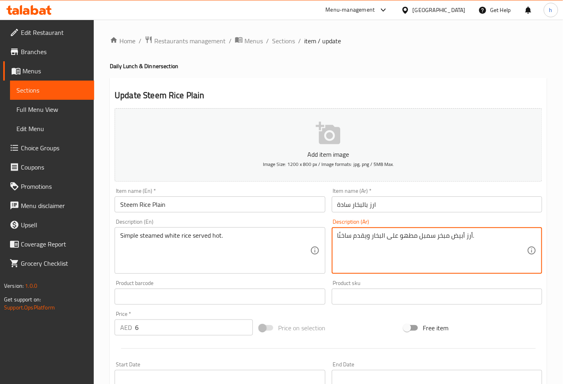
click at [407, 235] on textarea "أرز أبيض مبخر سمبل مطهو على البخار ويقدم ساخنًا." at bounding box center [431, 250] width 189 height 38
drag, startPoint x: 375, startPoint y: 237, endPoint x: 397, endPoint y: 235, distance: 21.7
click at [397, 235] on textarea "أرز أبيض مبخر سمبل على البخار ويقدم ساخنًا." at bounding box center [431, 250] width 189 height 38
click at [372, 237] on textarea "أرز أبيض مبخر سمبل ار ويقدم ساخنًا." at bounding box center [431, 250] width 189 height 38
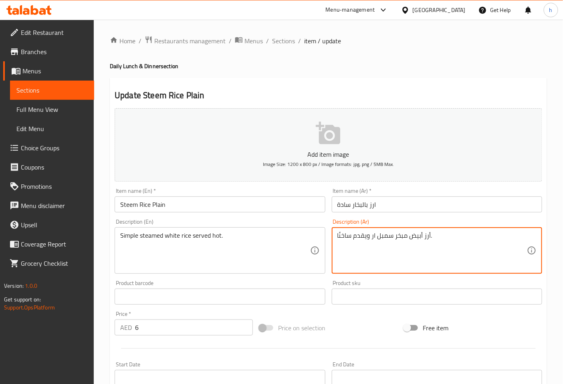
click at [372, 237] on textarea "أرز أبيض مبخر سمبل ار ويقدم ساخنًا." at bounding box center [431, 250] width 189 height 38
click at [339, 233] on textarea "أرز أبيض مبخر سمبل ويقدم ساخنًا." at bounding box center [431, 250] width 189 height 38
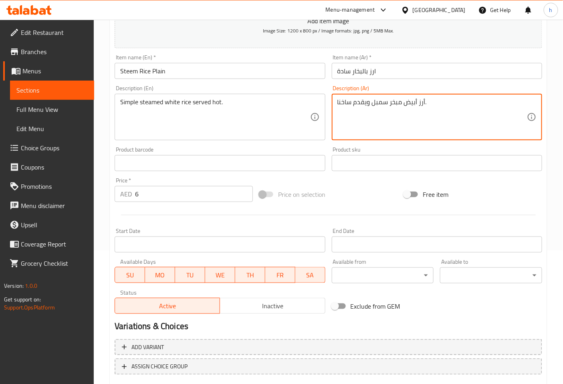
scroll to position [181, 0]
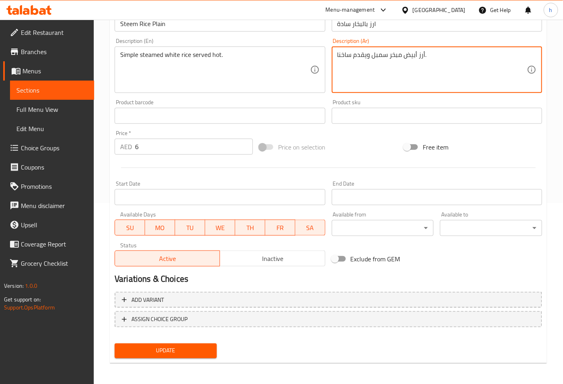
type textarea "أرز أبيض مبخر سمبل ويقدم ساخنا."
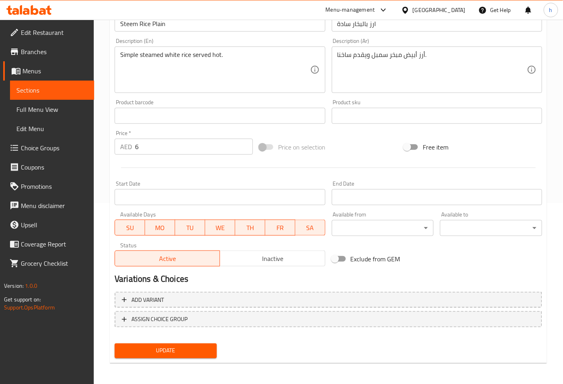
click at [197, 346] on span "Update" at bounding box center [165, 351] width 89 height 10
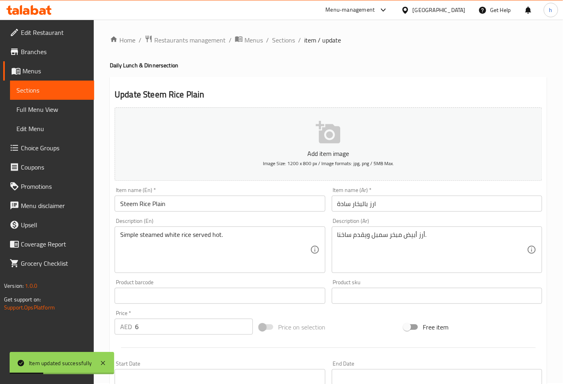
scroll to position [0, 0]
click at [284, 38] on span "Sections" at bounding box center [283, 41] width 23 height 10
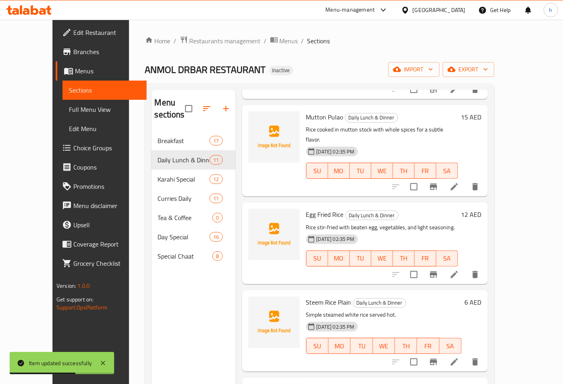
scroll to position [112, 0]
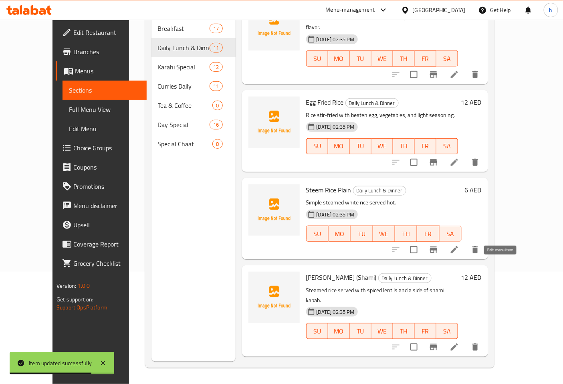
click at [459, 342] on icon at bounding box center [454, 347] width 10 height 10
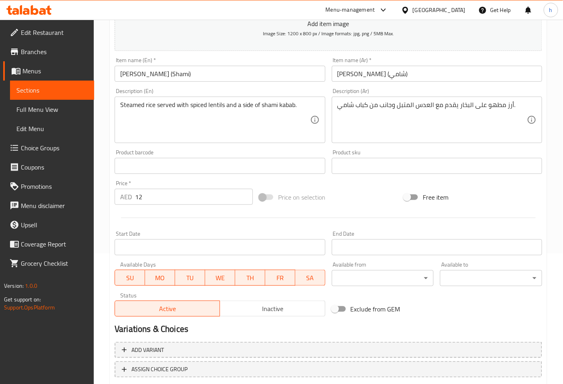
scroll to position [133, 0]
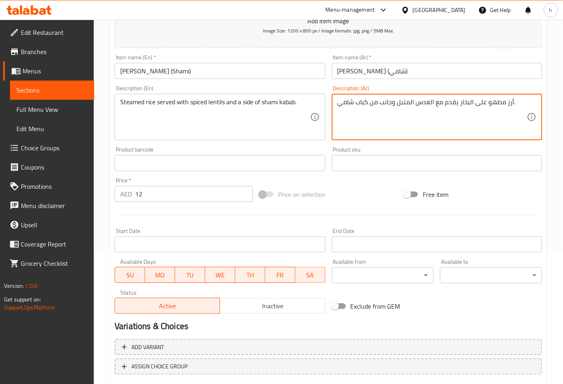
drag, startPoint x: 457, startPoint y: 102, endPoint x: 499, endPoint y: 107, distance: 42.3
type textarea "أرز مبخر يقدم مع العدس المتبل وجانب من كباب شامي."
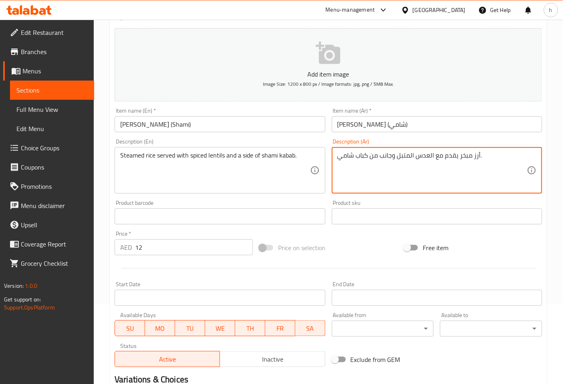
scroll to position [181, 0]
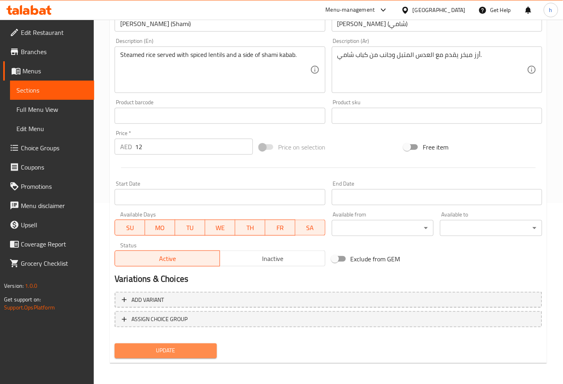
click at [206, 348] on span "Update" at bounding box center [165, 351] width 89 height 10
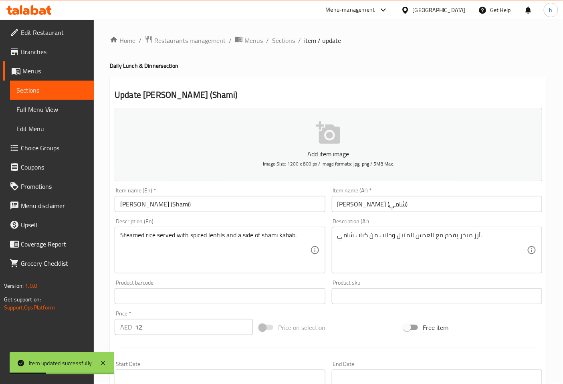
scroll to position [0, 0]
click at [282, 38] on span "Sections" at bounding box center [283, 41] width 23 height 10
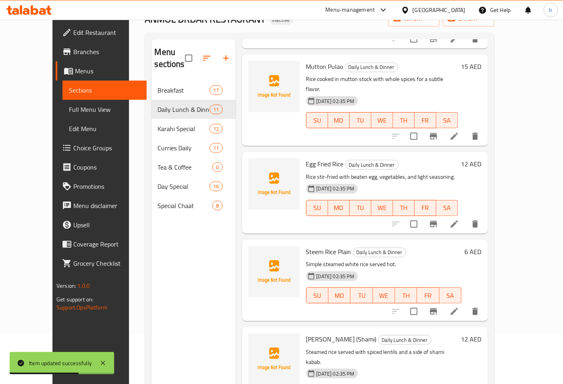
scroll to position [112, 0]
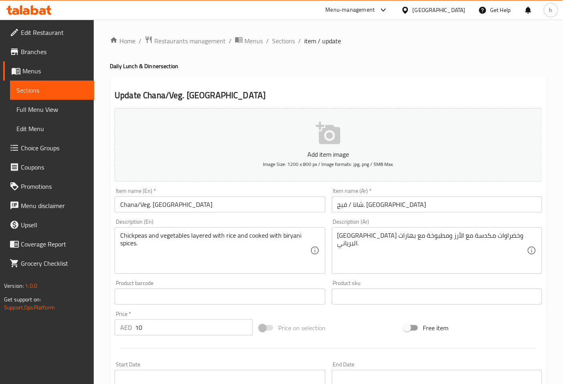
click at [346, 205] on input "شانا / فيج. بولاو" at bounding box center [437, 204] width 210 height 16
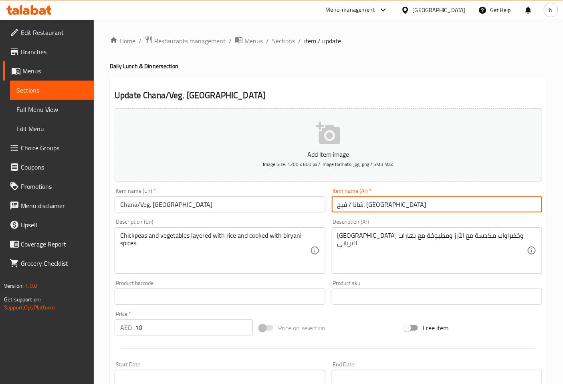
click at [346, 205] on input "شانا / فيج. بولاو" at bounding box center [437, 204] width 210 height 16
click at [336, 206] on input "شانا / فيج" at bounding box center [437, 204] width 210 height 16
type input "برياني شانا / فيج"
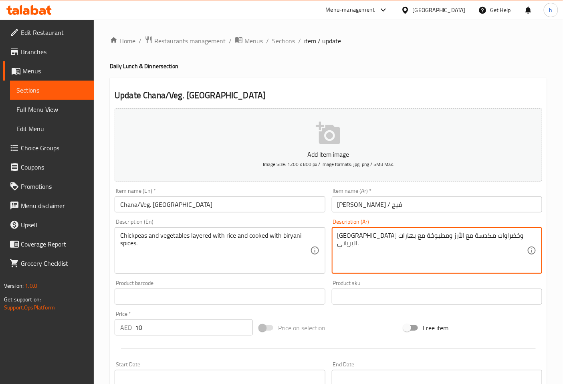
click at [449, 235] on textarea "حمص وخضراوات مكدسة مع الأرز ومطبوخة مع بهارات البرياني." at bounding box center [431, 250] width 189 height 38
click at [353, 237] on textarea "حمص وخضراوات بطبقات مع الأرز ومطبوخة مع بهارات البرياني." at bounding box center [431, 250] width 189 height 38
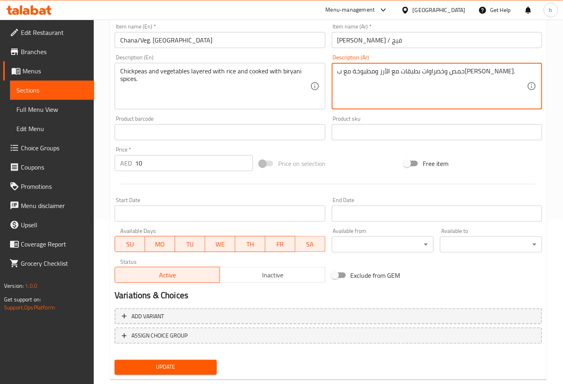
scroll to position [181, 0]
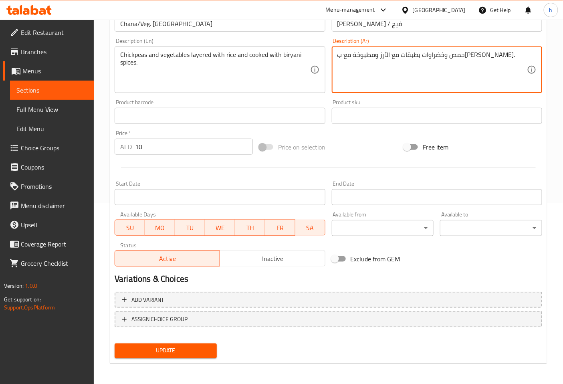
click at [406, 55] on textarea "حمص وخضراوات بطبقات مع الأرز ومطبوخة مع بهارات برياني." at bounding box center [431, 70] width 189 height 38
click at [352, 55] on textarea "حمص وخضراوات بطبقات مع الأرز ومطبوخة مع بهارات برياني." at bounding box center [431, 70] width 189 height 38
type textarea "حمص وخضراوات بطبقات مع الأرز ومطبوخة مع بهارات البرياني."
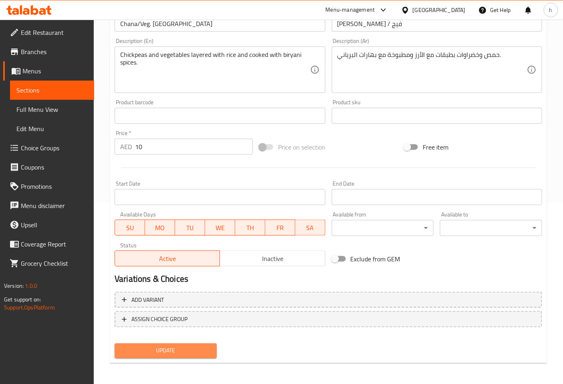
click at [189, 351] on span "Update" at bounding box center [165, 351] width 89 height 10
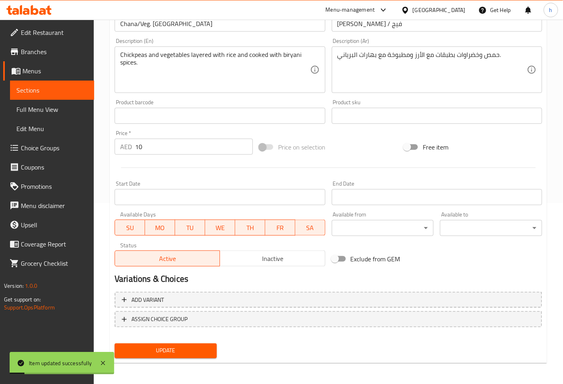
scroll to position [0, 0]
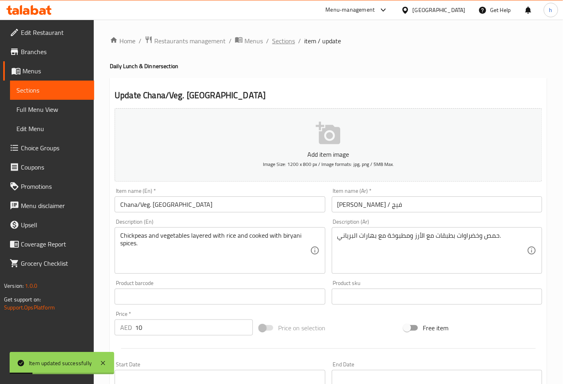
click at [289, 42] on span "Sections" at bounding box center [283, 41] width 23 height 10
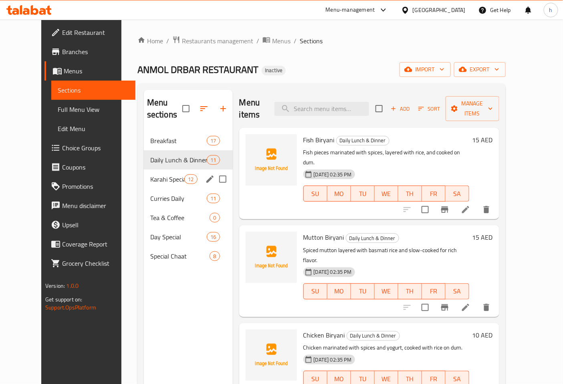
click at [155, 174] on span "Karahi Special" at bounding box center [167, 179] width 34 height 10
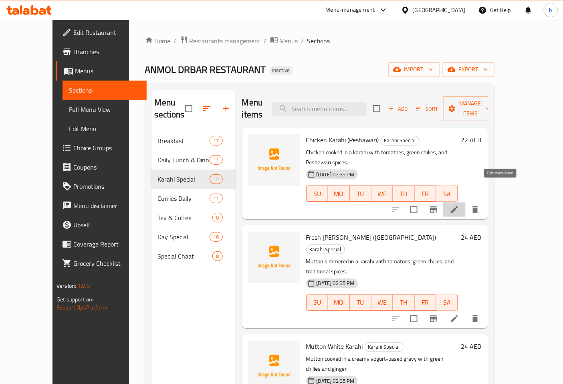
click at [459, 205] on icon at bounding box center [454, 210] width 10 height 10
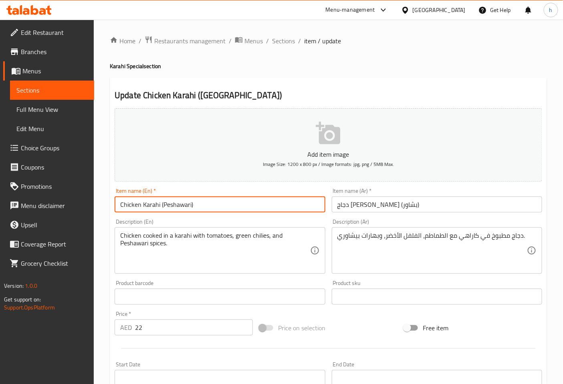
click at [154, 204] on input "Chicken Karahi (Peshawari)" at bounding box center [220, 204] width 210 height 16
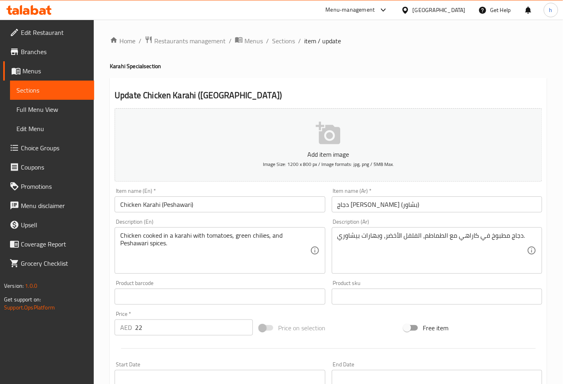
click at [362, 207] on input "دجاج كراهي طازج (بشاور)" at bounding box center [437, 204] width 210 height 16
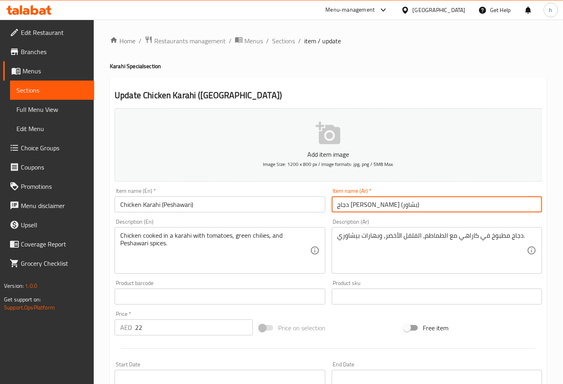
click at [362, 207] on input "دجاج كراهي طازج (بشاور)" at bounding box center [437, 204] width 210 height 16
click at [339, 206] on input "دجاج كراهي (بشاور)" at bounding box center [437, 204] width 210 height 16
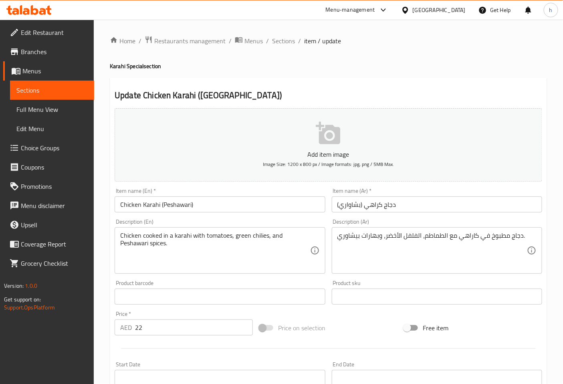
click at [358, 203] on input "دجاج كراهي (بشاواري)" at bounding box center [437, 204] width 210 height 16
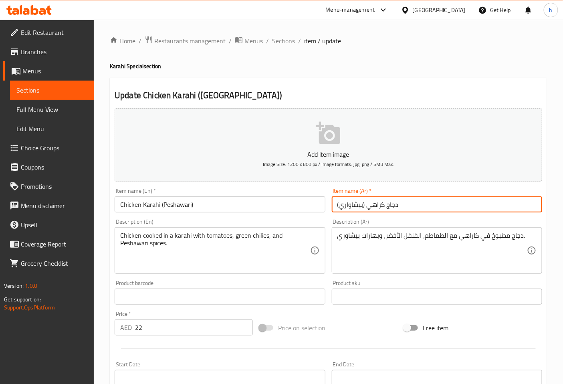
type input "دجاج كراهي (بيشاواري)"
click at [257, 235] on textarea "Chicken cooked in a karahi with tomatoes, green chilies, and Peshawari spices." at bounding box center [214, 250] width 189 height 38
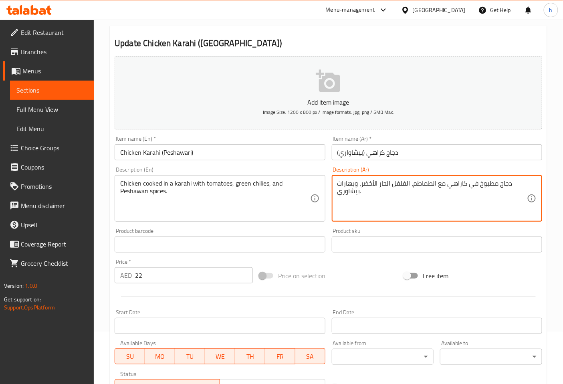
scroll to position [133, 0]
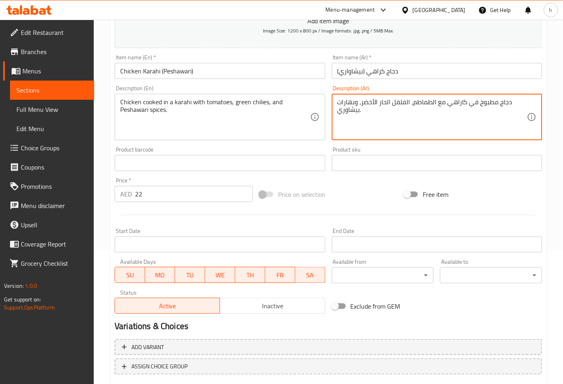
type textarea "دجاج مطبوخ في كاراهي مع الطماطم، الفلفل الحار الأخضر، وبهارات بيشاوري."
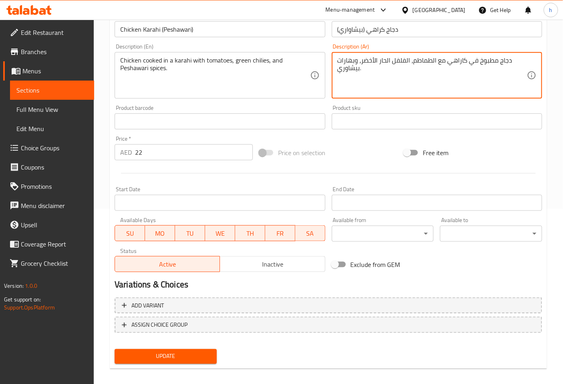
scroll to position [181, 0]
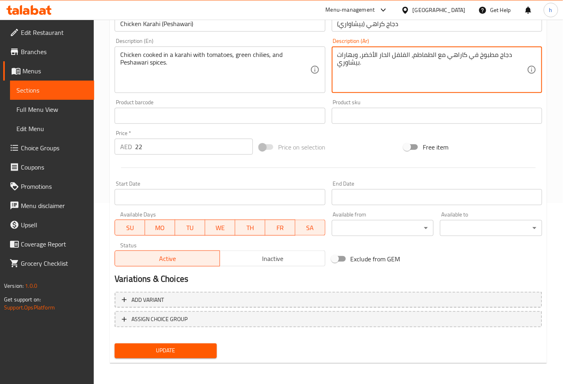
click at [185, 349] on span "Update" at bounding box center [165, 351] width 89 height 10
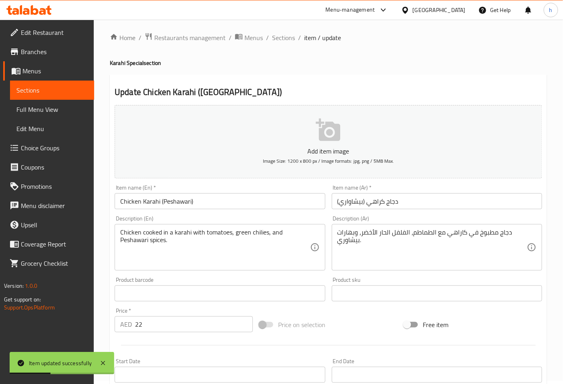
scroll to position [0, 0]
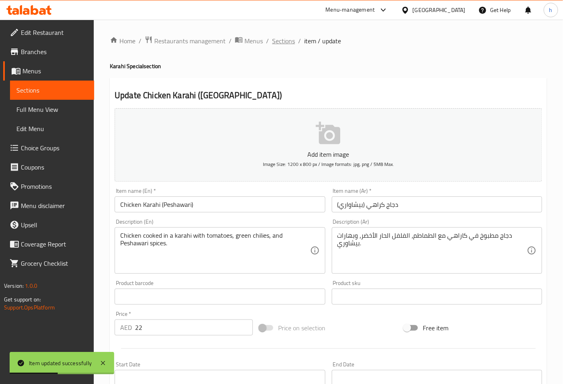
click at [275, 37] on span "Sections" at bounding box center [283, 41] width 23 height 10
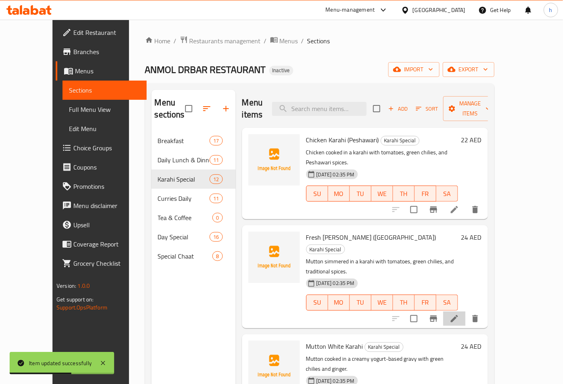
click at [465, 311] on li at bounding box center [454, 318] width 22 height 14
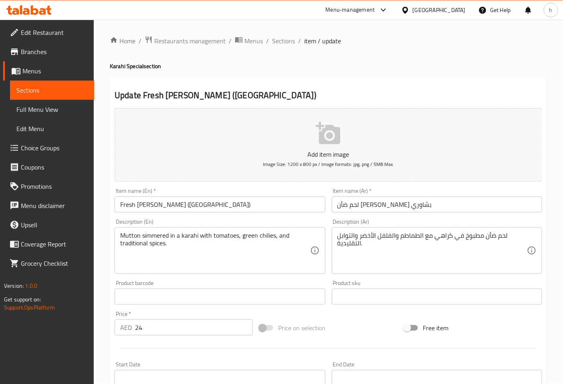
click at [394, 203] on input "لحم ضأن كراهي طازج بشاوري" at bounding box center [437, 204] width 210 height 16
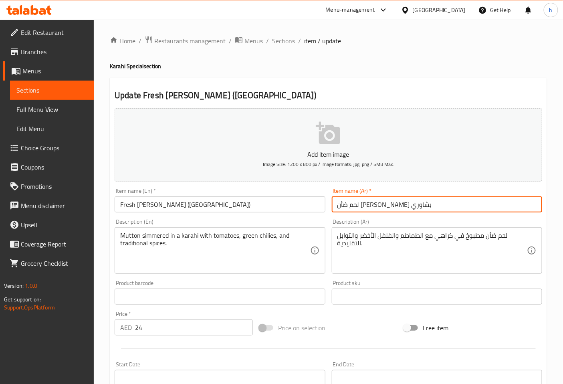
click at [394, 203] on input "لحم ضأن كراهي طازج بشاوري" at bounding box center [437, 204] width 210 height 16
click at [395, 203] on input "لحم ضأن كراهي طازج بشاوري" at bounding box center [437, 204] width 210 height 16
click at [366, 205] on input "لحم غنم كراهي طازج بشاوري" at bounding box center [437, 204] width 210 height 16
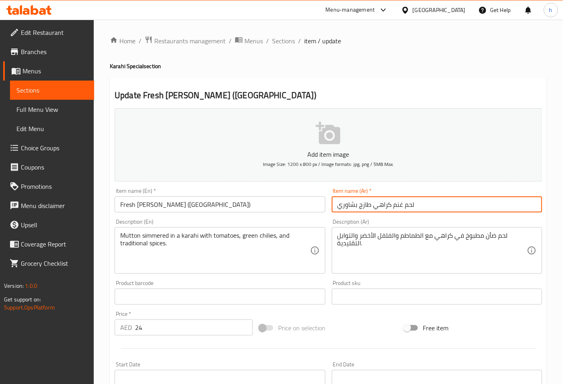
click at [355, 207] on input "لحم غنم كراهي طازج بشاوري" at bounding box center [437, 204] width 210 height 16
click at [346, 204] on input "لحم غنم كراهي طازج بيشاوري" at bounding box center [437, 204] width 210 height 16
type input "لحم غنم كراهي طازج بيشاواري"
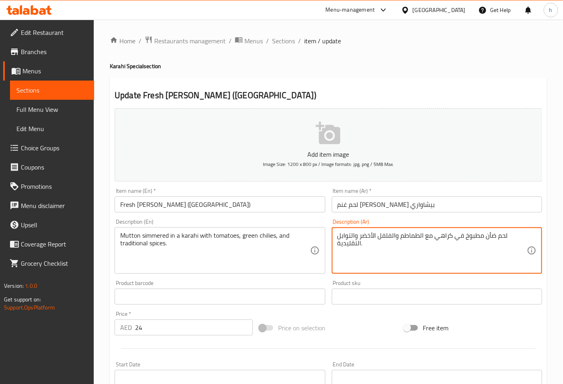
click at [491, 233] on textarea "لحم ضأن مطبوخ في كراهي مع الطماطم والفلفل الأخضر والتوابل التقليدية." at bounding box center [431, 250] width 189 height 38
click at [375, 234] on textarea "لحم غنم مطبوخ في كراهي مع الطماطم والفلفل الأخضر والتوابل التقليدية." at bounding box center [431, 250] width 189 height 38
type textarea "لحم غنم مطبوخ في كراهي مع الطماطم والفلفل الحار الأخضر والتوابل التقليدية."
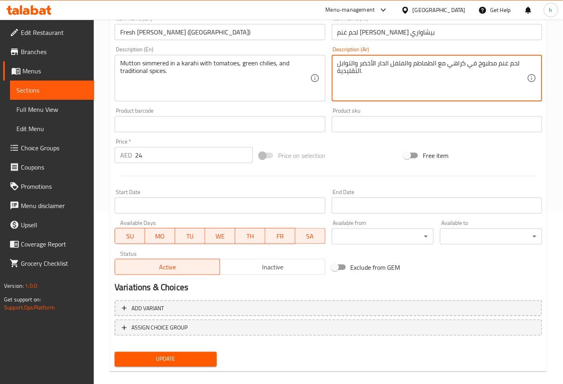
scroll to position [181, 0]
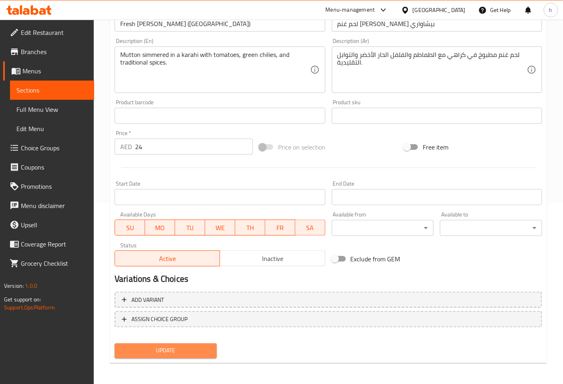
click at [183, 343] on button "Update" at bounding box center [166, 350] width 102 height 15
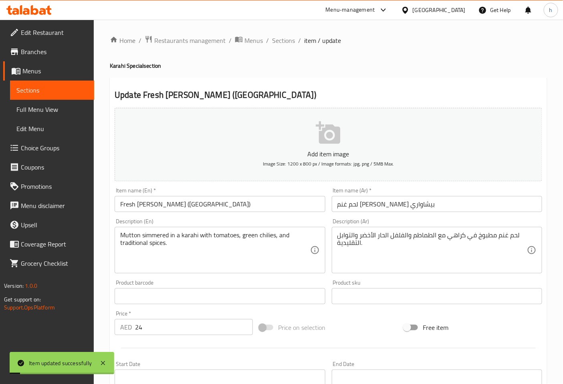
scroll to position [0, 0]
click at [285, 38] on span "Sections" at bounding box center [283, 41] width 23 height 10
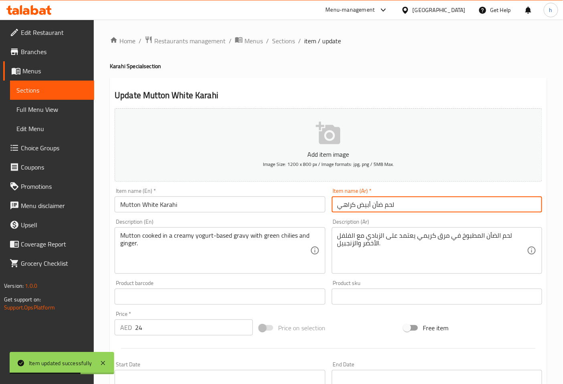
click at [379, 206] on input "لحم ضأن أبيض كراهي" at bounding box center [437, 204] width 210 height 16
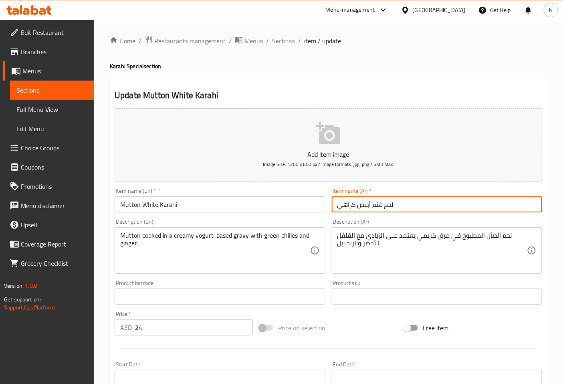
type input "لحم غنم أبيض كراهي"
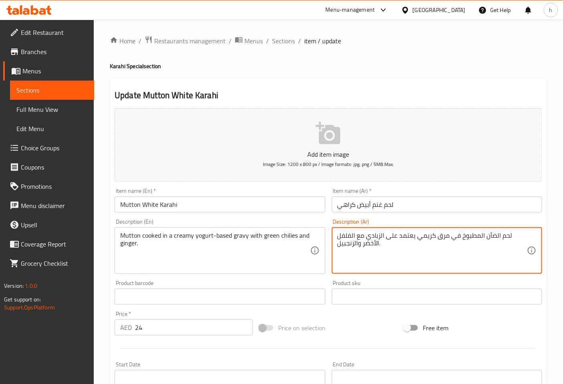
click at [492, 237] on textarea "لحم الضأن المطبوخ في مرق كريمي يعتمد على الزبادي مع الفلفل الأخضر والزنجبيل." at bounding box center [431, 250] width 189 height 38
click at [496, 233] on textarea "لحم غنم المطبوخ في مرق كريمي يعتمد على الزبادي مع الفلفل الأخضر والزنجبيل." at bounding box center [431, 250] width 189 height 38
drag, startPoint x: 454, startPoint y: 236, endPoint x: 470, endPoint y: 235, distance: 15.6
click at [470, 235] on textarea "لحم غنم مطبوخ في مرق كريمي يعتمد على الزبادي مع الفلفل الأخضر والزنجبيل." at bounding box center [431, 250] width 189 height 38
click at [451, 235] on textarea "لحم غنم مطبوخ في كريمي يعتمد على الزبادي مع الفلفل الأخضر والزنجبيل." at bounding box center [431, 250] width 189 height 38
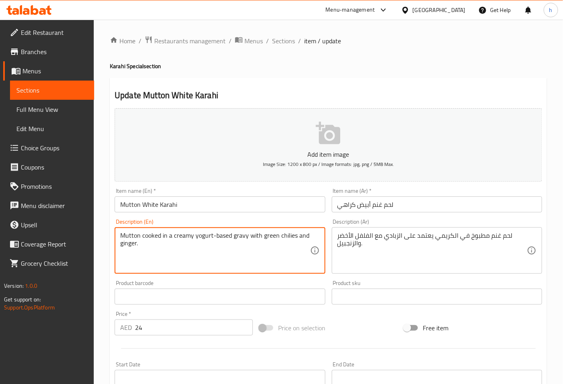
click at [239, 235] on textarea "Mutton cooked in a creamy yogurt-based gravy with green chilies and ginger." at bounding box center [214, 250] width 189 height 38
click at [233, 258] on textarea "Mutton cooked in a creamy yogurt-based gravy with green chilies and ginger." at bounding box center [214, 250] width 189 height 38
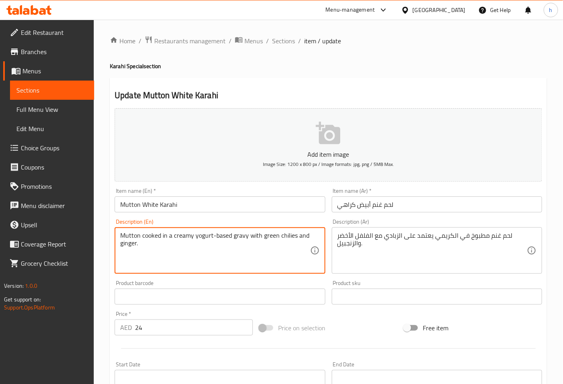
click at [245, 235] on textarea "Mutton cooked in a creamy yogurt-based gravy with green chilies and ginger." at bounding box center [214, 250] width 189 height 38
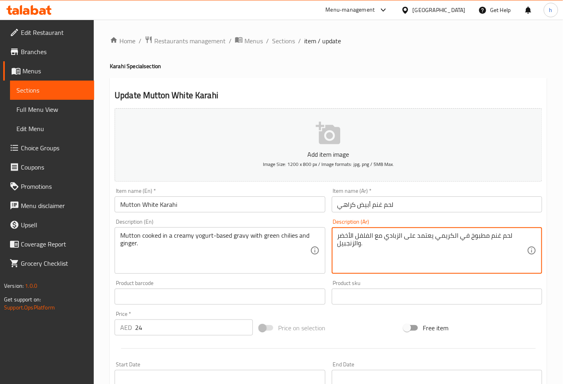
click at [386, 237] on textarea "لحم غنم مطبوخ في الكريمي يعتمد على الزبادي مع الفلفل الأخضر والزنجبيل." at bounding box center [431, 250] width 189 height 38
click at [457, 237] on textarea "لحم غنم مطبوخ في الكريمي يعتمد على الزبادي مع الفلفل الأخضر والزنجبيل." at bounding box center [431, 250] width 189 height 38
click at [354, 241] on textarea "لحم غنم مطبوخ في جريفي كريمي يعتمد على الزبادي مع الفلفل الأخضر والزنجبيل." at bounding box center [431, 250] width 189 height 38
click at [356, 237] on textarea "لحم غنم مطبوخ في جريفي كريمي يعتمد على الزبادي مع الفلفل الأخضر والزنجبيل." at bounding box center [431, 250] width 189 height 38
type textarea "لحم غنم مطبوخ في جريفي كريمي يعتمد على الزبادي مع الفلفل الحار الأخضر والزنجبيل."
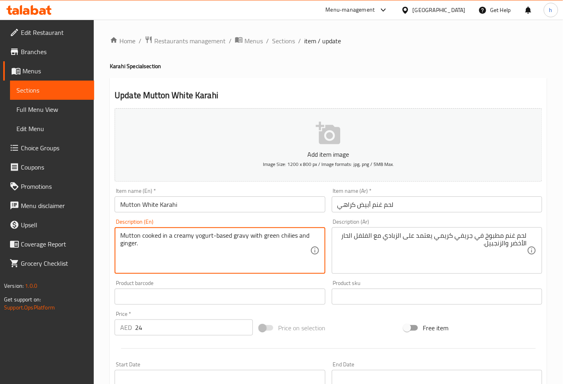
click at [125, 243] on textarea "Mutton cooked in a creamy yogurt-based gravy with green chilies and ginger." at bounding box center [214, 250] width 189 height 38
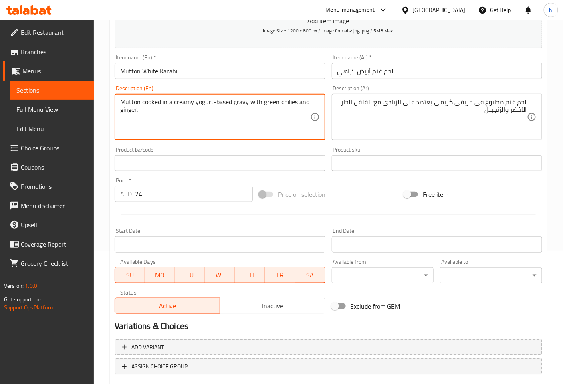
scroll to position [181, 0]
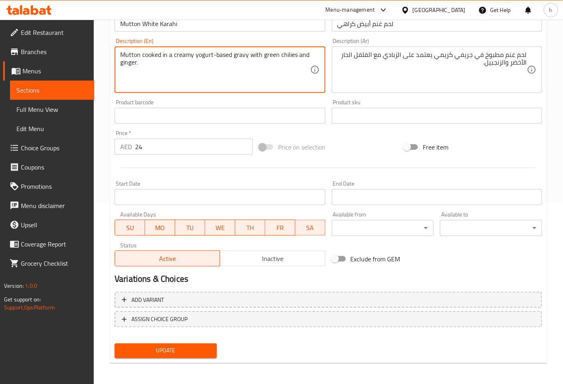
click at [175, 348] on span "Update" at bounding box center [165, 351] width 89 height 10
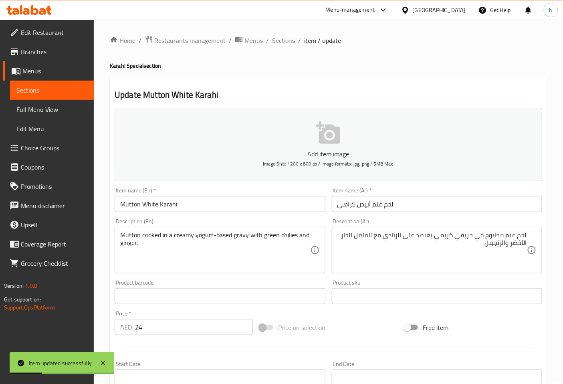
scroll to position [0, 0]
click at [289, 40] on span "Sections" at bounding box center [283, 41] width 23 height 10
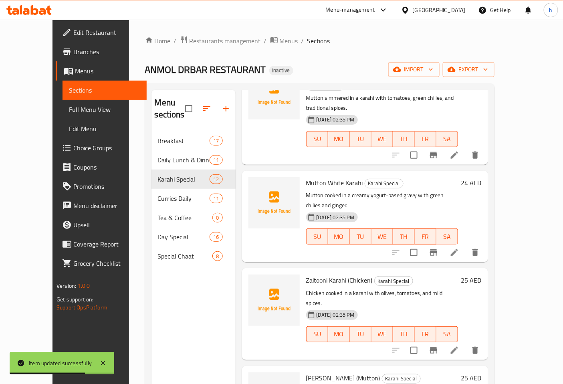
scroll to position [178, 0]
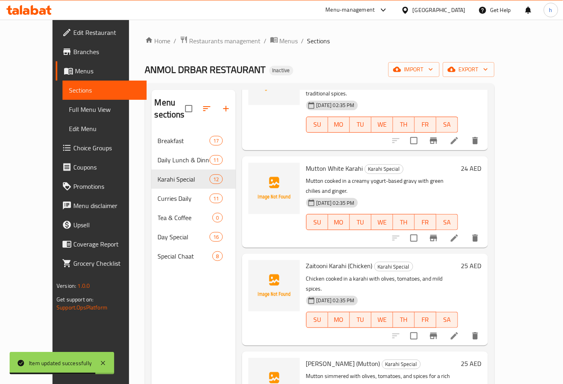
click at [459, 331] on icon at bounding box center [454, 336] width 10 height 10
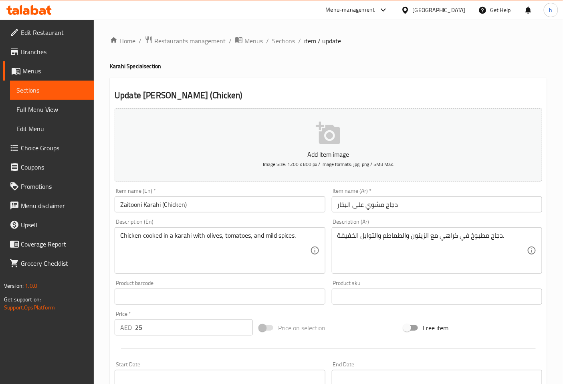
click at [135, 203] on input "Zaitooni Karahi (Chicken)" at bounding box center [220, 204] width 210 height 16
click at [384, 205] on input "دجاج مشوي على البخار" at bounding box center [437, 204] width 210 height 16
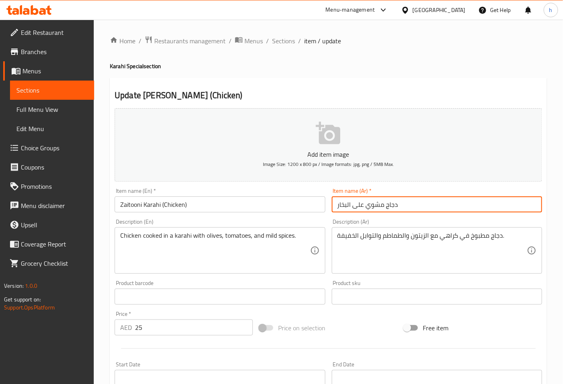
drag, startPoint x: 381, startPoint y: 206, endPoint x: 317, endPoint y: 205, distance: 63.7
click at [317, 205] on div "Add item image Image Size: 1200 x 800 px / Image formats: jpg, png / 5MB Max. I…" at bounding box center [328, 277] width 434 height 345
click at [334, 206] on input "دجاج)" at bounding box center [437, 204] width 210 height 16
click at [337, 206] on input "(دجاج)" at bounding box center [437, 204] width 210 height 16
type input "[PERSON_NAME] (دجاج)"
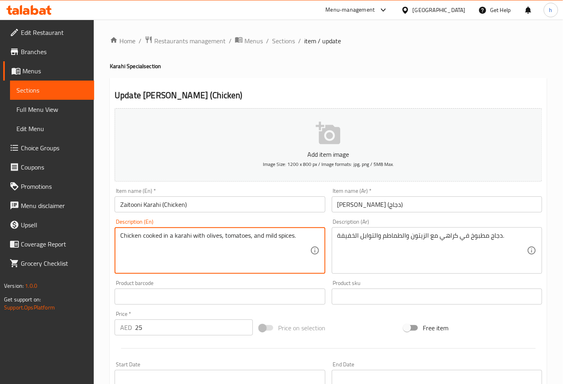
click at [267, 235] on textarea "Chicken cooked in a karahi with olives, tomatoes, and mild spices." at bounding box center [214, 250] width 189 height 38
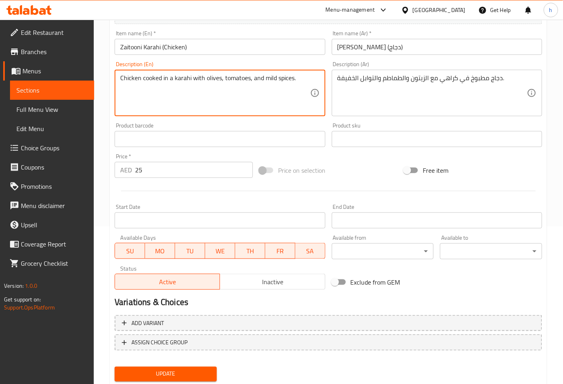
scroll to position [181, 0]
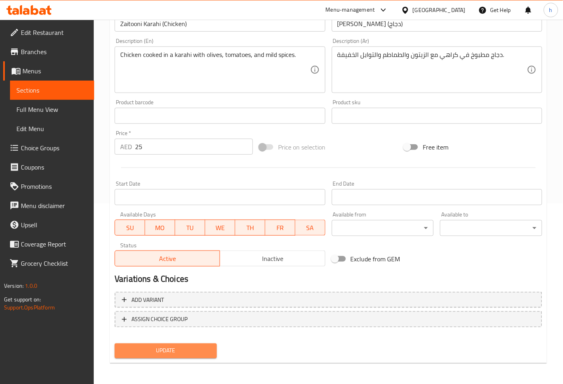
click at [202, 347] on span "Update" at bounding box center [165, 351] width 89 height 10
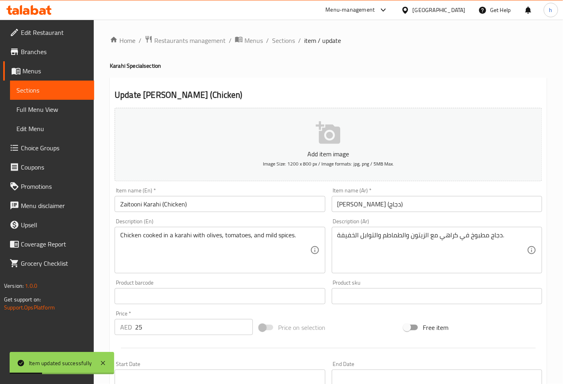
scroll to position [0, 0]
click at [288, 42] on span "Sections" at bounding box center [283, 41] width 23 height 10
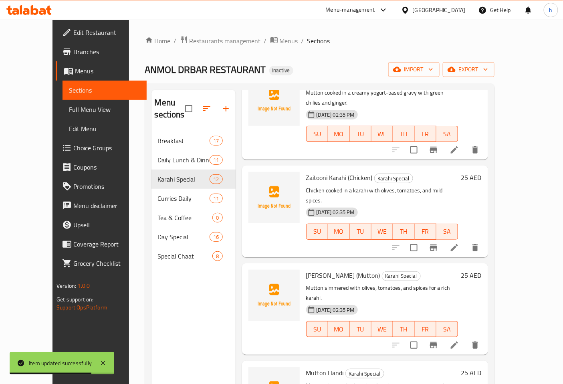
scroll to position [267, 0]
click at [458, 340] on icon at bounding box center [453, 343] width 7 height 7
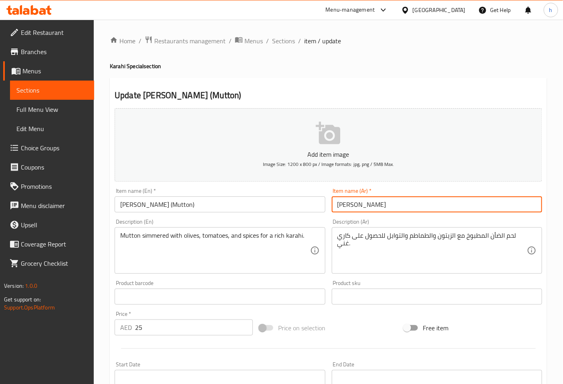
drag, startPoint x: 366, startPoint y: 203, endPoint x: 251, endPoint y: 190, distance: 115.7
click at [251, 190] on div "Add item image Image Size: 1200 x 800 px / Image formats: jpg, png / 5MB Max. I…" at bounding box center [328, 277] width 434 height 345
drag, startPoint x: 364, startPoint y: 206, endPoint x: 442, endPoint y: 216, distance: 79.5
click at [442, 216] on div "Add item image Image Size: 1200 x 800 px / Image formats: jpg, png / 5MB Max. I…" at bounding box center [328, 277] width 434 height 345
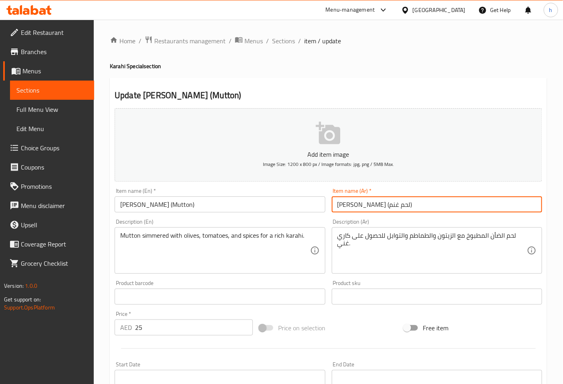
type input "[PERSON_NAME] (لحم غنم)"
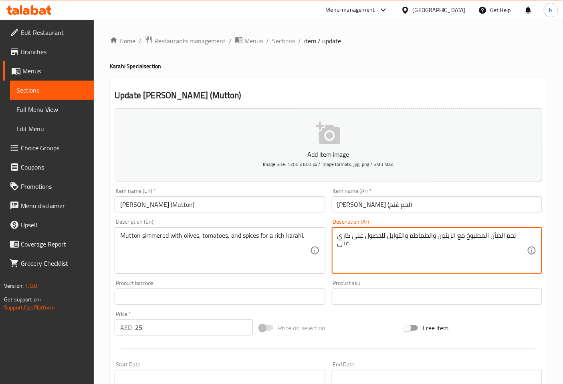
click at [499, 237] on textarea "لحم الضأن المطبوخ مع الزيتون والطماطم والتوابل للحصول على كاري غني." at bounding box center [431, 250] width 189 height 38
click at [498, 234] on textarea "لحم غنم المطبوخ مع الزيتون والطماطم والتوابل للحصول على كاري غني." at bounding box center [431, 250] width 189 height 38
type textarea "لحم غنم مطبوخ مع الزيتون والطماطم والتوابل للحصول على كاري غني."
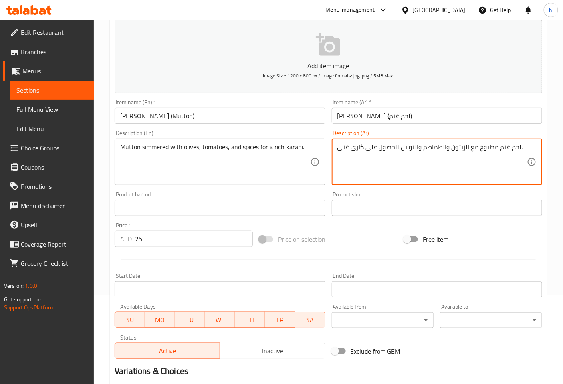
scroll to position [181, 0]
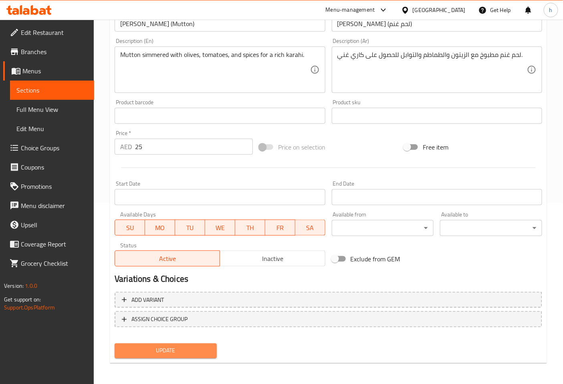
click at [165, 347] on span "Update" at bounding box center [165, 351] width 89 height 10
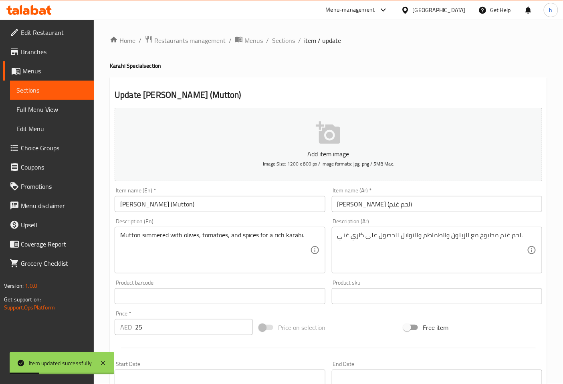
scroll to position [0, 0]
click at [280, 40] on span "Sections" at bounding box center [283, 41] width 23 height 10
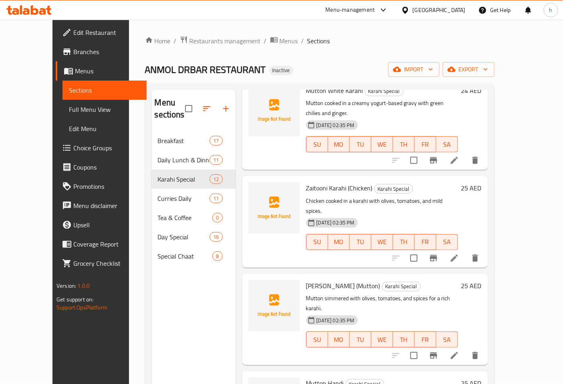
scroll to position [311, 0]
